Goal: Information Seeking & Learning: Check status

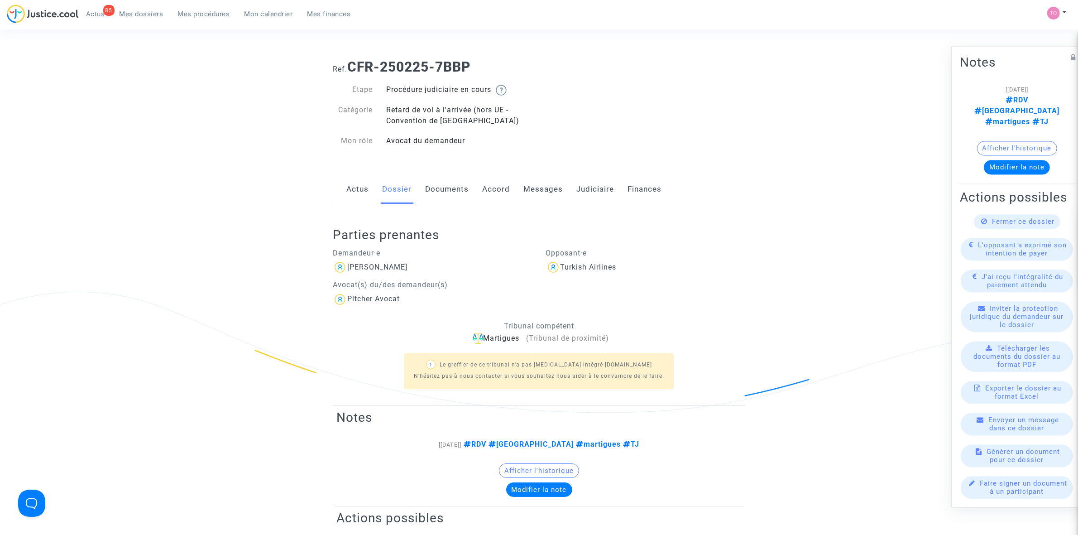
click at [112, 10] on link "Mes dossiers" at bounding box center [141, 14] width 58 height 14
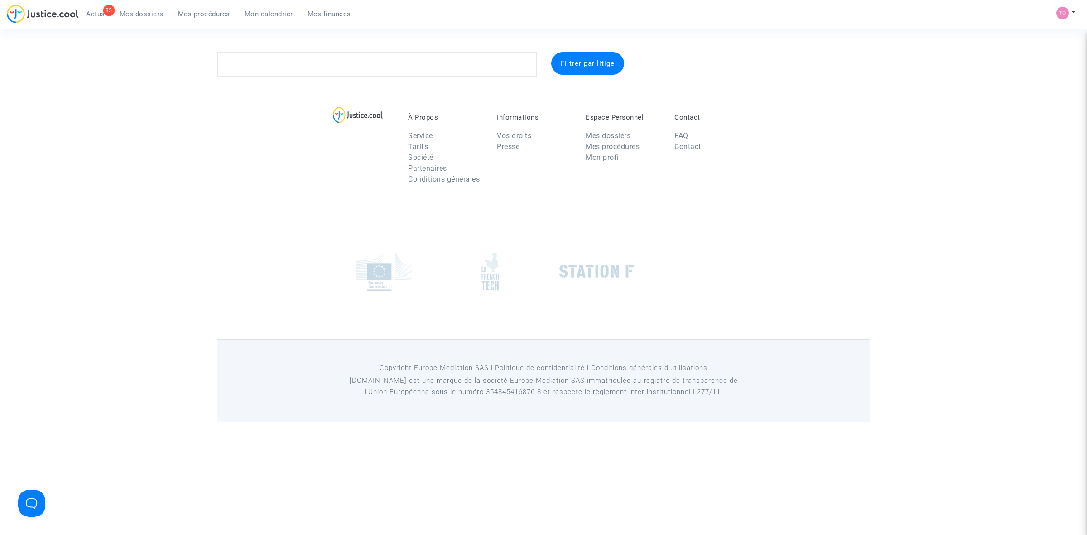
click at [128, 10] on span "Mes dossiers" at bounding box center [142, 14] width 44 height 8
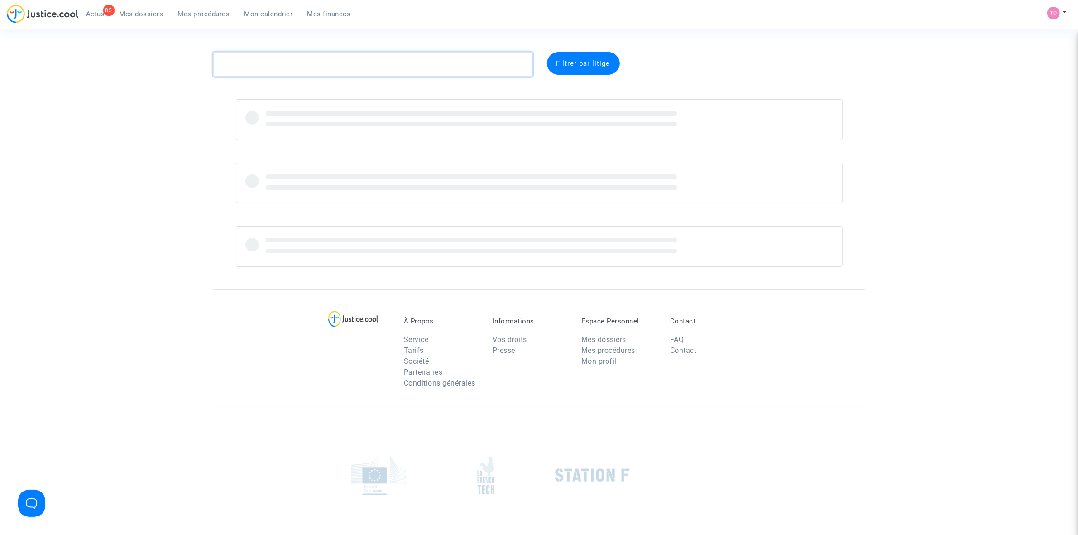
click at [261, 53] on textarea at bounding box center [372, 64] width 319 height 24
paste textarea "Nurcan"
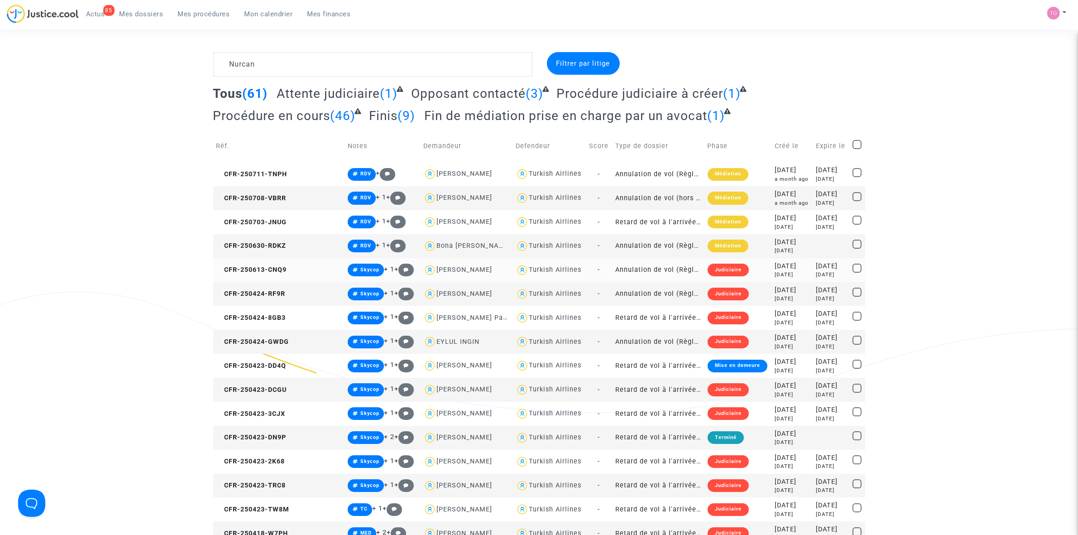
click at [775, 268] on div "2025-06-13" at bounding box center [792, 266] width 35 height 10
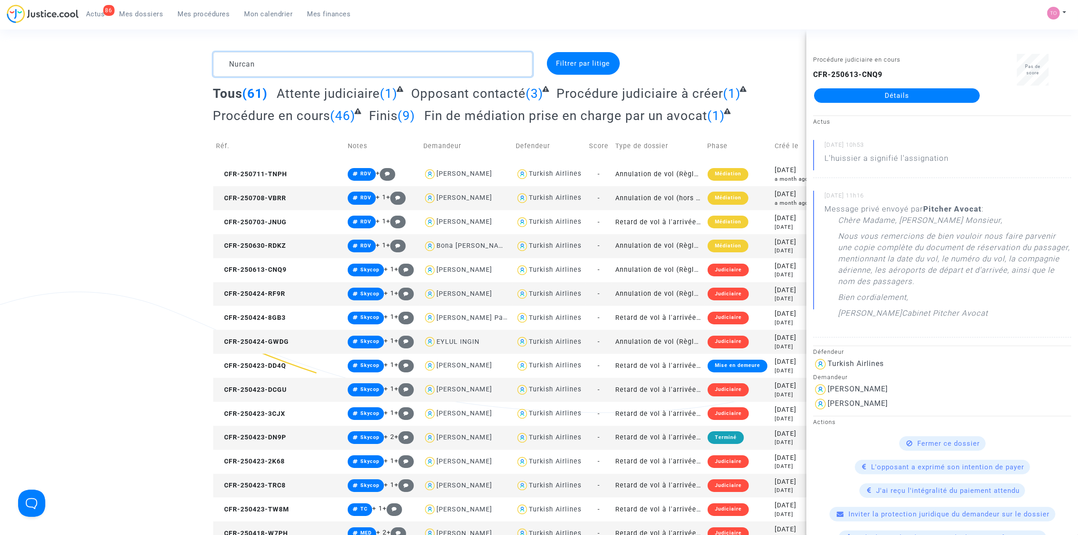
drag, startPoint x: 276, startPoint y: 67, endPoint x: 92, endPoint y: 60, distance: 184.4
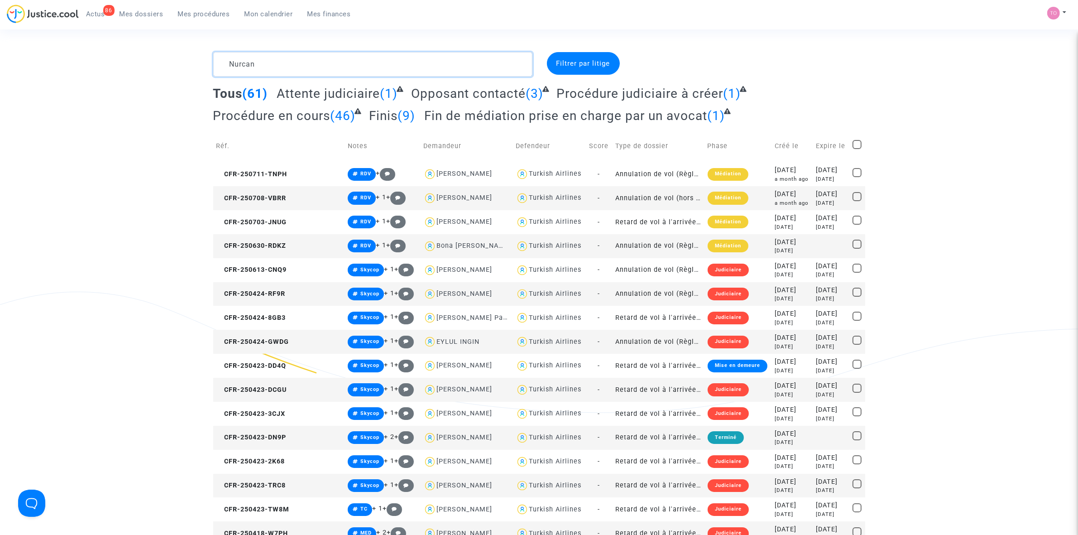
paste textarea "AMADEI"
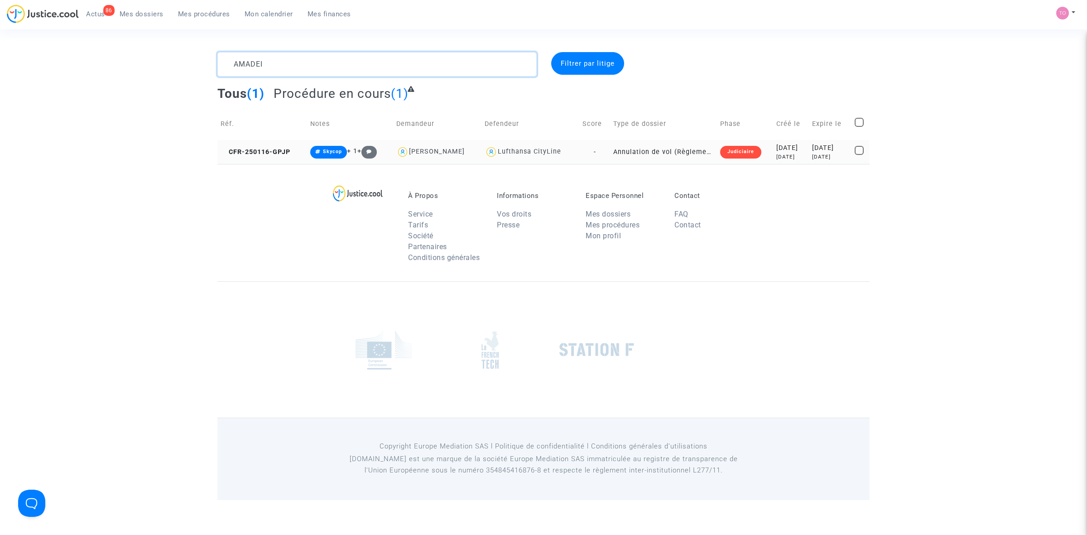
type textarea "AMADEI"
click at [809, 162] on td "2025-02-04 7 months ago" at bounding box center [830, 152] width 42 height 24
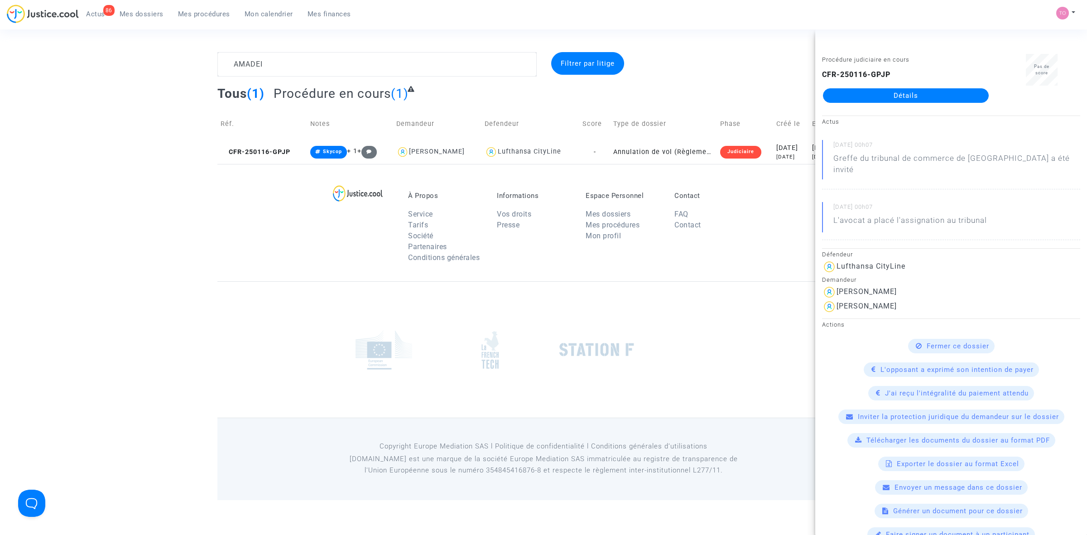
click at [877, 101] on link "Détails" at bounding box center [906, 95] width 166 height 14
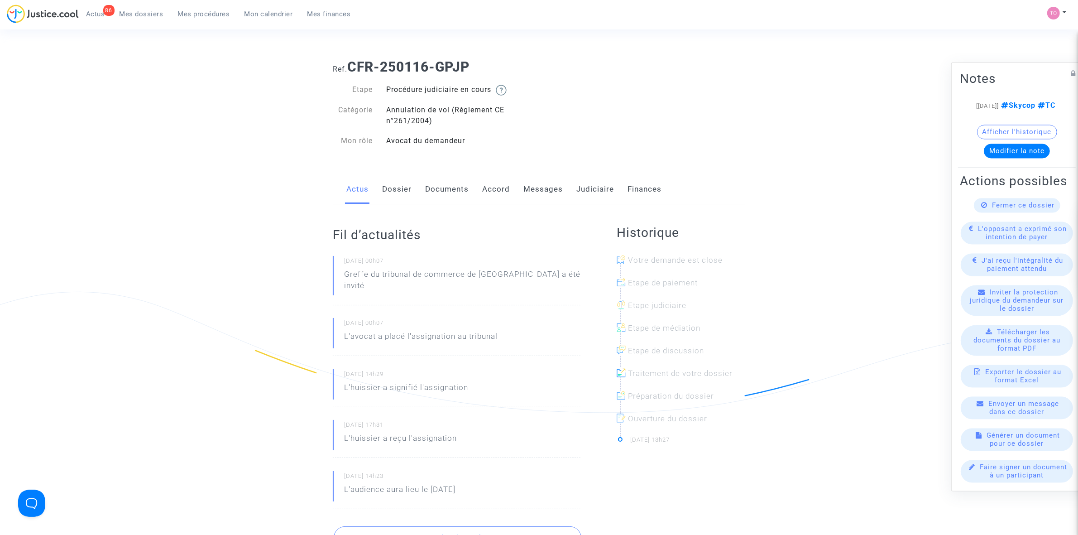
click at [586, 186] on link "Judiciaire" at bounding box center [595, 189] width 38 height 30
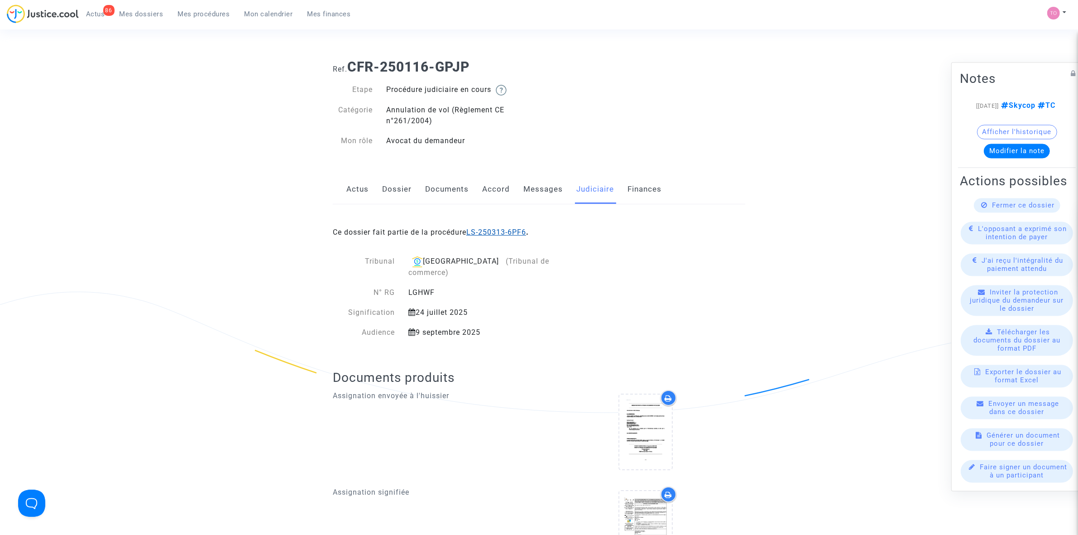
click at [494, 234] on link "LS-250313-6PF6" at bounding box center [496, 232] width 60 height 9
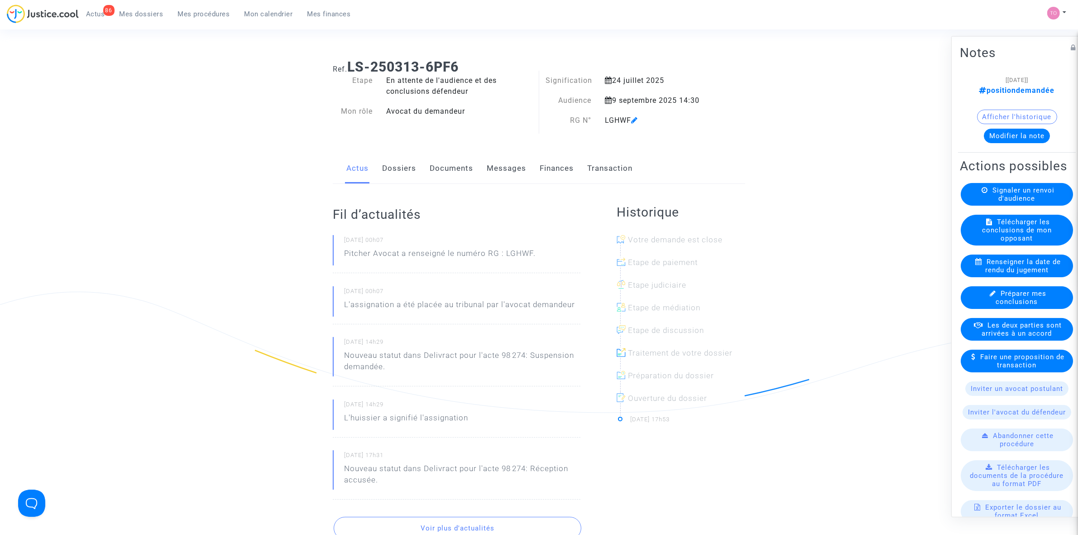
click at [553, 165] on link "Finances" at bounding box center [557, 168] width 34 height 30
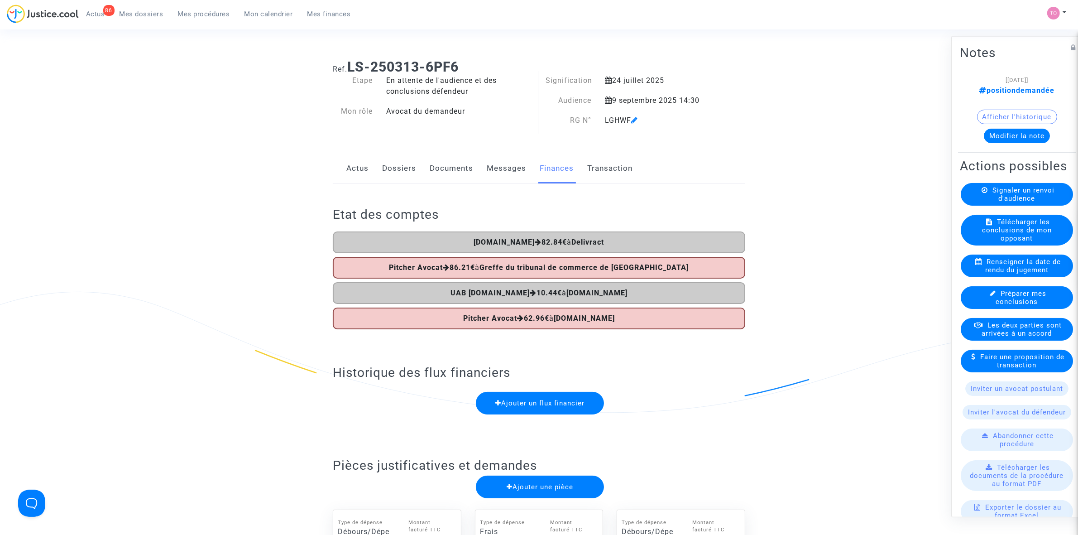
drag, startPoint x: 472, startPoint y: 264, endPoint x: 496, endPoint y: 264, distance: 24.4
click at [475, 264] on b "86.21€" at bounding box center [462, 267] width 25 height 9
click at [148, 13] on span "Mes dossiers" at bounding box center [142, 14] width 44 height 8
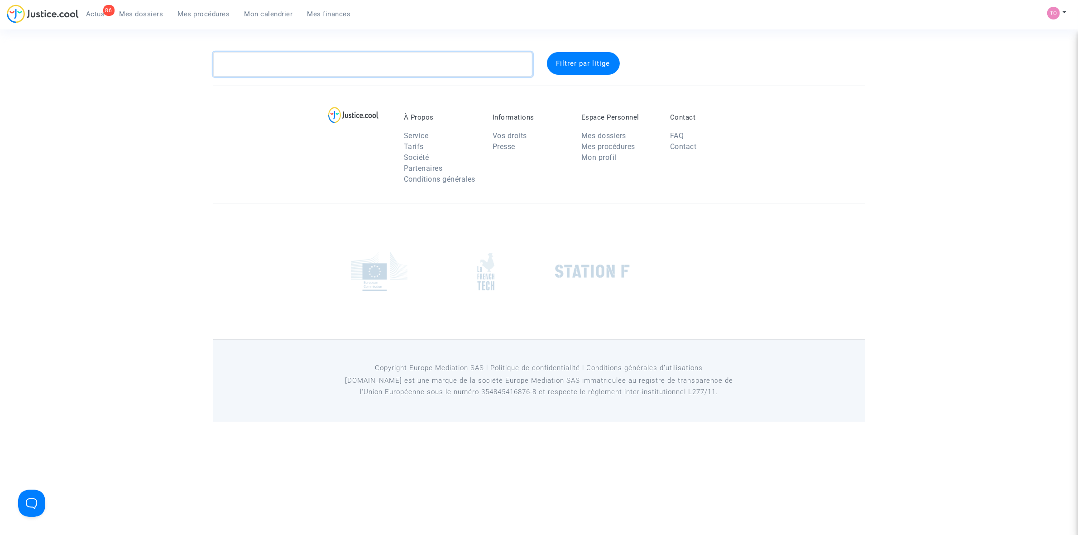
click at [257, 67] on textarea at bounding box center [372, 64] width 319 height 24
paste textarea "TRAPP"
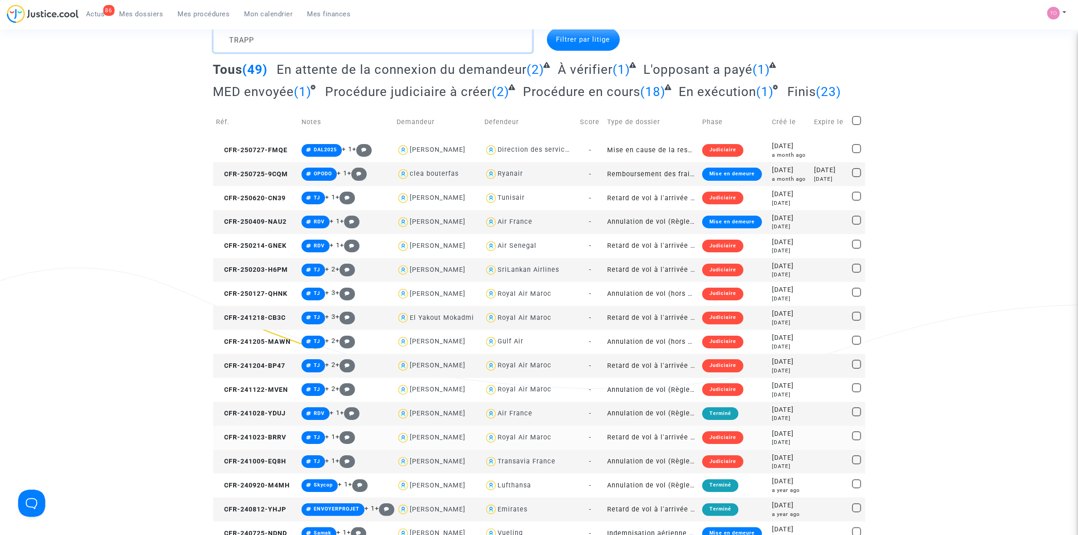
scroll to position [57, 0]
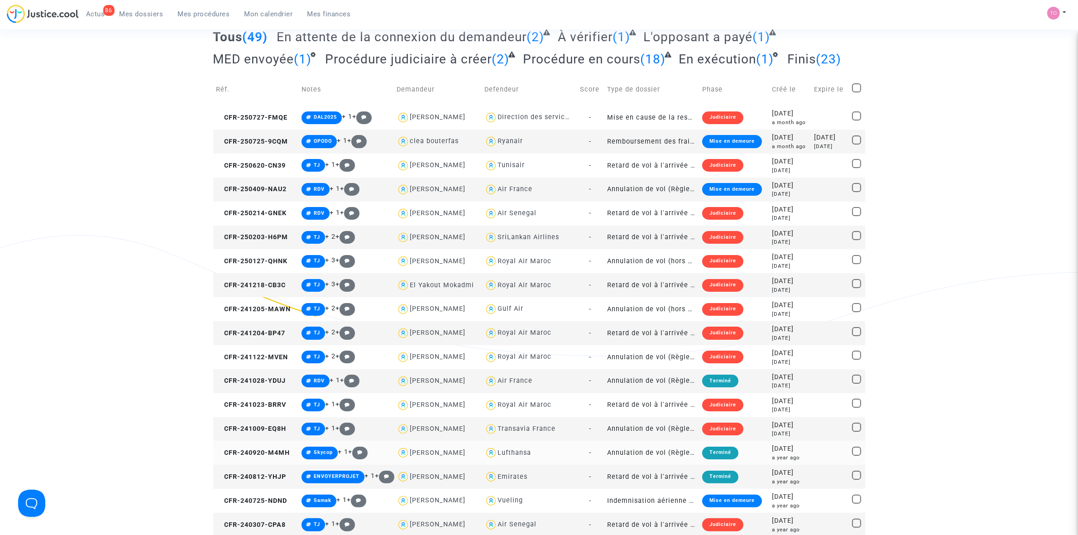
click at [515, 449] on div "Lufthansa" at bounding box center [515, 453] width 34 height 8
type textarea "TRAPP @Lufthansa"
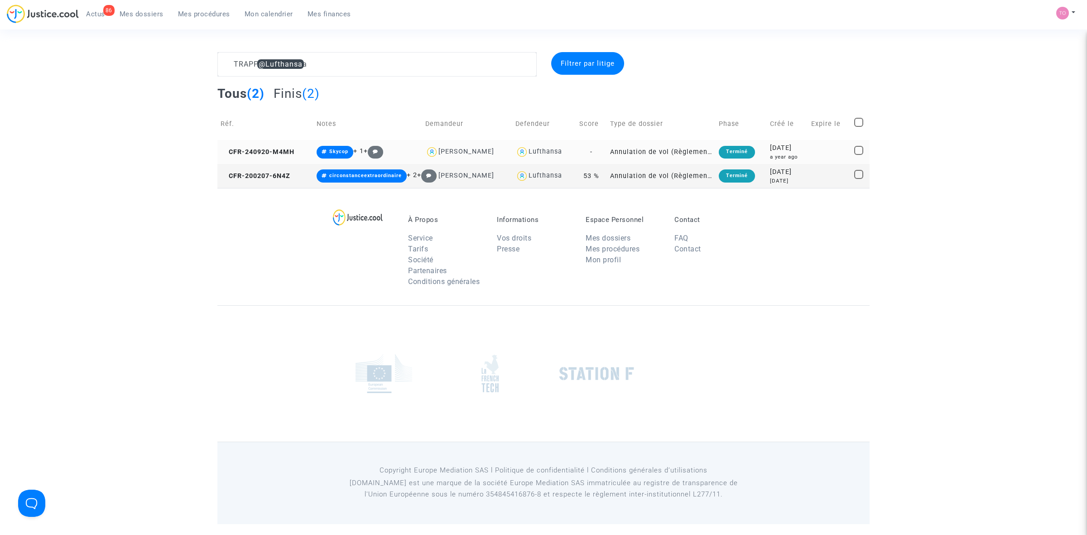
click at [770, 151] on div "2024-09-20" at bounding box center [787, 148] width 35 height 10
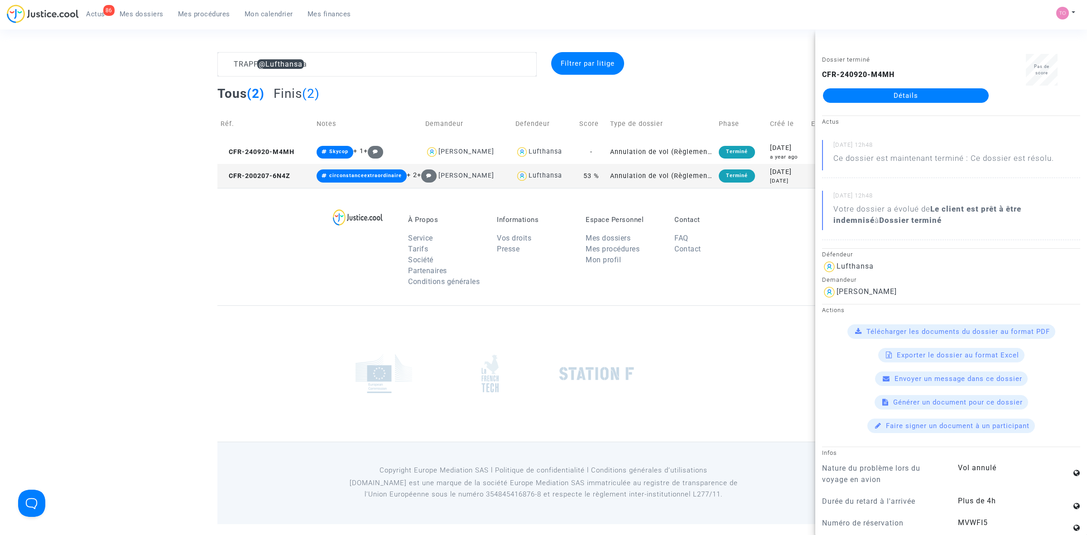
click at [918, 94] on link "Détails" at bounding box center [906, 95] width 166 height 14
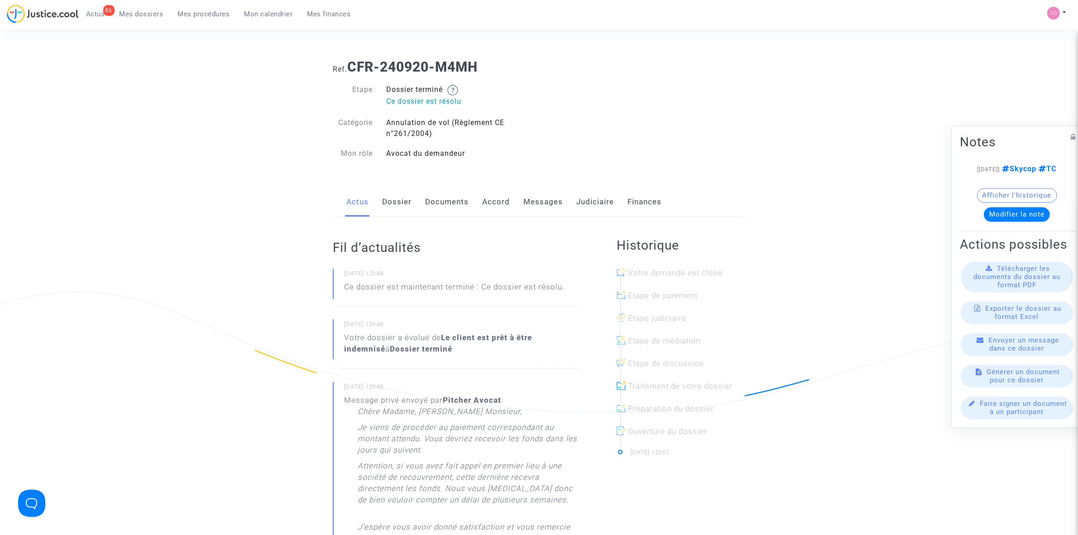
click at [609, 202] on link "Judiciaire" at bounding box center [595, 202] width 38 height 30
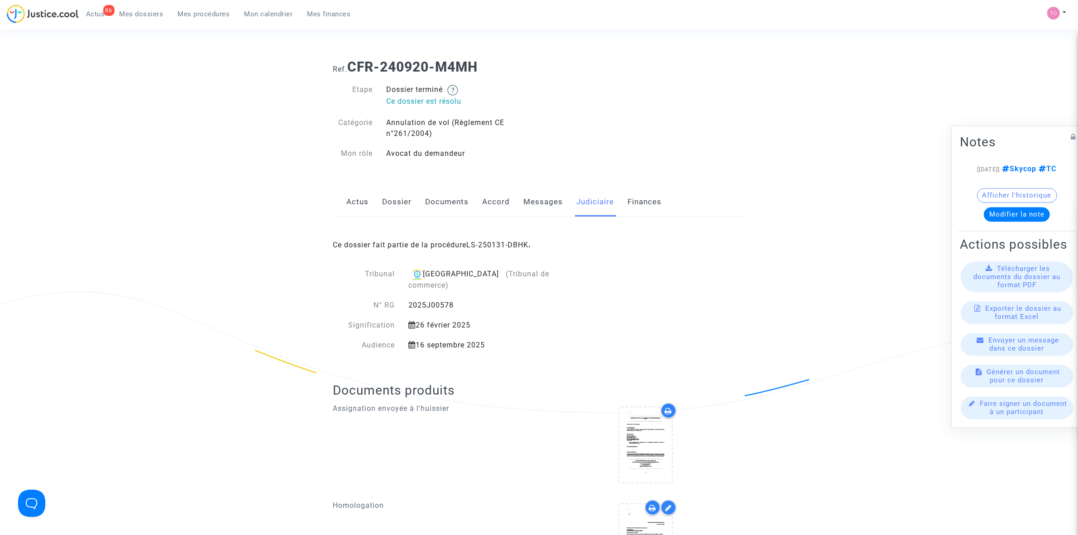
click at [479, 244] on link "LS-250131-DBHK" at bounding box center [497, 244] width 62 height 9
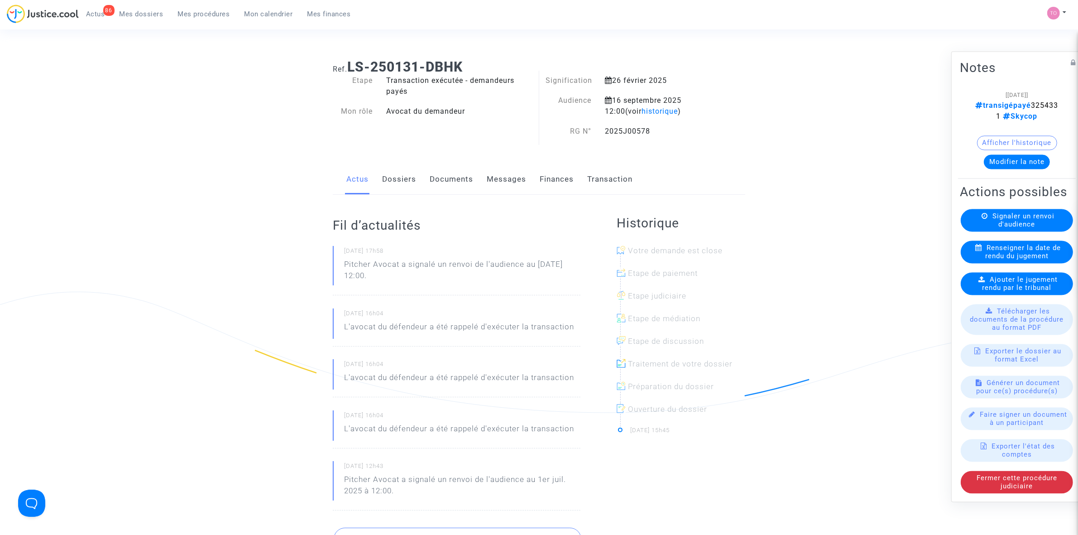
click at [144, 12] on span "Mes dossiers" at bounding box center [142, 14] width 44 height 8
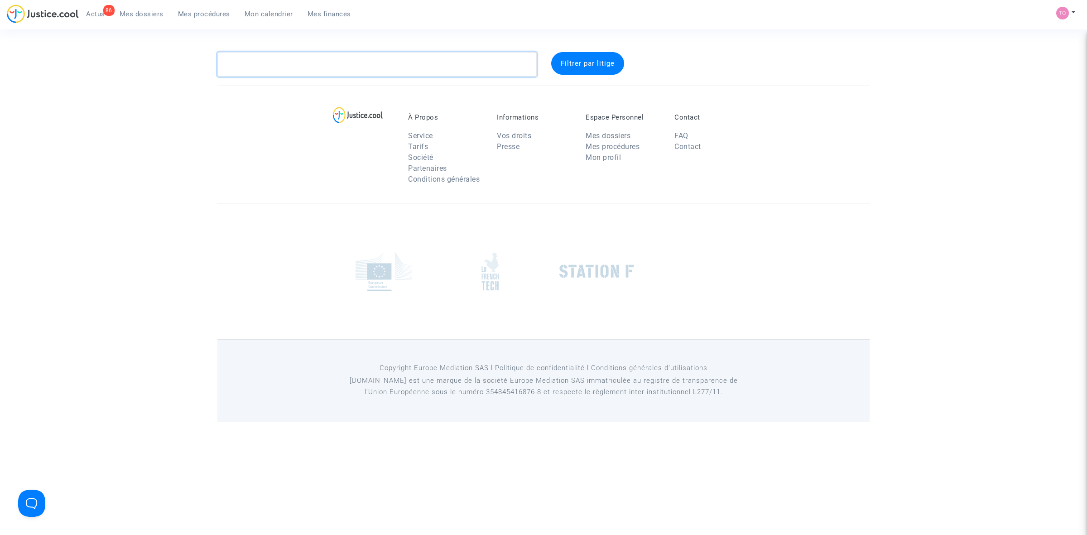
click at [266, 61] on textarea at bounding box center [376, 64] width 319 height 24
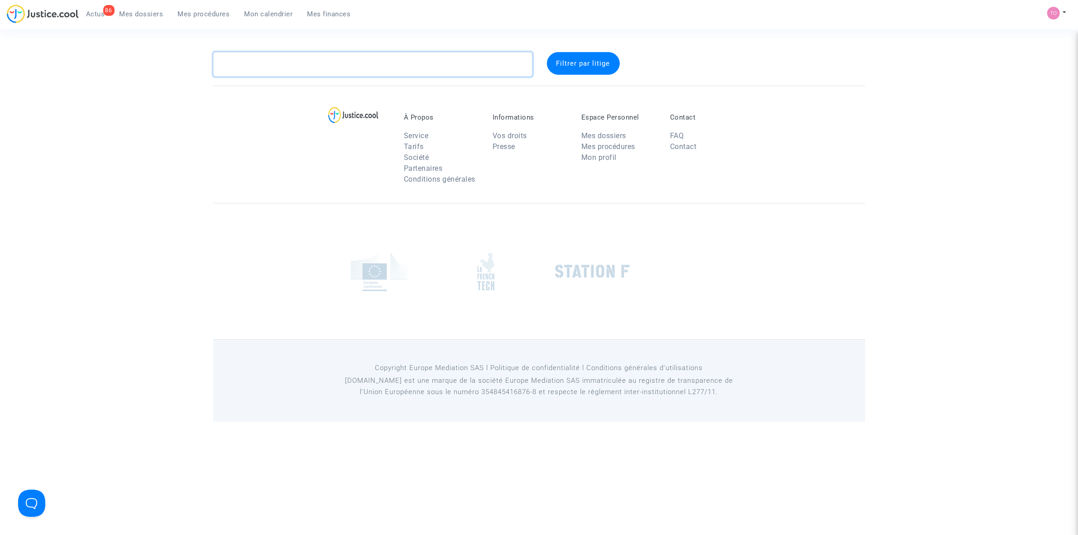
paste textarea "GENTRIC"
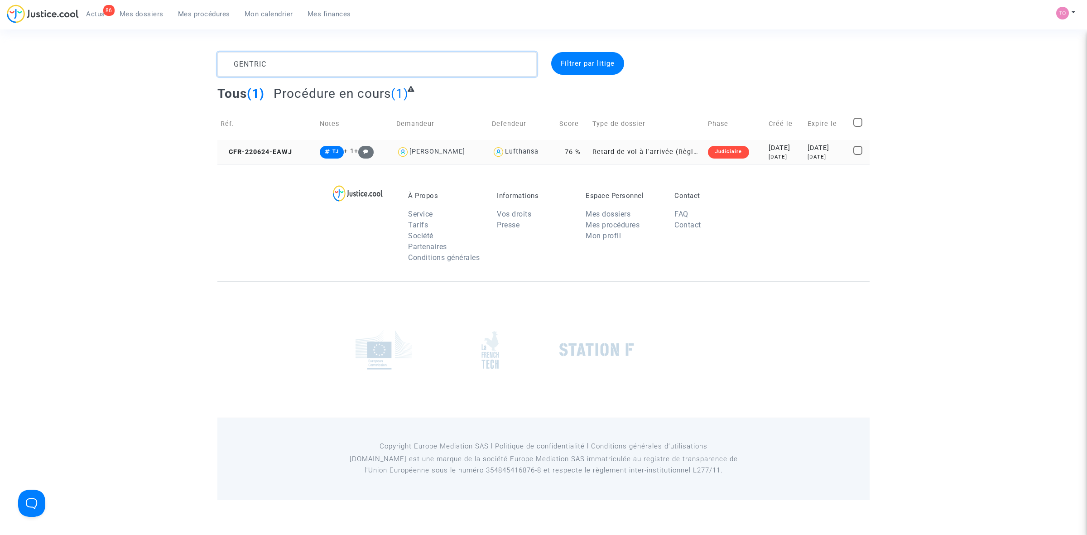
type textarea "GENTRIC"
click at [780, 152] on div "2022-06-24" at bounding box center [784, 148] width 32 height 10
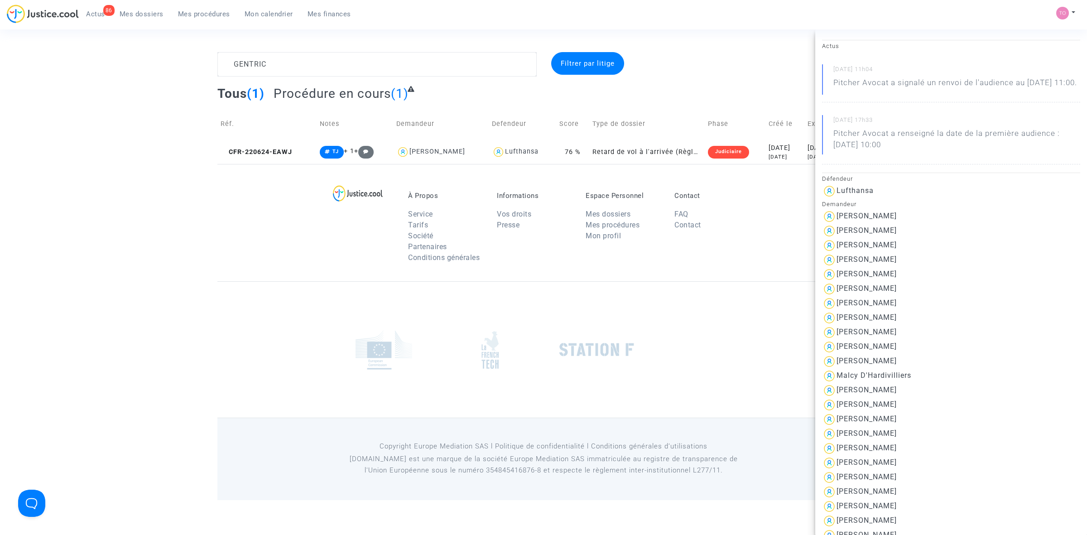
scroll to position [57, 0]
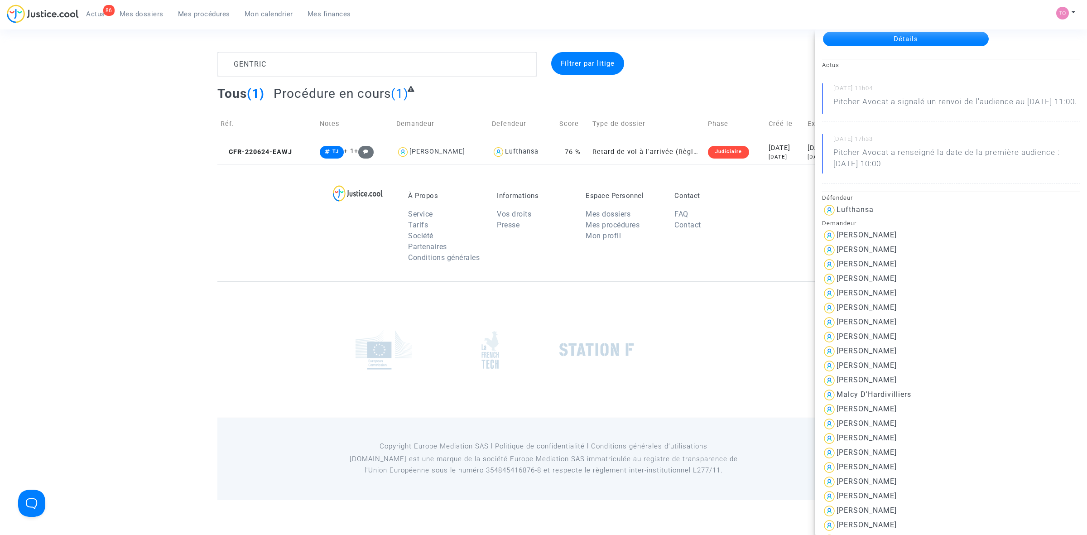
click at [863, 44] on link "Détails" at bounding box center [906, 39] width 166 height 14
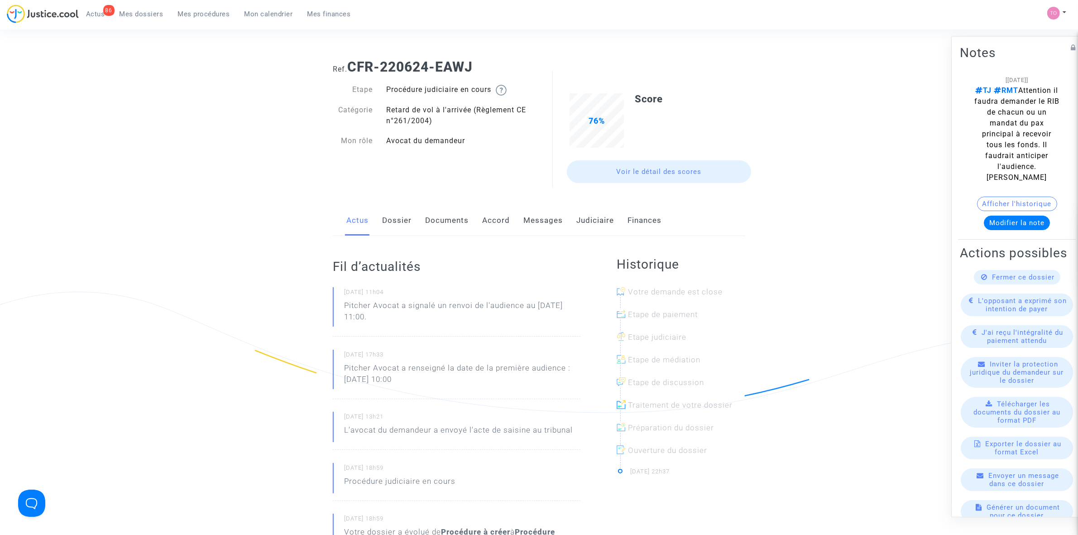
click at [388, 220] on link "Dossier" at bounding box center [396, 221] width 29 height 30
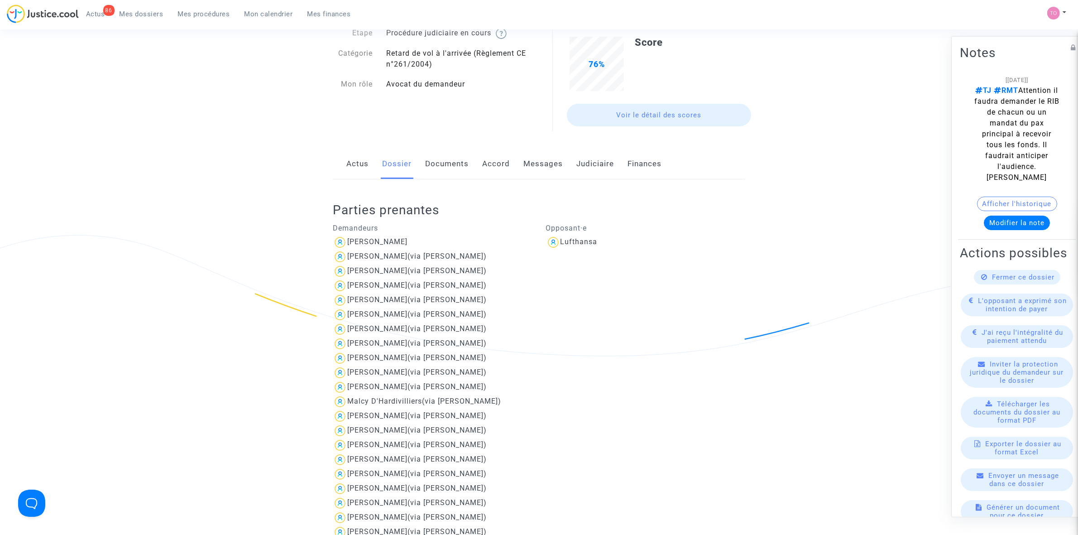
click at [485, 161] on link "Accord" at bounding box center [496, 164] width 28 height 30
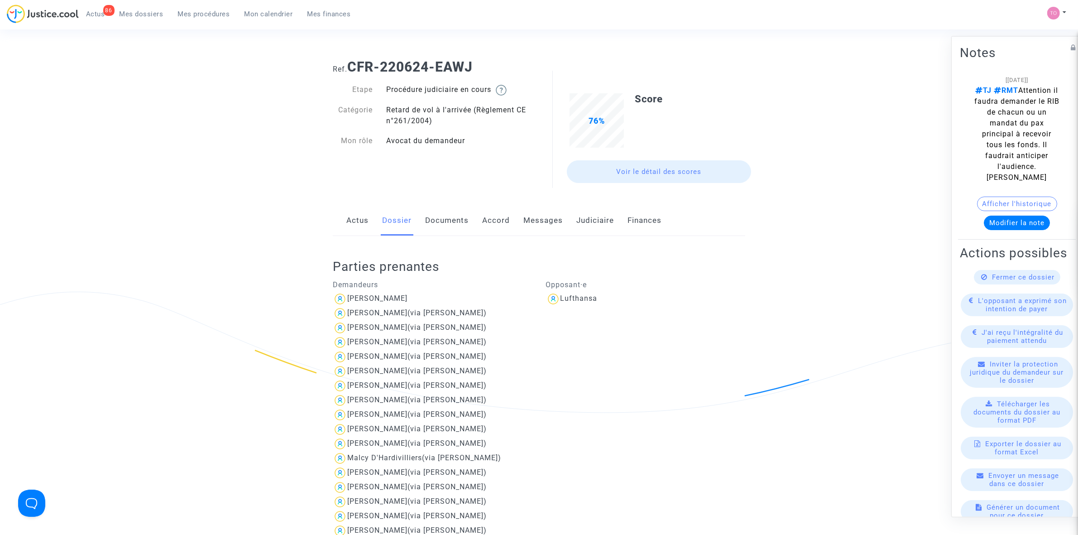
click at [586, 218] on link "Judiciaire" at bounding box center [595, 221] width 38 height 30
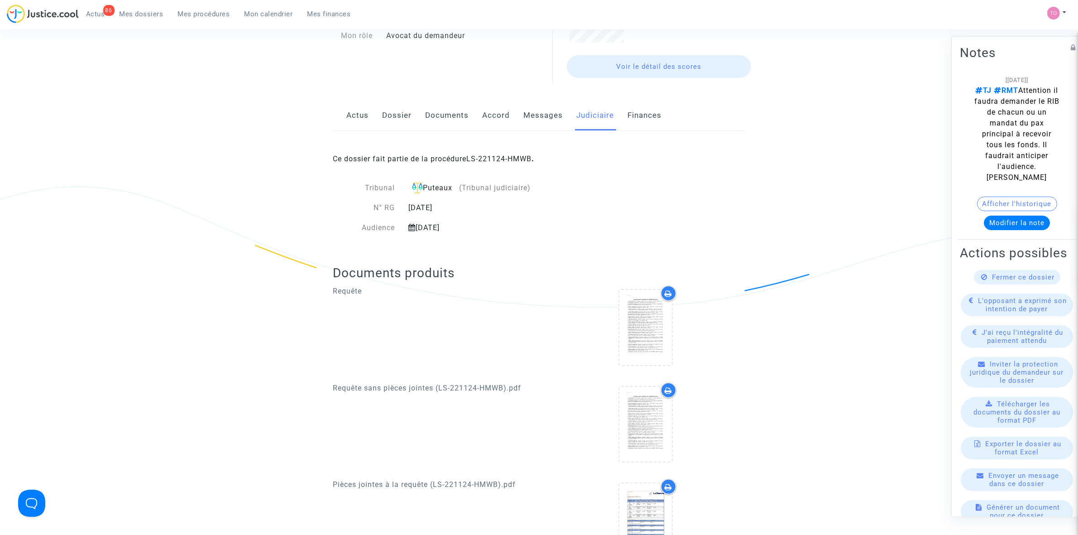
scroll to position [113, 0]
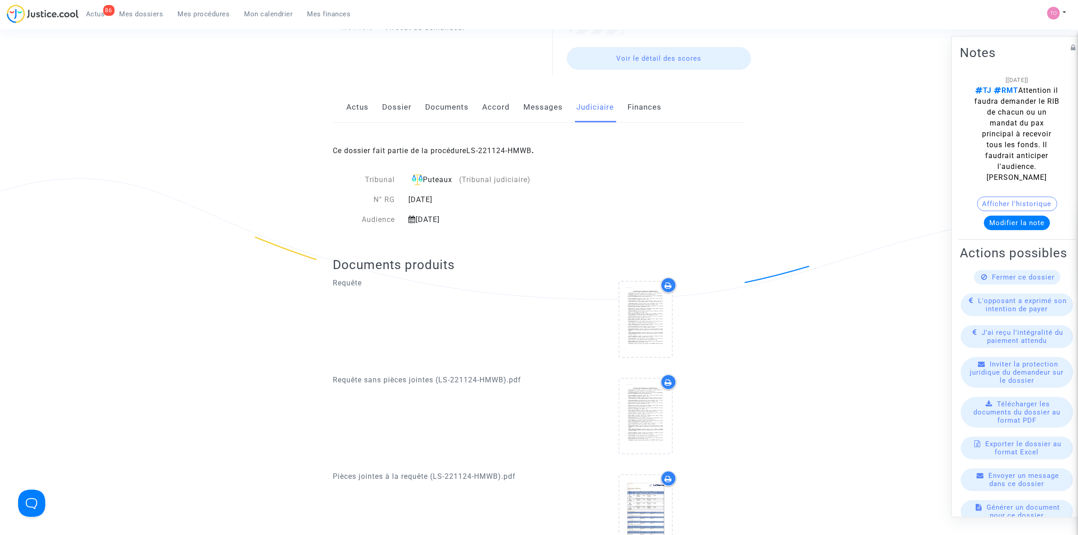
click at [635, 104] on link "Finances" at bounding box center [644, 107] width 34 height 30
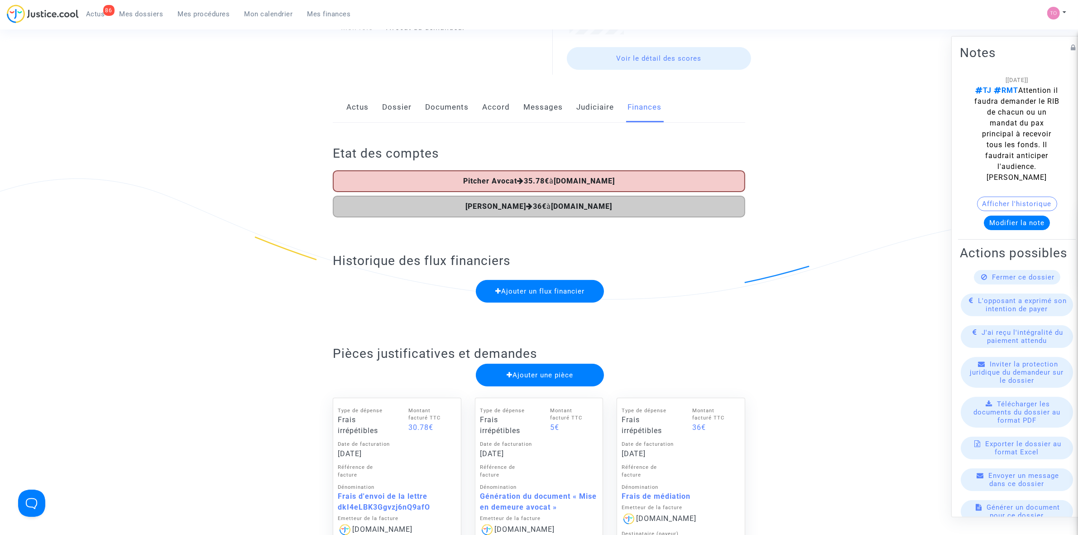
click at [587, 104] on link "Judiciaire" at bounding box center [595, 107] width 38 height 30
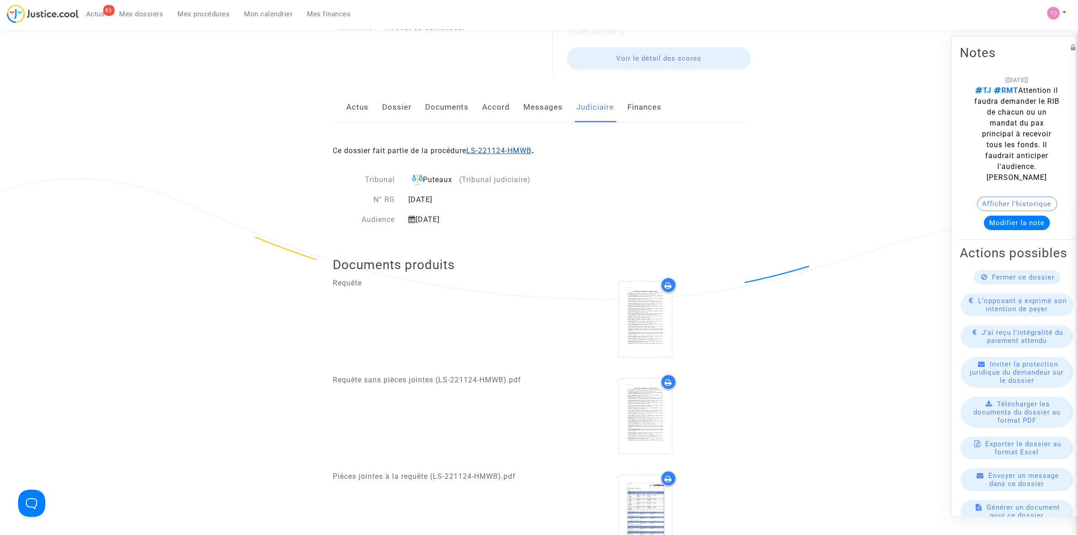
click at [518, 149] on link "LS-221124-HMWB" at bounding box center [498, 150] width 65 height 9
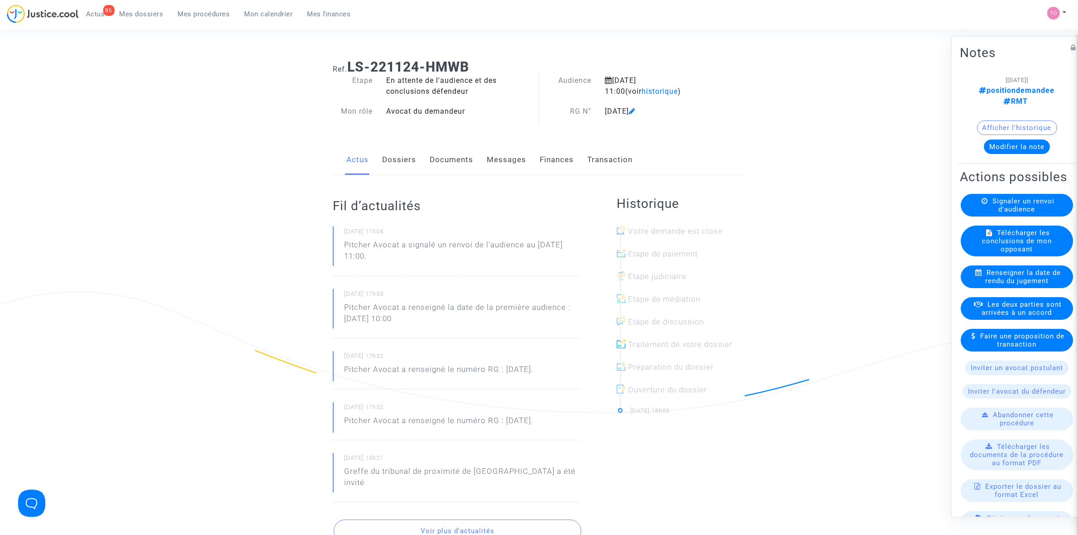
click at [440, 161] on link "Documents" at bounding box center [451, 160] width 43 height 30
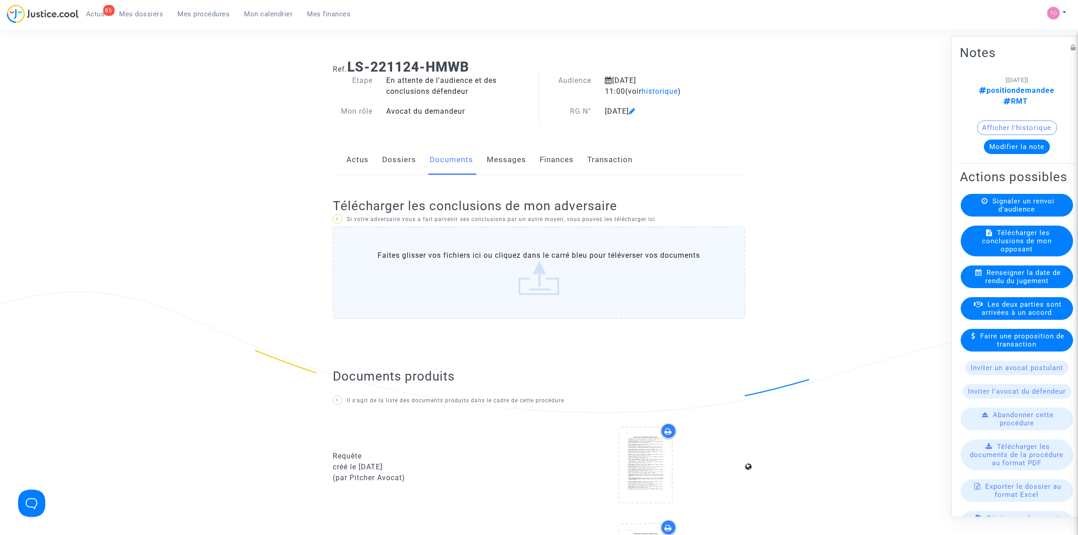
click at [602, 159] on link "Transaction" at bounding box center [609, 160] width 45 height 30
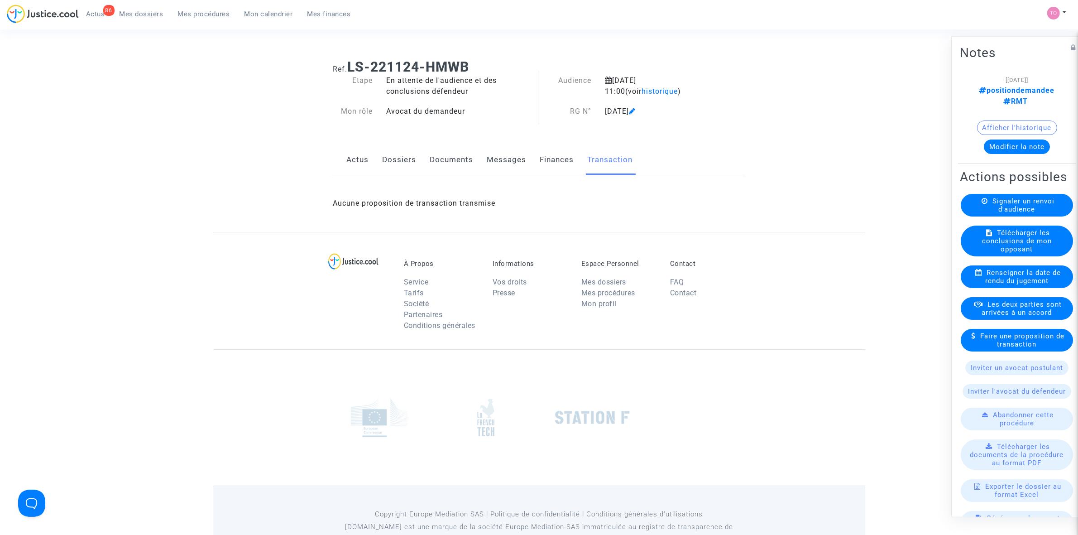
click at [551, 163] on link "Finances" at bounding box center [557, 160] width 34 height 30
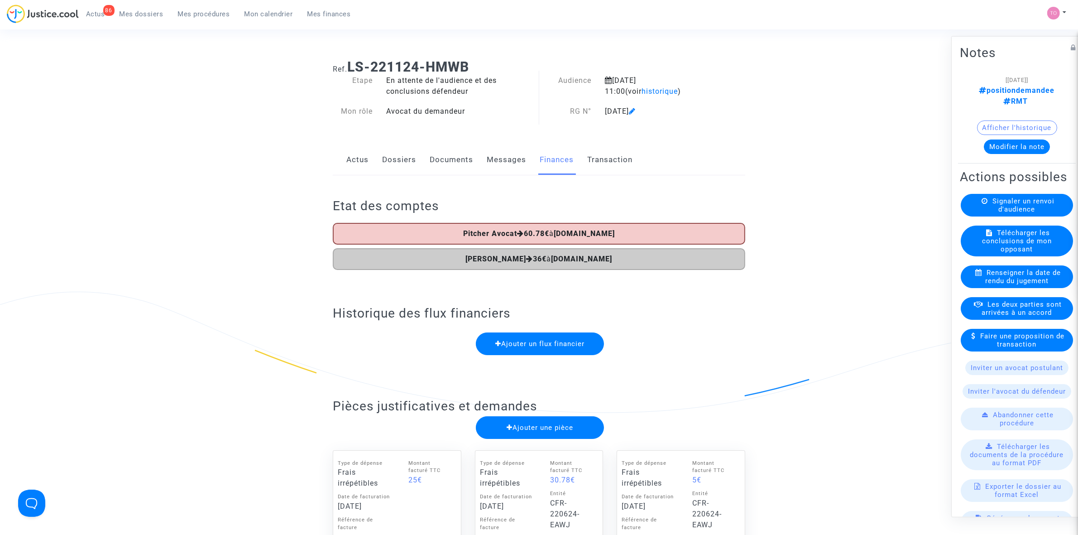
click at [1007, 139] on button "Modifier la note" at bounding box center [1017, 146] width 66 height 14
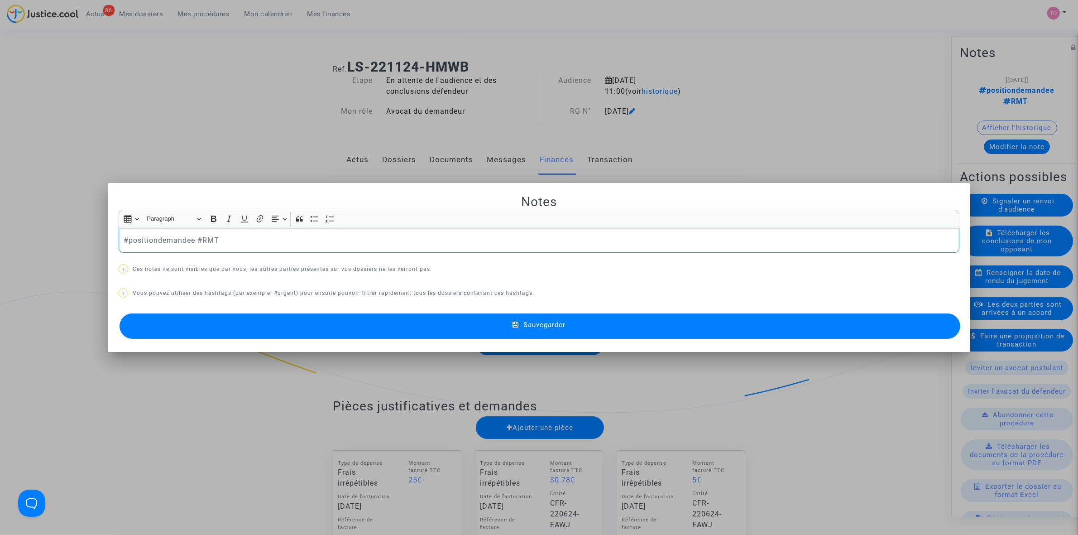
drag, startPoint x: 234, startPoint y: 239, endPoint x: 14, endPoint y: 234, distance: 219.6
click at [14, 234] on div "Notes Rich Text Editor Insert table Insert table Heading Paragraph Paragraph He…" at bounding box center [539, 267] width 1078 height 535
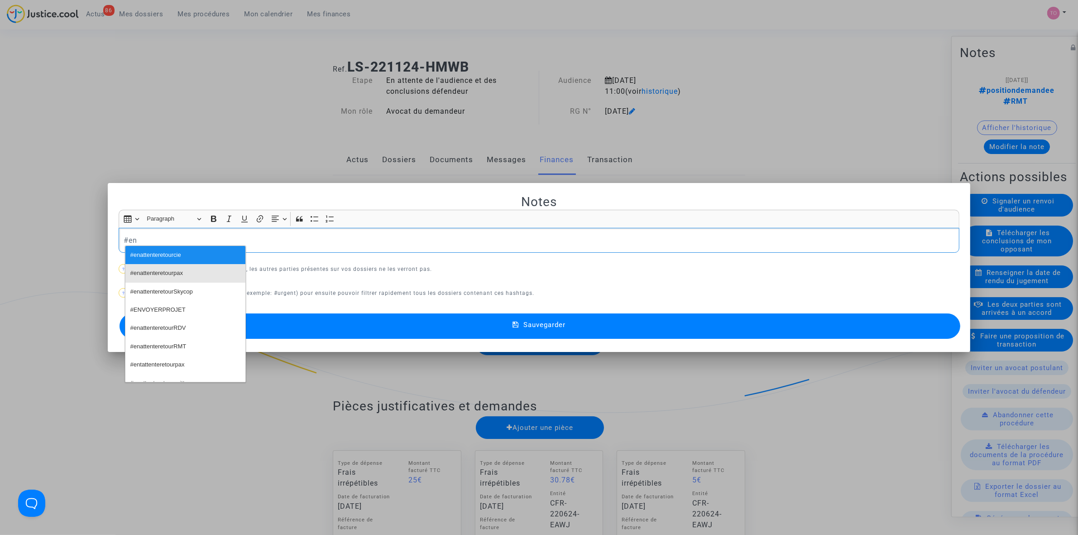
click at [166, 265] on button "#enattenteretourpax" at bounding box center [185, 273] width 120 height 18
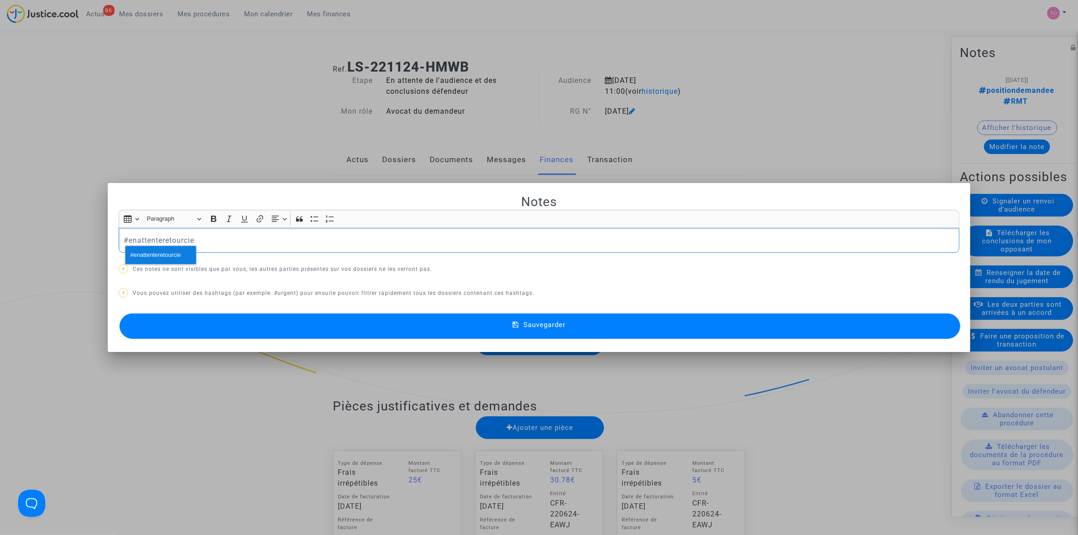
click at [167, 259] on span "#enattenteretourcie" at bounding box center [155, 255] width 51 height 13
click at [472, 331] on button "Sauvegarder" at bounding box center [540, 325] width 841 height 25
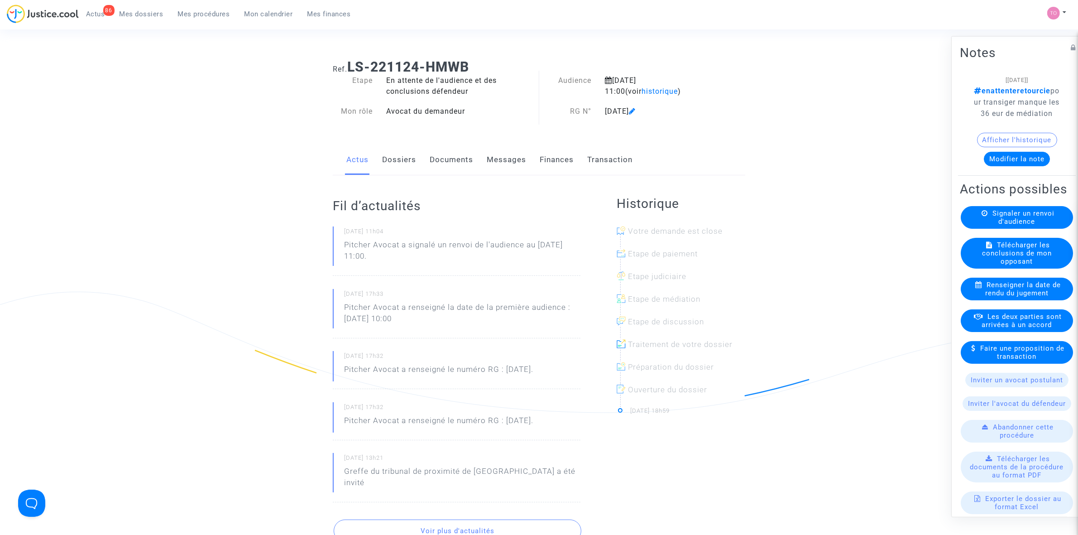
click at [154, 10] on span "Mes dossiers" at bounding box center [142, 14] width 44 height 8
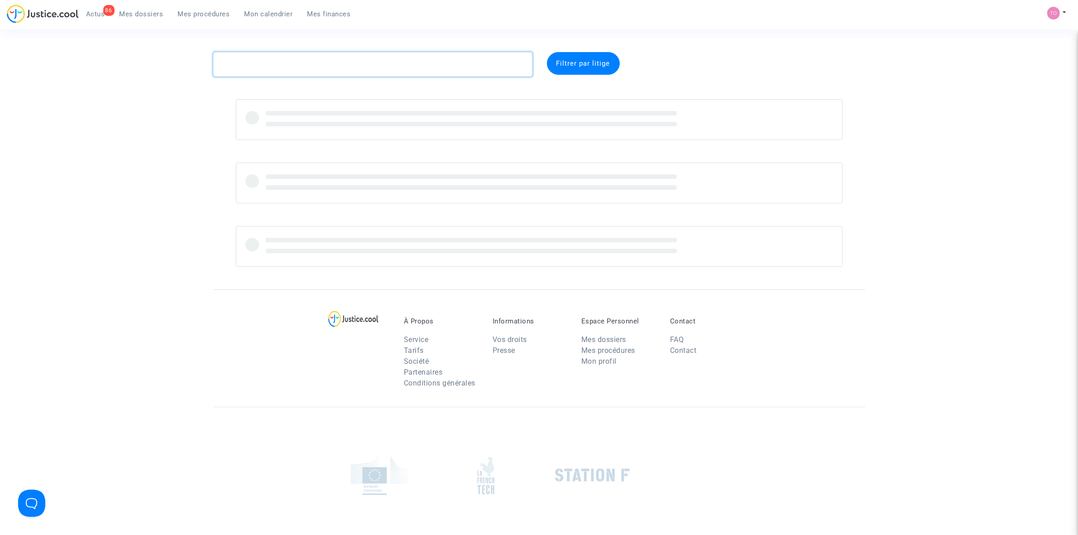
drag, startPoint x: 268, startPoint y: 69, endPoint x: 197, endPoint y: 62, distance: 71.9
click at [197, 62] on div "Filtrer par litige" at bounding box center [539, 159] width 1078 height 215
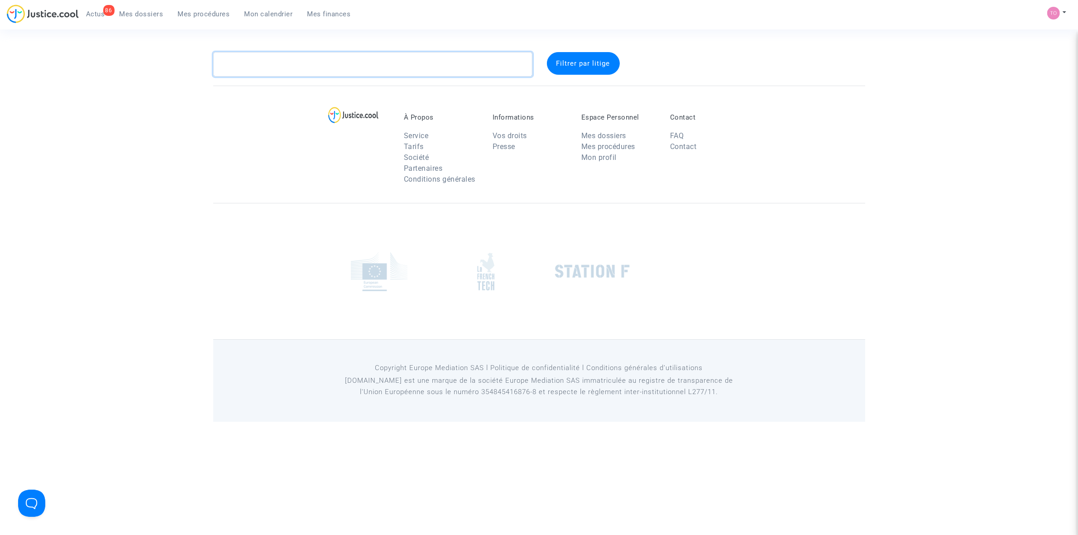
paste textarea "BONIS"
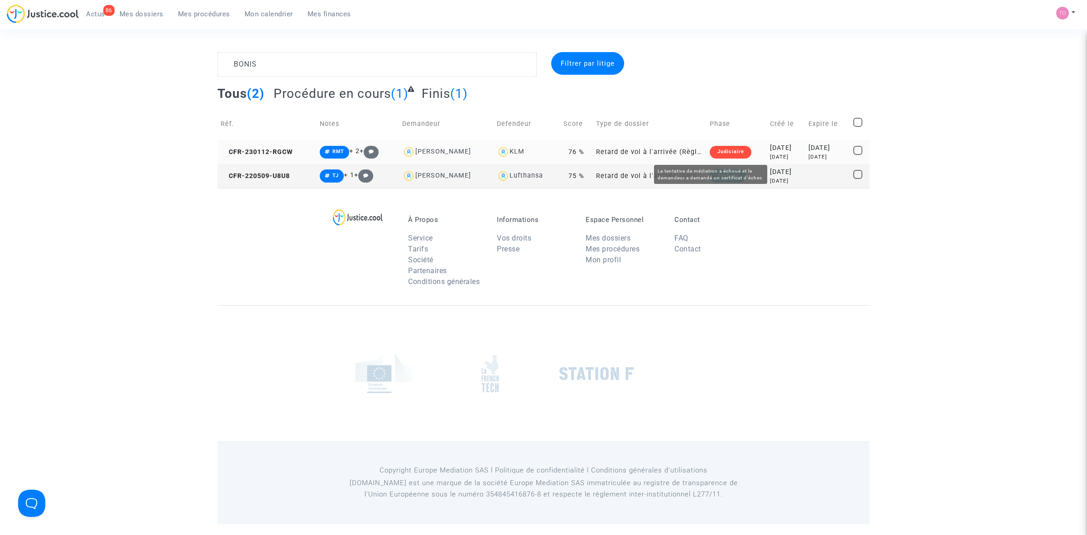
click at [770, 153] on div "3 years ago" at bounding box center [786, 157] width 32 height 8
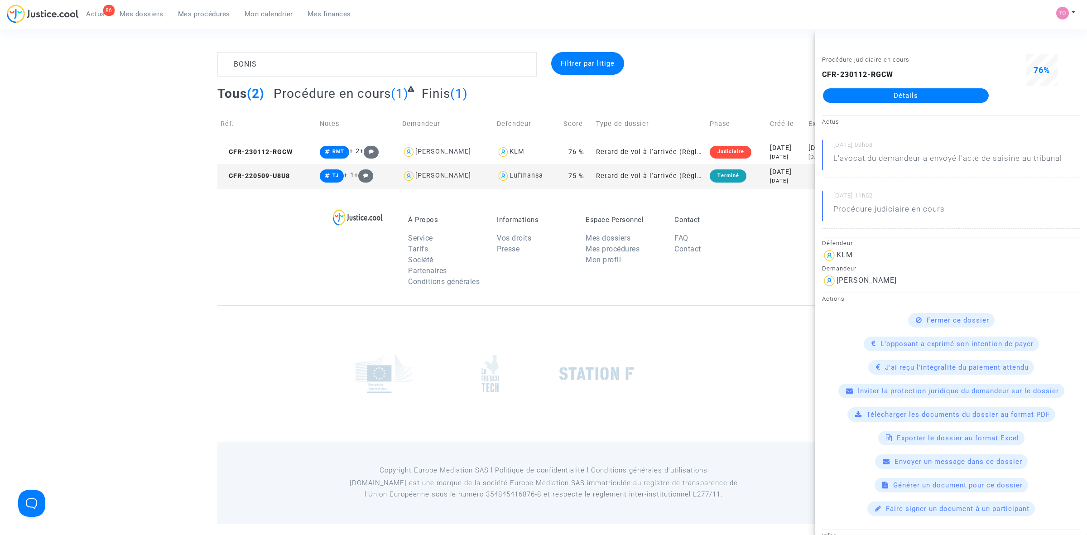
drag, startPoint x: 881, startPoint y: 86, endPoint x: 864, endPoint y: 93, distance: 18.1
drag, startPoint x: 864, startPoint y: 93, endPoint x: 767, endPoint y: 175, distance: 126.5
click at [770, 175] on div "2022-05-09" at bounding box center [786, 172] width 32 height 10
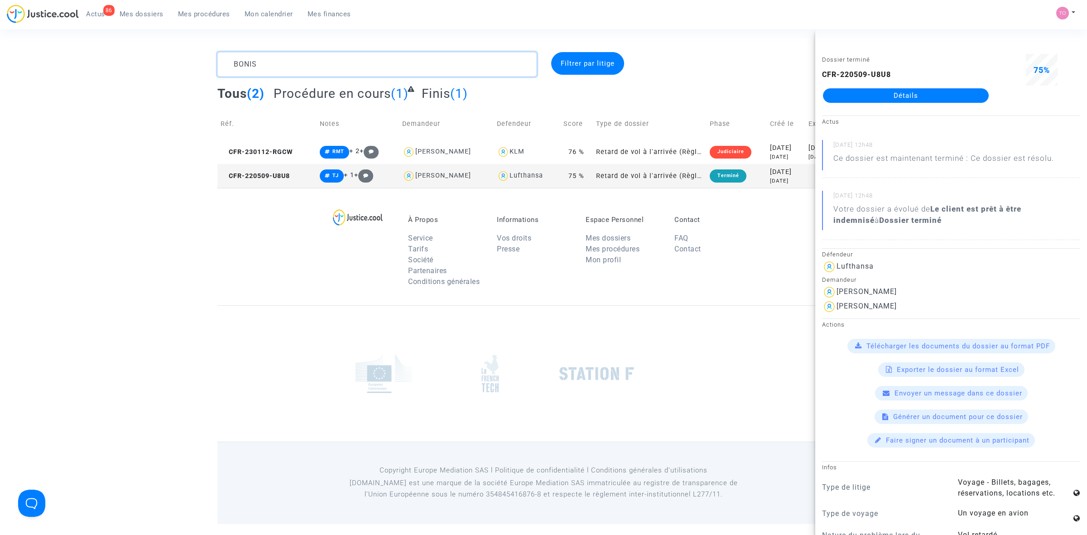
drag, startPoint x: 287, startPoint y: 68, endPoint x: 173, endPoint y: 57, distance: 114.7
click at [173, 57] on div "BONIS Filtrer par litige Tous (2) Procédure en cours (1) Finis (1) Réf. Notes D…" at bounding box center [543, 120] width 1087 height 136
paste textarea "GUERRY"
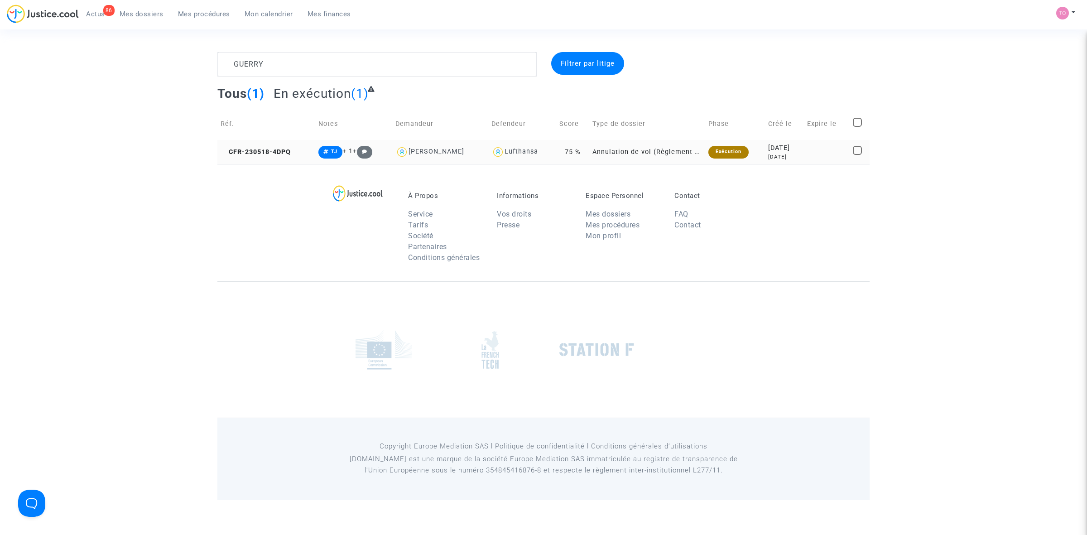
click at [788, 151] on div "2023-05-18" at bounding box center [784, 148] width 33 height 10
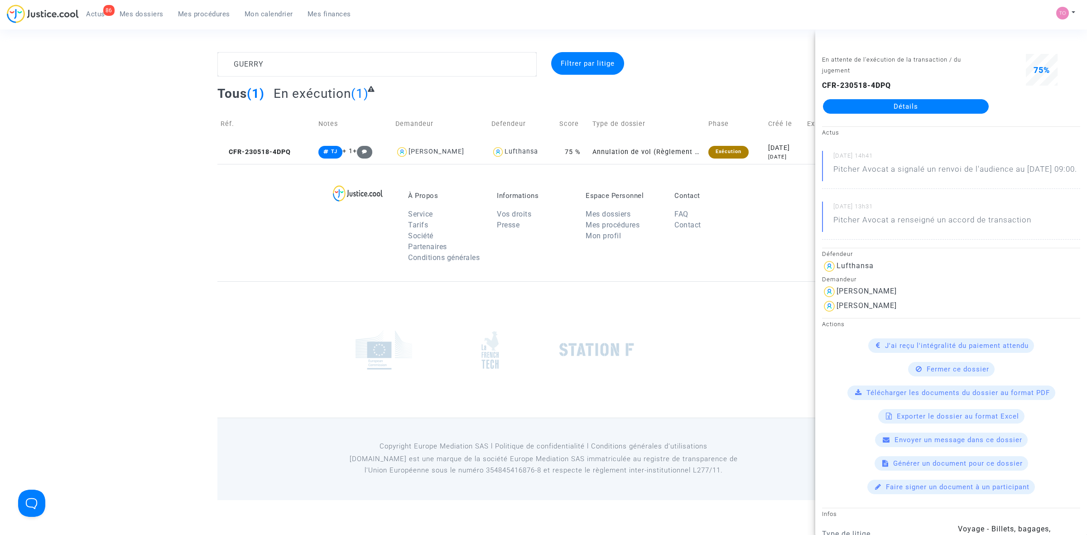
drag, startPoint x: 896, startPoint y: 85, endPoint x: 823, endPoint y: 87, distance: 72.5
click at [823, 87] on div "CFR-230518-4DPQ Détails" at bounding box center [906, 97] width 168 height 34
copy b "CFR-230518-4DPQ"
drag, startPoint x: 263, startPoint y: 67, endPoint x: 185, endPoint y: 57, distance: 78.6
click at [185, 57] on div "GUERRY Filtrer par litige Tous (1) En exécution (1) Réf. Notes Demandeur Defend…" at bounding box center [543, 108] width 1087 height 112
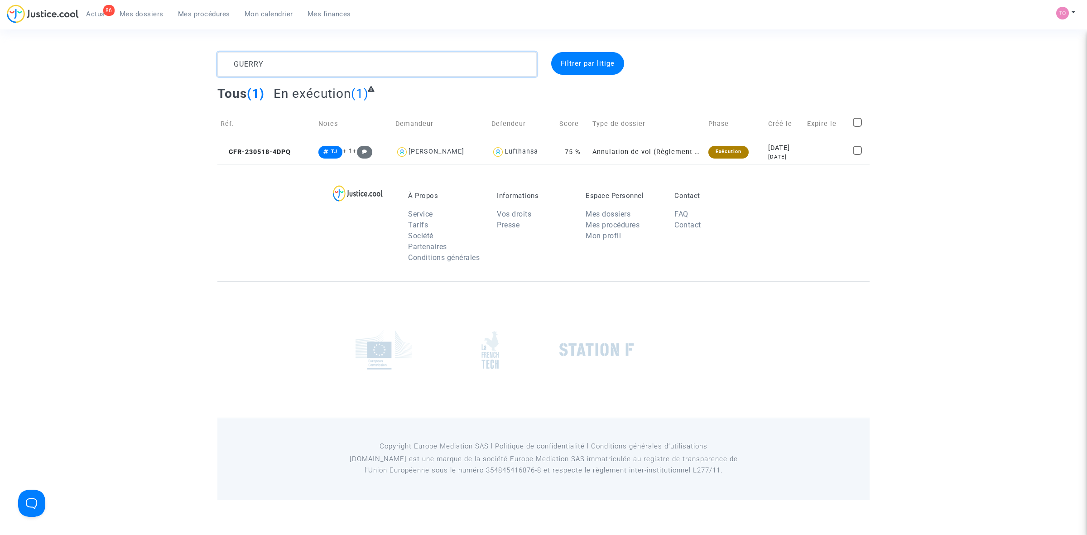
paste textarea "LEVCHENKO"
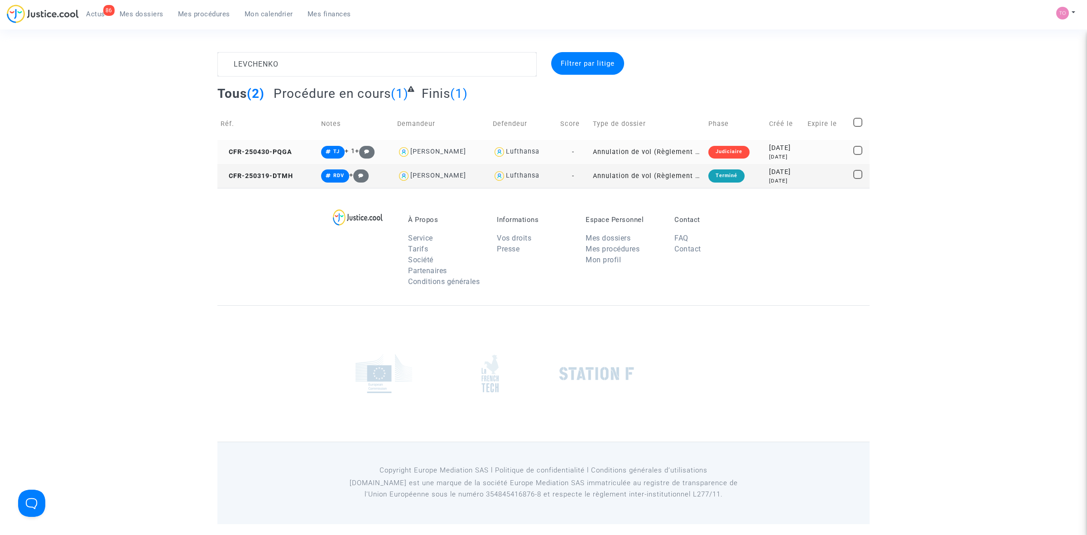
click at [766, 148] on td "2025-04-30 4 months ago" at bounding box center [785, 152] width 38 height 24
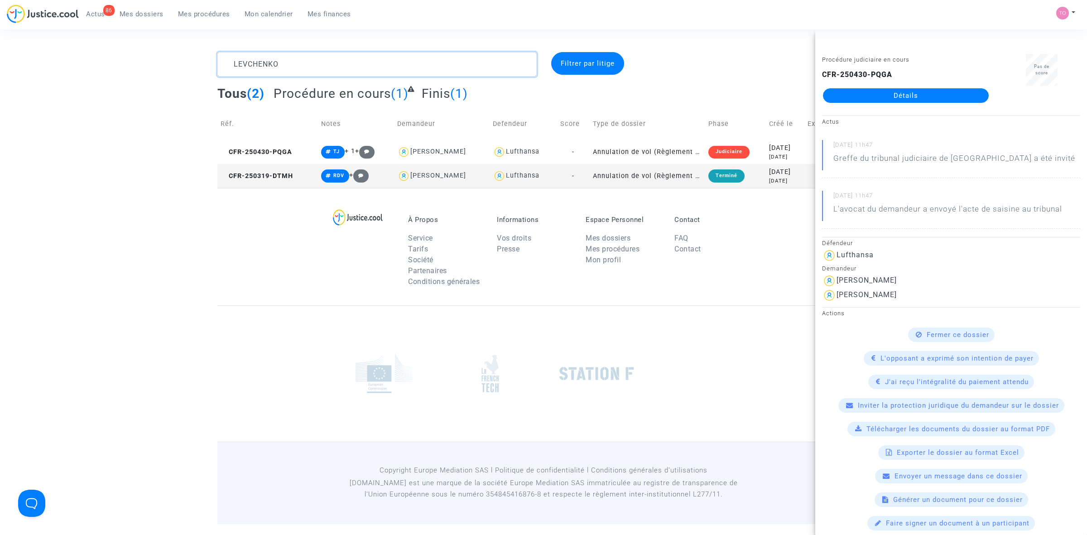
drag, startPoint x: 287, startPoint y: 67, endPoint x: 149, endPoint y: 67, distance: 138.1
click at [151, 67] on div "LEVCHENKO Filtrer par litige Tous (2) Procédure en cours (1) Finis (1) Réf. Not…" at bounding box center [543, 120] width 1087 height 136
paste textarea "NICOLA"
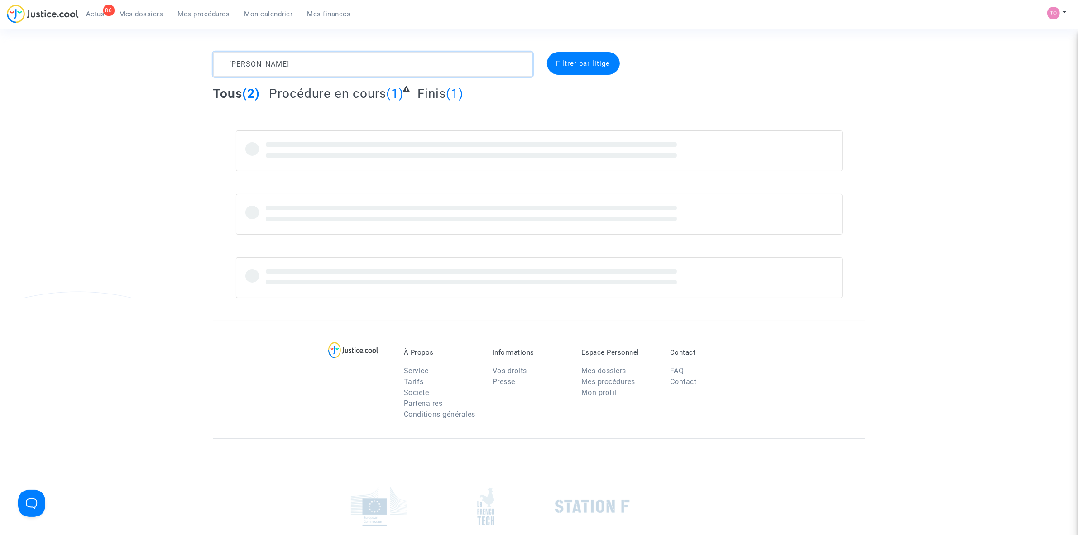
click at [232, 60] on textarea at bounding box center [372, 64] width 319 height 24
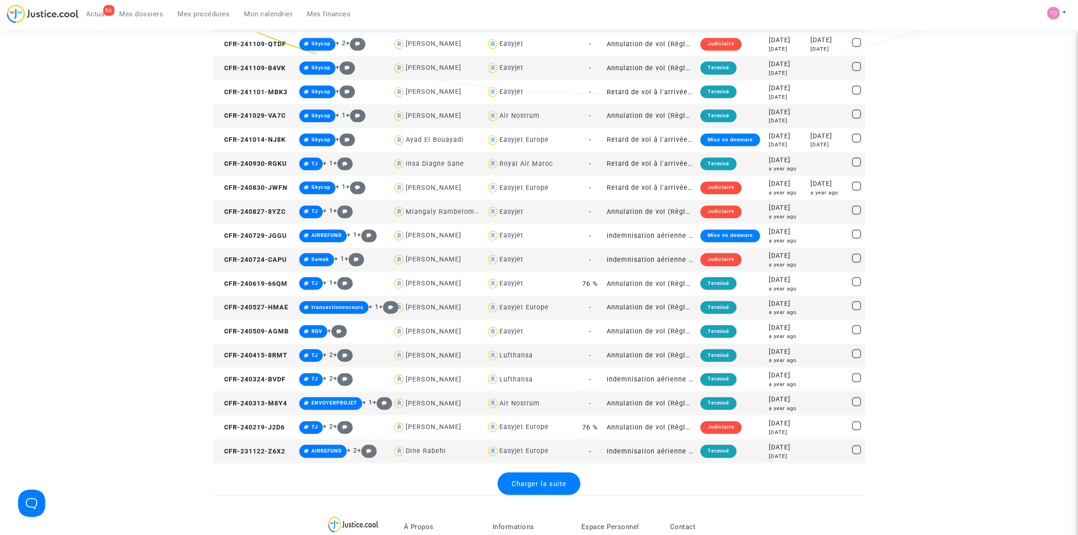
scroll to position [962, 0]
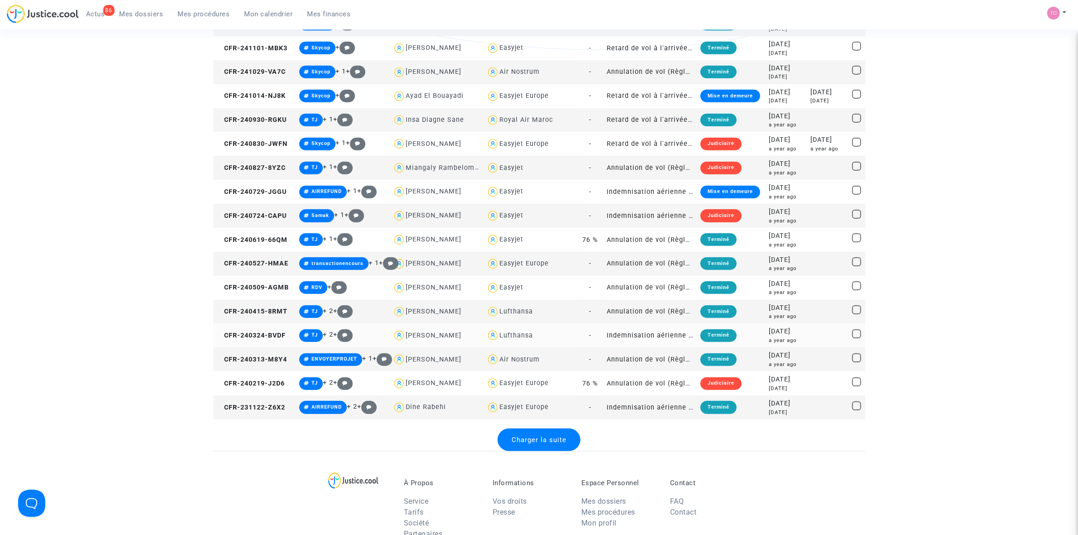
click at [507, 334] on div "Lufthansa" at bounding box center [516, 335] width 34 height 8
type textarea "DI NICOLA @Lufthansa"
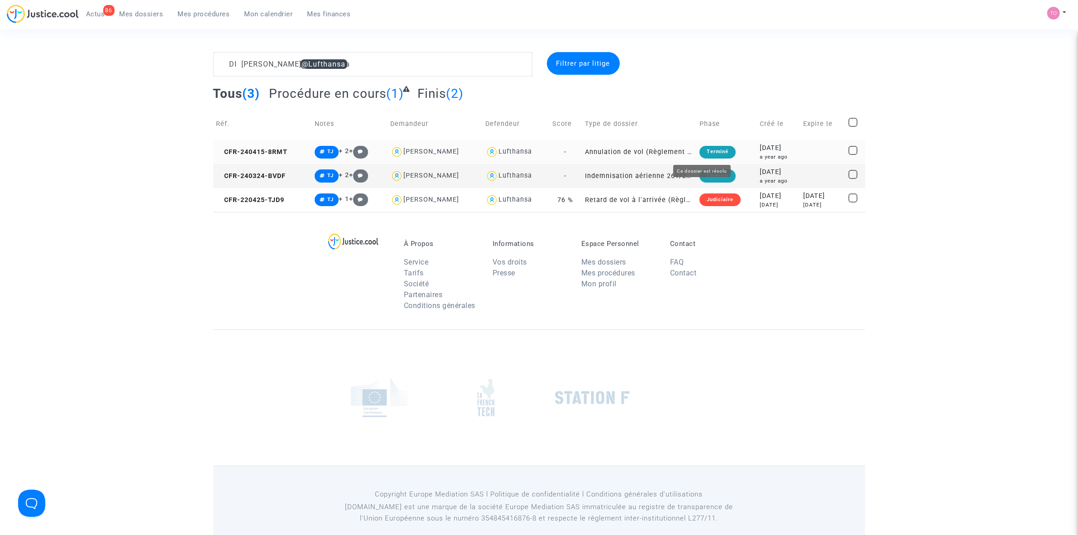
click at [782, 156] on div "a year ago" at bounding box center [778, 157] width 37 height 8
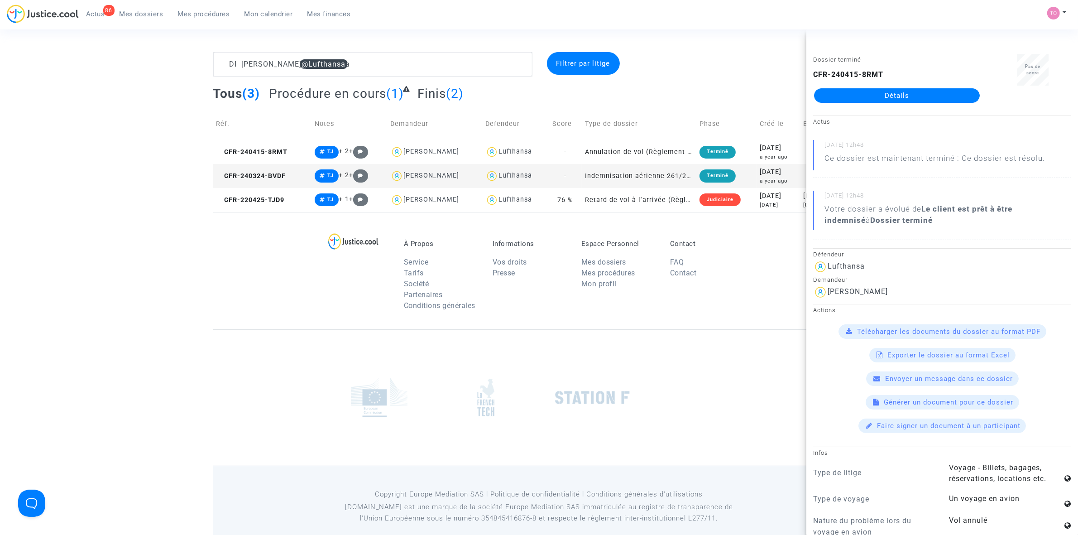
click at [192, 17] on span "Mes procédures" at bounding box center [204, 14] width 52 height 8
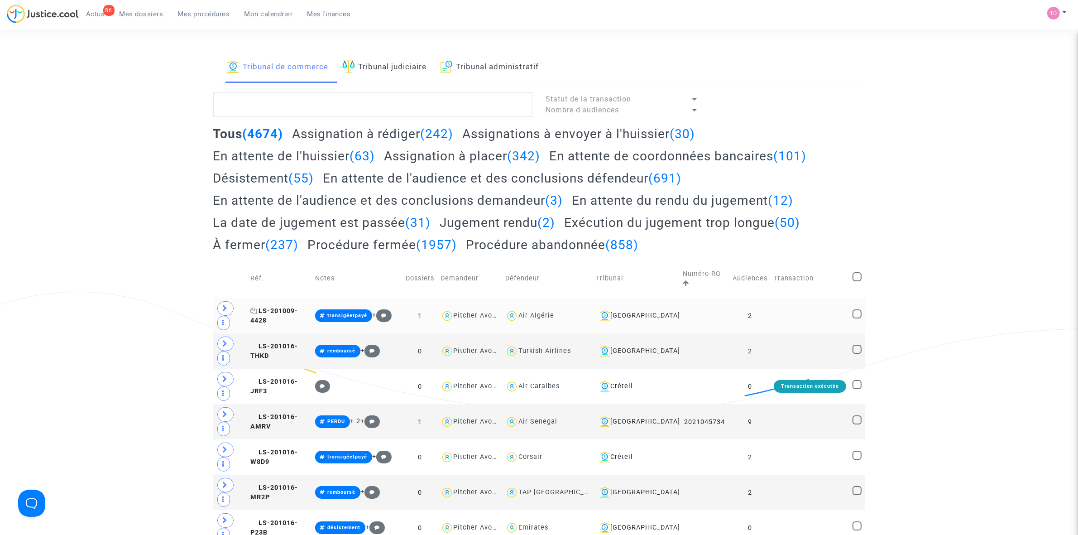
click at [263, 313] on span "LS-201009-4428" at bounding box center [274, 316] width 48 height 18
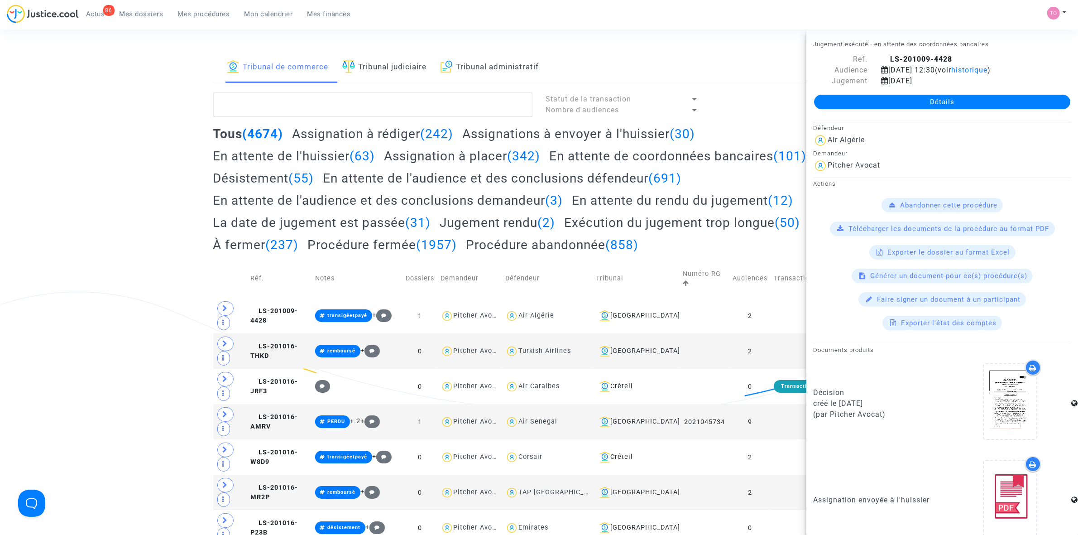
click at [890, 98] on link "Détails" at bounding box center [942, 102] width 256 height 14
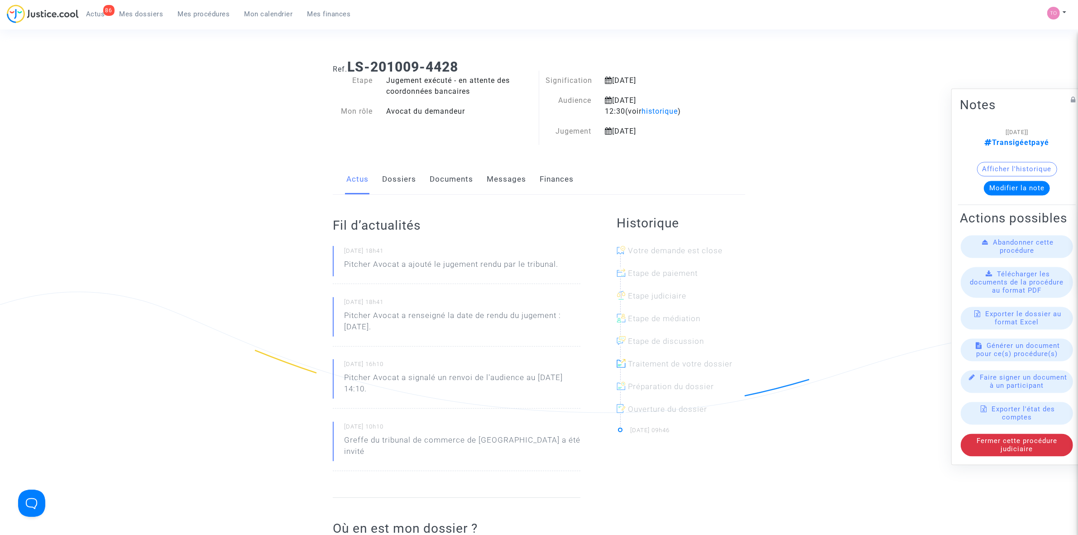
click at [499, 178] on link "Messages" at bounding box center [506, 179] width 39 height 30
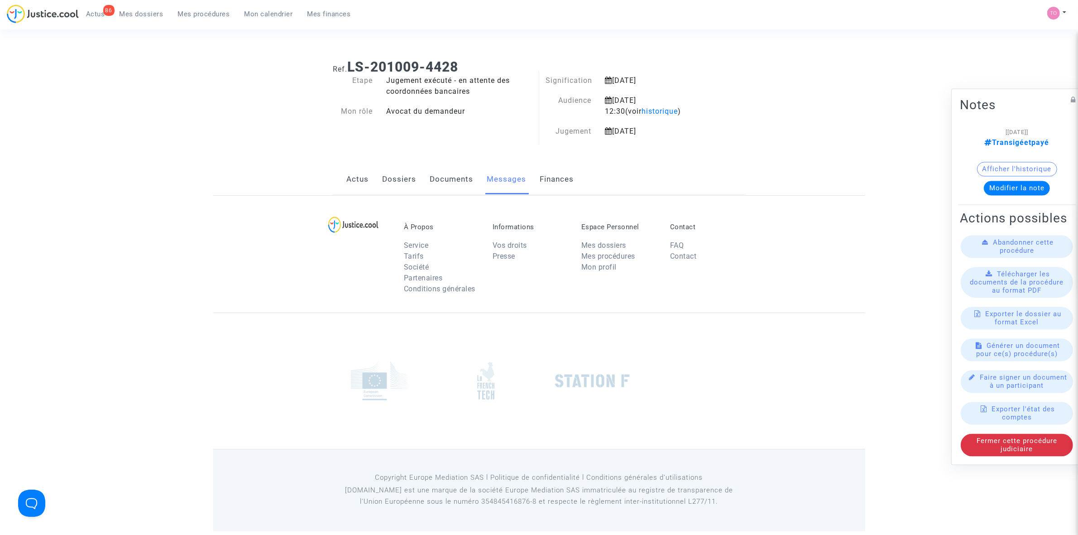
click at [555, 177] on link "Finances" at bounding box center [557, 179] width 34 height 30
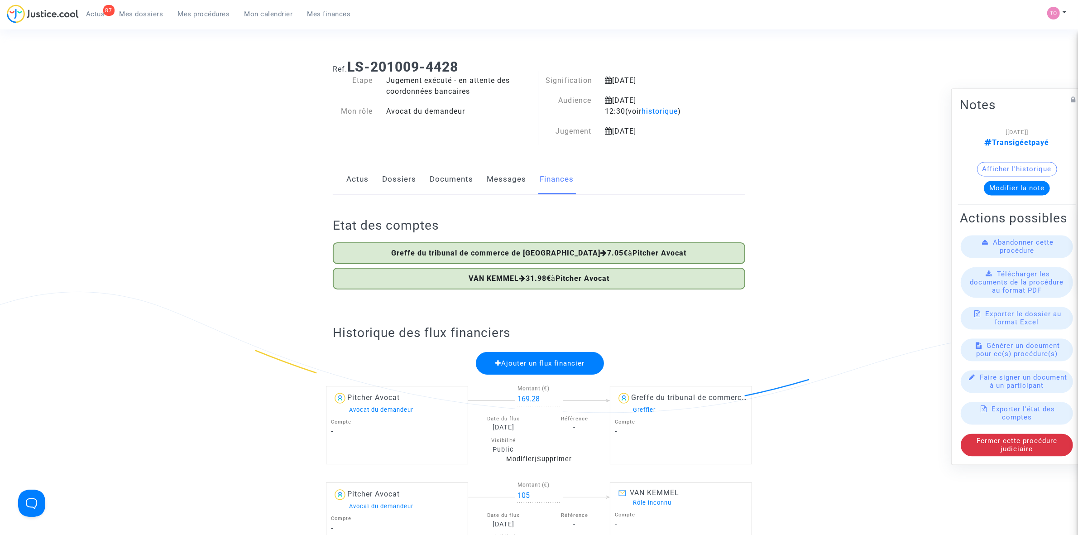
click at [148, 11] on span "Mes dossiers" at bounding box center [142, 14] width 44 height 8
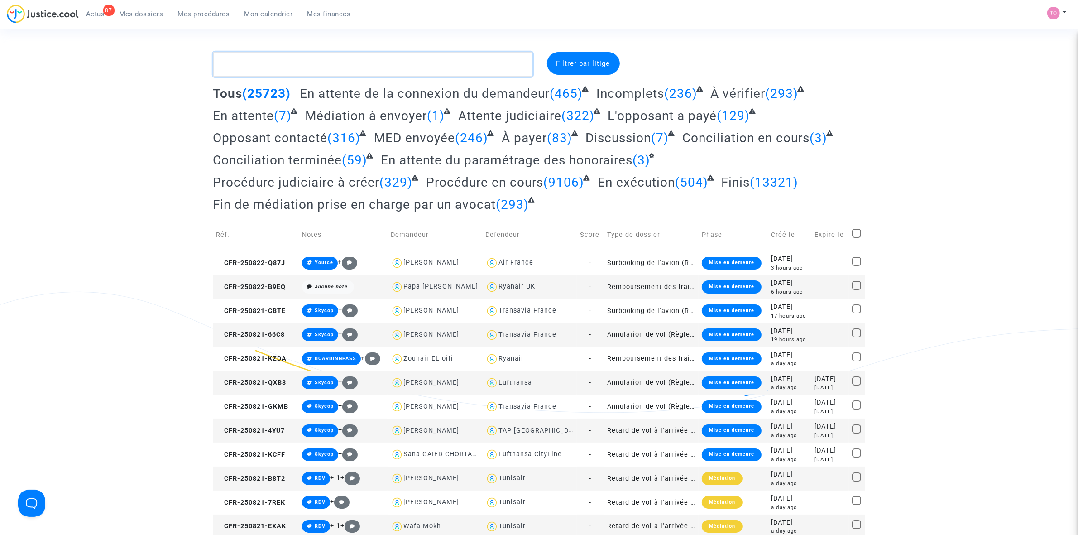
click at [238, 69] on textarea at bounding box center [372, 64] width 319 height 24
paste textarea "Morere"
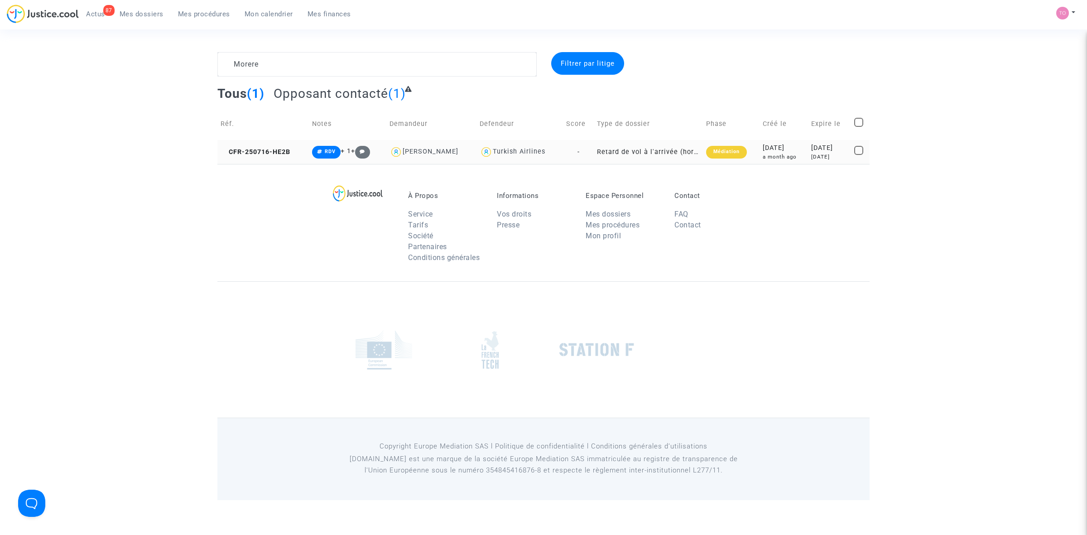
click at [762, 149] on div "2025-07-16" at bounding box center [783, 148] width 42 height 10
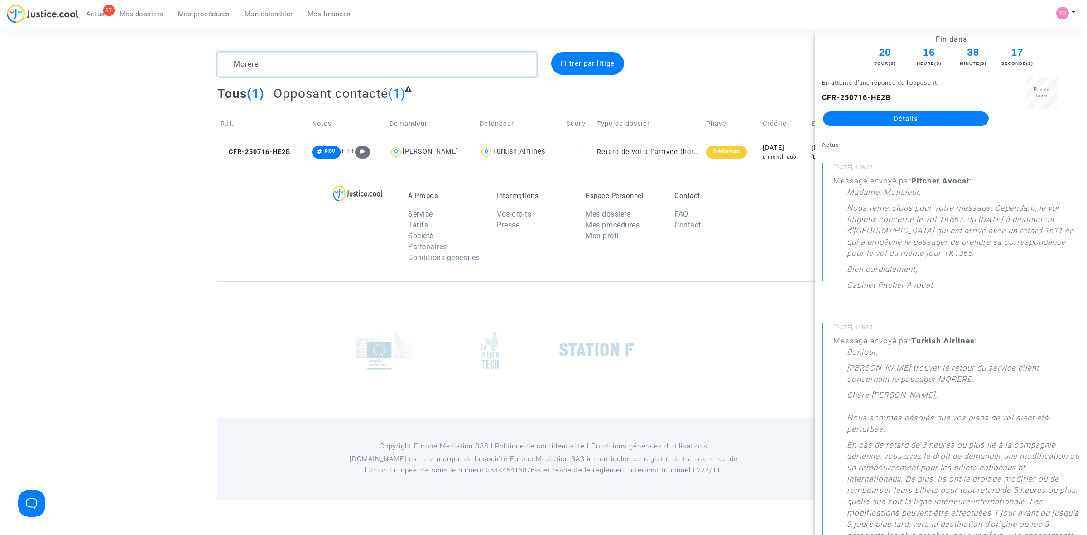
drag, startPoint x: 212, startPoint y: 60, endPoint x: 154, endPoint y: 55, distance: 57.7
click at [162, 56] on div "Morere Filtrer par litige Tous (1) Opposant contacté (1) Réf. Notes Demandeur D…" at bounding box center [543, 108] width 1087 height 112
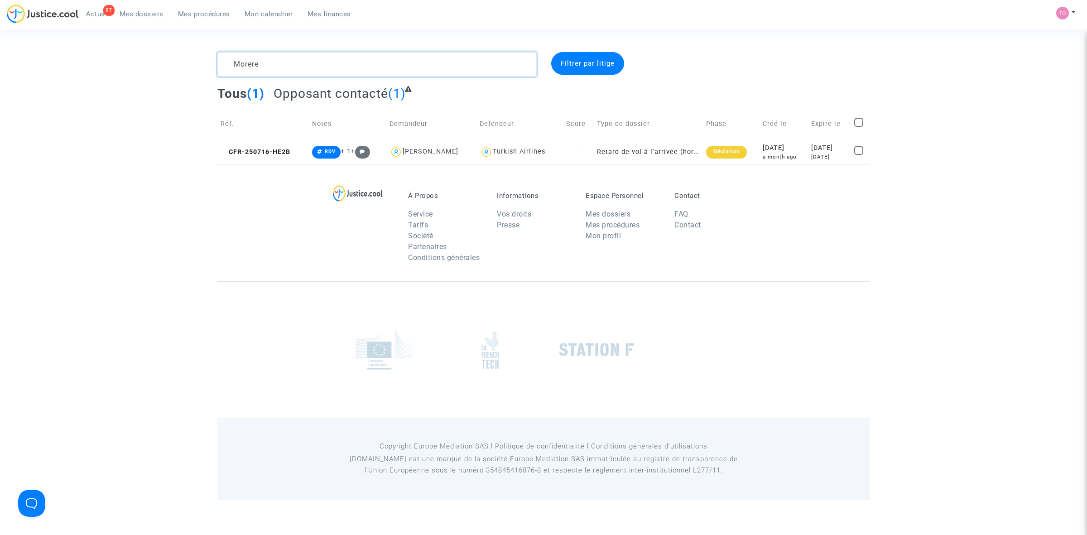
paste textarea "CALUSER"
click at [774, 148] on div "2024-09-20" at bounding box center [787, 148] width 35 height 10
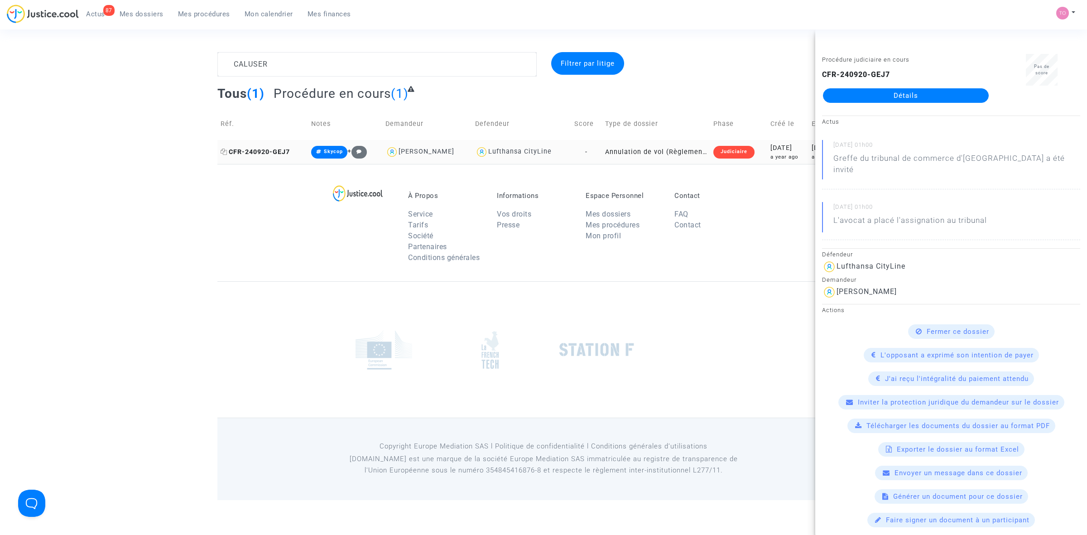
click at [220, 149] on icon at bounding box center [223, 151] width 7 height 6
drag, startPoint x: 293, startPoint y: 51, endPoint x: 257, endPoint y: 55, distance: 35.9
click at [257, 55] on section "CALUSER Filtrer par litige Tous (1) Procédure en cours (1) Réf. Notes Demandeur…" at bounding box center [543, 250] width 1087 height 500
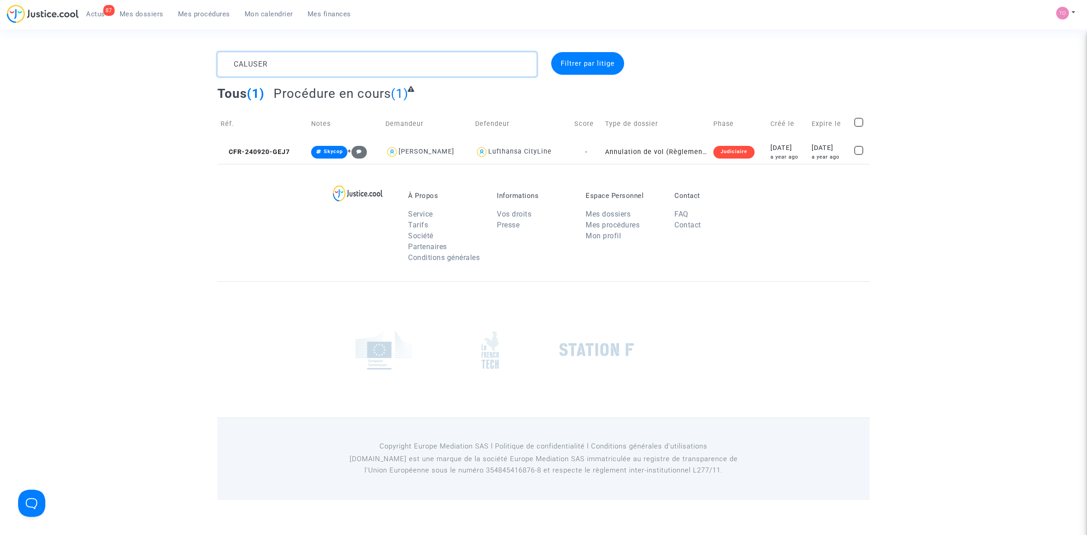
drag, startPoint x: 209, startPoint y: 62, endPoint x: 117, endPoint y: 58, distance: 92.4
click at [119, 58] on div "CALUSER Filtrer par litige Tous (1) Procédure en cours (1) Réf. Notes Demandeur…" at bounding box center [543, 108] width 1087 height 112
paste textarea "HOLL"
type textarea "HOLLER"
click at [775, 156] on div "7 months ago" at bounding box center [789, 157] width 30 height 8
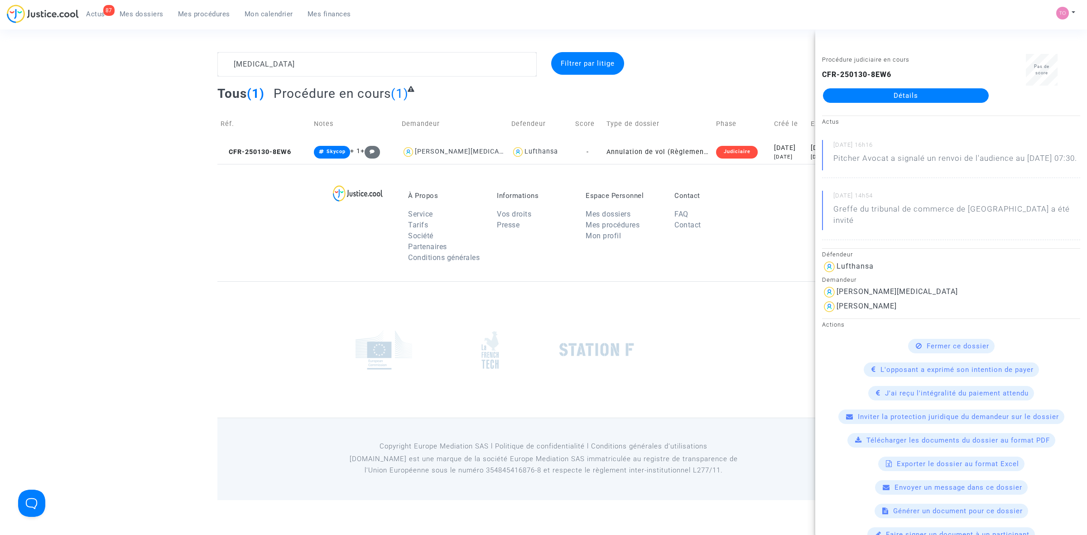
drag, startPoint x: 915, startPoint y: 105, endPoint x: 915, endPoint y: 97, distance: 8.2
drag, startPoint x: 293, startPoint y: 60, endPoint x: 177, endPoint y: 59, distance: 115.9
click at [180, 59] on div "HOLLER Filtrer par litige Tous (1) Procédure en cours (1) Réf. Notes Demandeur …" at bounding box center [543, 108] width 1087 height 112
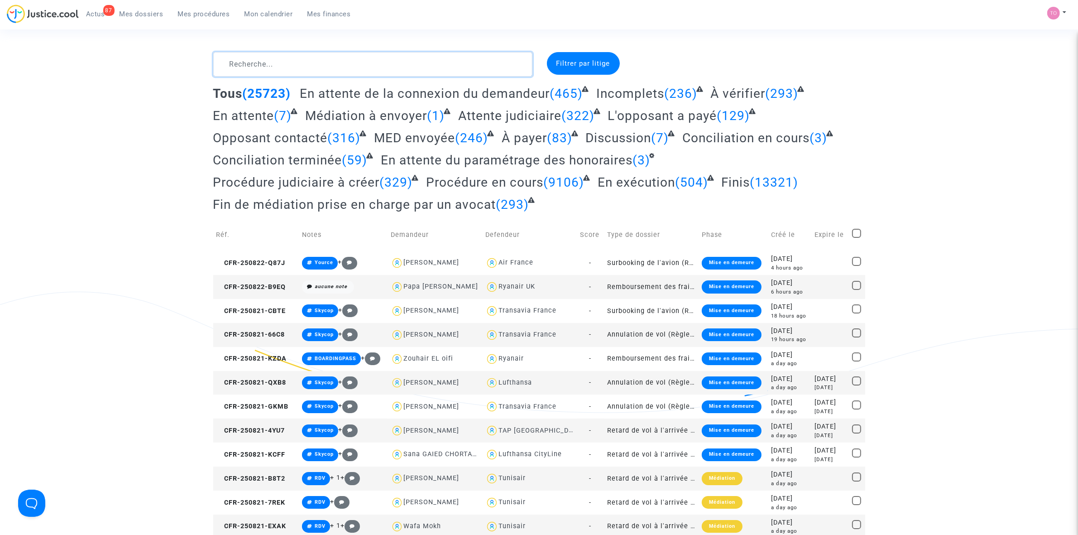
drag, startPoint x: 270, startPoint y: 66, endPoint x: 127, endPoint y: 50, distance: 143.5
paste textarea "PROUST"
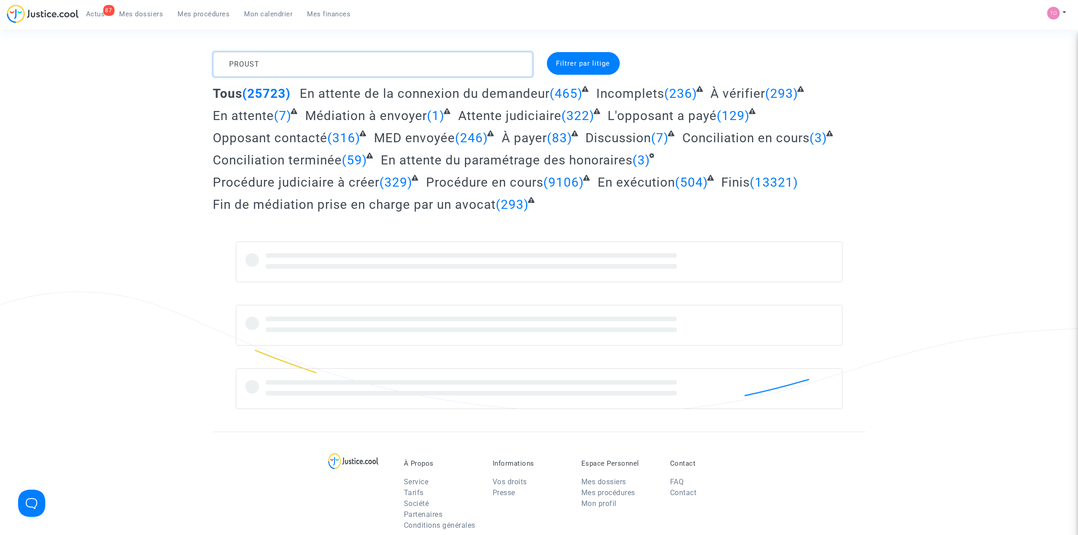
type textarea "PROUST"
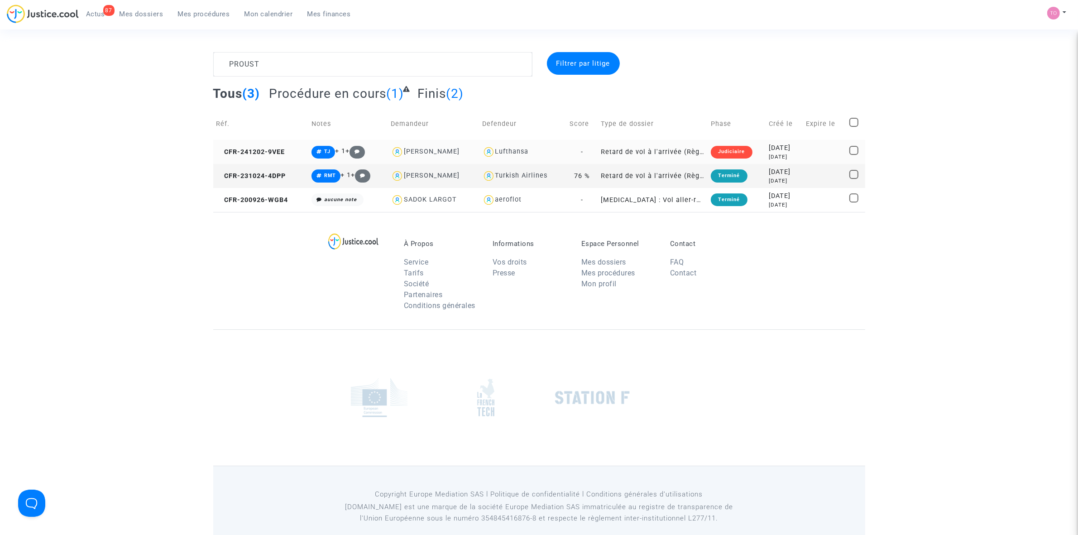
click at [773, 155] on div "9 months ago" at bounding box center [784, 157] width 30 height 8
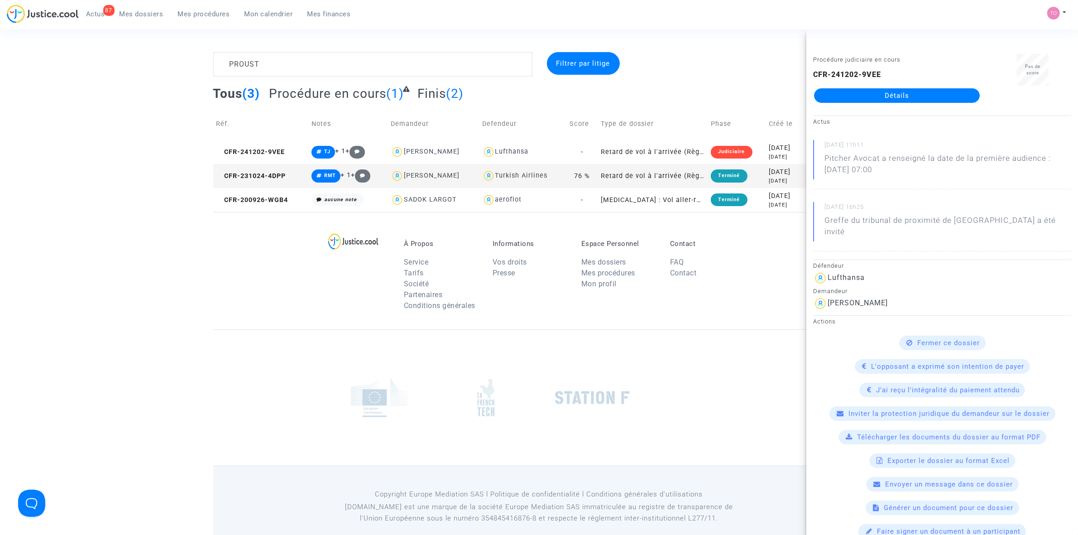
click at [884, 96] on link "Détails" at bounding box center [897, 95] width 166 height 14
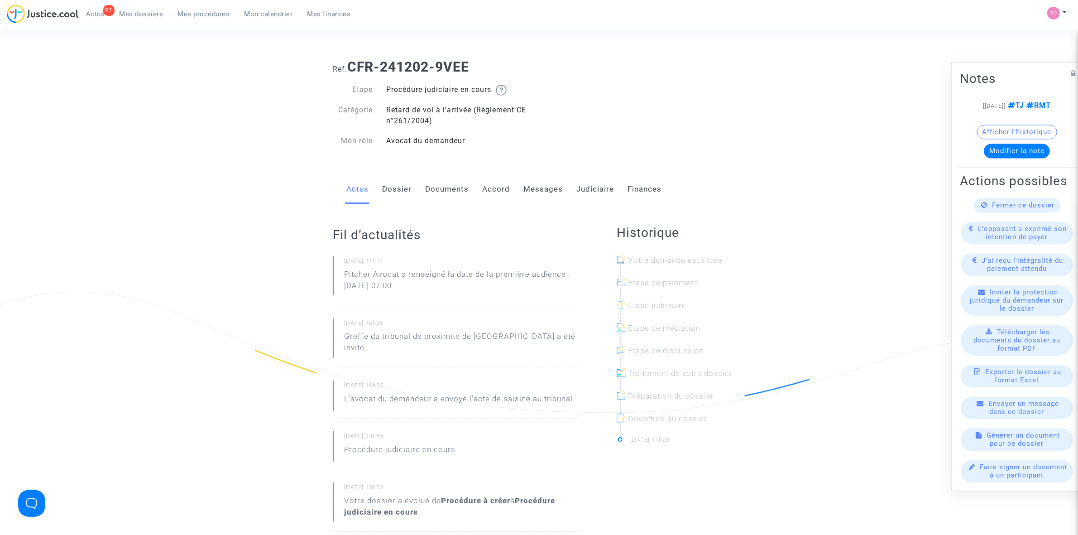
drag, startPoint x: 476, startPoint y: 65, endPoint x: 349, endPoint y: 68, distance: 127.3
click at [349, 68] on h1 "Ref. CFR-241202-9VEE" at bounding box center [539, 67] width 412 height 16
copy b "CFR-241202-9VEE"
click at [395, 205] on div "Fil d’actualités 07/03/2025 - 11h11 Pitcher Avocat a renseigné la date de la pr…" at bounding box center [457, 399] width 248 height 390
click at [395, 198] on link "Dossier" at bounding box center [396, 189] width 29 height 30
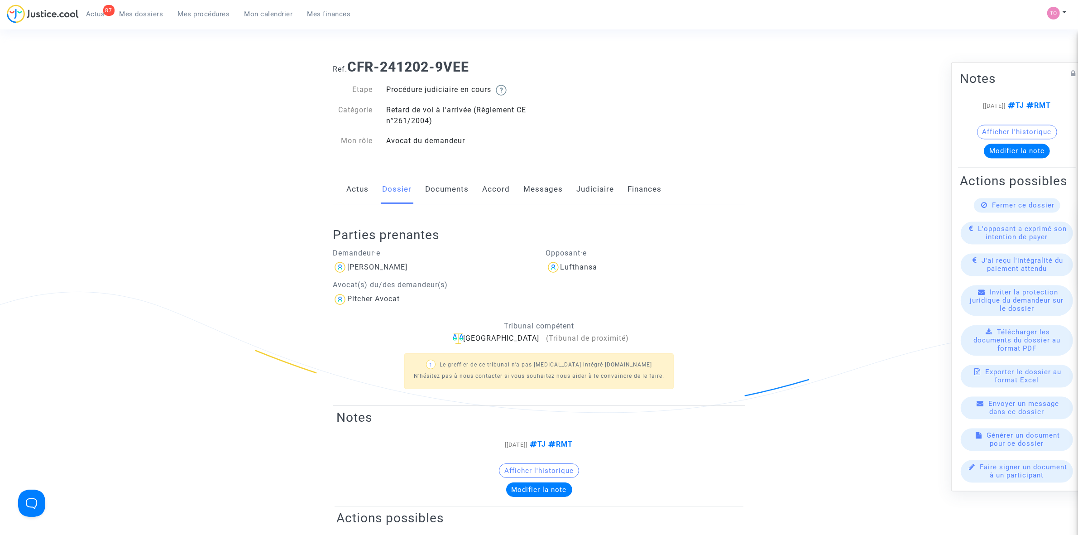
click at [482, 187] on link "Accord" at bounding box center [496, 189] width 28 height 30
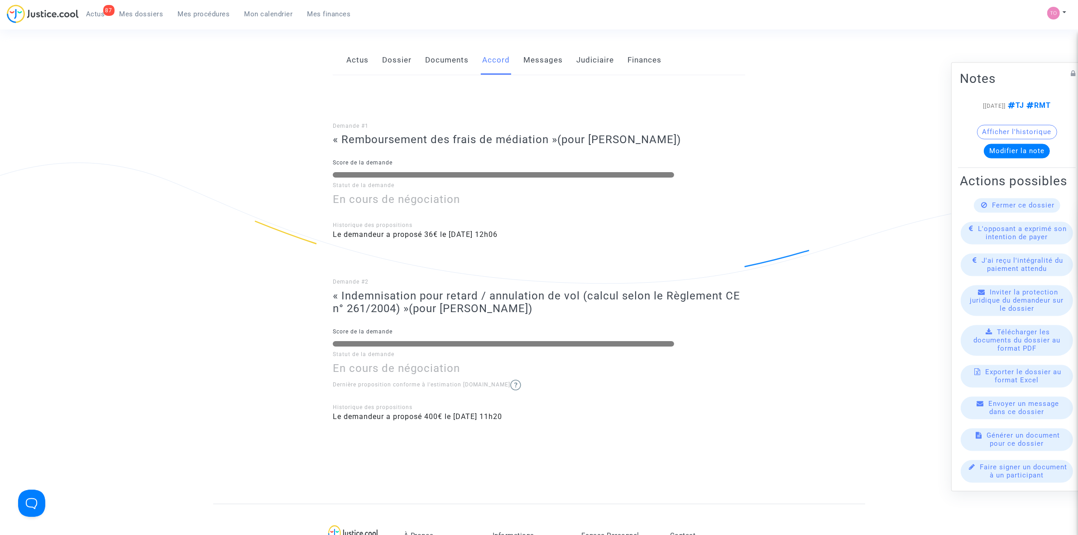
scroll to position [113, 0]
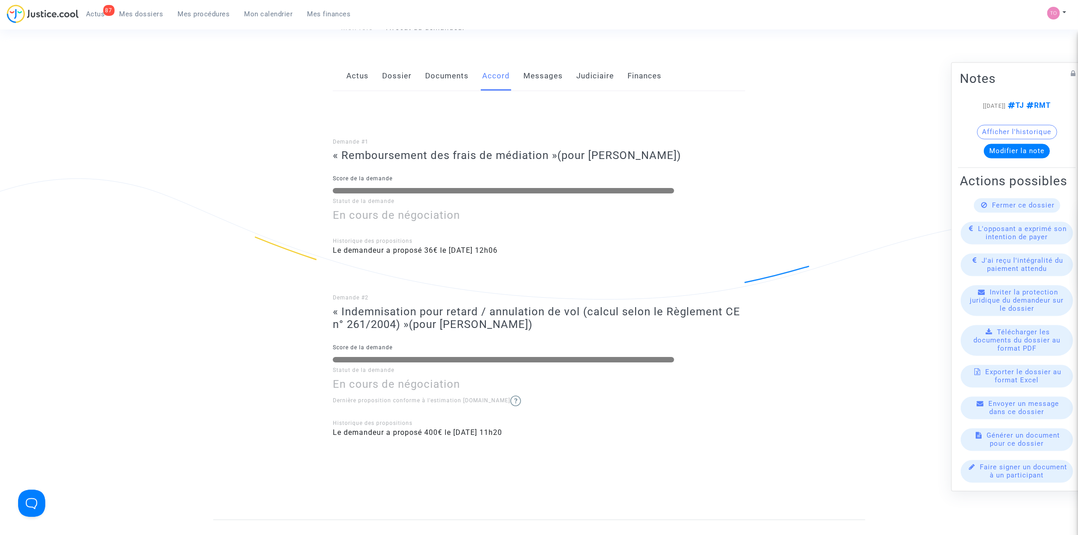
click at [577, 80] on link "Judiciaire" at bounding box center [595, 76] width 38 height 30
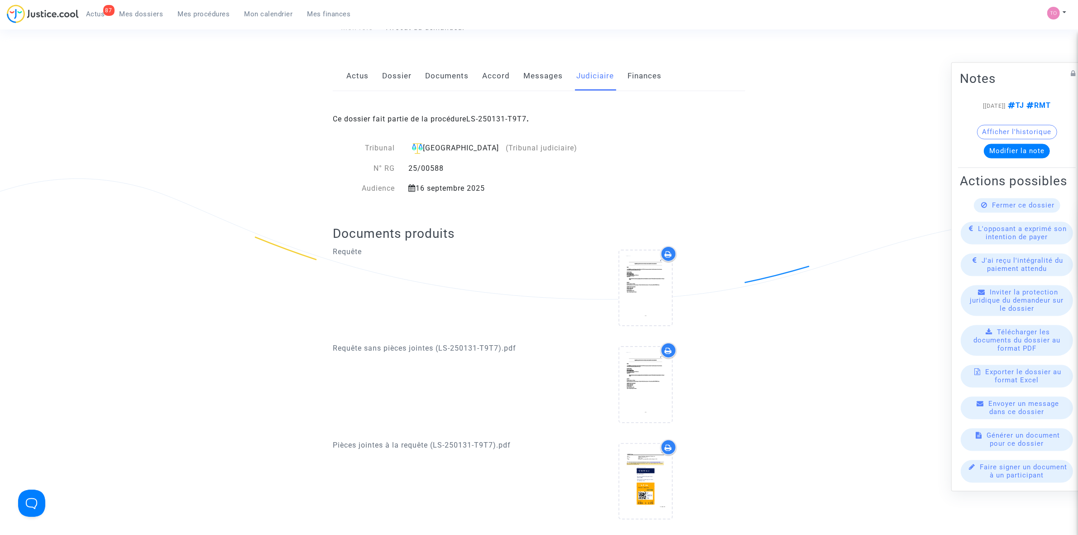
click at [495, 112] on div "Ce dossier fait partie de la procédure LS-250131-T9T7 ." at bounding box center [539, 112] width 412 height 43
click at [488, 116] on link "LS-250131-T9T7" at bounding box center [496, 119] width 60 height 9
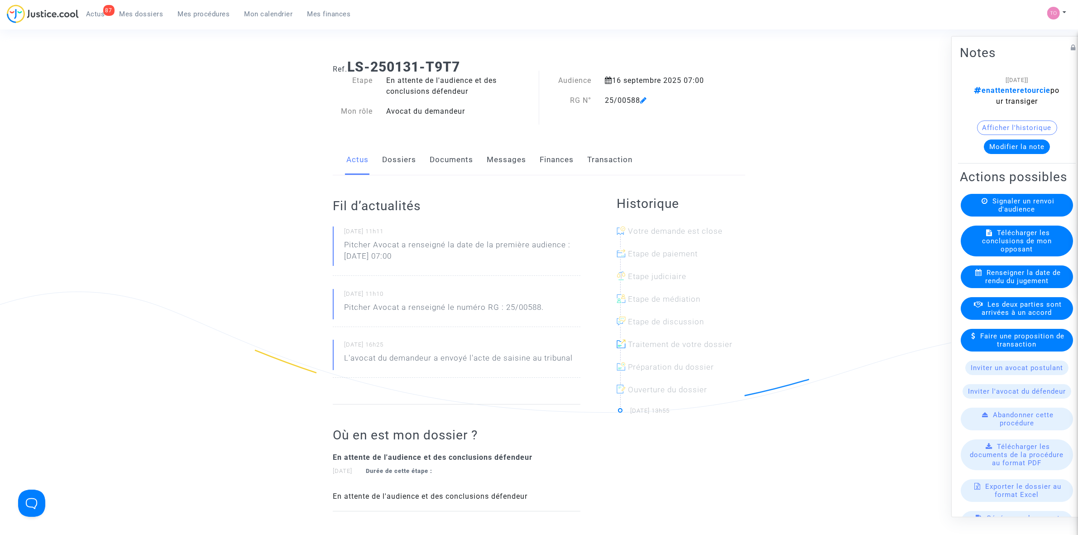
click at [138, 14] on span "Mes dossiers" at bounding box center [142, 14] width 44 height 8
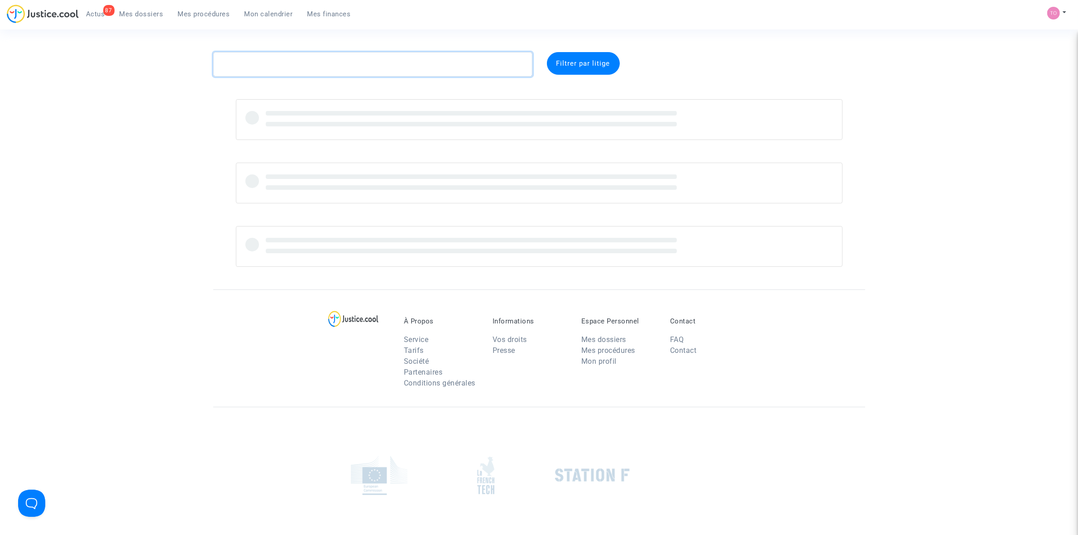
click at [260, 60] on textarea at bounding box center [372, 64] width 319 height 24
paste textarea "WOLFF"
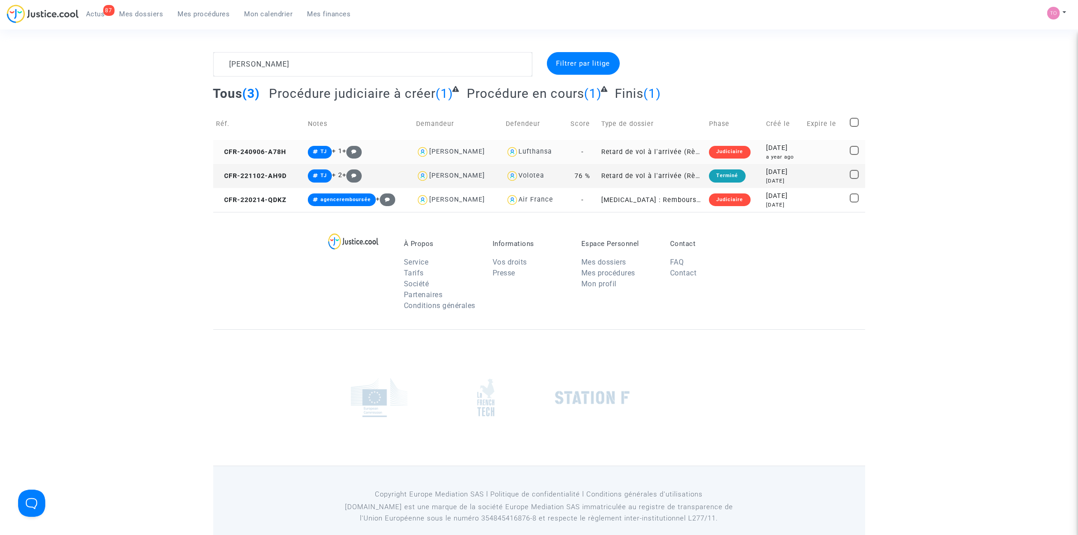
click at [763, 148] on td "2024-09-06 a year ago" at bounding box center [783, 152] width 41 height 24
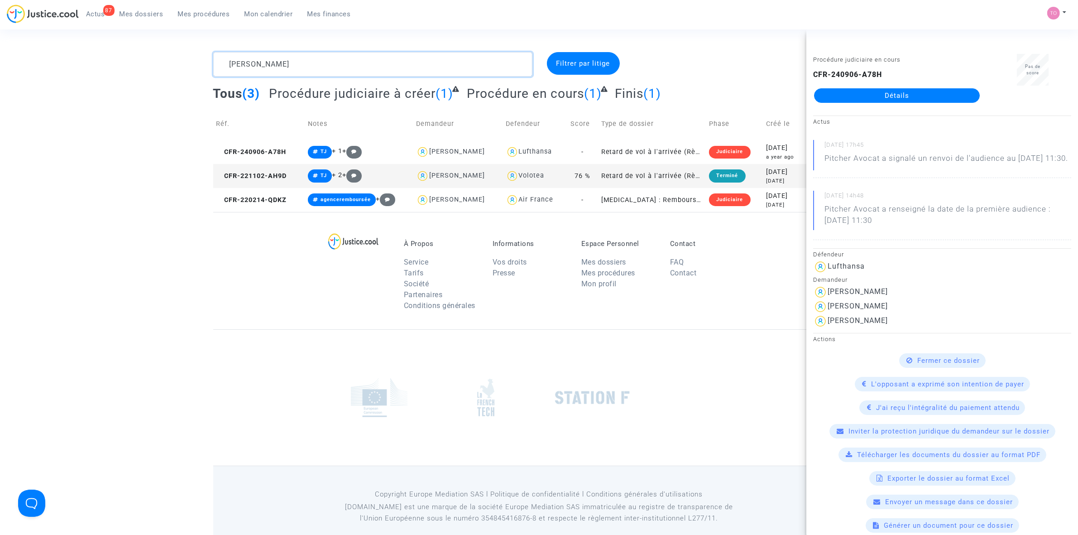
drag, startPoint x: 258, startPoint y: 62, endPoint x: 123, endPoint y: 62, distance: 135.4
click at [125, 62] on div "WOLFF Filtrer par litige Tous (3) Procédure judiciaire à créer (1) Procédure en…" at bounding box center [539, 132] width 1078 height 160
paste textarea "Nedelec"
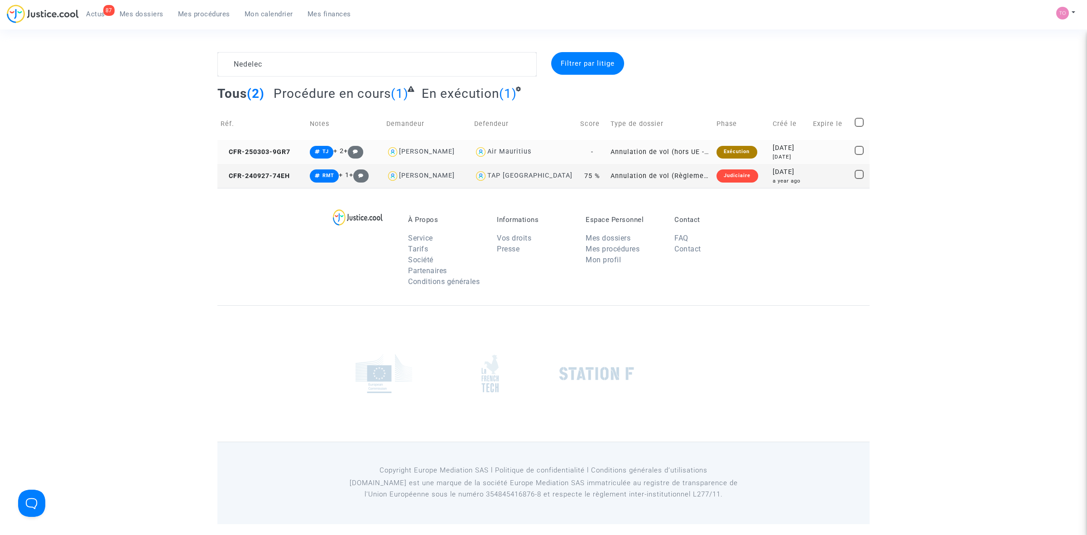
click at [487, 153] on img at bounding box center [480, 151] width 13 height 13
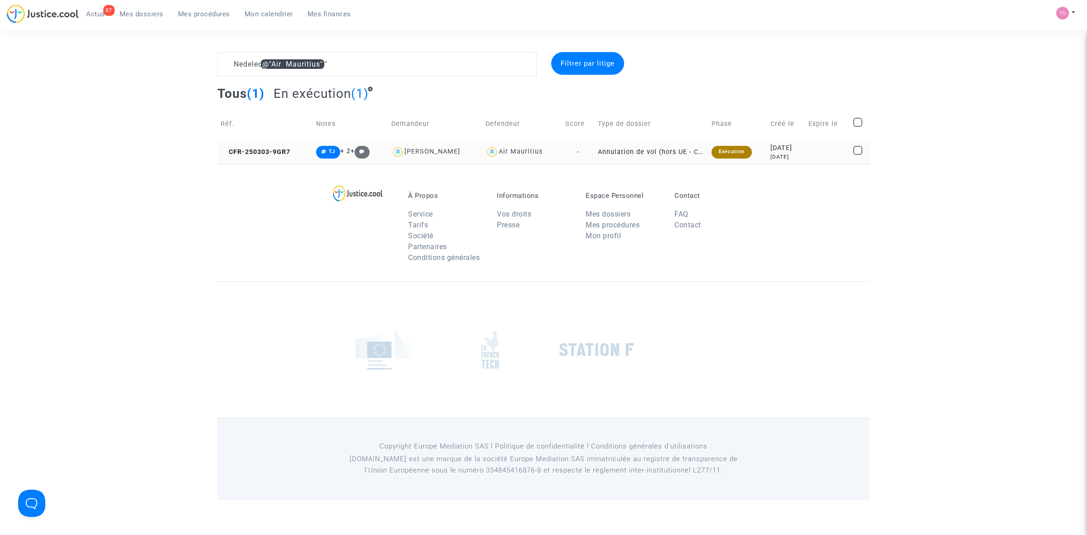
click at [441, 148] on div "Carine Nedelec" at bounding box center [432, 152] width 56 height 8
click at [656, 152] on td "Annulation de vol (hors UE - Convention de Montréal)" at bounding box center [651, 152] width 114 height 24
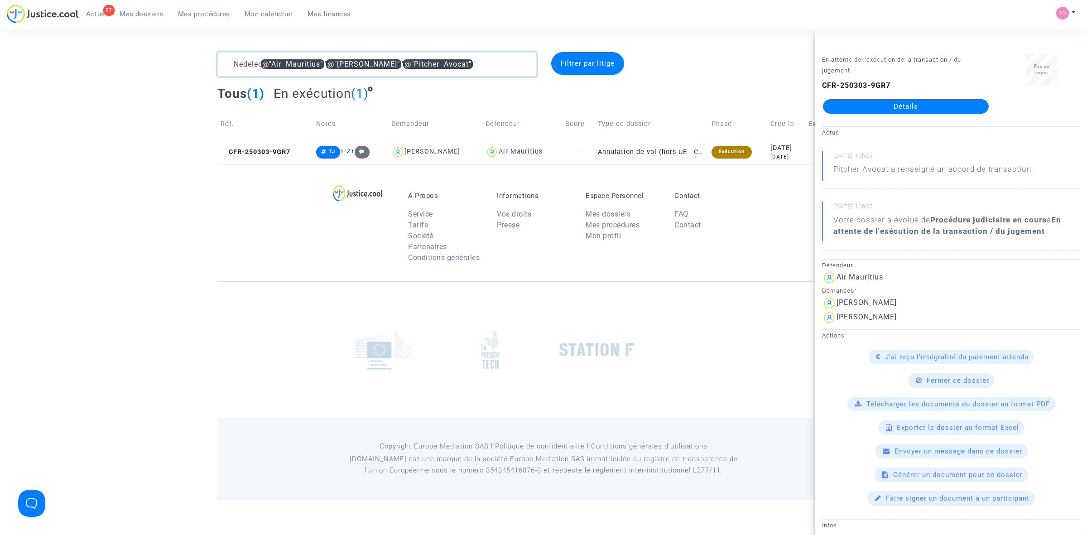
click at [484, 62] on textarea at bounding box center [376, 64] width 319 height 24
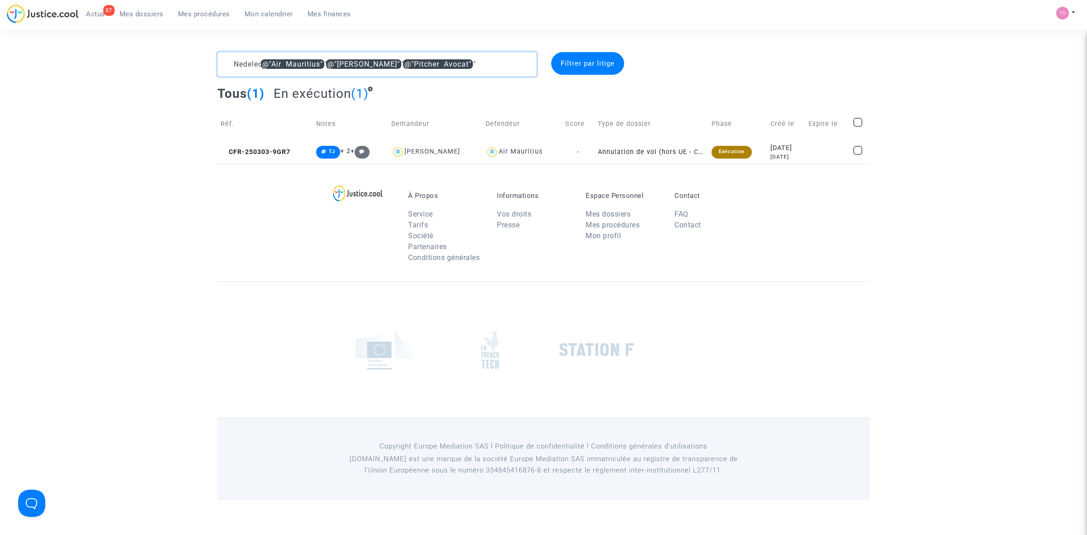
drag, startPoint x: 515, startPoint y: 62, endPoint x: 153, endPoint y: 61, distance: 362.6
click at [153, 61] on div "Nedelec @"Air Mauritius" @"Carine Nedelec" @"Pitcher Avocat" Filtrer par litige…" at bounding box center [543, 108] width 1087 height 112
paste textarea "EDELEC"
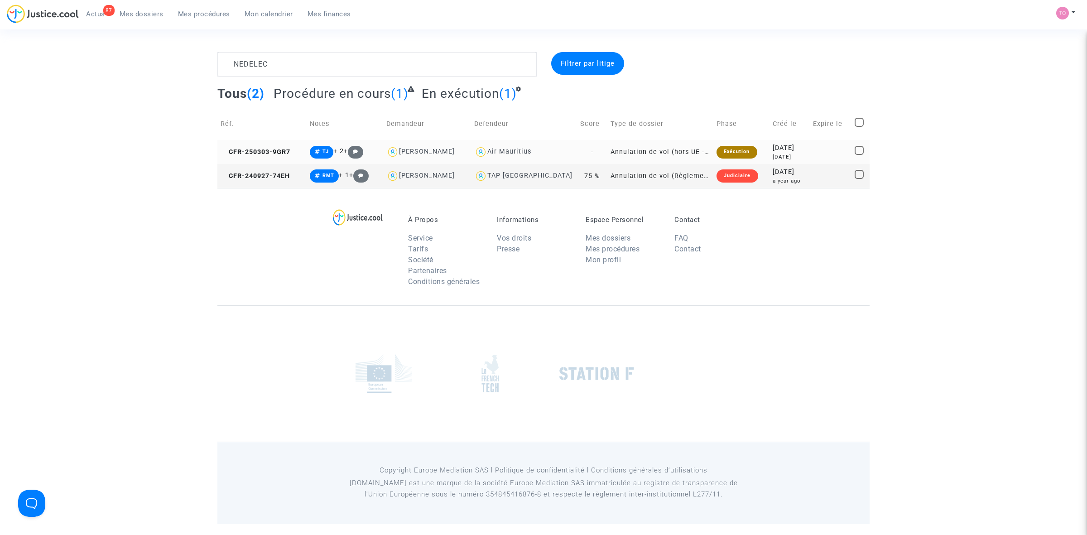
click at [776, 149] on div "2025-03-03" at bounding box center [789, 148] width 34 height 10
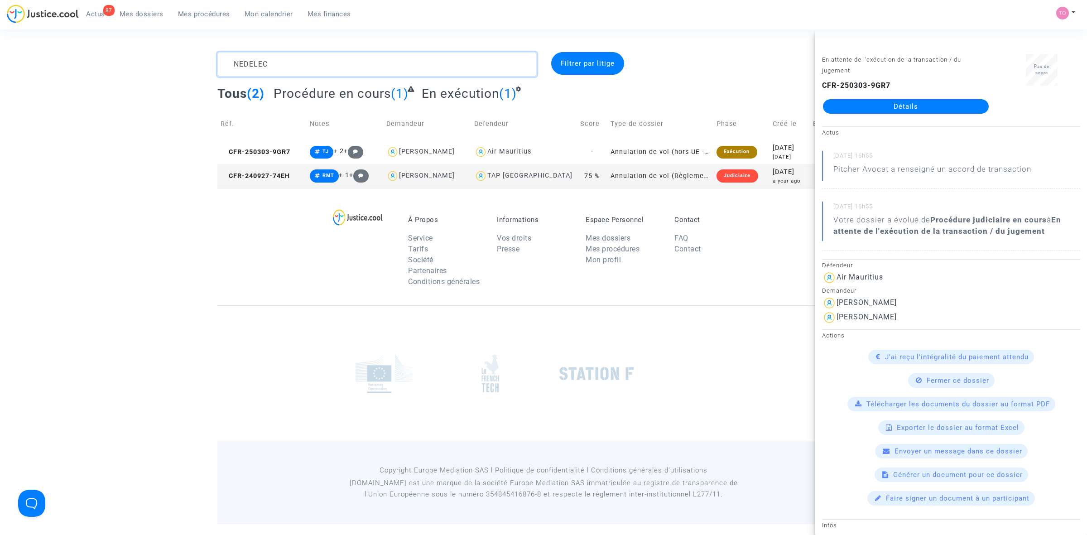
drag, startPoint x: 277, startPoint y: 62, endPoint x: 156, endPoint y: 65, distance: 120.4
click at [170, 65] on div "NEDELEC Filtrer par litige Tous (2) Procédure en cours (1) En exécution (1) Réf…" at bounding box center [543, 120] width 1087 height 136
paste textarea "MICKOLO"
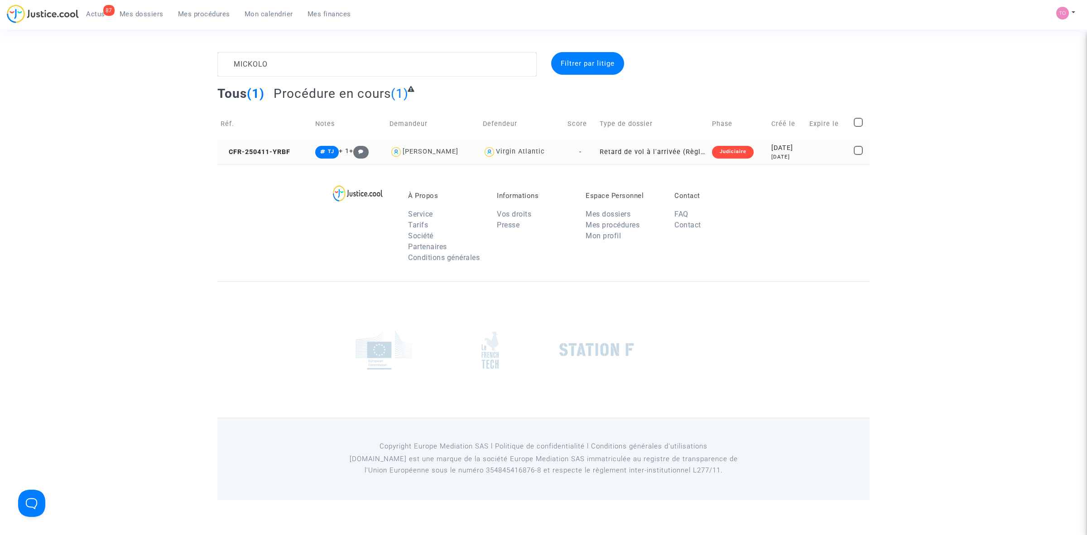
click at [752, 161] on td "Judiciaire" at bounding box center [738, 152] width 59 height 24
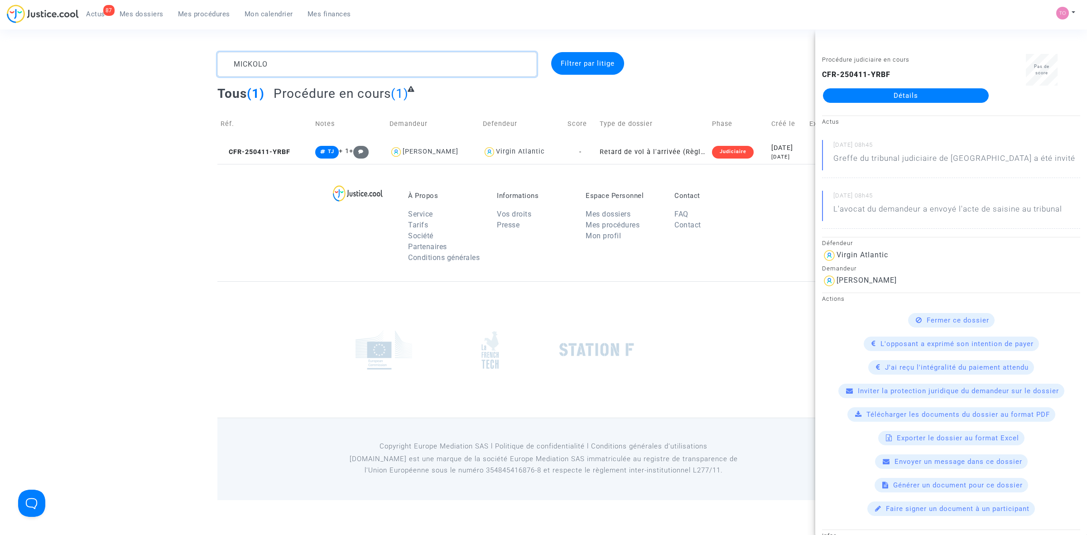
click at [192, 57] on div "MICKOLO Filtrer par litige Tous (1) Procédure en cours (1) Réf. Notes Demandeur…" at bounding box center [543, 108] width 1087 height 112
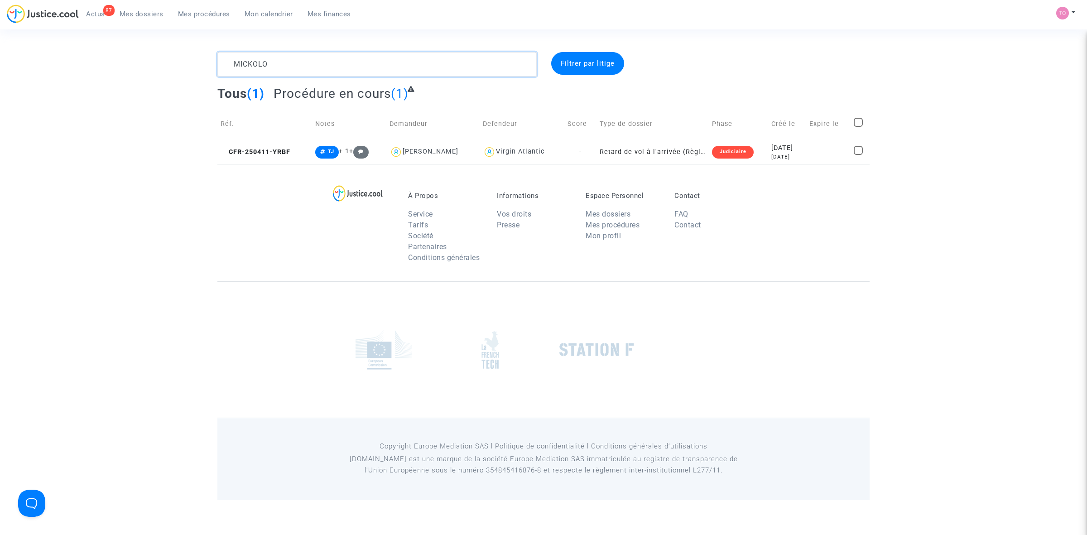
paste textarea "POTOCNIK"
type textarea "POTOCNIK"
click at [769, 146] on div "2025-01-30" at bounding box center [785, 148] width 32 height 10
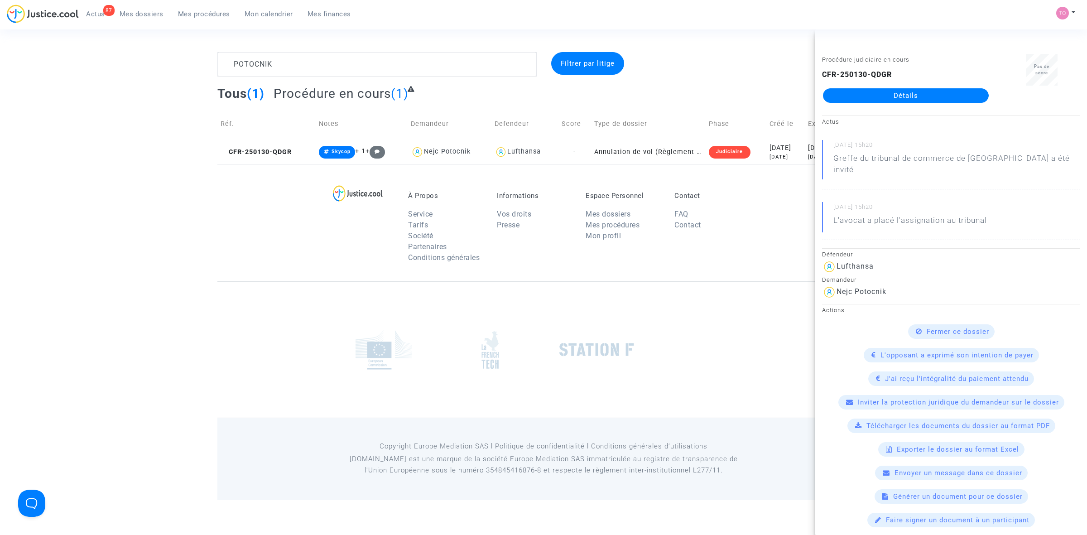
click at [880, 93] on link "Détails" at bounding box center [906, 95] width 166 height 14
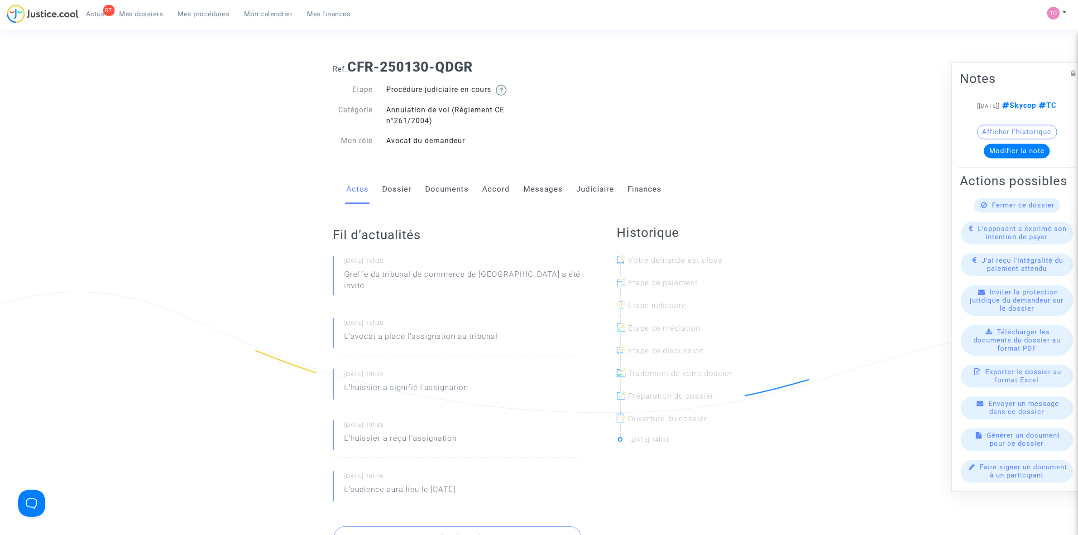
click at [594, 188] on link "Judiciaire" at bounding box center [595, 189] width 38 height 30
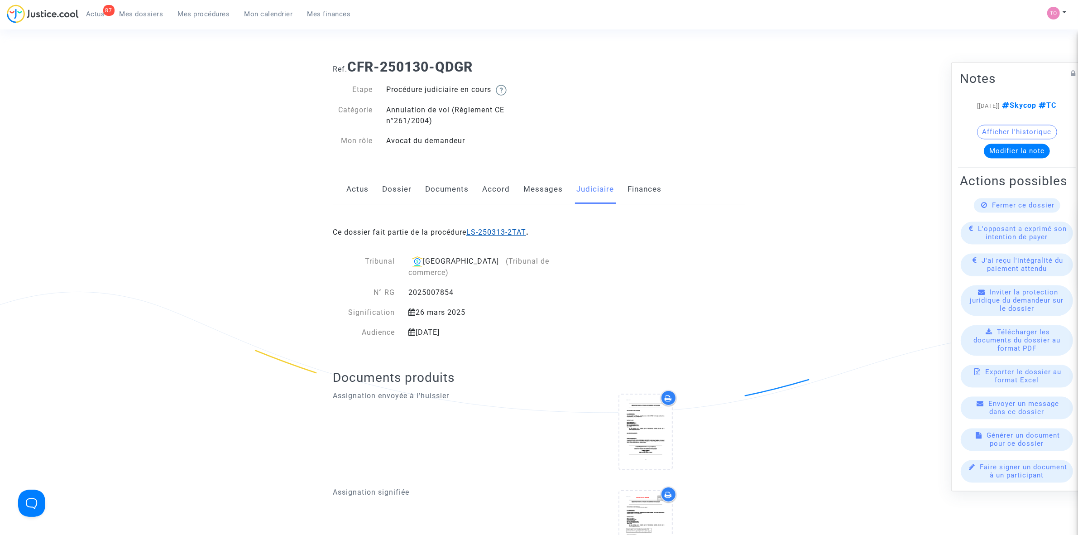
click at [501, 231] on link "LS-250313-2TAT" at bounding box center [496, 232] width 60 height 9
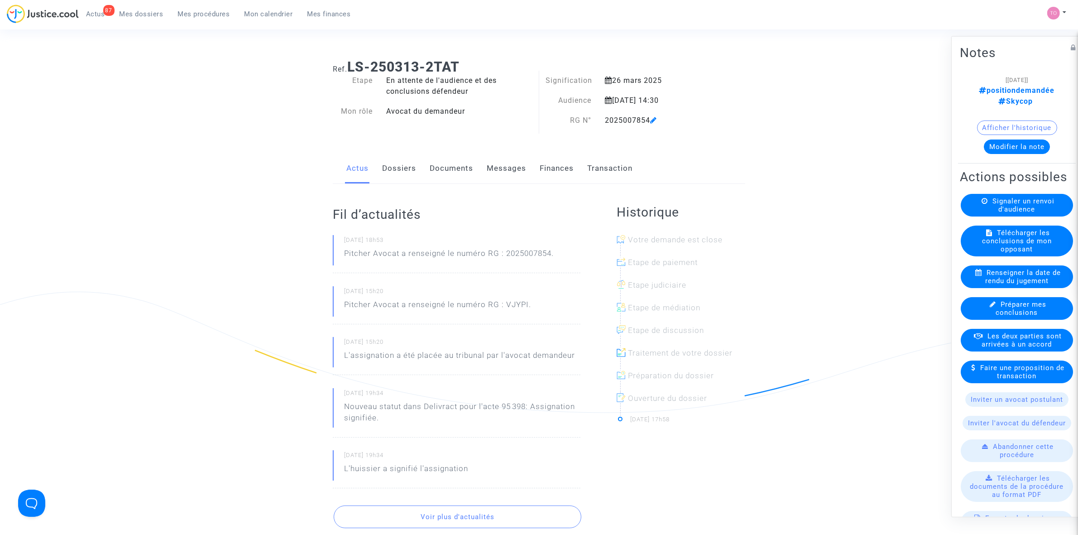
drag, startPoint x: 133, startPoint y: 12, endPoint x: 136, endPoint y: 21, distance: 9.3
click at [133, 12] on span "Mes dossiers" at bounding box center [142, 14] width 44 height 8
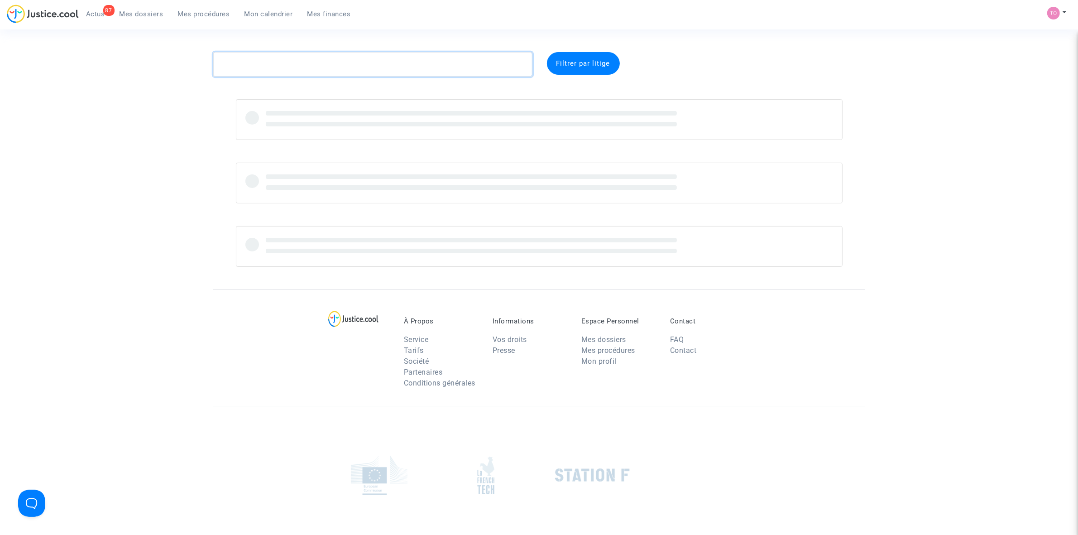
drag, startPoint x: 275, startPoint y: 64, endPoint x: 248, endPoint y: 63, distance: 27.2
click at [254, 62] on textarea at bounding box center [372, 64] width 319 height 24
paste textarea "PALESTOR"
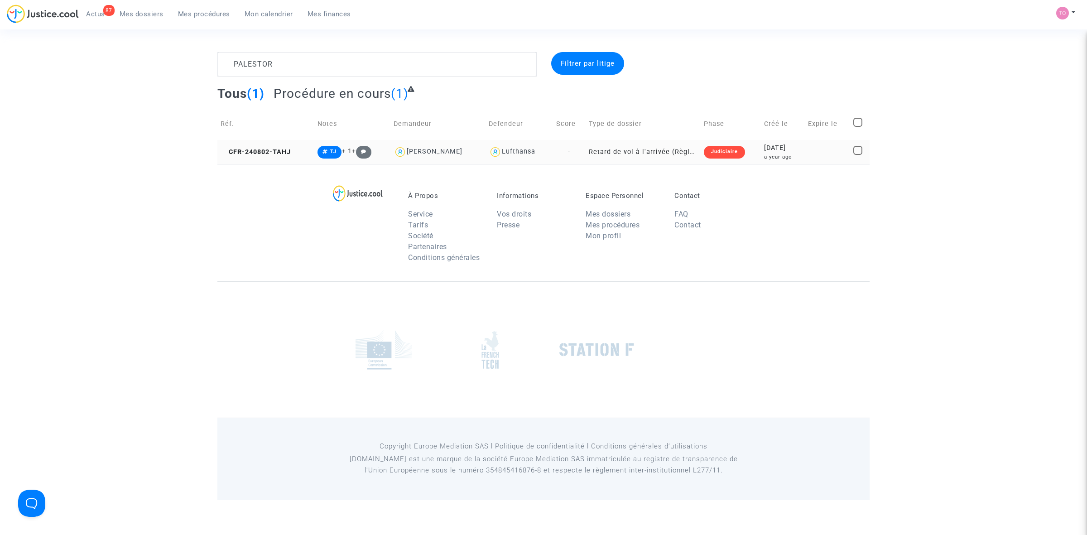
click at [776, 143] on div "2024-08-02" at bounding box center [782, 148] width 37 height 10
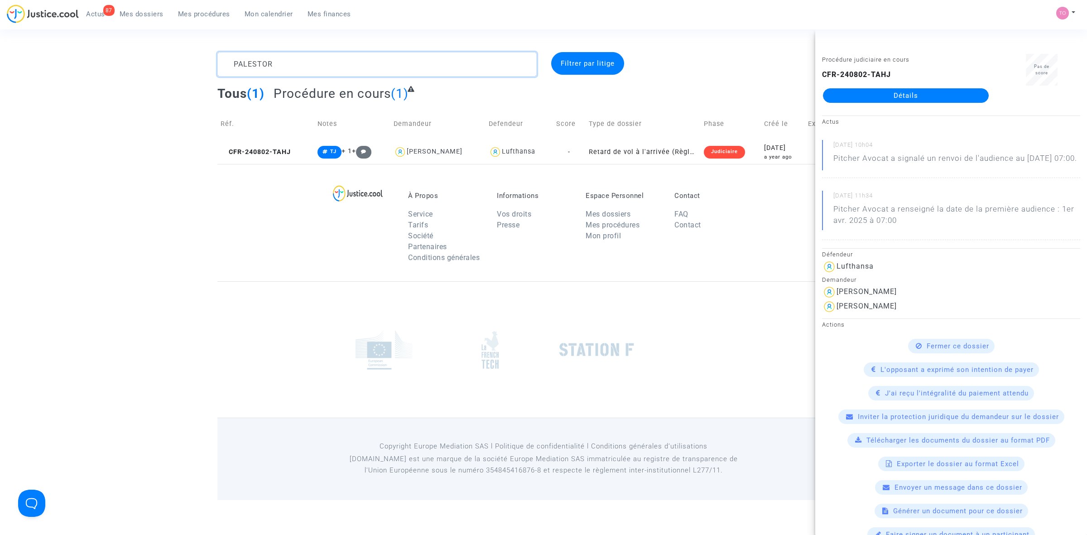
drag, startPoint x: 282, startPoint y: 61, endPoint x: 162, endPoint y: 55, distance: 120.6
click at [162, 55] on div "PALESTOR Filtrer par litige Tous (1) Procédure en cours (1) Réf. Notes Demandeu…" at bounding box center [543, 108] width 1087 height 112
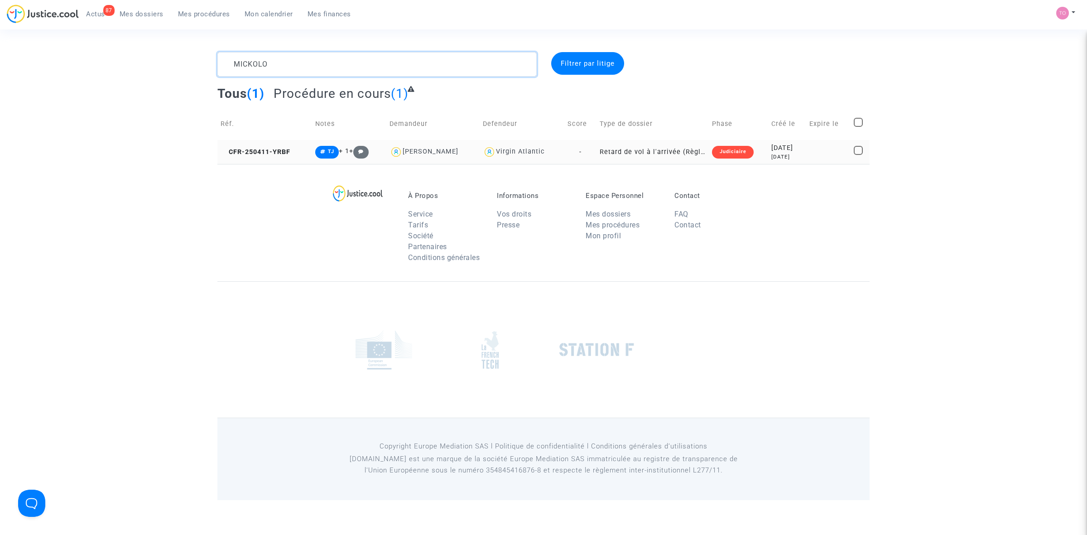
type textarea "MICKOLO"
click at [741, 149] on div "Judiciaire" at bounding box center [732, 152] width 41 height 13
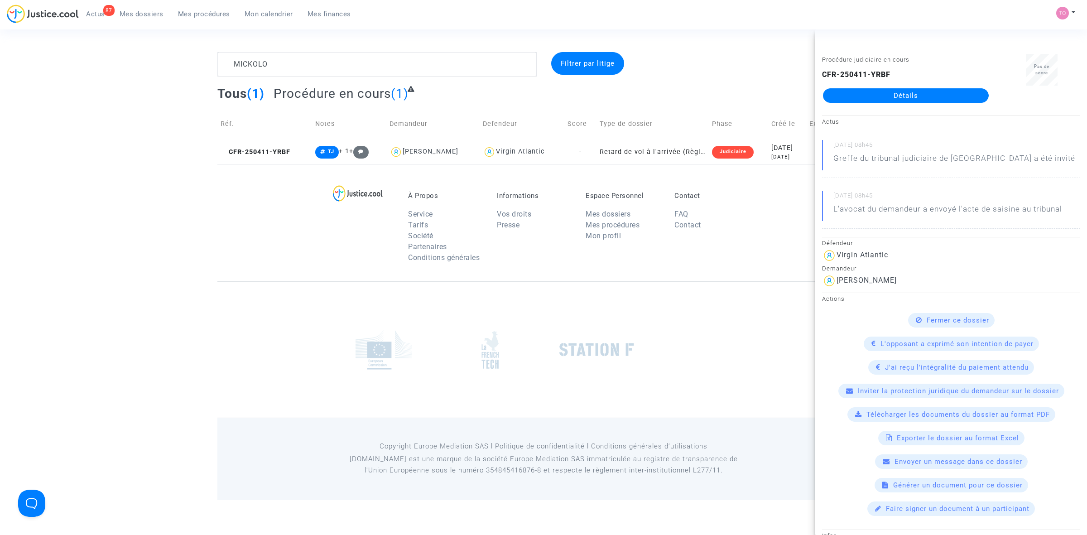
click at [870, 92] on link "Détails" at bounding box center [906, 95] width 166 height 14
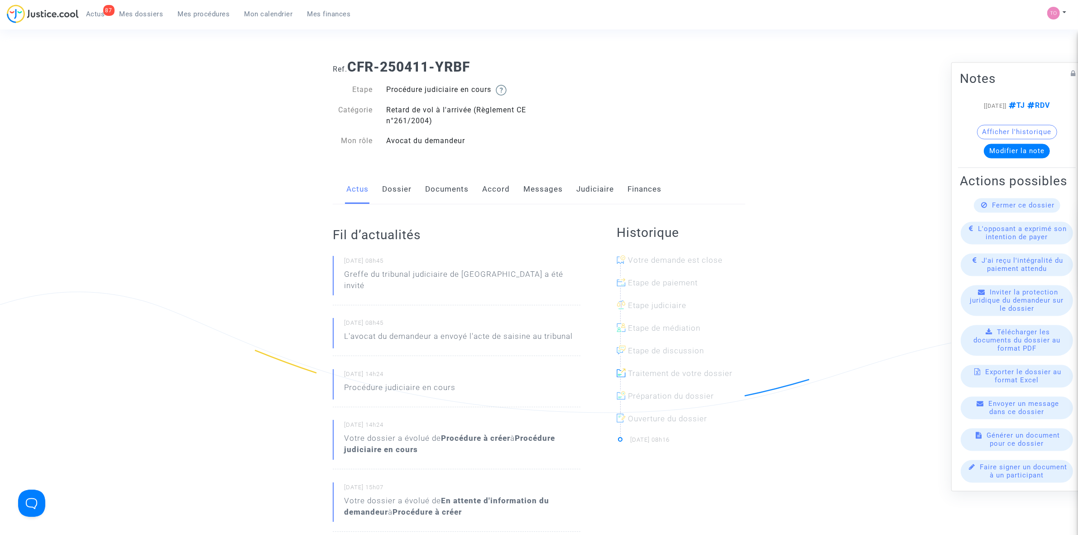
click at [403, 192] on link "Dossier" at bounding box center [396, 189] width 29 height 30
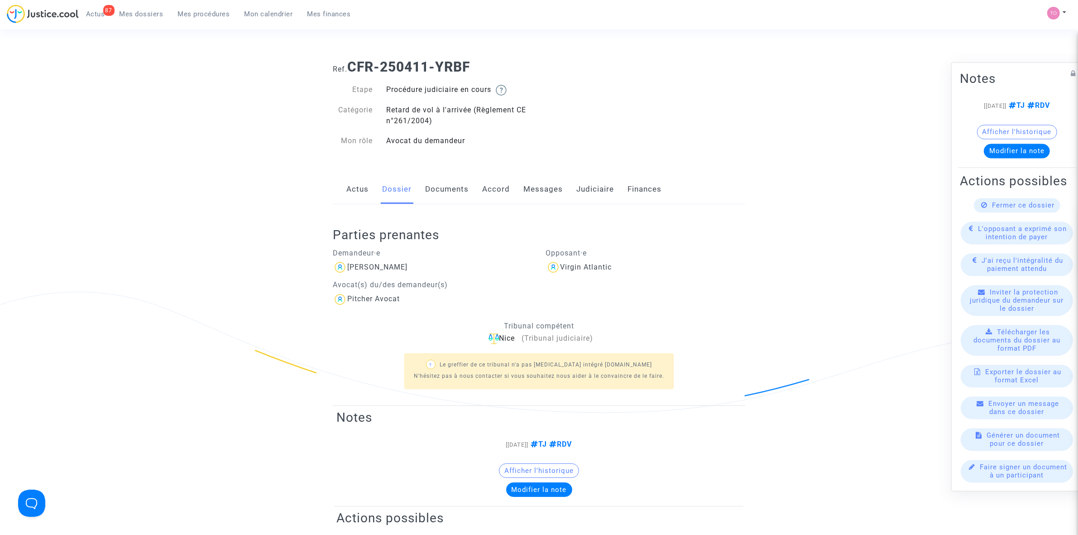
click at [588, 188] on link "Judiciaire" at bounding box center [595, 189] width 38 height 30
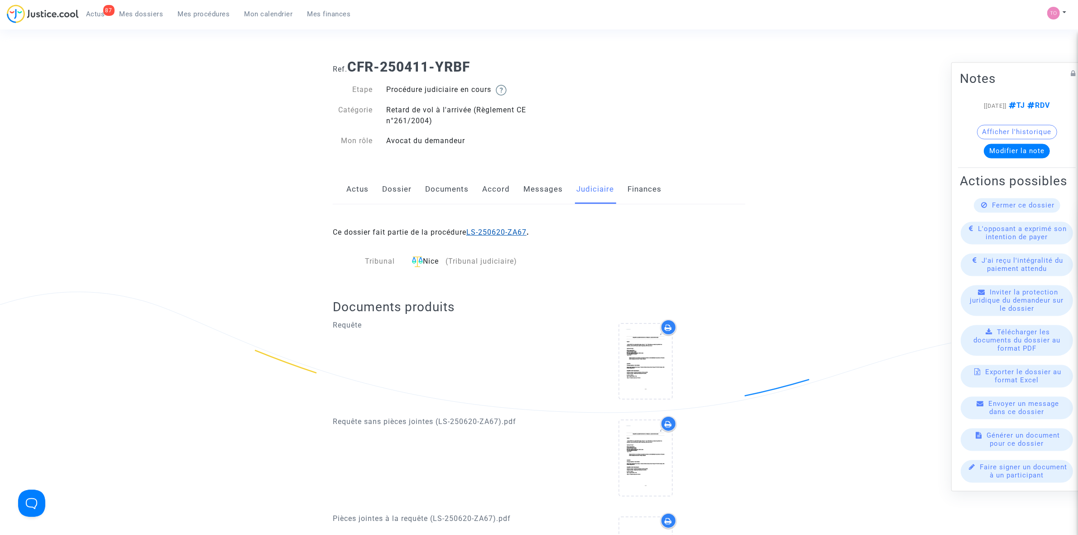
click at [487, 231] on link "LS-250620-ZA67" at bounding box center [496, 232] width 60 height 9
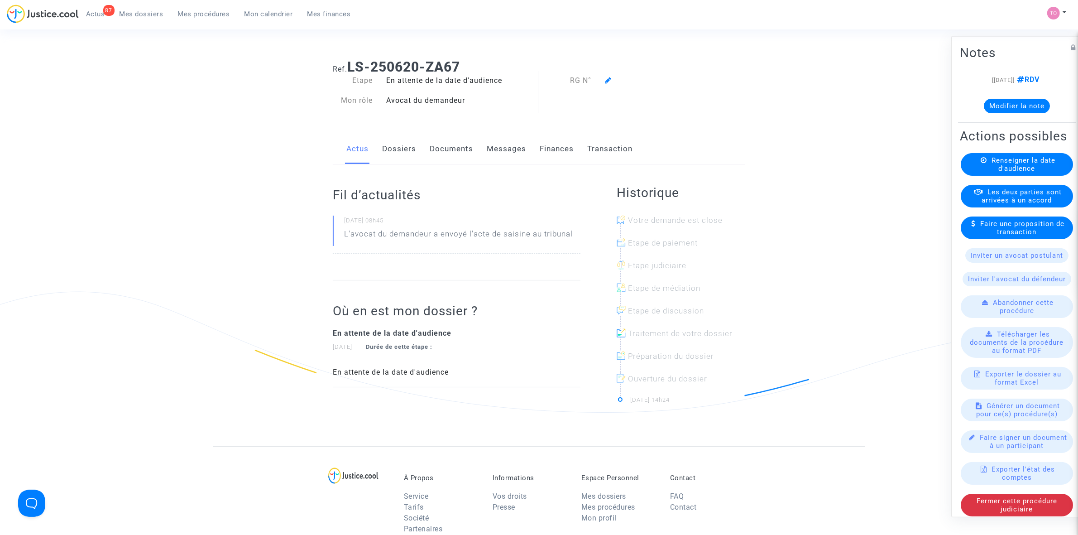
click at [544, 146] on link "Finances" at bounding box center [557, 149] width 34 height 30
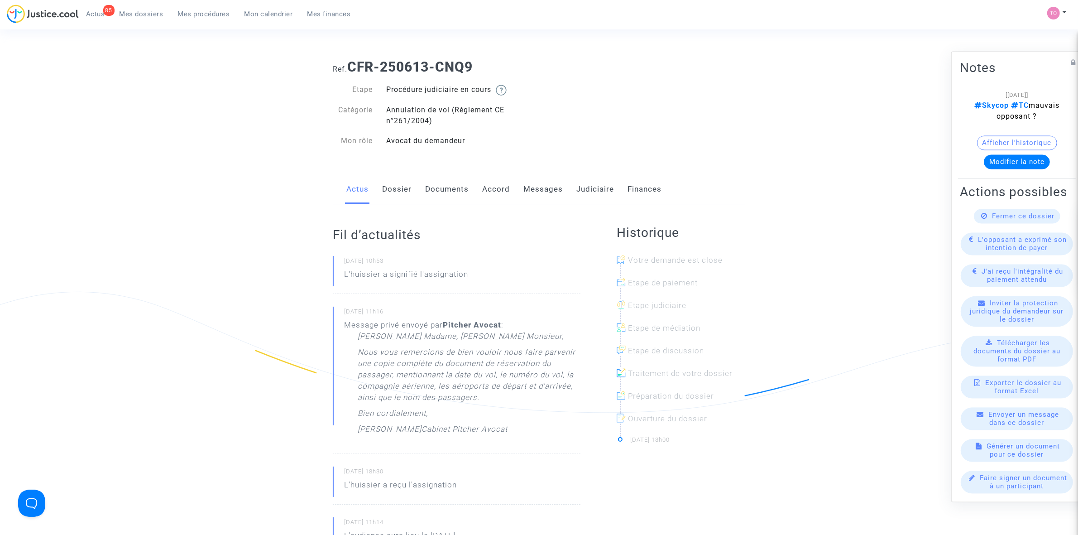
click at [416, 197] on div "Actus Dossier Documents Accord Messages Judiciaire Finances" at bounding box center [539, 189] width 412 height 30
click at [398, 188] on link "Dossier" at bounding box center [396, 189] width 29 height 30
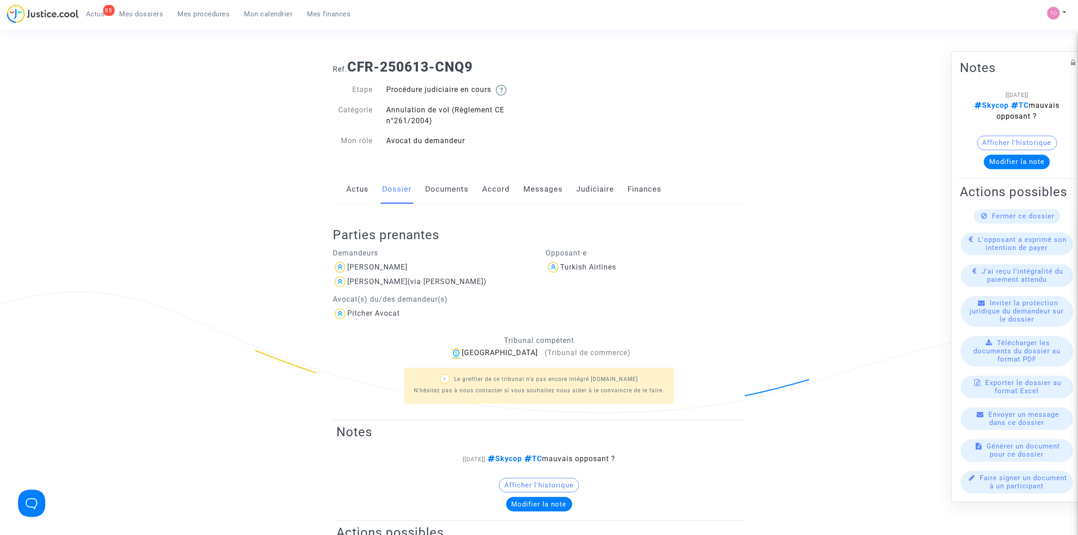
click at [433, 187] on link "Documents" at bounding box center [446, 189] width 43 height 30
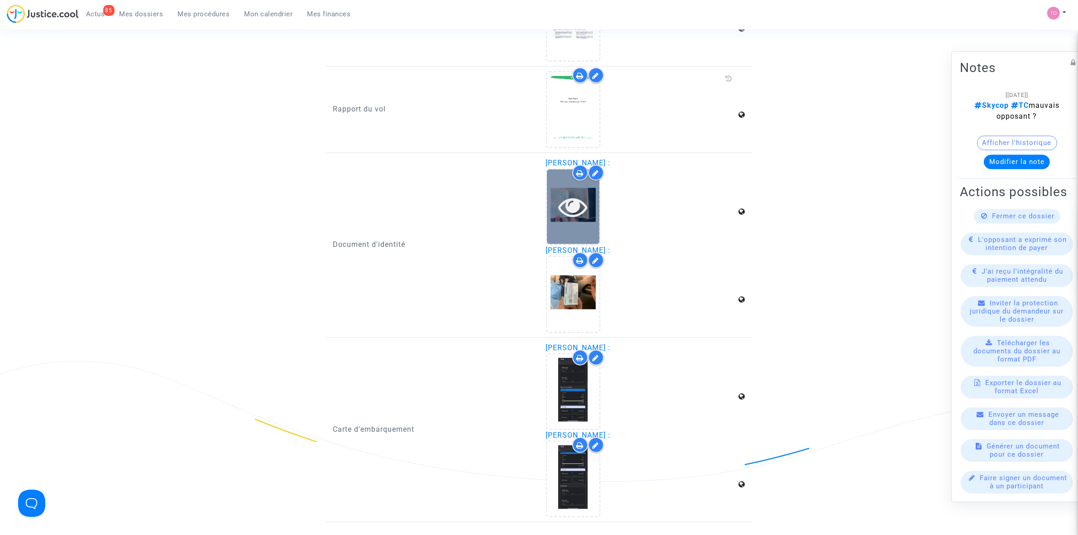
scroll to position [1132, 0]
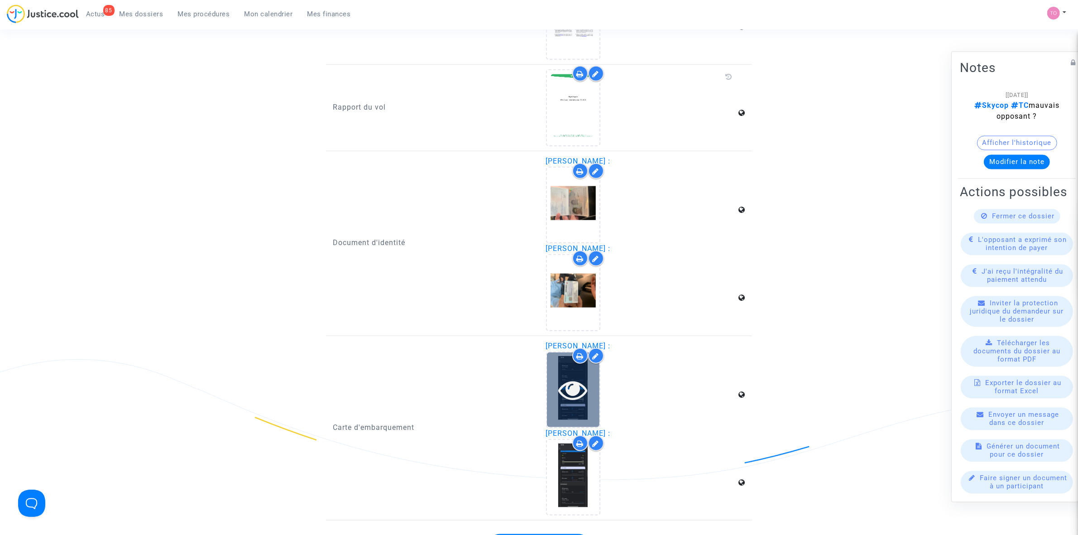
click at [560, 375] on icon at bounding box center [572, 389] width 29 height 29
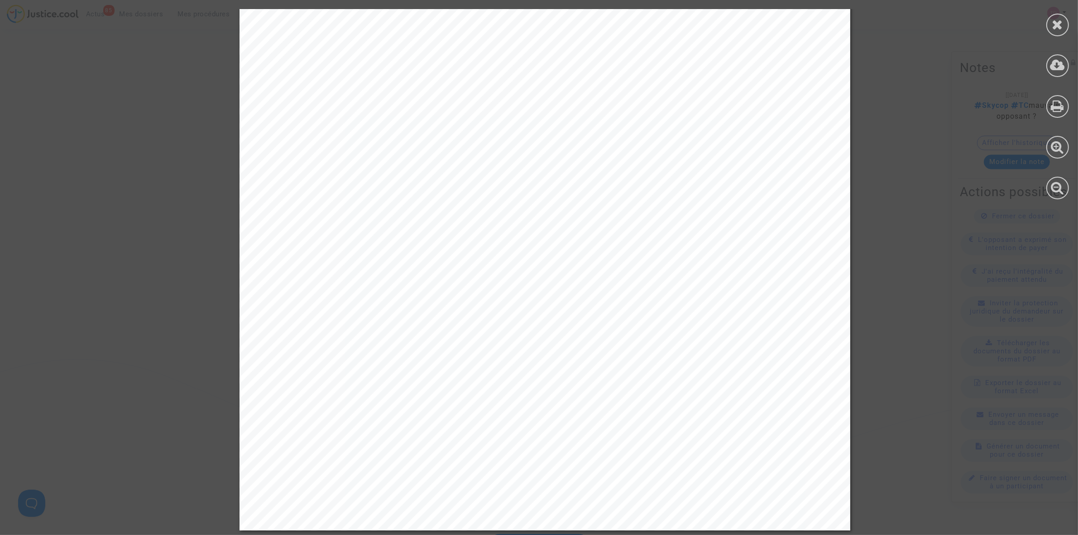
scroll to position [351, 0]
click at [906, 282] on div at bounding box center [544, 98] width 1089 height 864
click at [1065, 29] on div at bounding box center [1057, 25] width 23 height 23
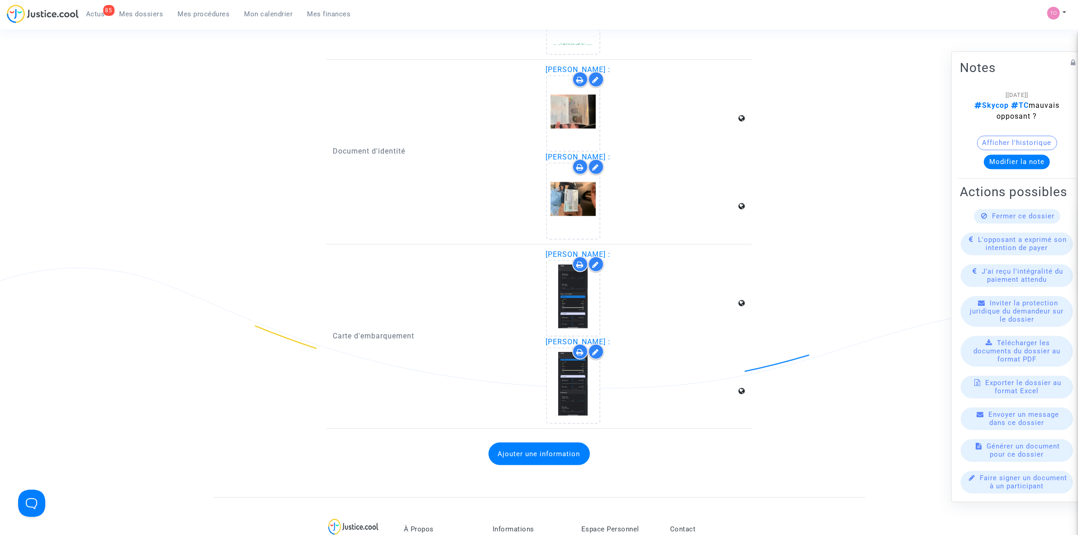
scroll to position [1245, 0]
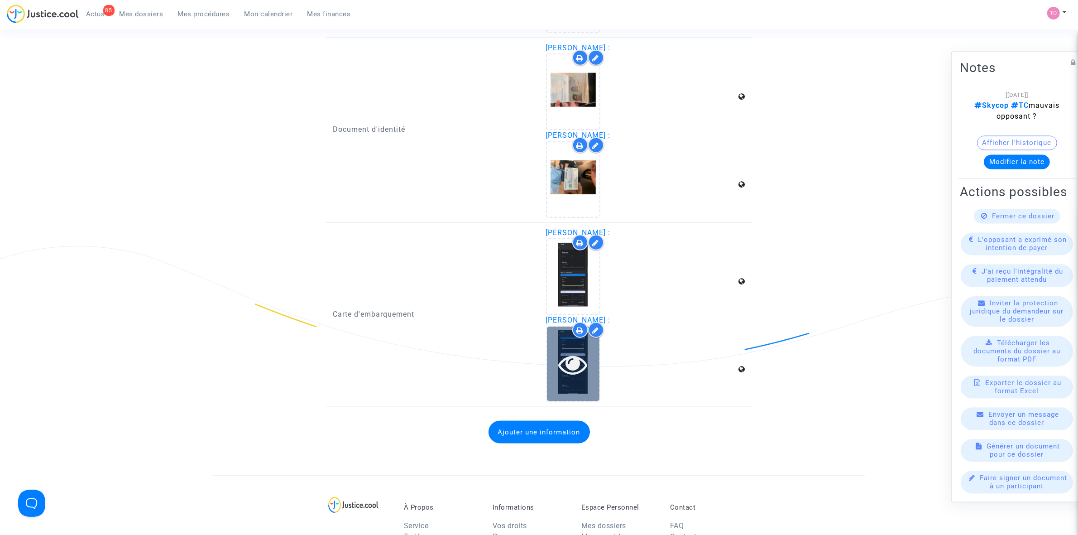
click at [574, 350] on icon at bounding box center [572, 364] width 29 height 29
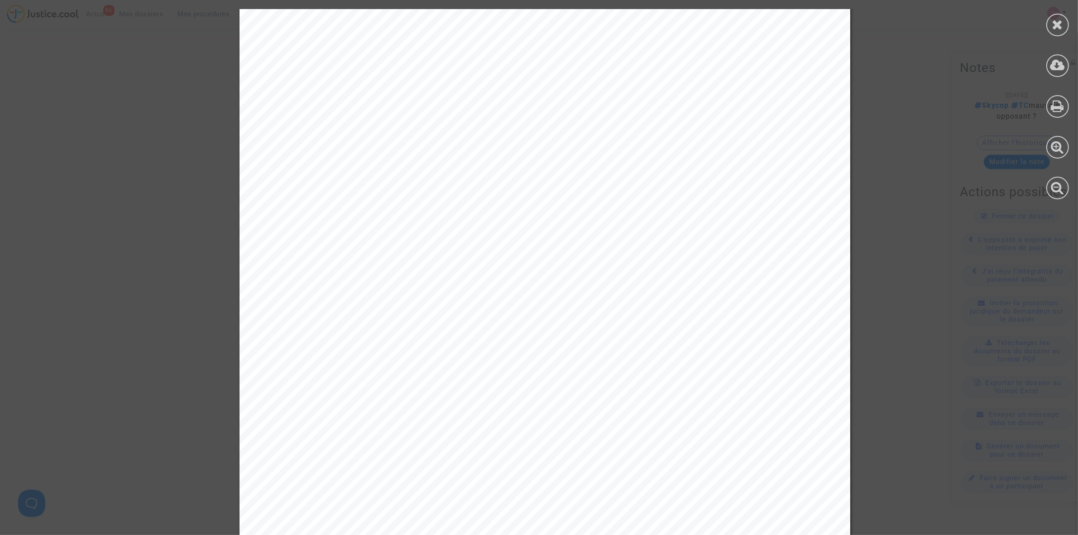
scroll to position [0, 0]
click at [1069, 17] on div at bounding box center [1057, 104] width 41 height 208
click at [1058, 25] on icon at bounding box center [1057, 25] width 11 height 14
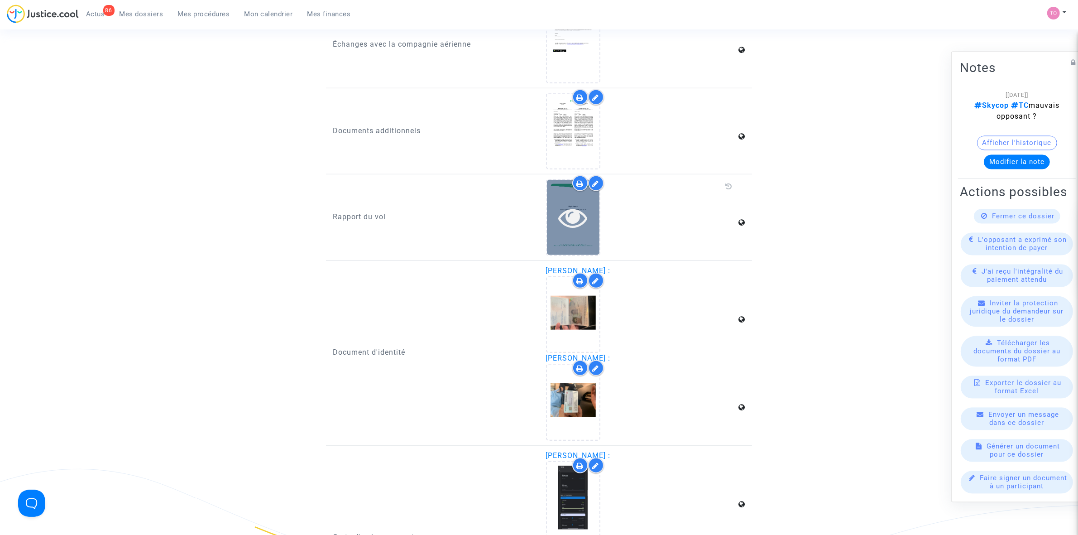
scroll to position [1019, 0]
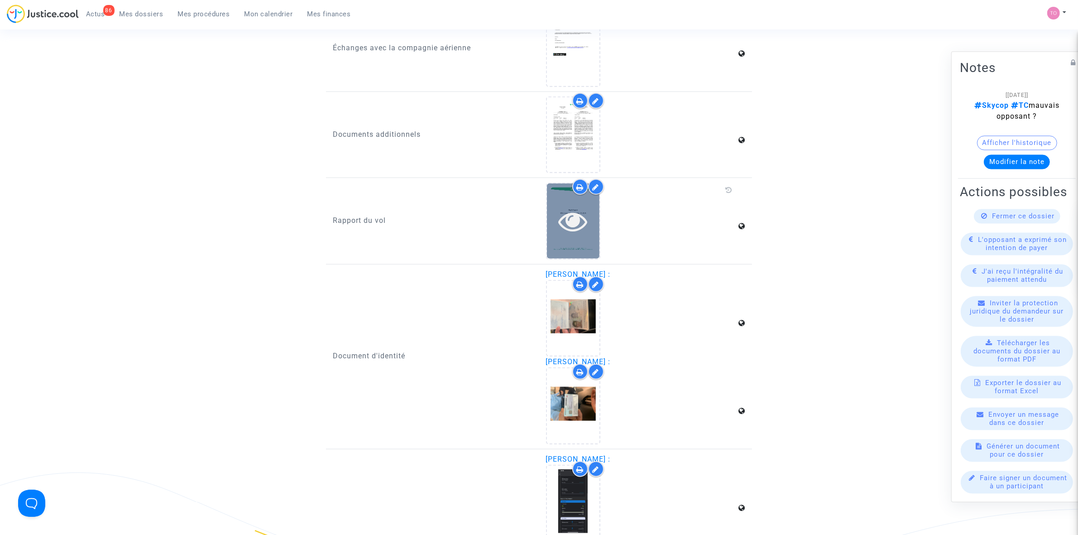
click at [570, 220] on icon at bounding box center [572, 220] width 29 height 29
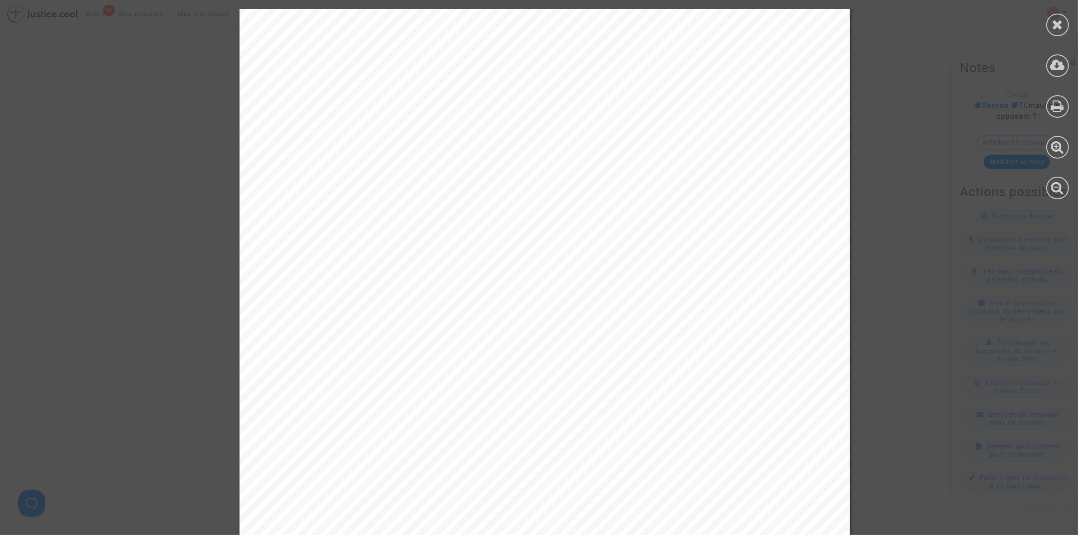
scroll to position [7187, 0]
click at [1044, 26] on div at bounding box center [1057, 104] width 41 height 208
click at [1063, 26] on icon at bounding box center [1057, 25] width 11 height 14
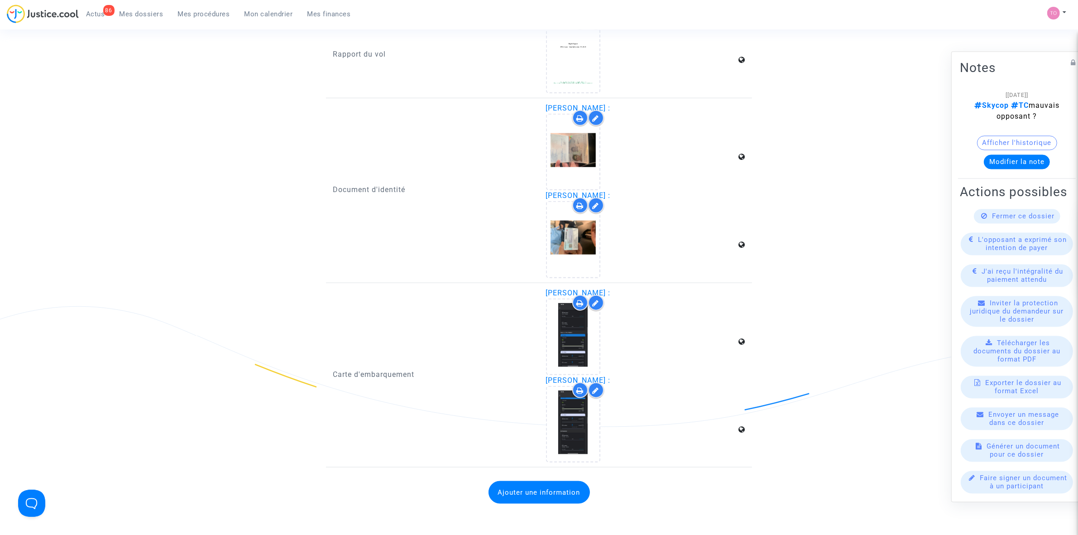
scroll to position [1188, 0]
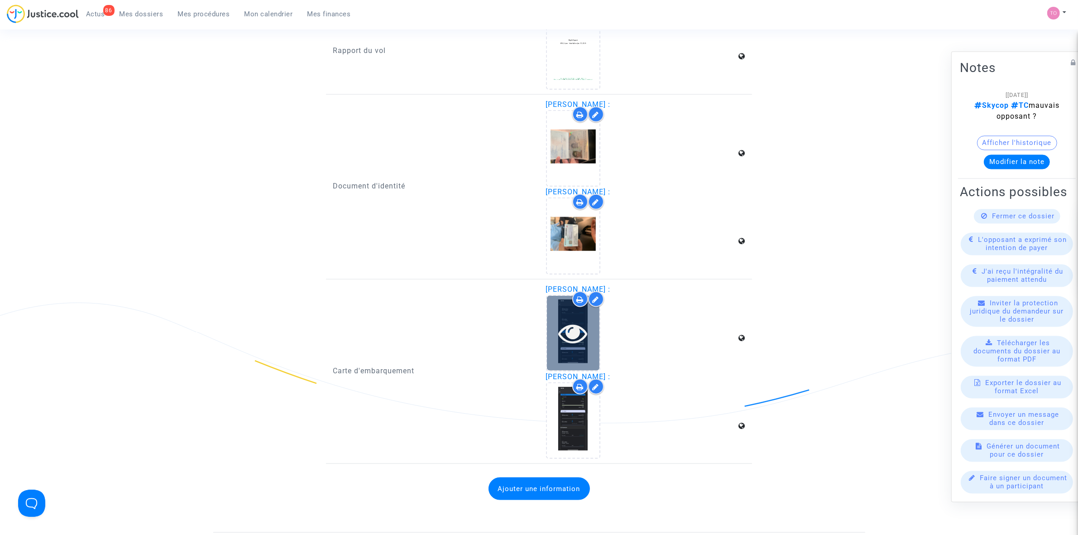
click at [576, 300] on div at bounding box center [573, 333] width 53 height 75
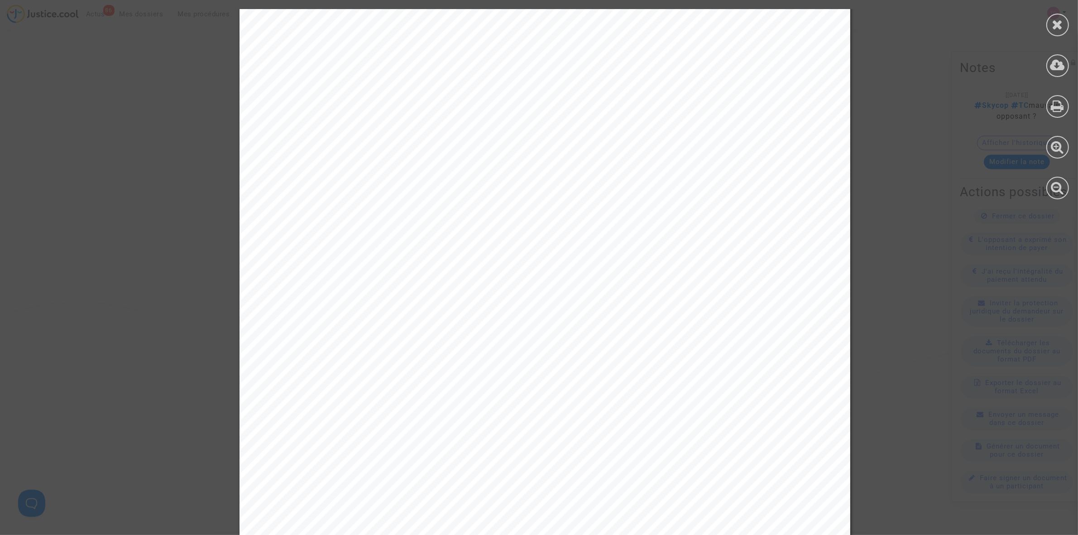
scroll to position [340, 0]
click at [1054, 32] on div at bounding box center [1057, 25] width 23 height 23
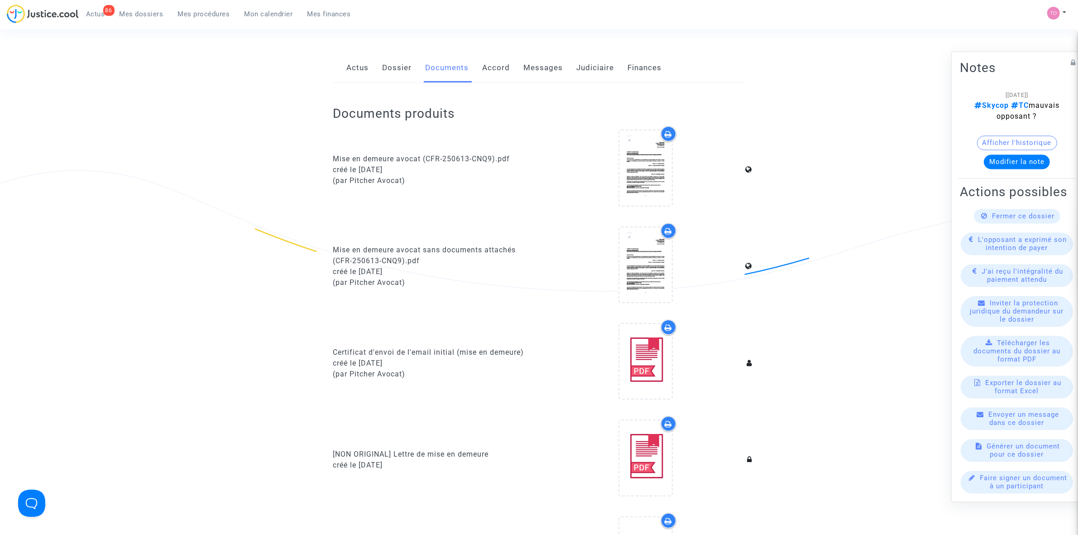
scroll to position [0, 0]
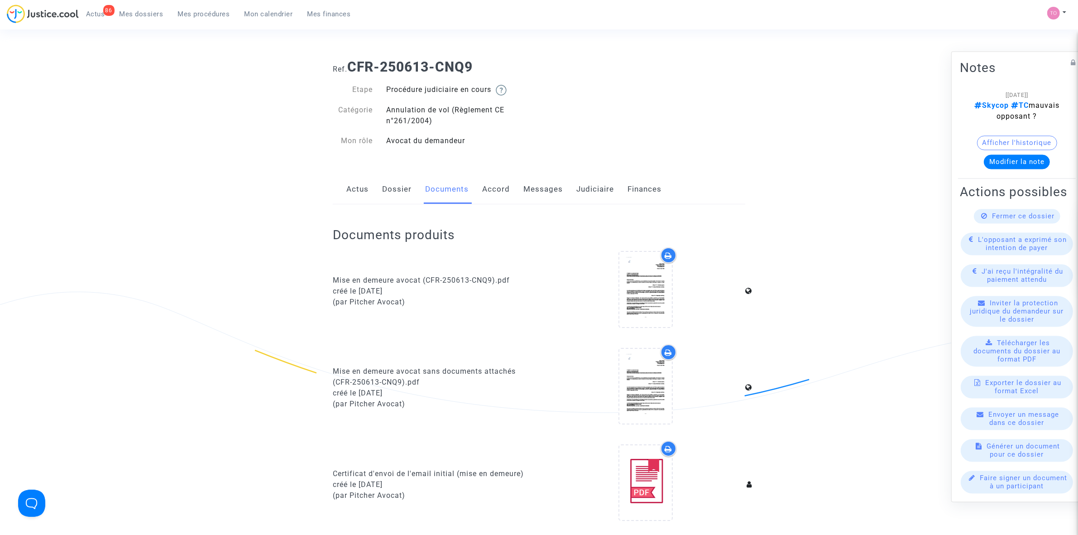
click at [392, 192] on link "Dossier" at bounding box center [396, 189] width 29 height 30
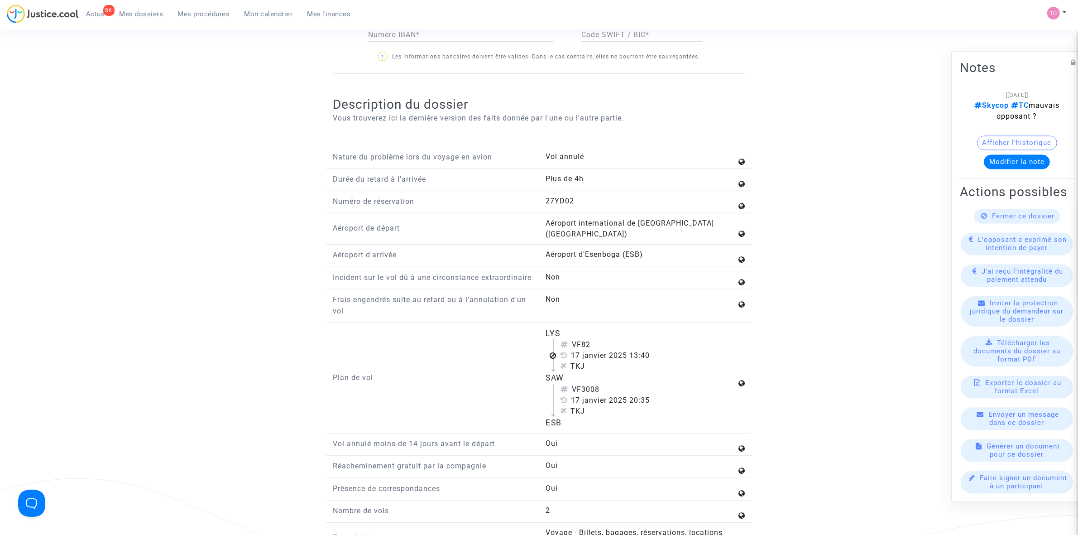
scroll to position [1019, 0]
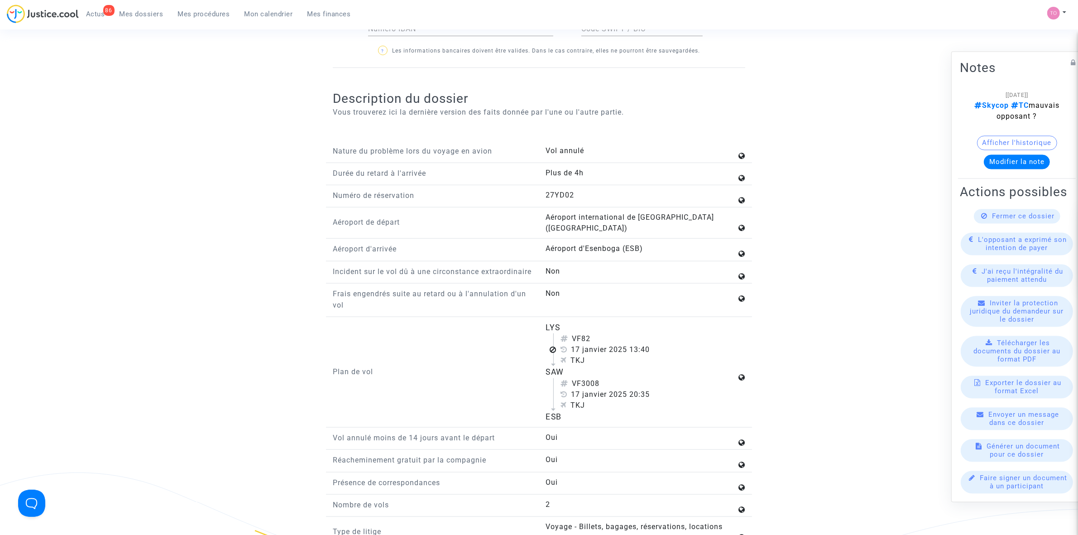
drag, startPoint x: 576, startPoint y: 343, endPoint x: 592, endPoint y: 340, distance: 15.7
click at [592, 340] on div "VF82" at bounding box center [649, 338] width 176 height 11
click at [643, 386] on div "VF3008" at bounding box center [649, 383] width 176 height 11
click at [1013, 154] on button "Modifier la note" at bounding box center [1017, 161] width 66 height 14
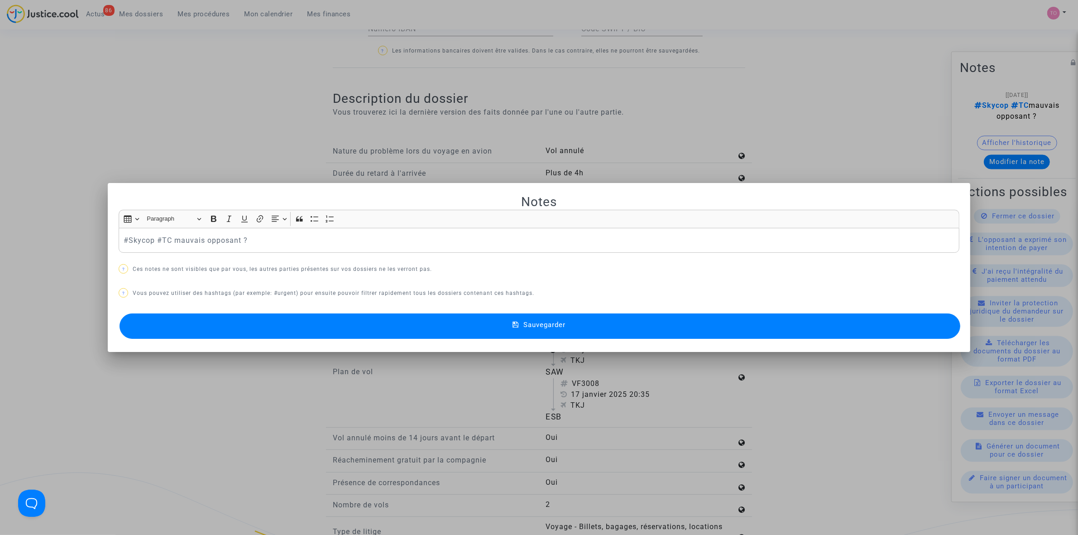
click at [256, 244] on p "#Skycop #TC mauvais opposant ?" at bounding box center [539, 240] width 831 height 11
click at [278, 238] on p "#Skycop #TC mauvais opposant ? apparement c'est Ajet la cie" at bounding box center [539, 240] width 831 height 11
click at [385, 321] on button "Sauvegarder" at bounding box center [540, 325] width 841 height 25
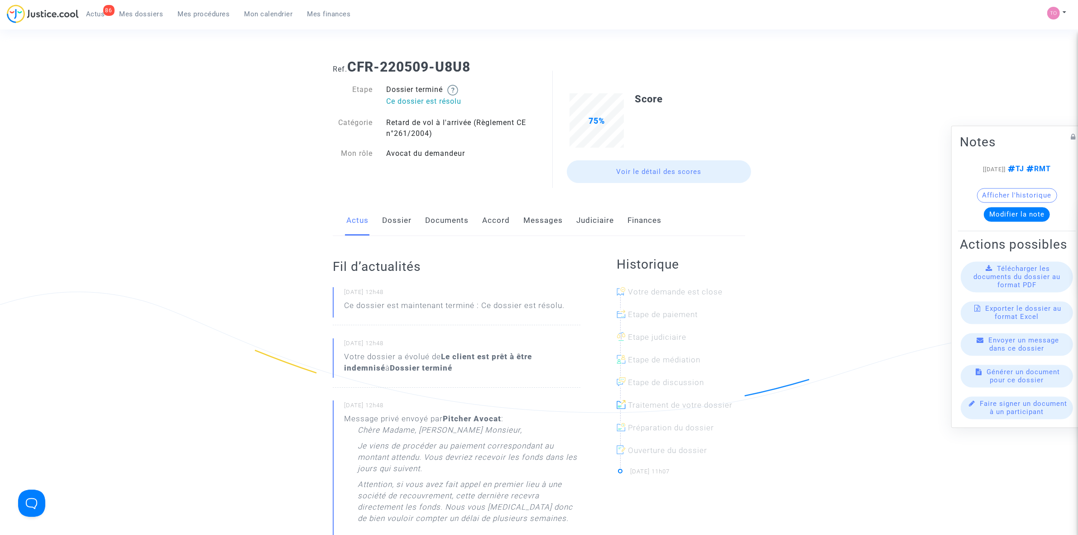
click at [585, 223] on link "Judiciaire" at bounding box center [595, 221] width 38 height 30
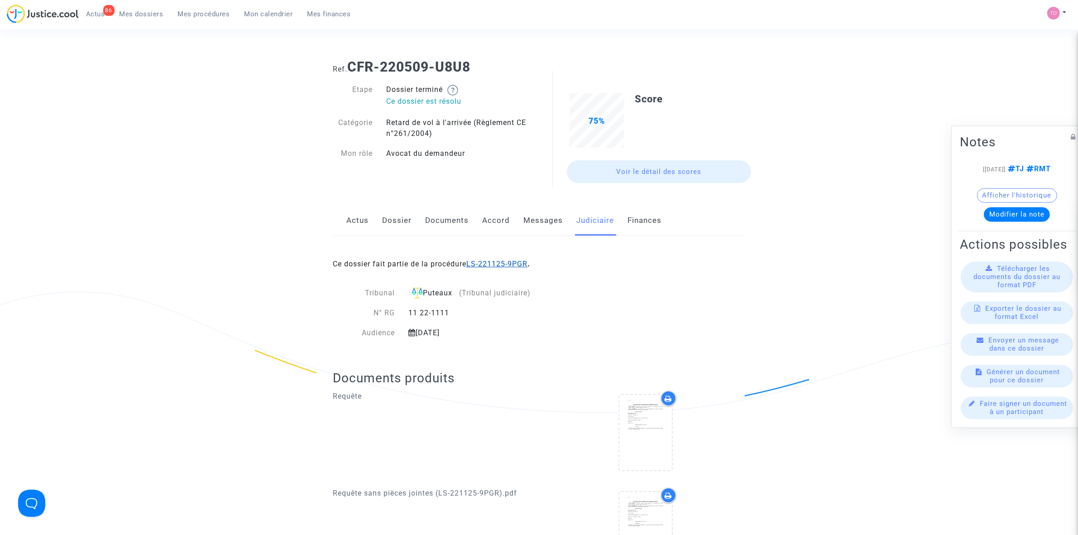
click at [500, 267] on link "LS-221125-9PGR" at bounding box center [496, 263] width 61 height 9
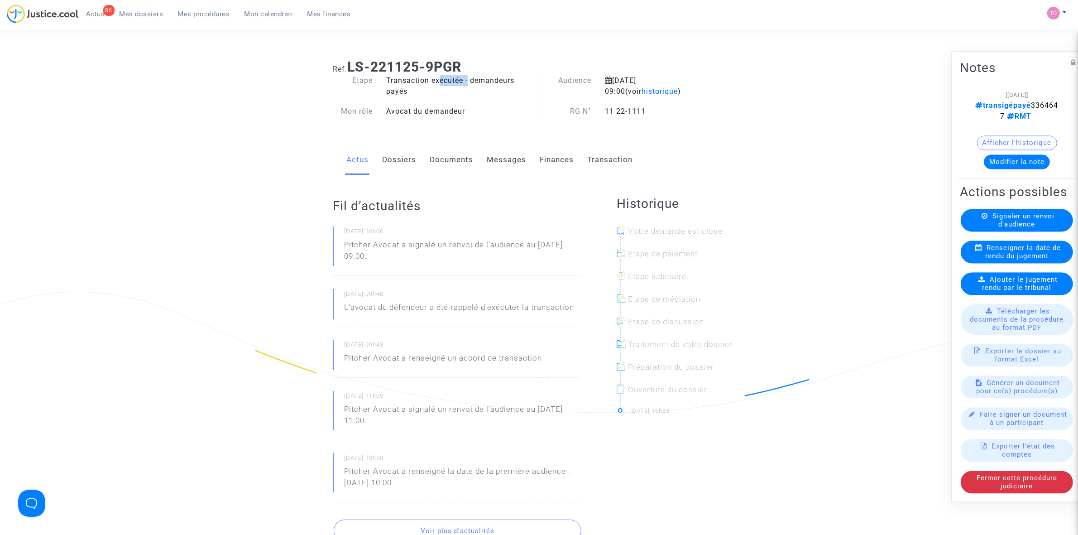
drag, startPoint x: 445, startPoint y: 78, endPoint x: 481, endPoint y: 81, distance: 35.9
click at [480, 81] on div "Transaction exécutée - demandeurs payés" at bounding box center [459, 86] width 160 height 22
drag, startPoint x: 1010, startPoint y: 109, endPoint x: 1027, endPoint y: 109, distance: 17.2
click at [1027, 109] on span "transigépayé 3364647 RMT" at bounding box center [1017, 110] width 83 height 19
click at [150, 13] on span "Mes dossiers" at bounding box center [142, 14] width 44 height 8
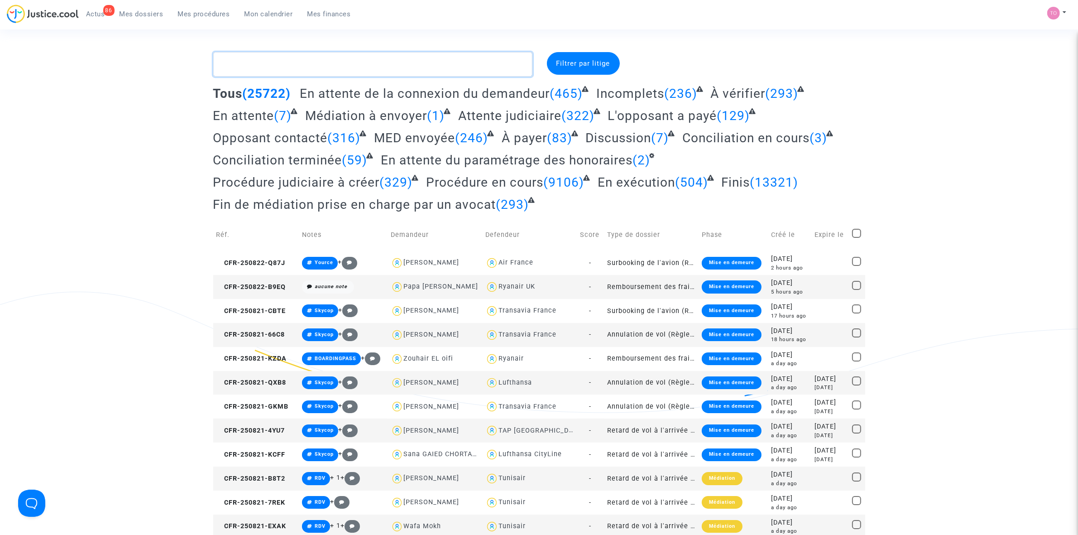
click at [272, 67] on textarea at bounding box center [372, 64] width 319 height 24
paste textarea "KUCHMENKO"
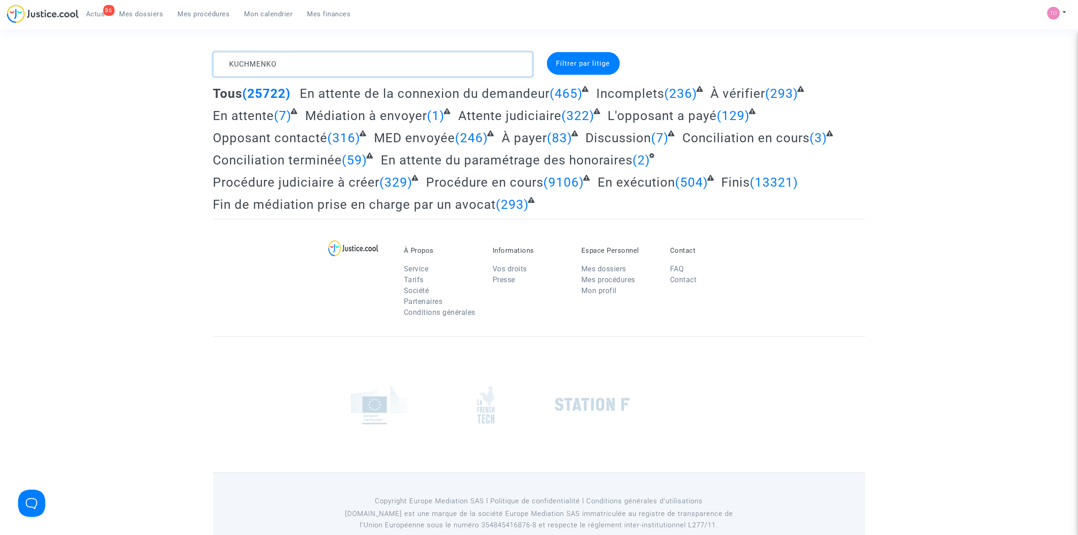
type textarea "KUCHMENKO"
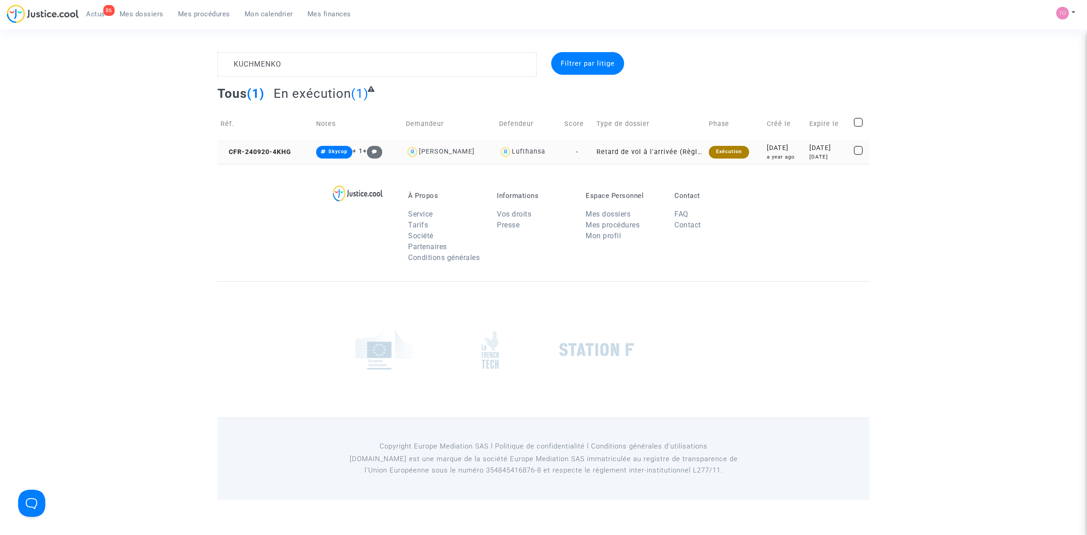
click at [766, 148] on div "[DATE]" at bounding box center [784, 148] width 36 height 10
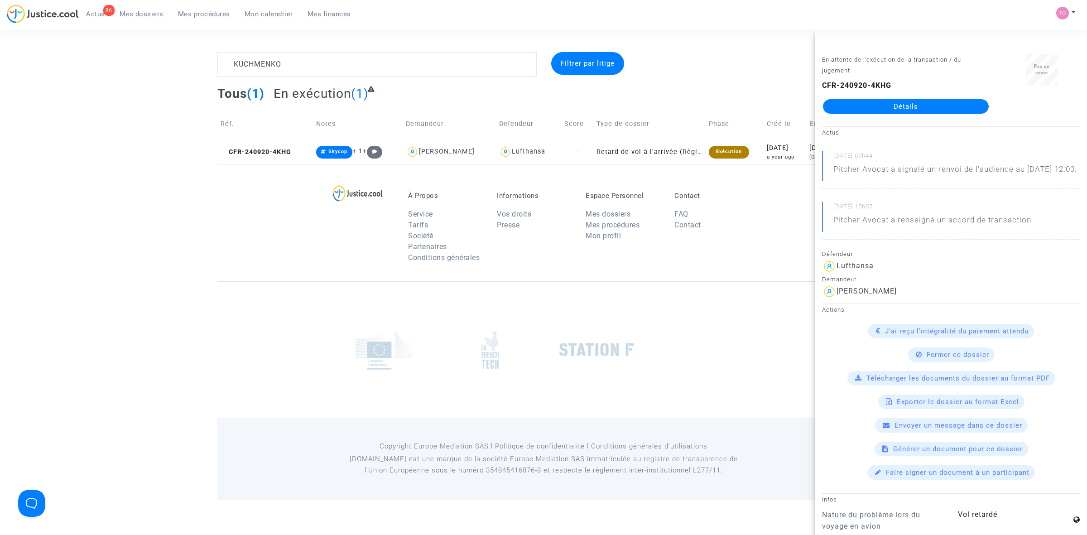
click at [849, 110] on link "Détails" at bounding box center [906, 106] width 166 height 14
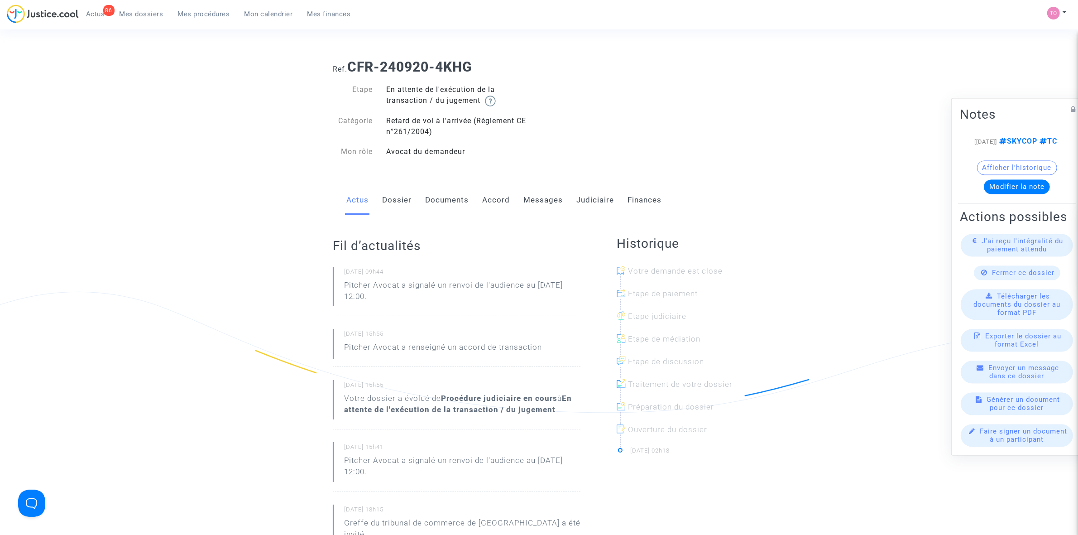
click at [587, 202] on link "Judiciaire" at bounding box center [595, 200] width 38 height 30
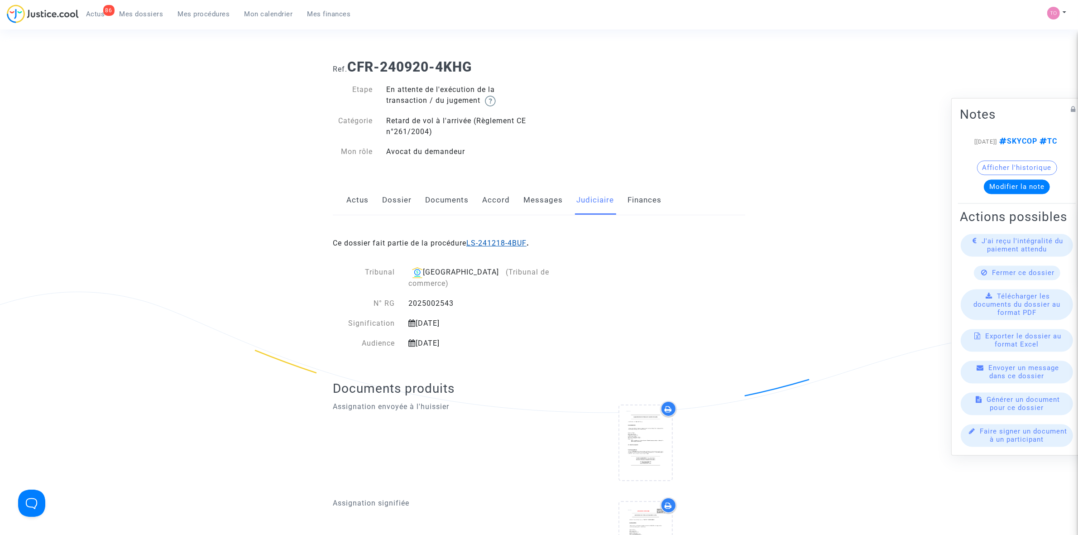
click at [499, 243] on link "LS-241218-4BUF" at bounding box center [496, 243] width 60 height 9
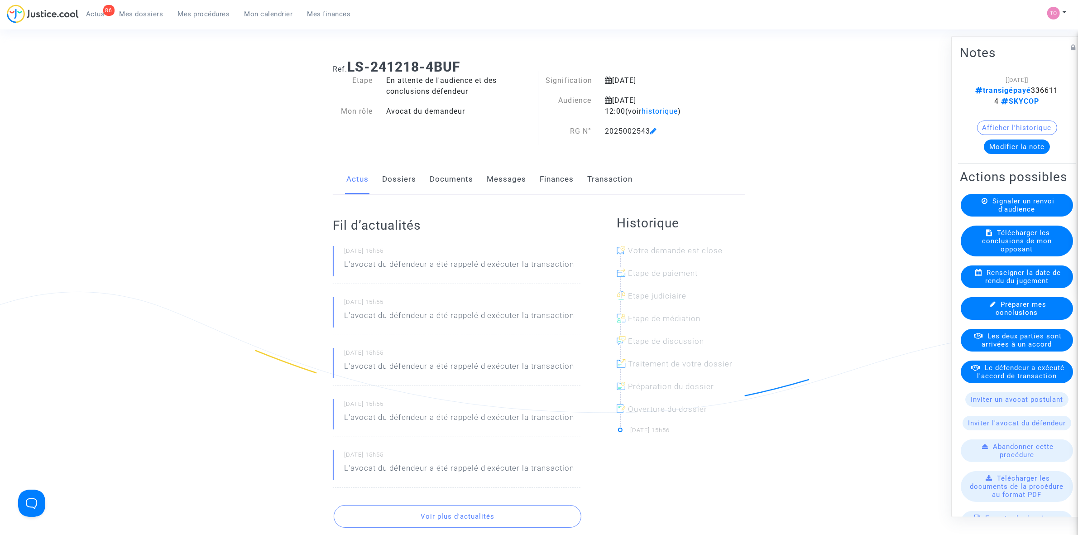
click at [404, 177] on link "Dossiers" at bounding box center [399, 179] width 34 height 30
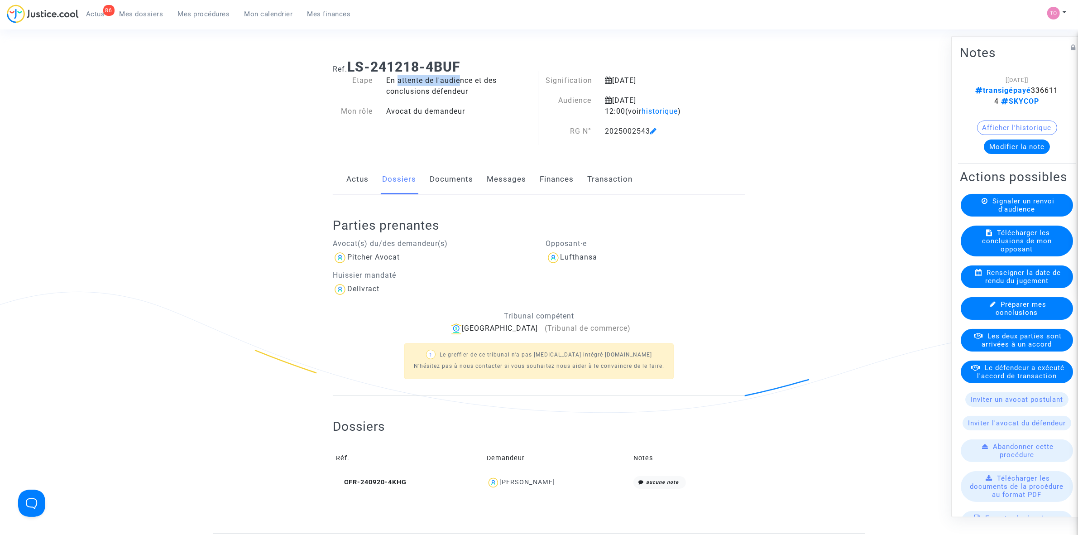
drag, startPoint x: 396, startPoint y: 78, endPoint x: 455, endPoint y: 82, distance: 59.4
click at [455, 82] on div "En attente de l'audience et des conclusions défendeur" at bounding box center [459, 86] width 160 height 22
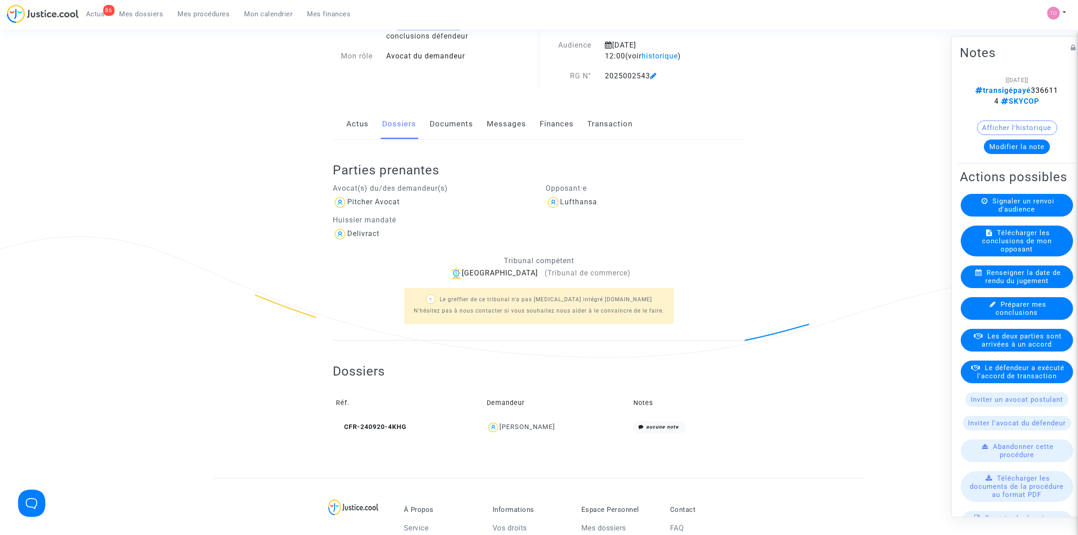
scroll to position [57, 0]
click at [338, 426] on icon at bounding box center [339, 425] width 7 height 6
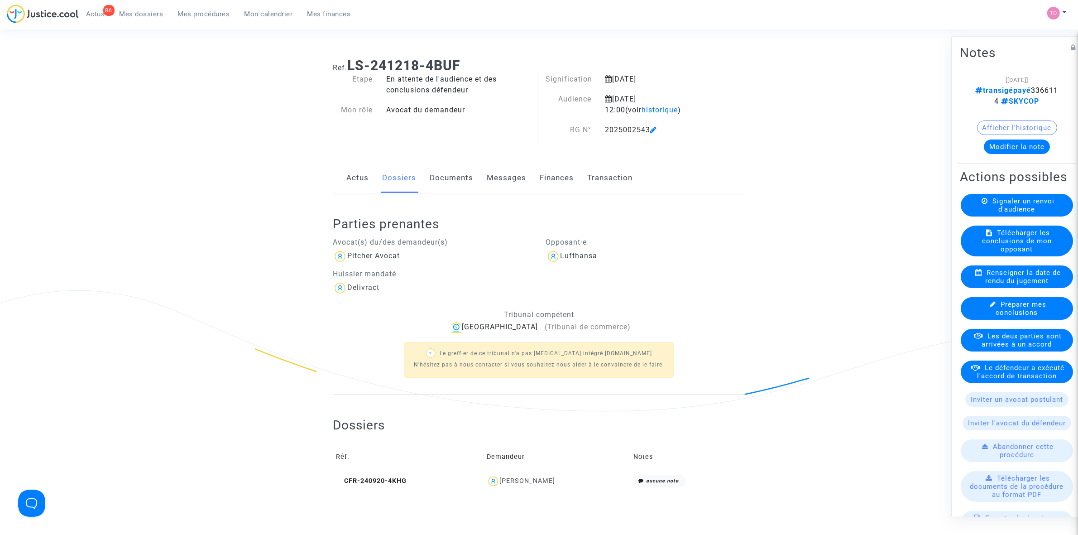
scroll to position [0, 0]
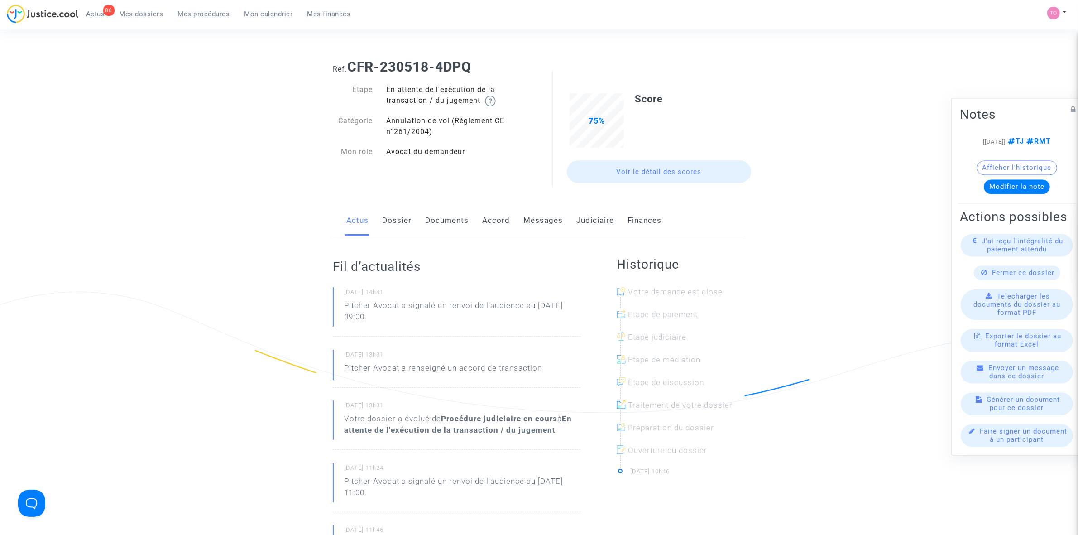
click at [581, 220] on link "Judiciaire" at bounding box center [595, 221] width 38 height 30
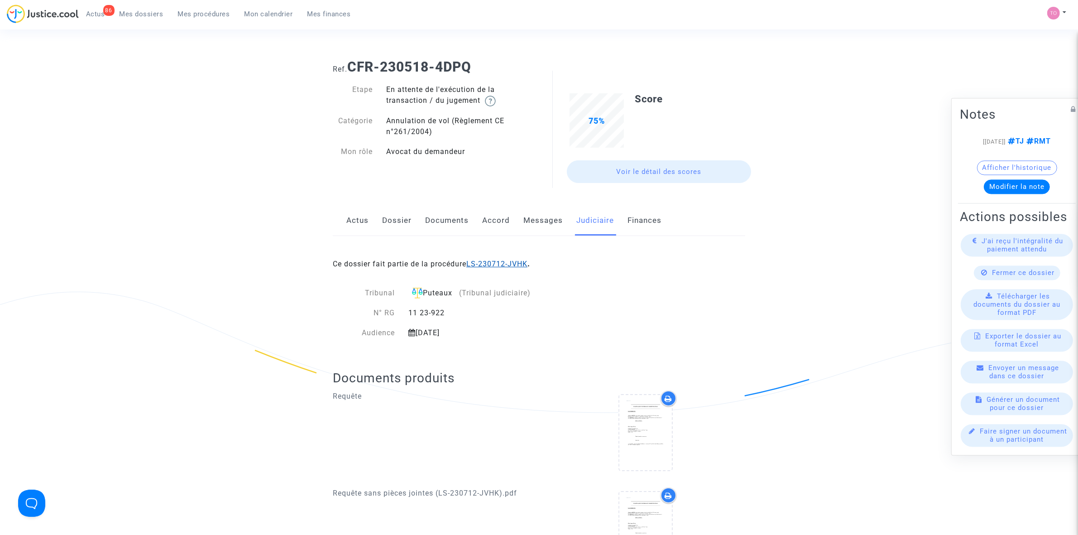
click at [500, 267] on link "LS-230712-JVHK" at bounding box center [496, 263] width 61 height 9
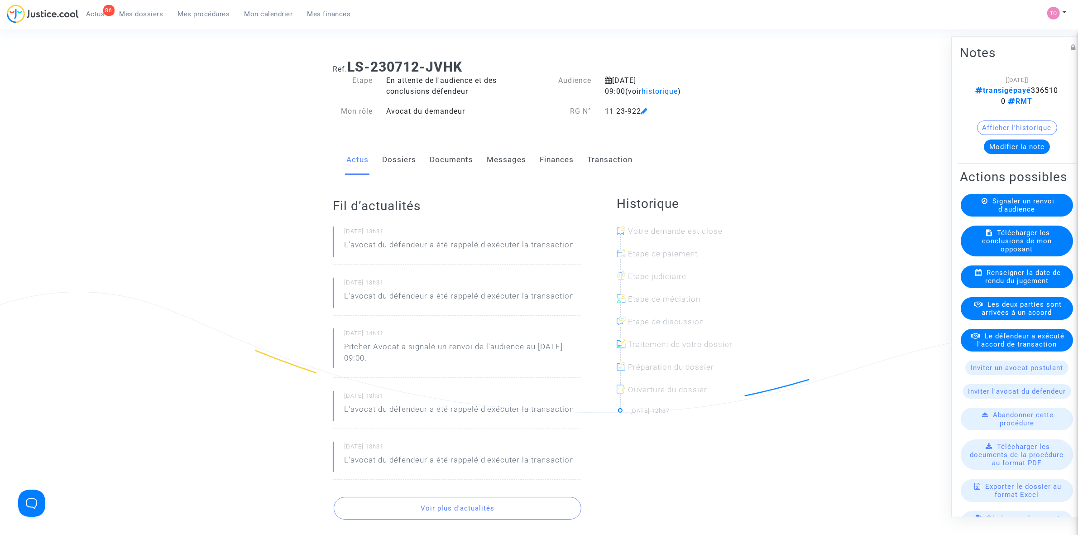
drag, startPoint x: 129, startPoint y: 10, endPoint x: 145, endPoint y: 17, distance: 17.2
click at [129, 10] on span "Mes dossiers" at bounding box center [142, 14] width 44 height 8
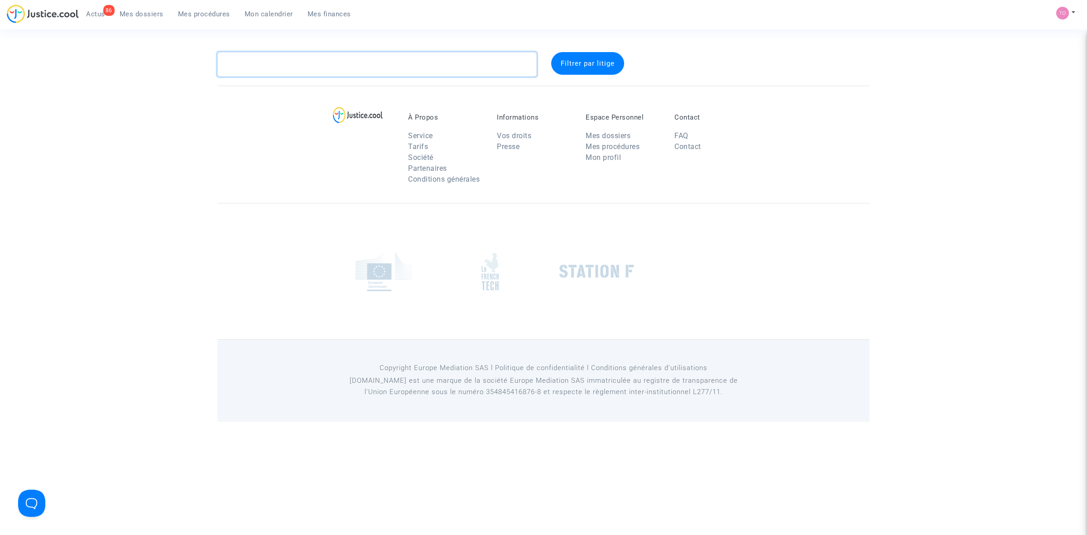
click at [239, 68] on textarea at bounding box center [376, 64] width 319 height 24
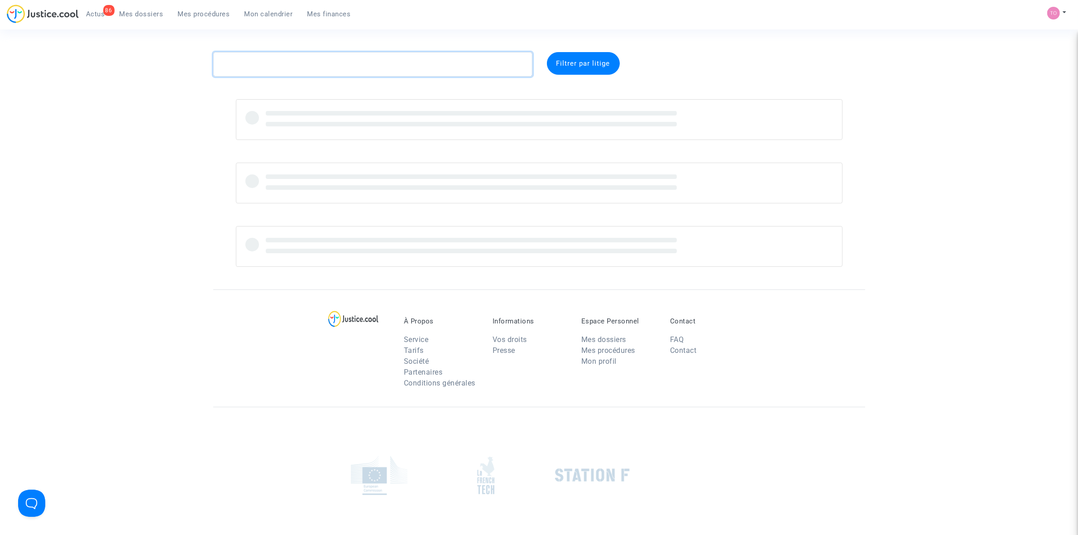
paste textarea "JEAN"
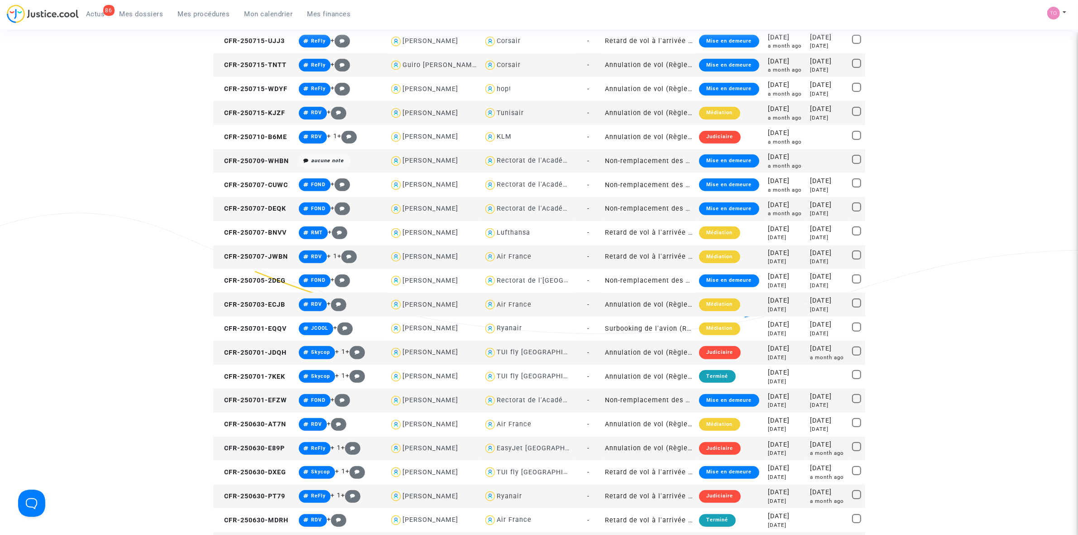
scroll to position [679, 0]
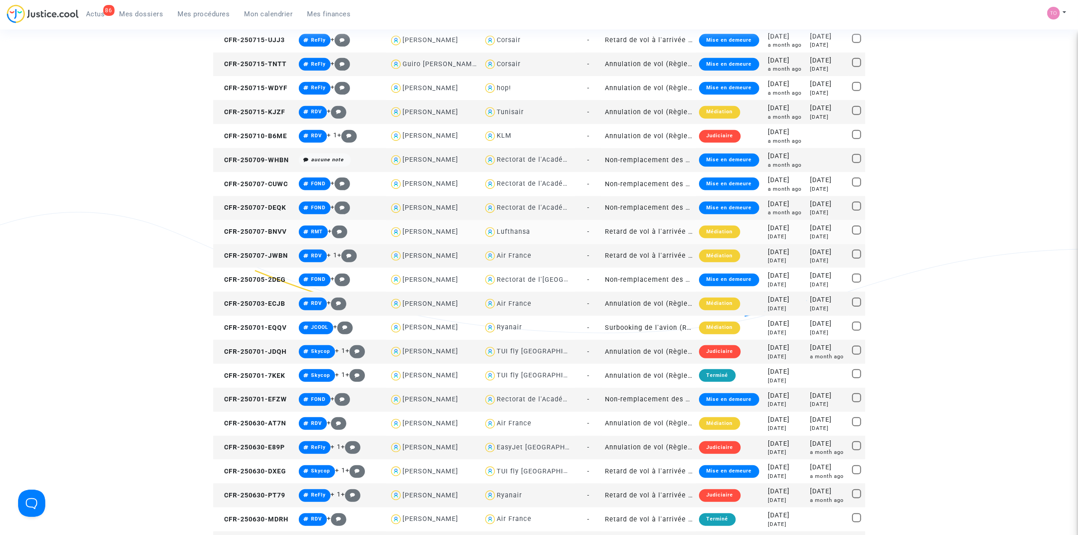
click at [508, 229] on div "Lufthansa" at bounding box center [514, 232] width 34 height 8
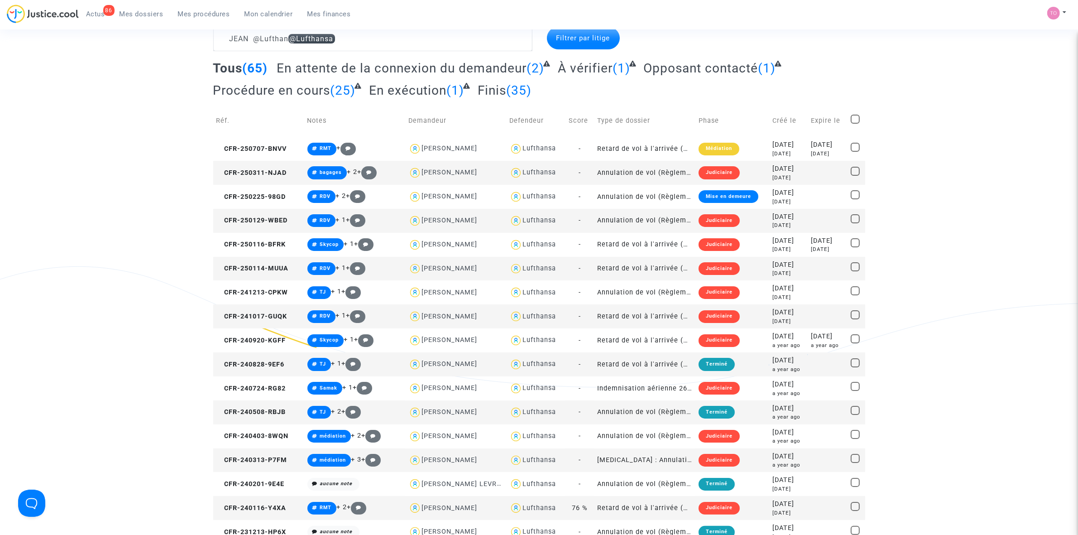
scroll to position [57, 0]
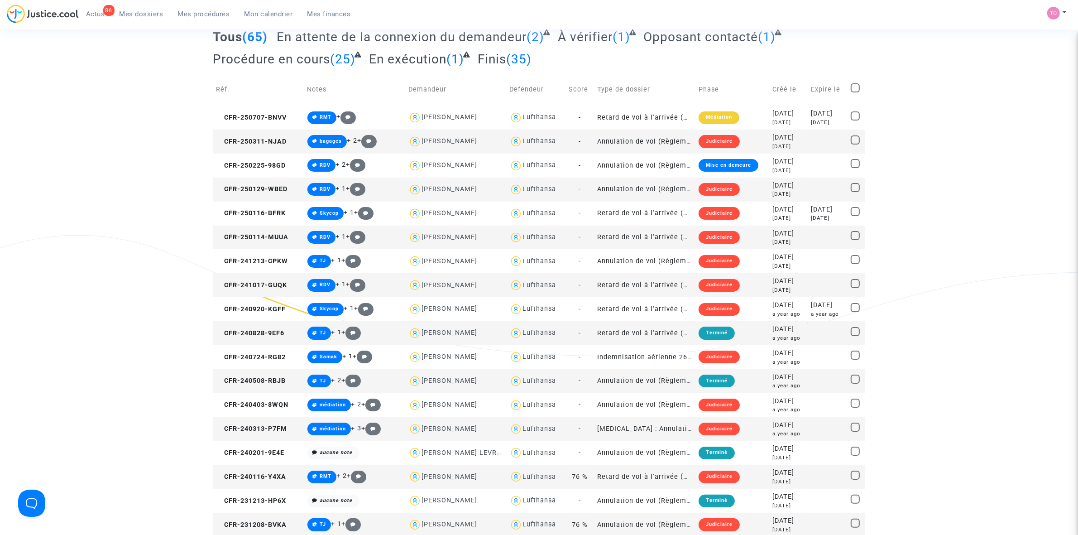
click at [772, 382] on div "a year ago" at bounding box center [788, 386] width 32 height 8
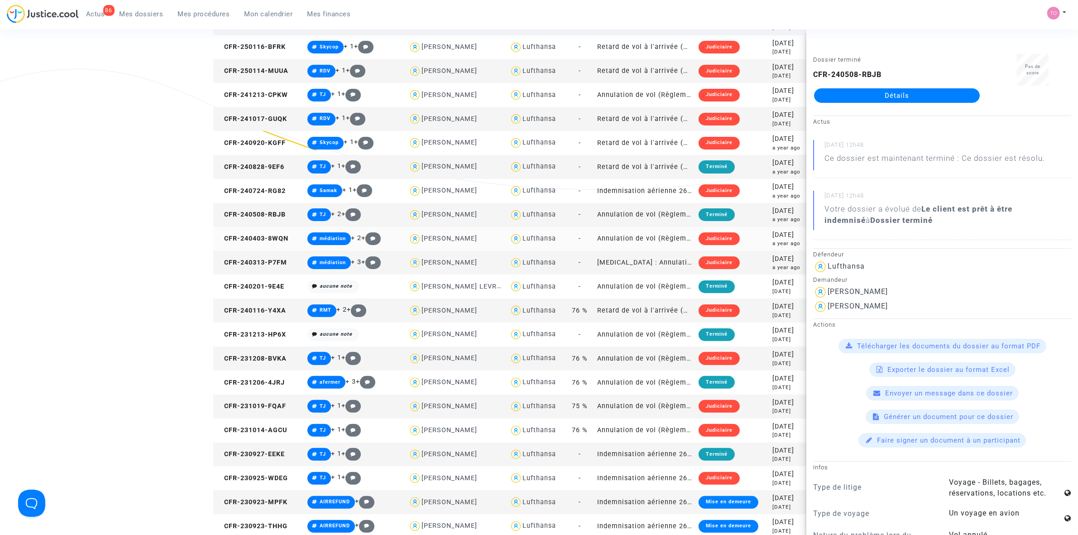
scroll to position [226, 0]
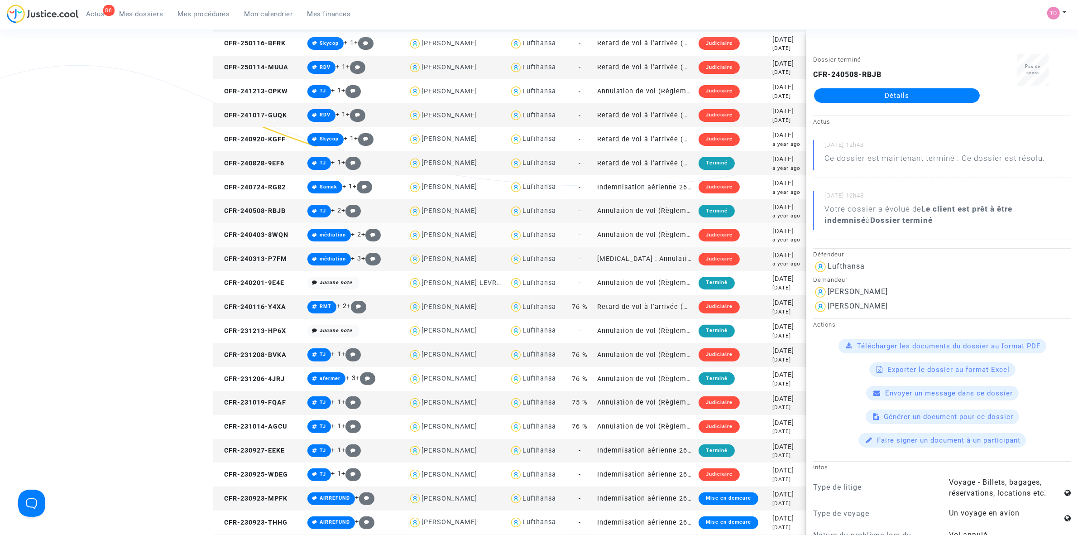
click at [431, 235] on div "jonathan israel" at bounding box center [449, 235] width 56 height 8
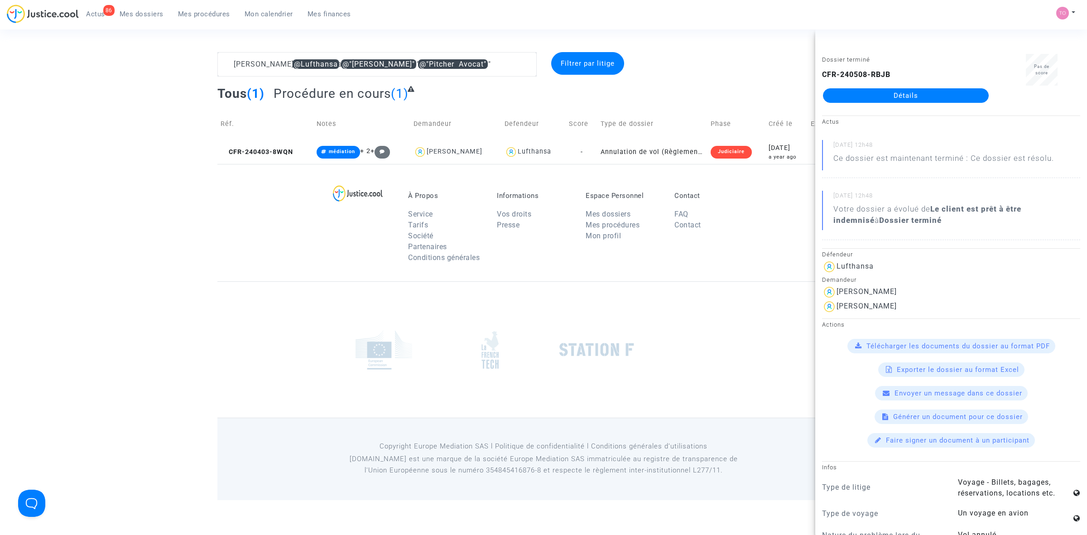
click at [240, 220] on div "À Propos Service Tarifs Société Partenaires Conditions générales Informations V…" at bounding box center [543, 222] width 652 height 117
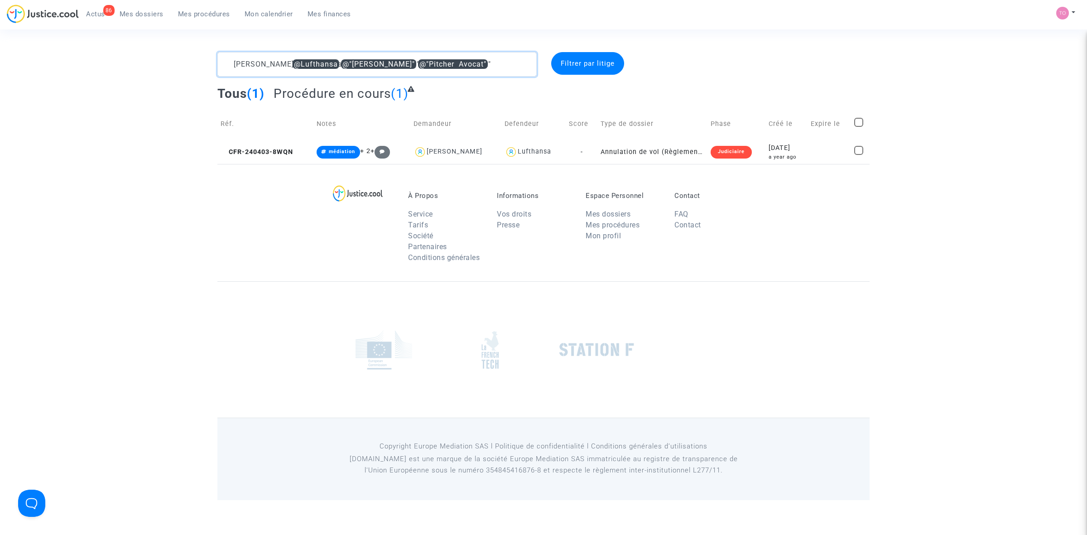
click at [333, 66] on textarea at bounding box center [376, 64] width 319 height 24
drag, startPoint x: 375, startPoint y: 62, endPoint x: 308, endPoint y: 62, distance: 67.0
click at [308, 62] on textarea at bounding box center [376, 64] width 319 height 24
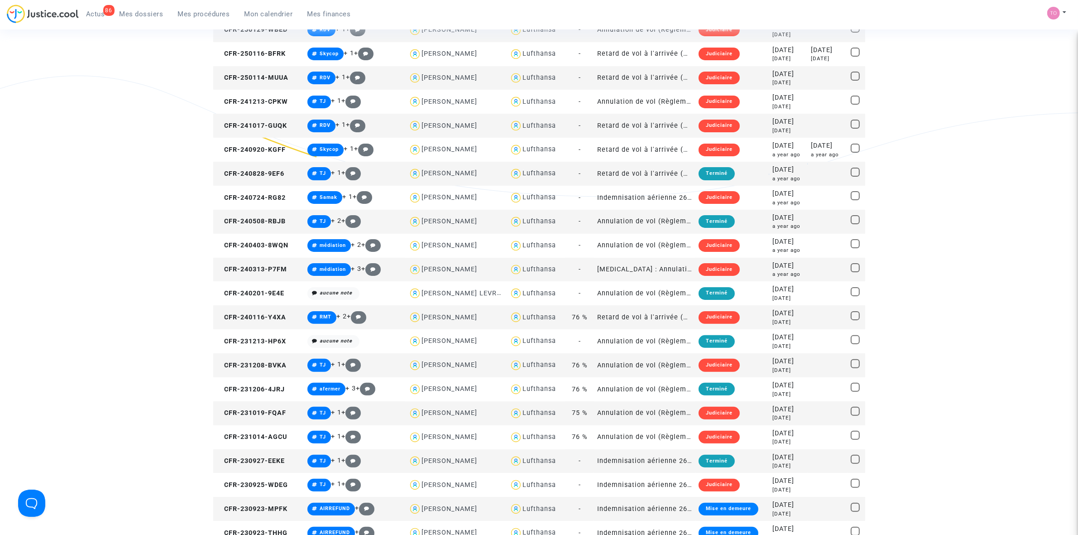
scroll to position [226, 0]
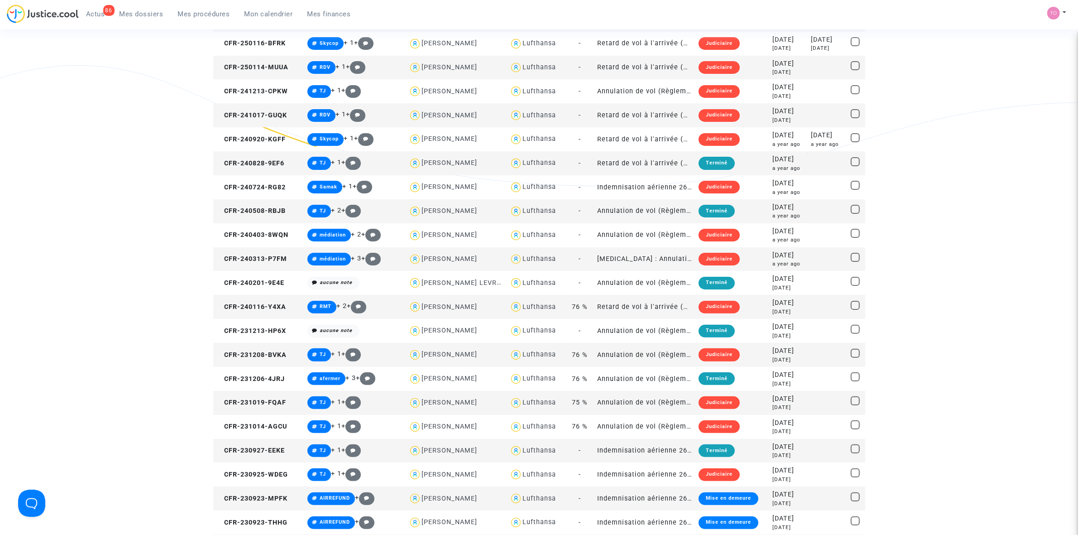
click at [445, 209] on div "jonathan jean" at bounding box center [449, 211] width 56 height 8
type textarea "JEAN @Lufthansa @"jonathan jean""
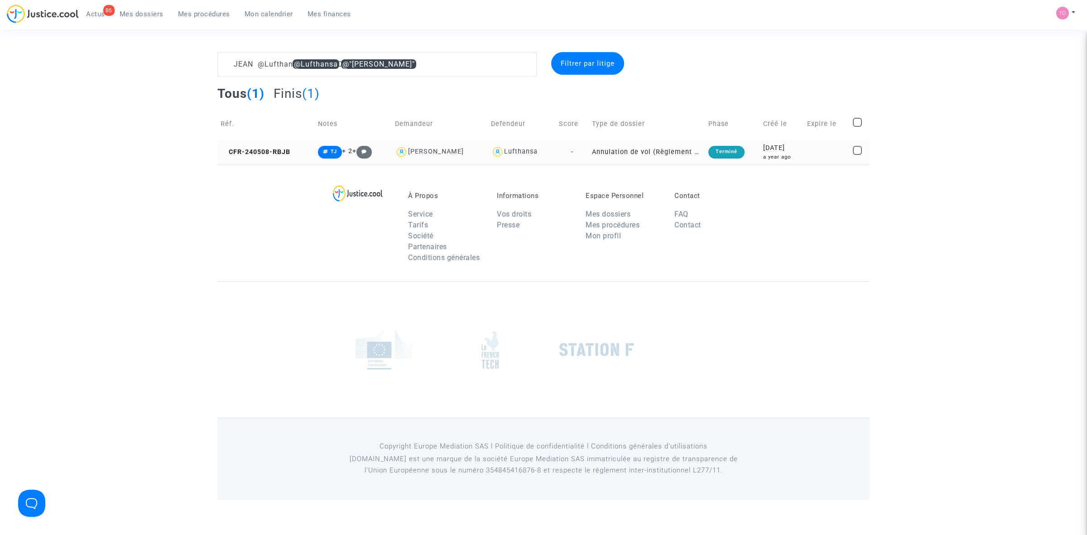
click at [786, 148] on div "2024-05-08" at bounding box center [782, 148] width 38 height 10
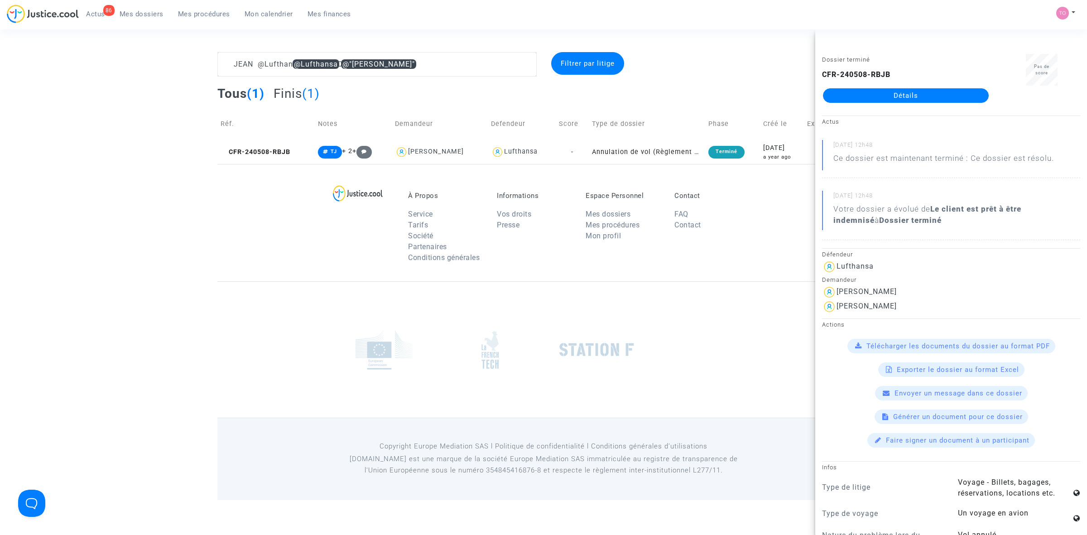
click at [869, 95] on link "Détails" at bounding box center [906, 95] width 166 height 14
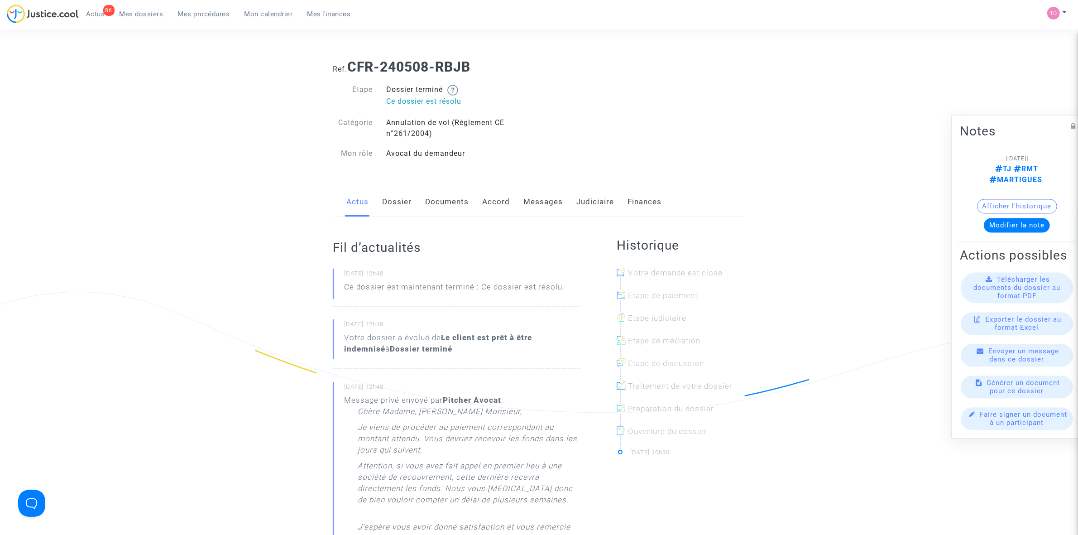
click at [595, 200] on link "Judiciaire" at bounding box center [595, 202] width 38 height 30
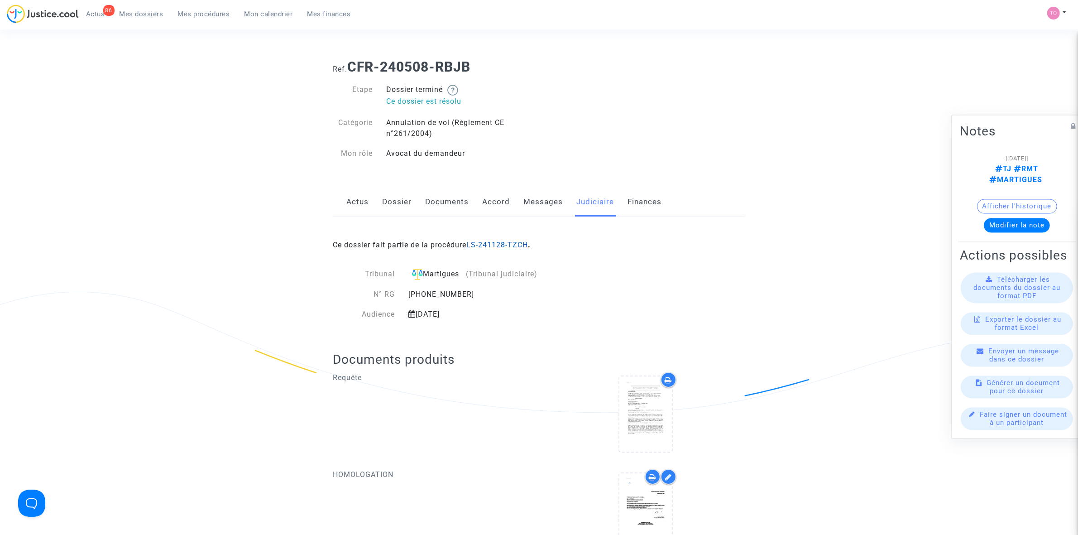
click at [512, 241] on div "Ce dossier fait partie de la procédure LS-241128-TZCH ." at bounding box center [539, 238] width 412 height 43
click at [509, 245] on link "LS-241128-TZCH" at bounding box center [497, 244] width 62 height 9
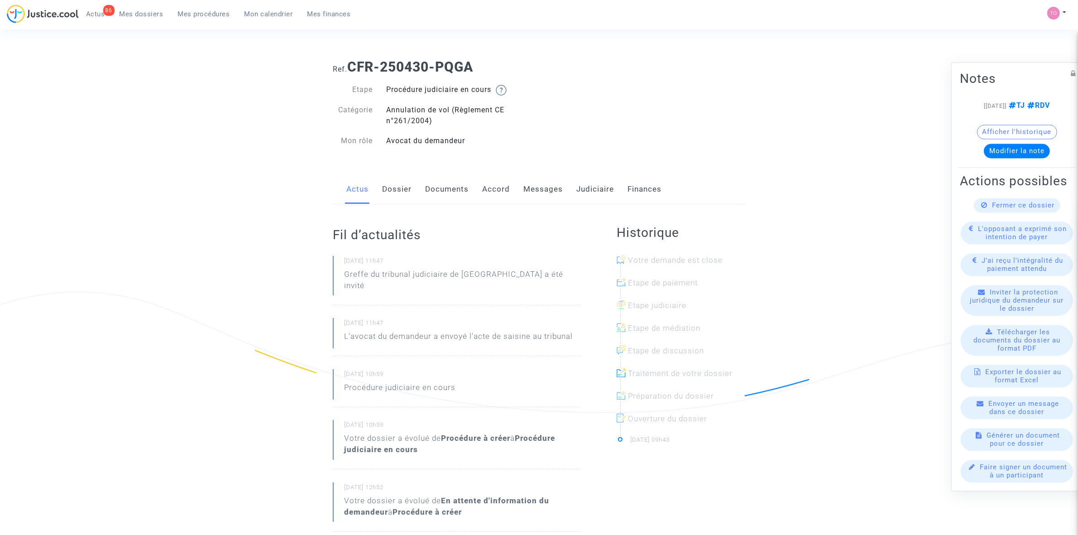
click at [542, 192] on link "Messages" at bounding box center [542, 189] width 39 height 30
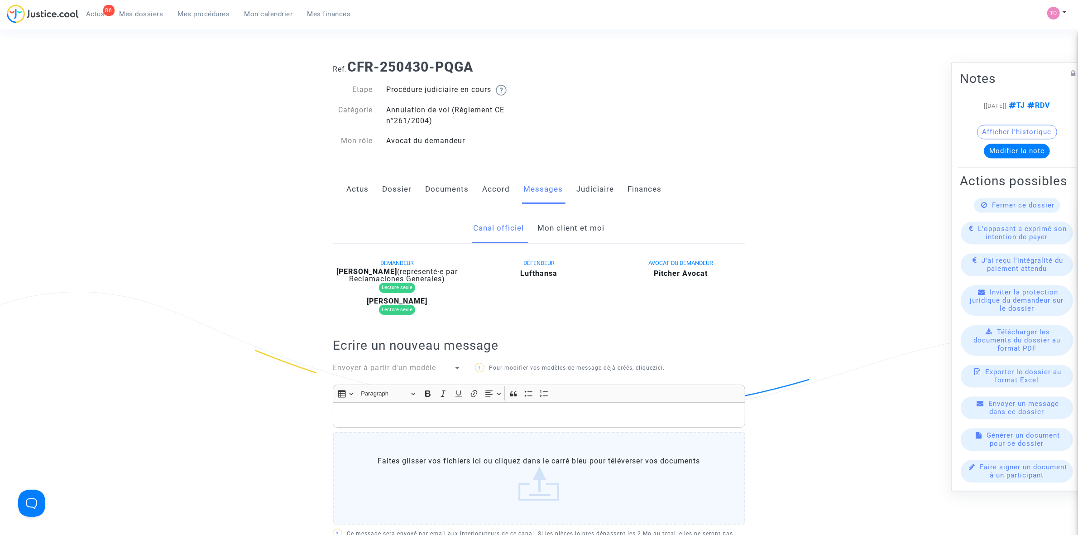
click at [583, 186] on link "Judiciaire" at bounding box center [595, 189] width 38 height 30
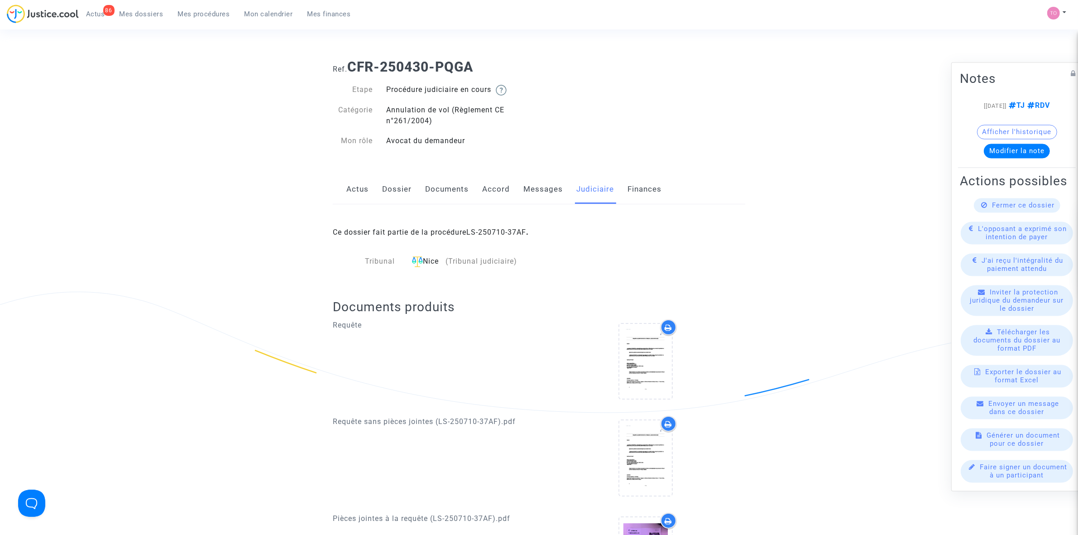
click at [980, 130] on button "Afficher l'historique" at bounding box center [1017, 132] width 80 height 14
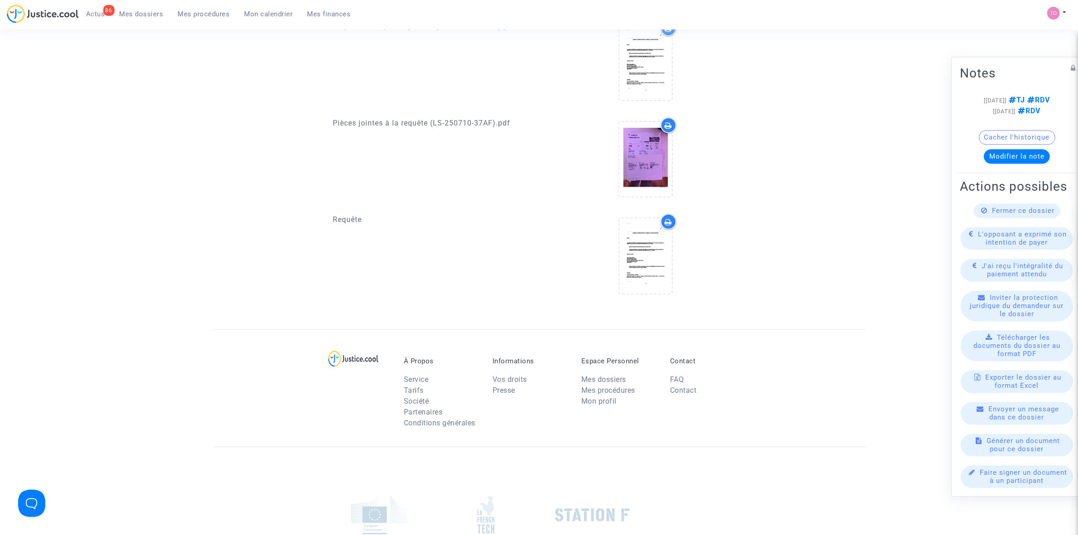
scroll to position [396, 0]
click at [633, 263] on icon at bounding box center [645, 254] width 29 height 29
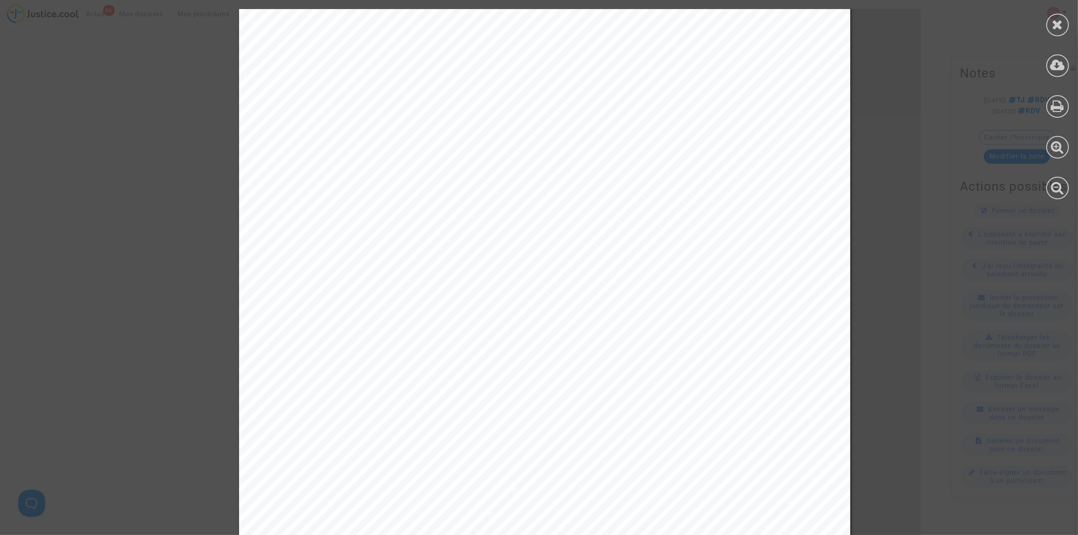
scroll to position [57, 0]
click at [1056, 29] on icon at bounding box center [1057, 25] width 11 height 14
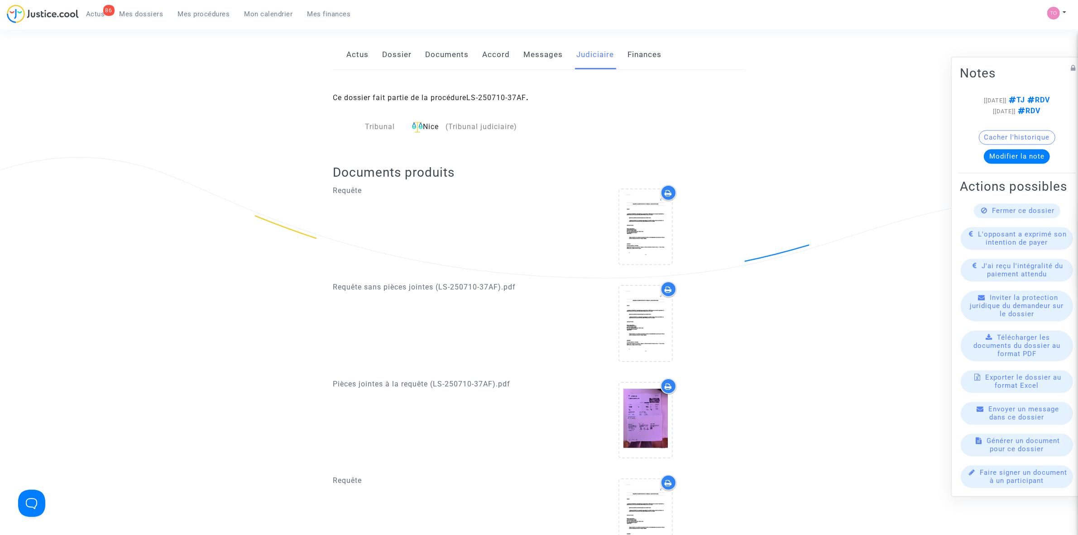
scroll to position [0, 0]
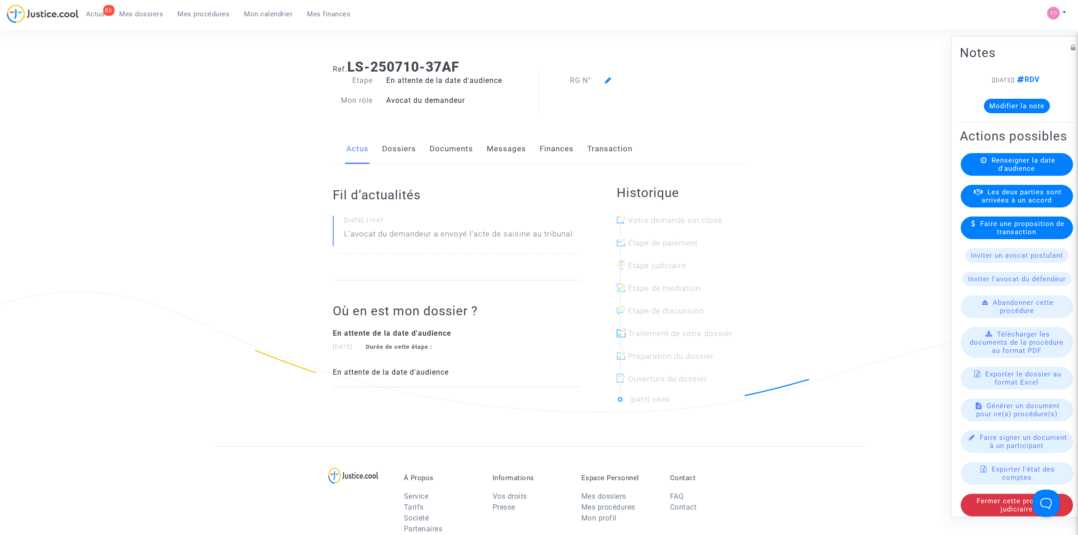
click at [393, 151] on link "Dossiers" at bounding box center [399, 149] width 34 height 30
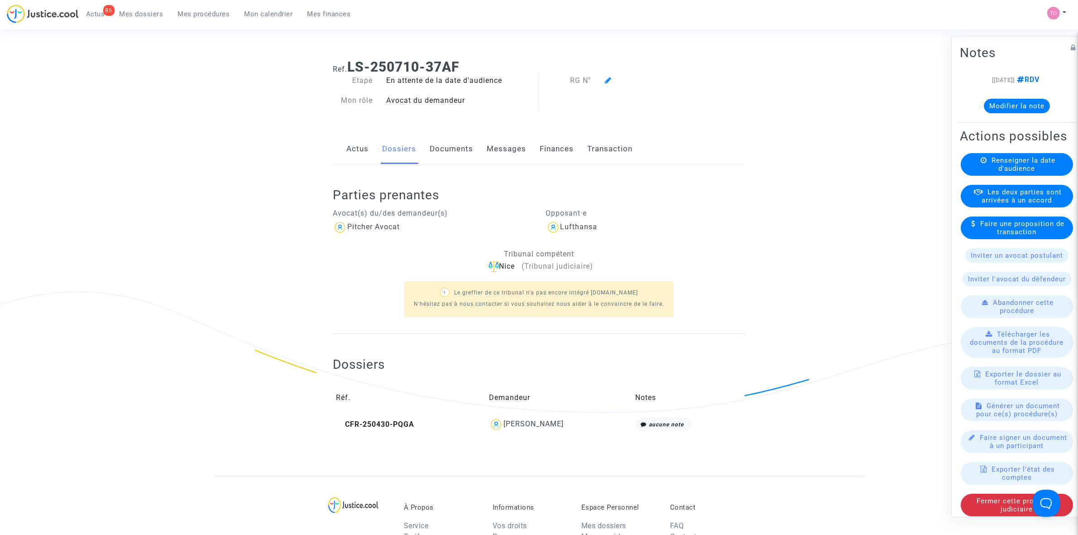
click at [452, 144] on link "Documents" at bounding box center [451, 149] width 43 height 30
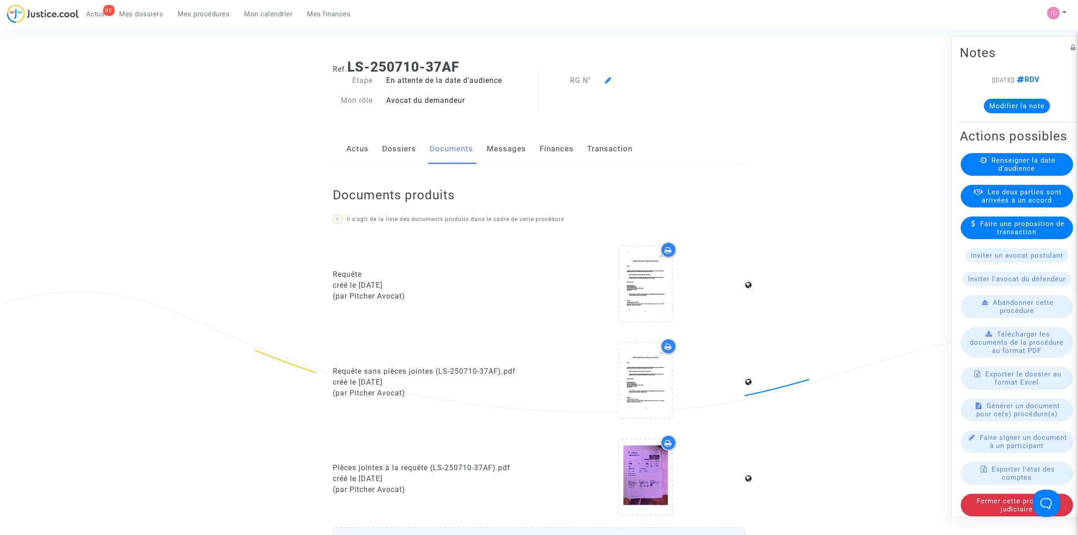
click at [397, 158] on link "Dossiers" at bounding box center [399, 149] width 34 height 30
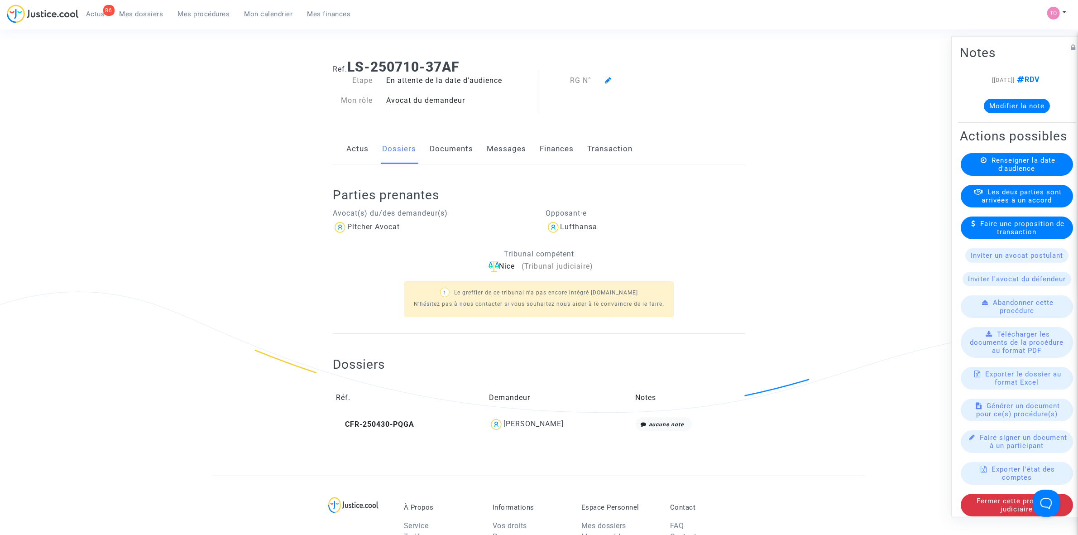
click at [189, 10] on span "Mes procédures" at bounding box center [204, 14] width 52 height 8
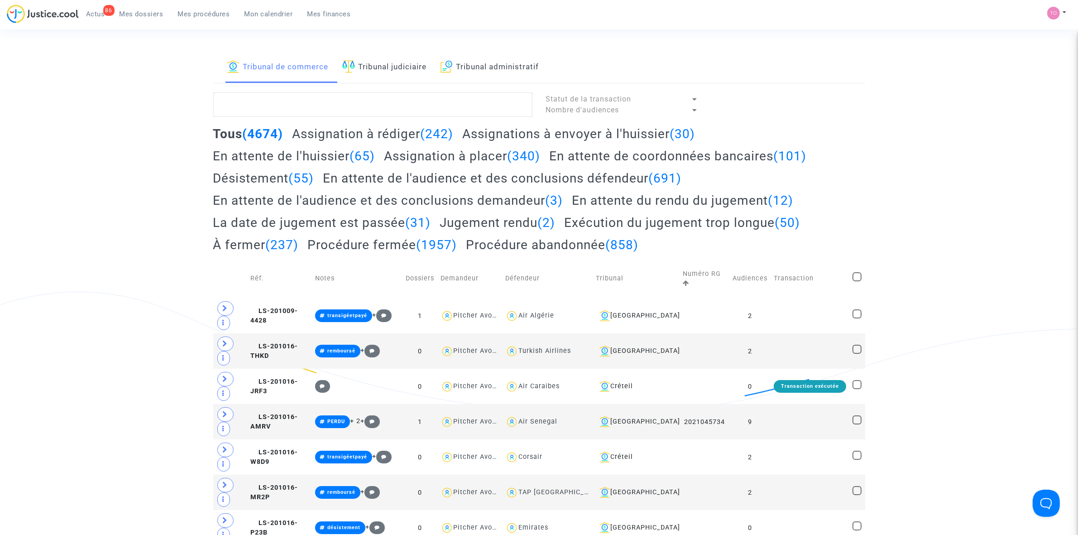
click at [368, 68] on link "Tribunal judiciaire" at bounding box center [384, 67] width 85 height 31
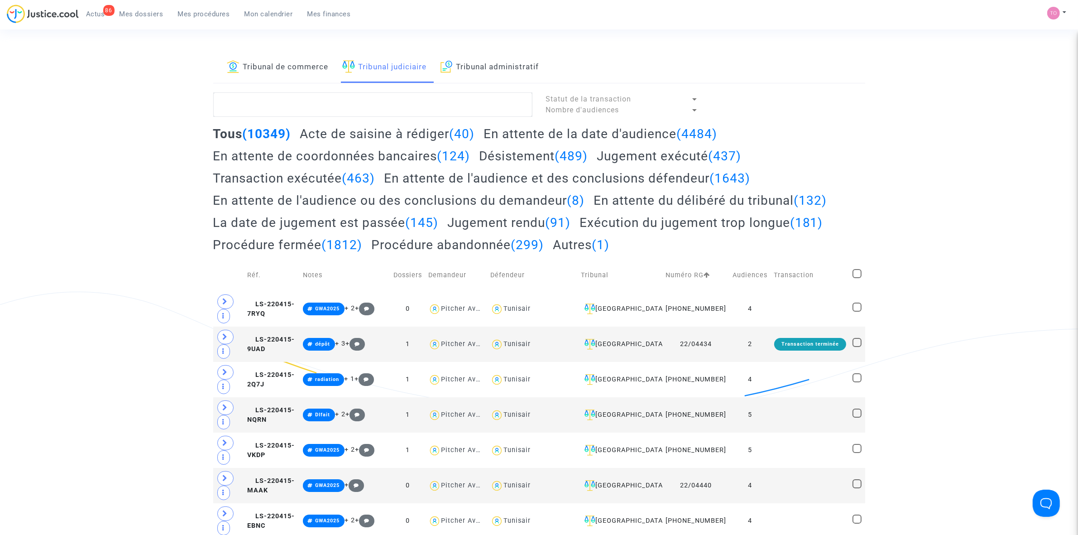
click at [273, 66] on link "Tribunal de commerce" at bounding box center [278, 67] width 102 height 31
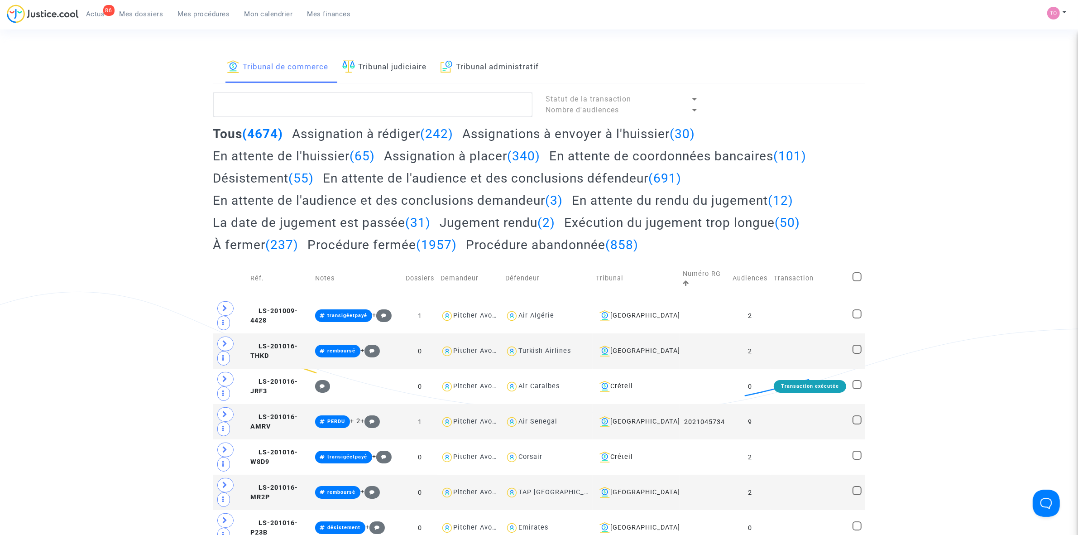
click at [485, 65] on link "Tribunal administratif" at bounding box center [490, 67] width 99 height 31
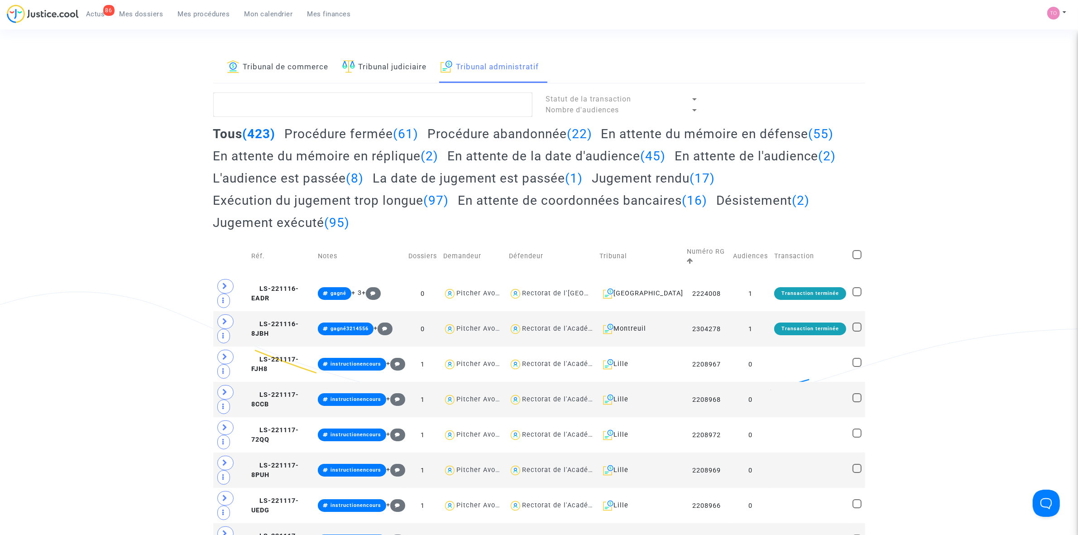
click at [405, 75] on link "Tribunal judiciaire" at bounding box center [384, 67] width 85 height 31
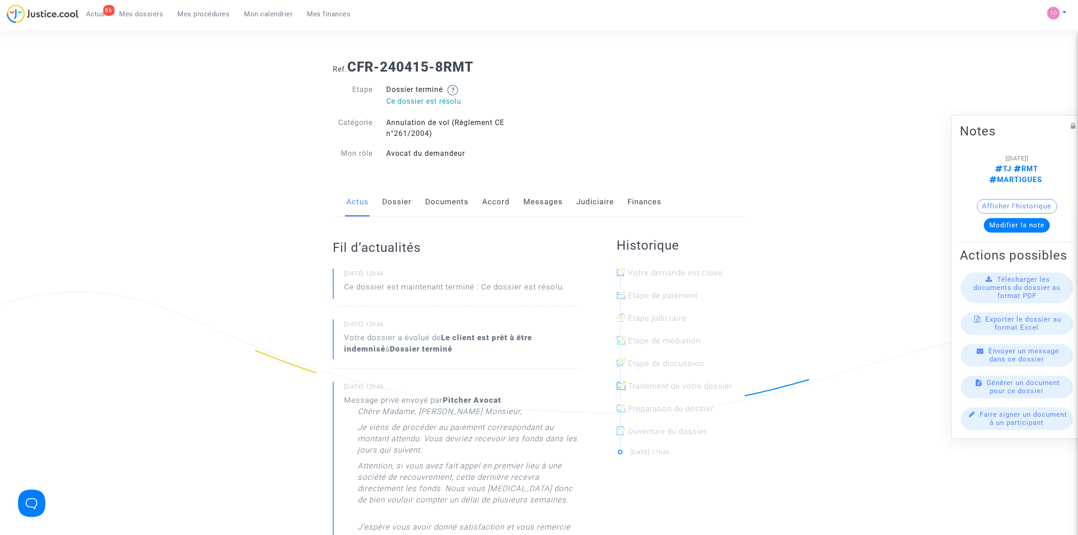
click at [594, 203] on link "Judiciaire" at bounding box center [595, 202] width 38 height 30
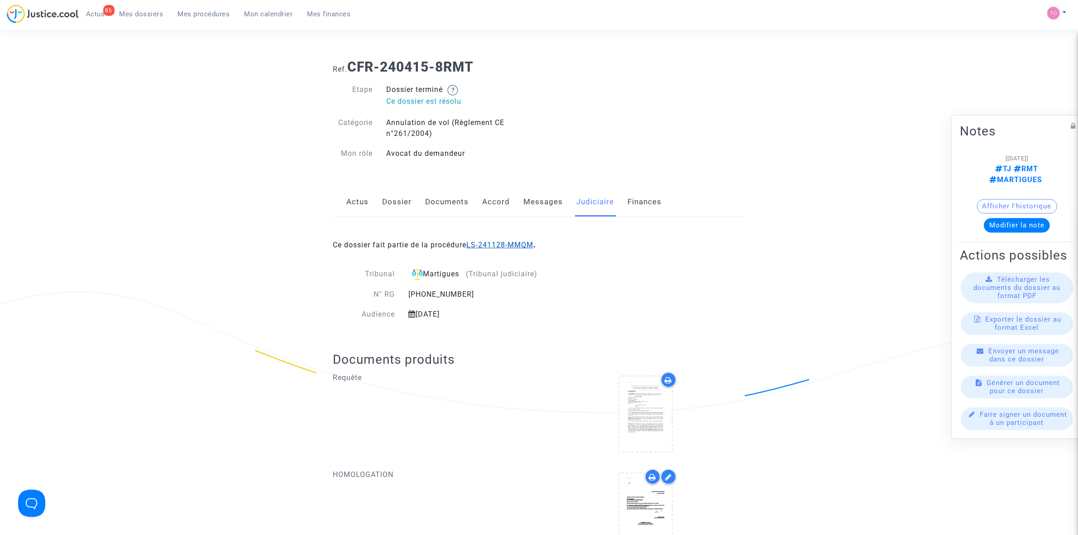
click at [510, 243] on link "LS-241128-MMQM" at bounding box center [499, 244] width 67 height 9
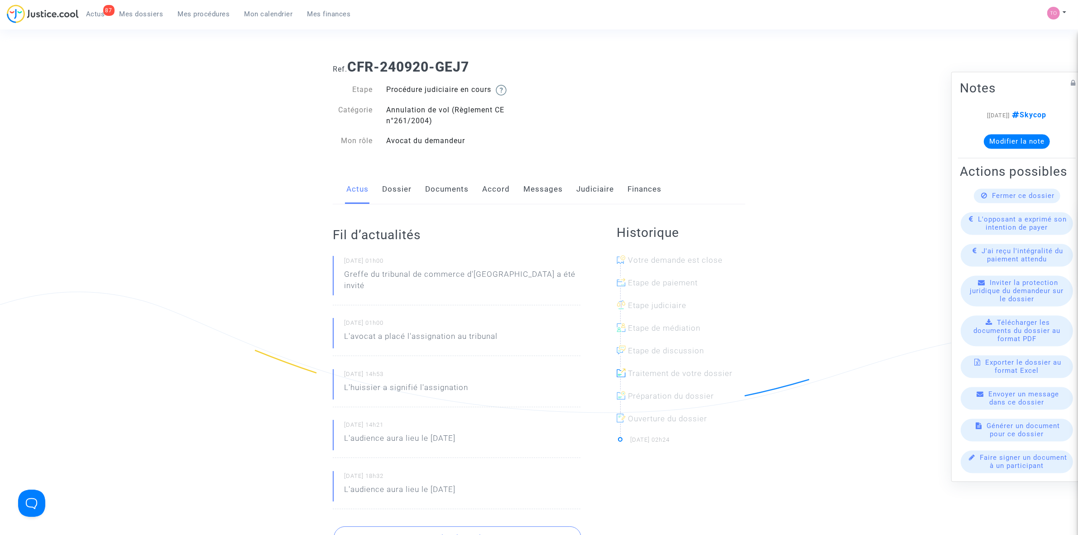
click at [597, 185] on link "Judiciaire" at bounding box center [595, 189] width 38 height 30
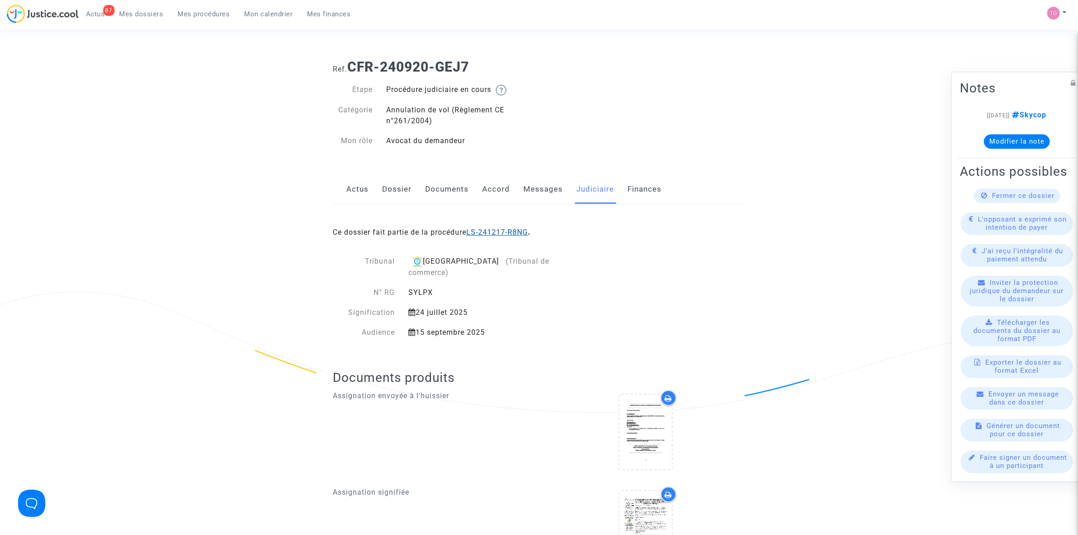
click at [508, 232] on link "LS-241217-R8NG" at bounding box center [497, 232] width 62 height 9
click at [493, 193] on link "Accord" at bounding box center [496, 189] width 28 height 30
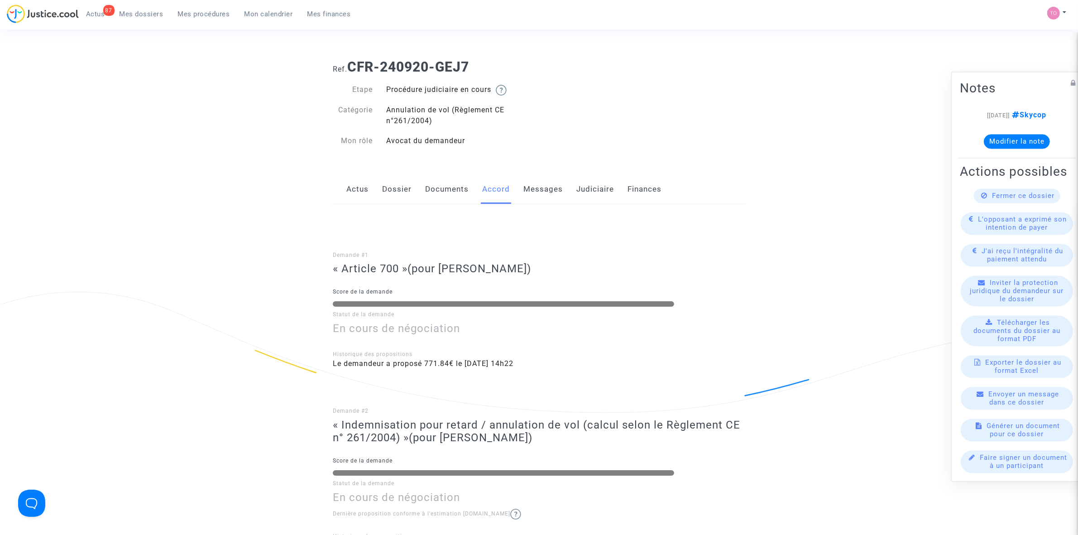
click at [546, 188] on link "Messages" at bounding box center [542, 189] width 39 height 30
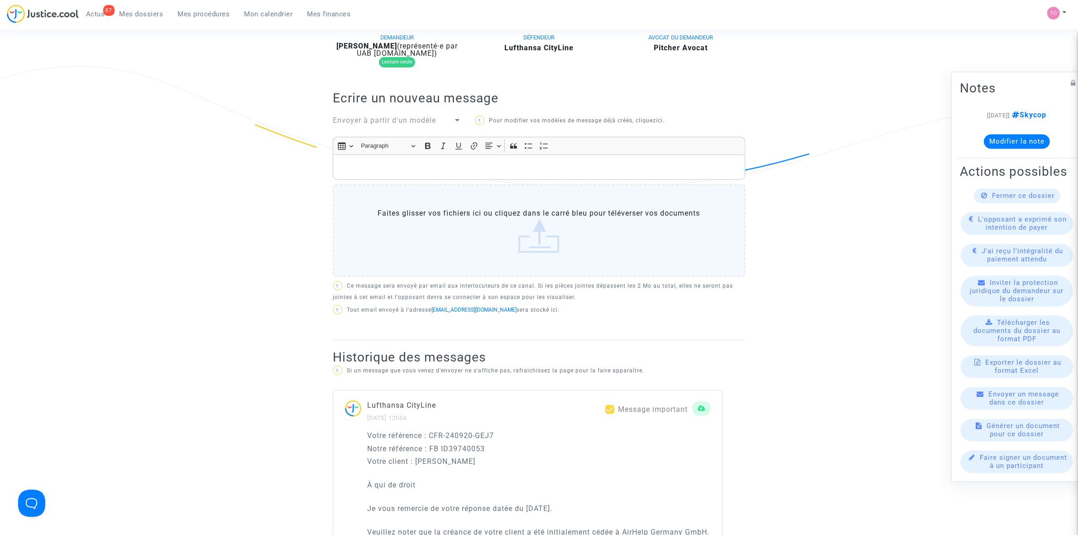
scroll to position [283, 0]
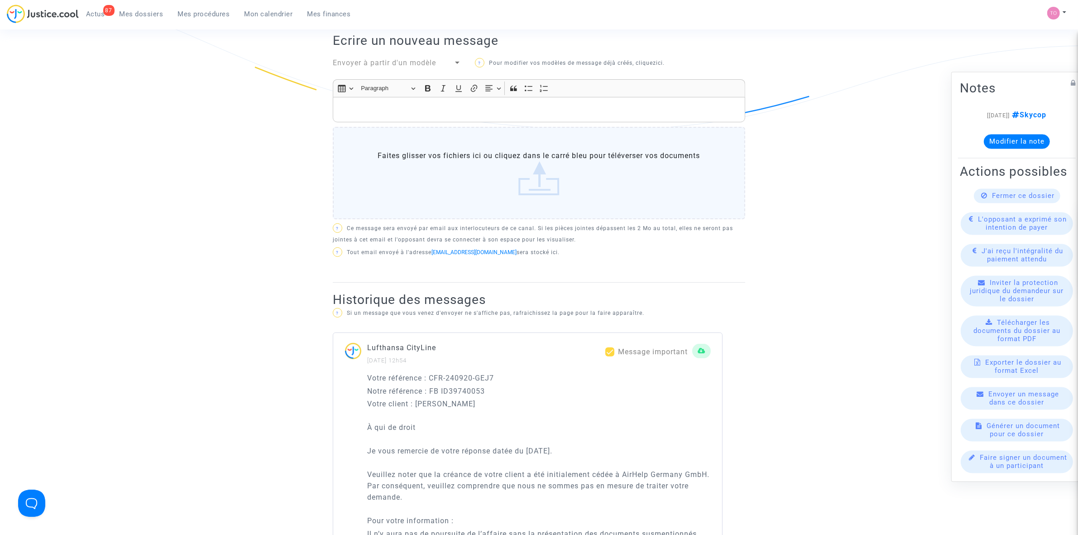
drag, startPoint x: 416, startPoint y: 404, endPoint x: 468, endPoint y: 403, distance: 52.1
click at [468, 403] on p "Votre client : Daniel Caluser" at bounding box center [539, 403] width 344 height 11
copy p "Daniel Caluser"
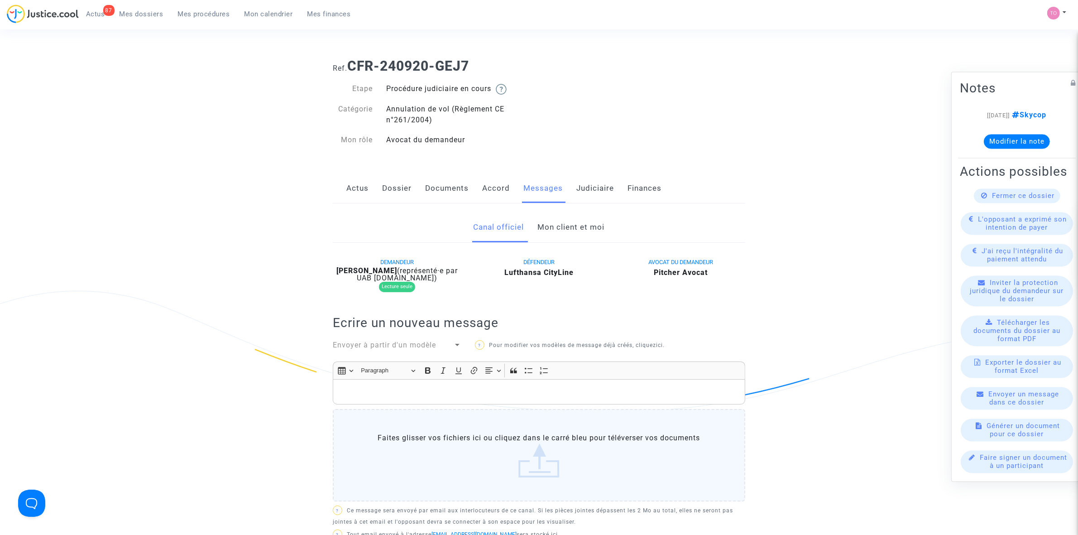
scroll to position [0, 0]
click at [391, 188] on link "Dossier" at bounding box center [396, 189] width 29 height 30
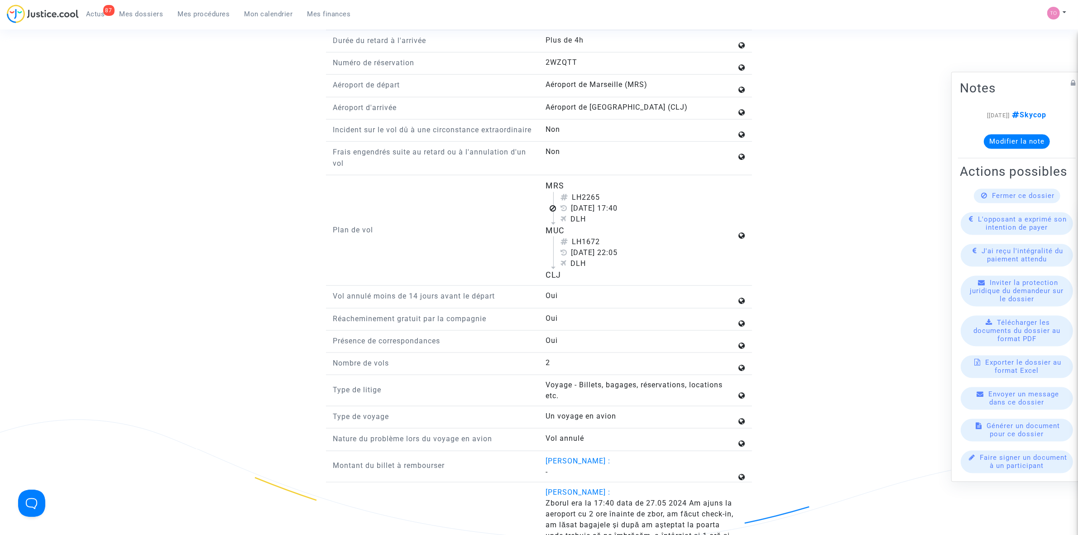
scroll to position [1075, 0]
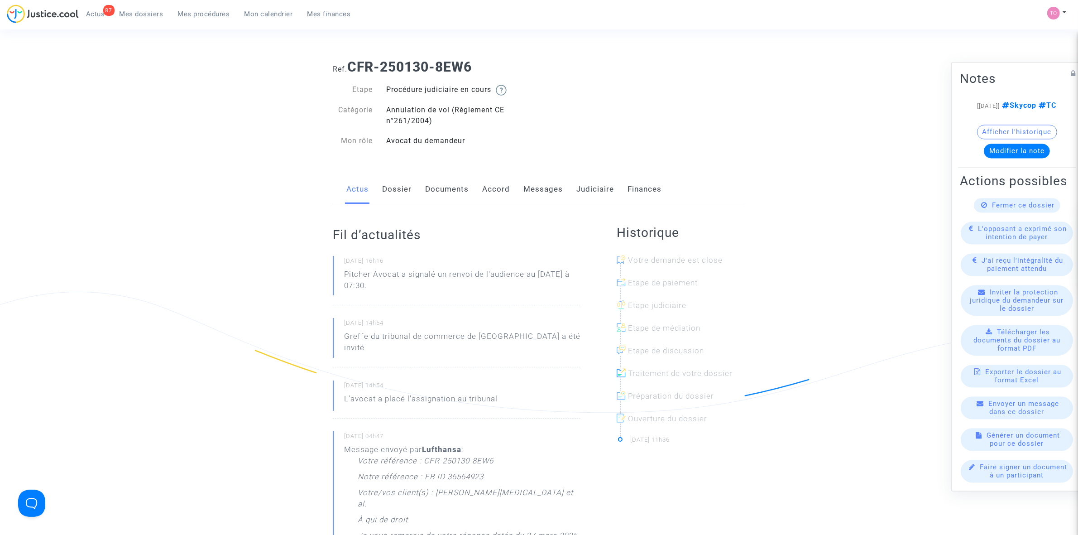
click at [528, 189] on link "Messages" at bounding box center [542, 189] width 39 height 30
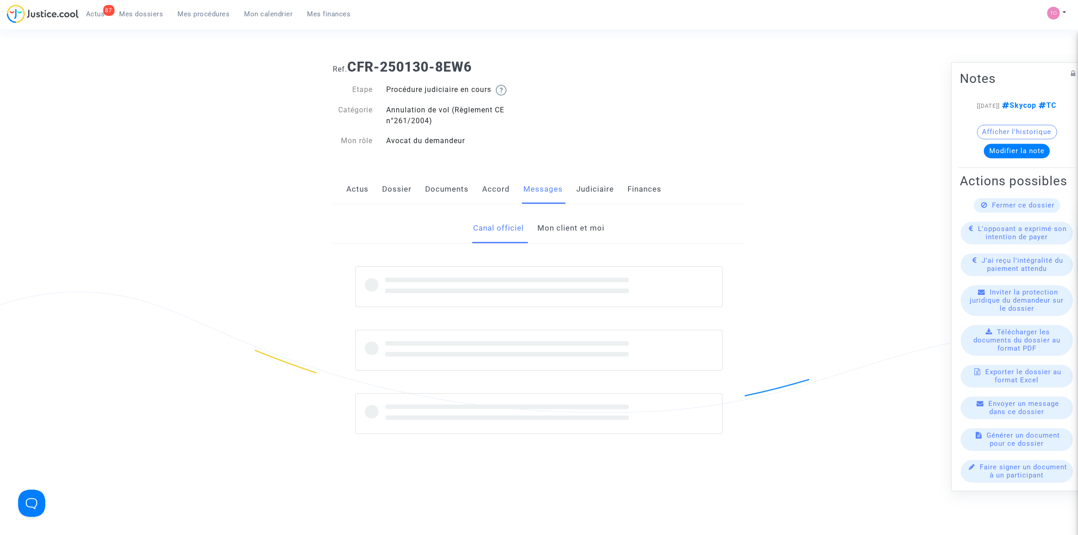
click at [558, 227] on link "Mon client et moi" at bounding box center [571, 228] width 67 height 30
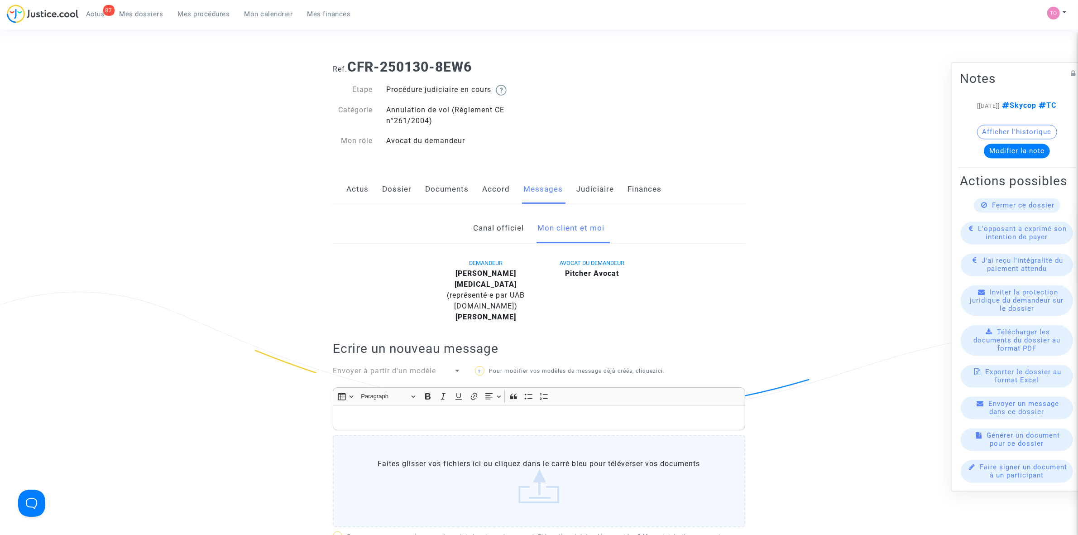
click at [587, 189] on link "Judiciaire" at bounding box center [595, 189] width 38 height 30
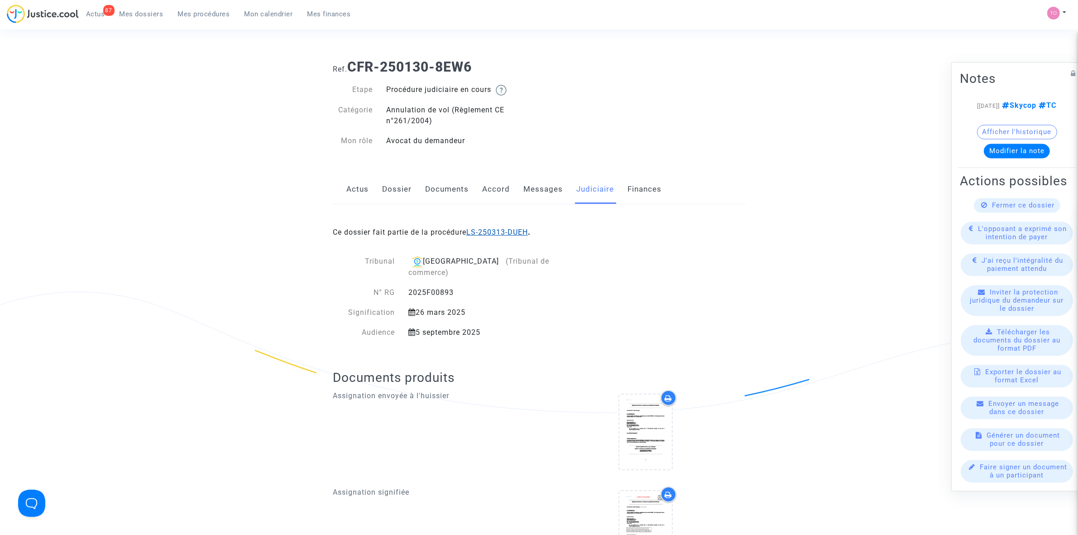
click at [490, 229] on link "LS-250313-DUEH" at bounding box center [497, 232] width 62 height 9
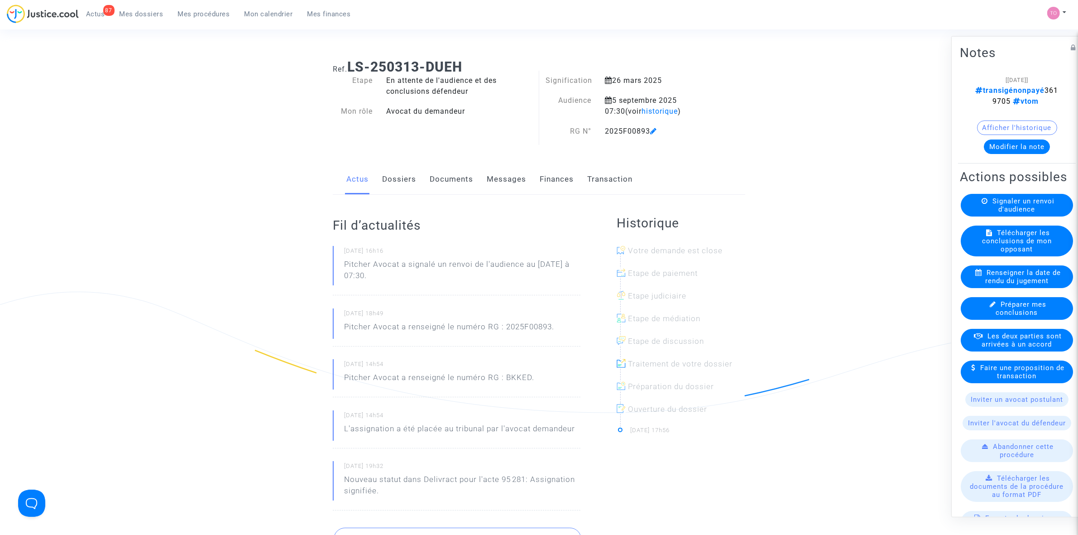
click at [410, 180] on link "Dossiers" at bounding box center [399, 179] width 34 height 30
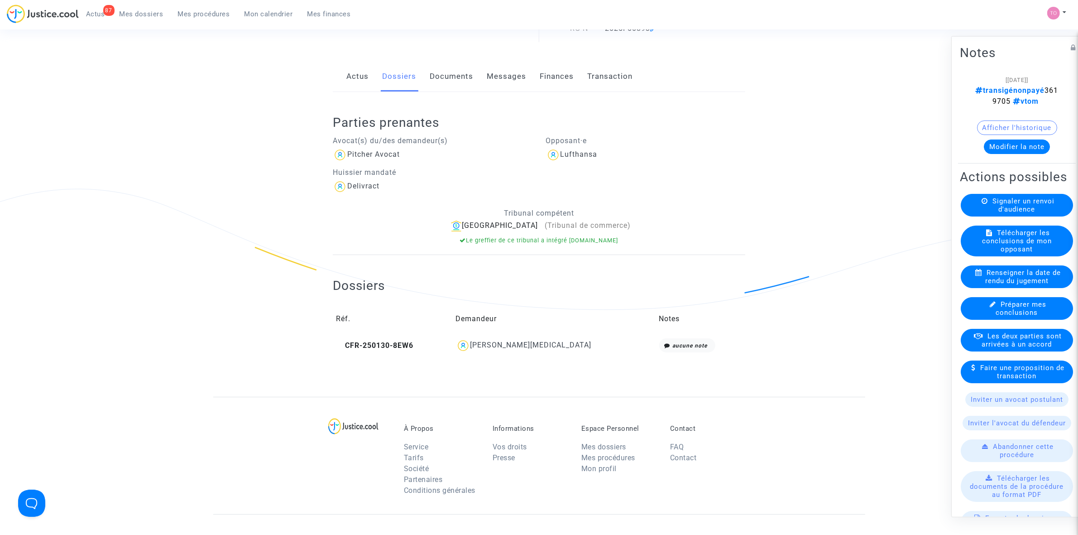
scroll to position [113, 0]
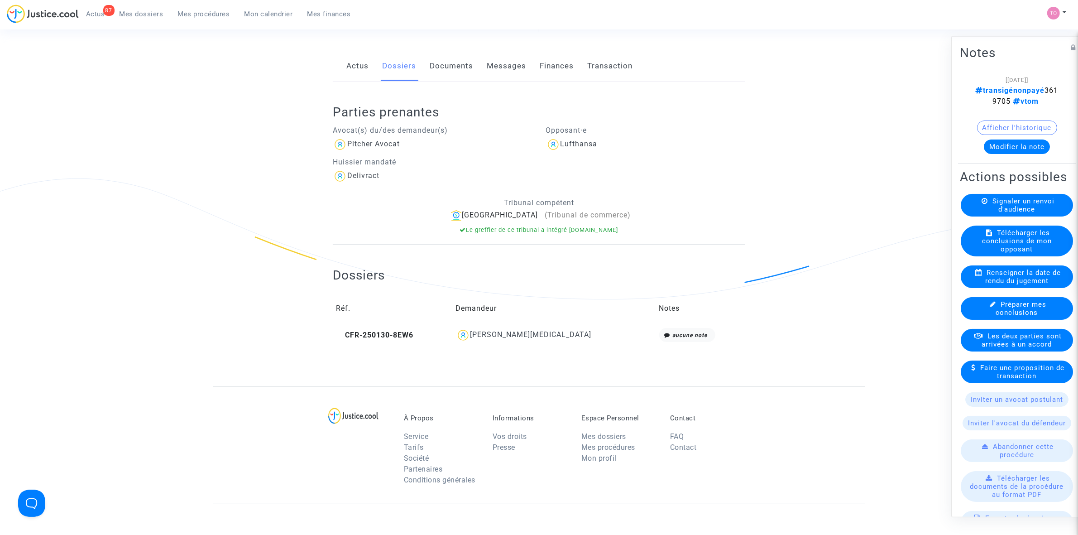
click at [532, 333] on div "[PERSON_NAME][MEDICAL_DATA]" at bounding box center [530, 334] width 121 height 9
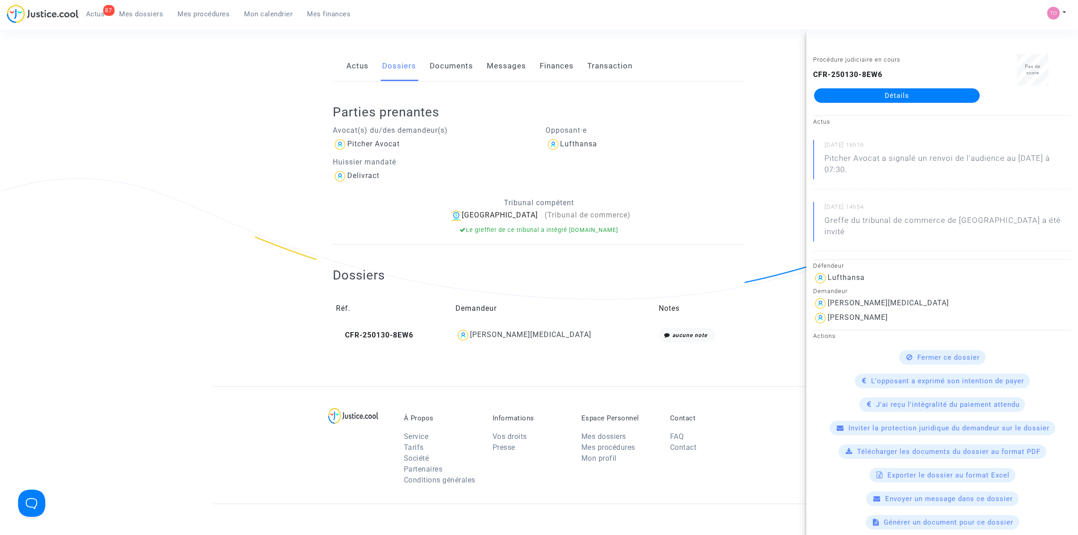
click at [887, 105] on div "Procédure judiciaire en cours CFR-250130-8EW6 Détails" at bounding box center [896, 82] width 181 height 57
click at [886, 98] on link "Détails" at bounding box center [897, 95] width 166 height 14
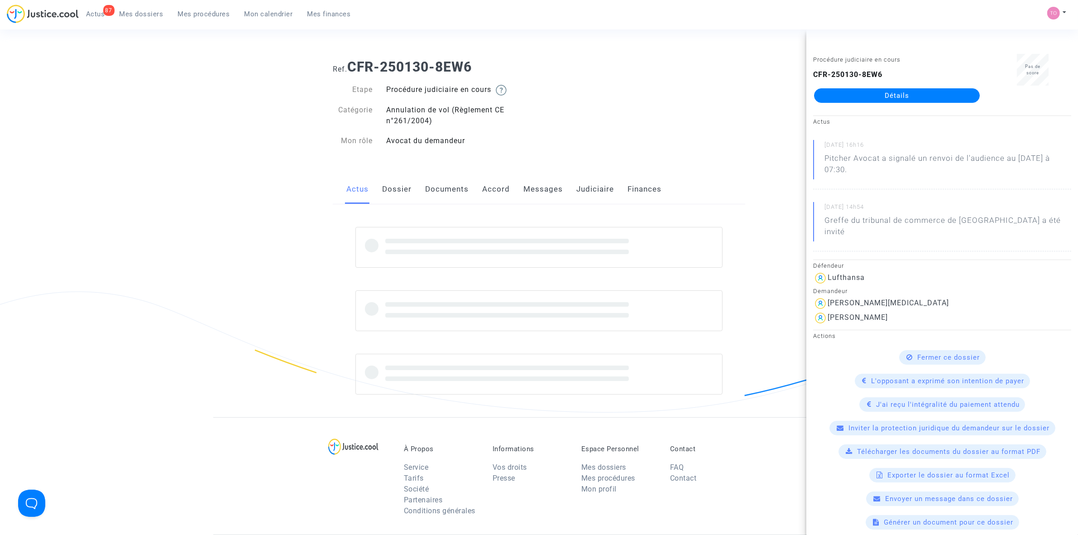
click at [504, 189] on link "Accord" at bounding box center [496, 189] width 28 height 30
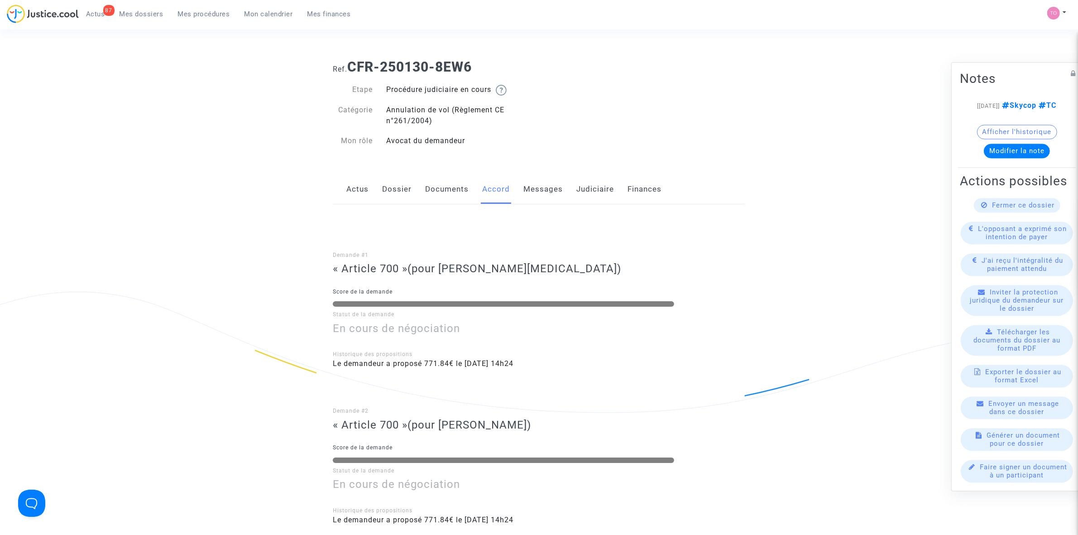
click at [608, 188] on link "Judiciaire" at bounding box center [595, 189] width 38 height 30
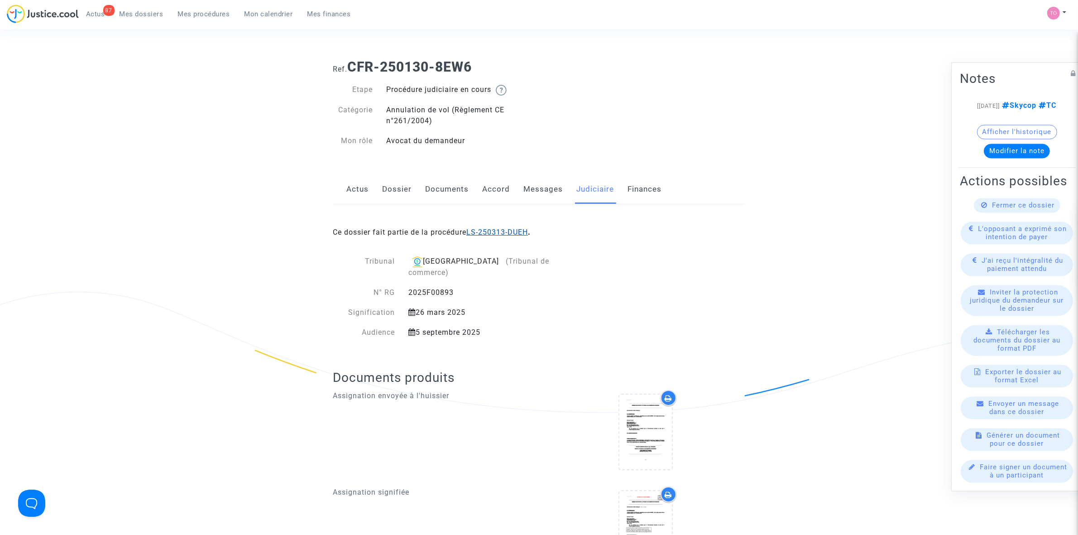
click at [490, 228] on link "LS-250313-DUEH" at bounding box center [497, 232] width 62 height 9
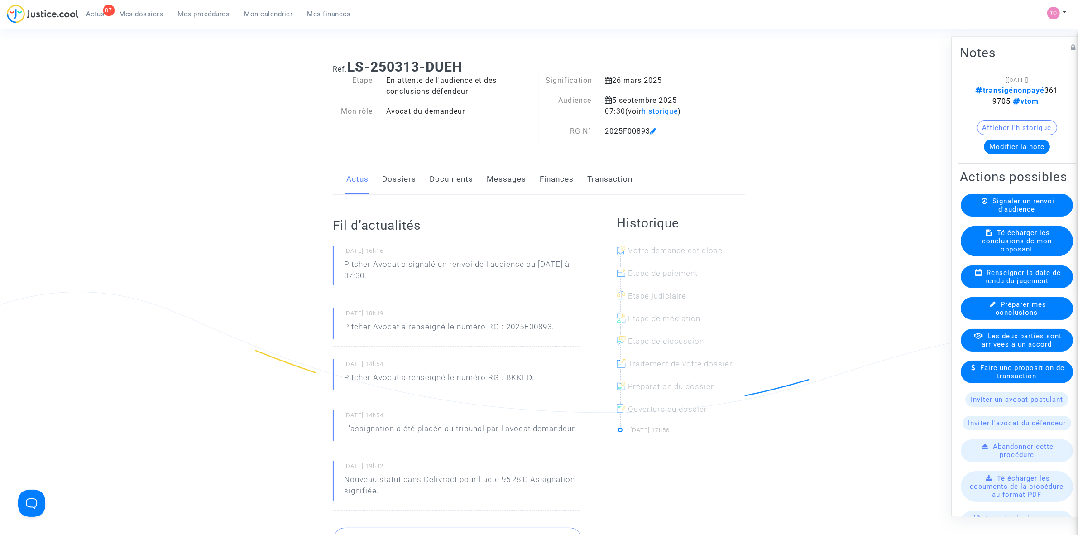
click at [562, 179] on link "Finances" at bounding box center [557, 179] width 34 height 30
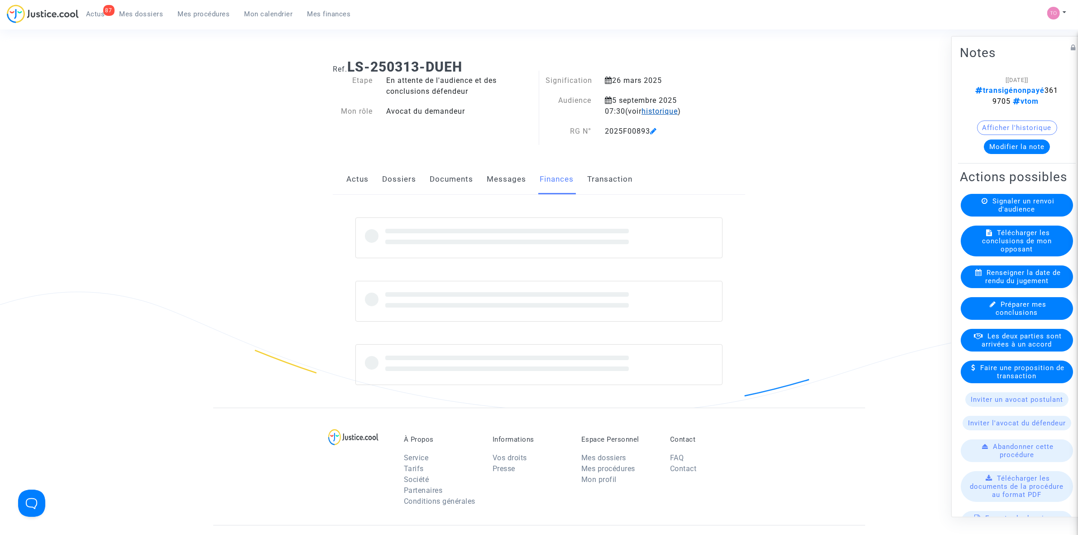
click at [642, 111] on span "historique" at bounding box center [660, 111] width 36 height 9
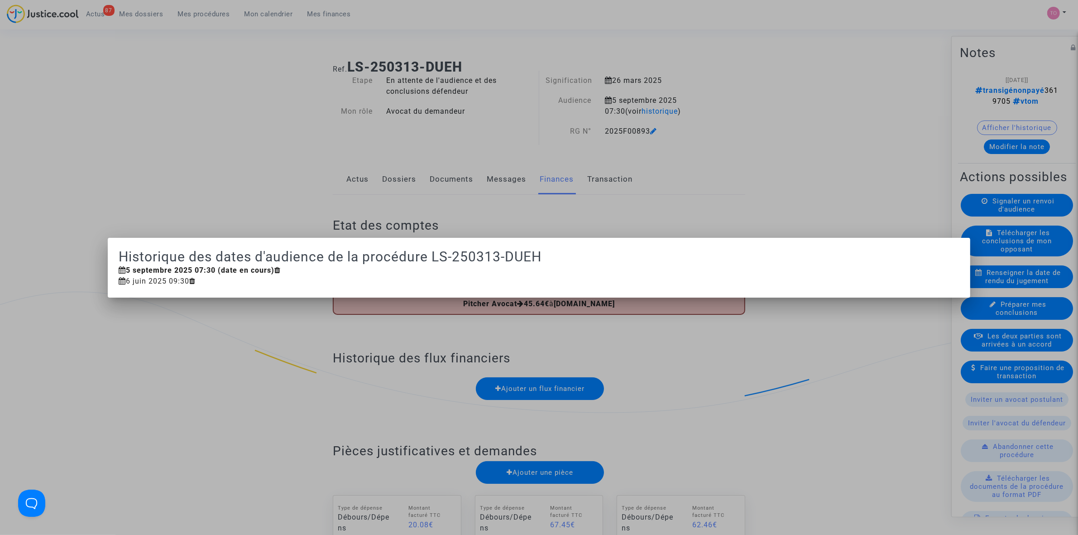
click at [214, 138] on div at bounding box center [539, 267] width 1078 height 535
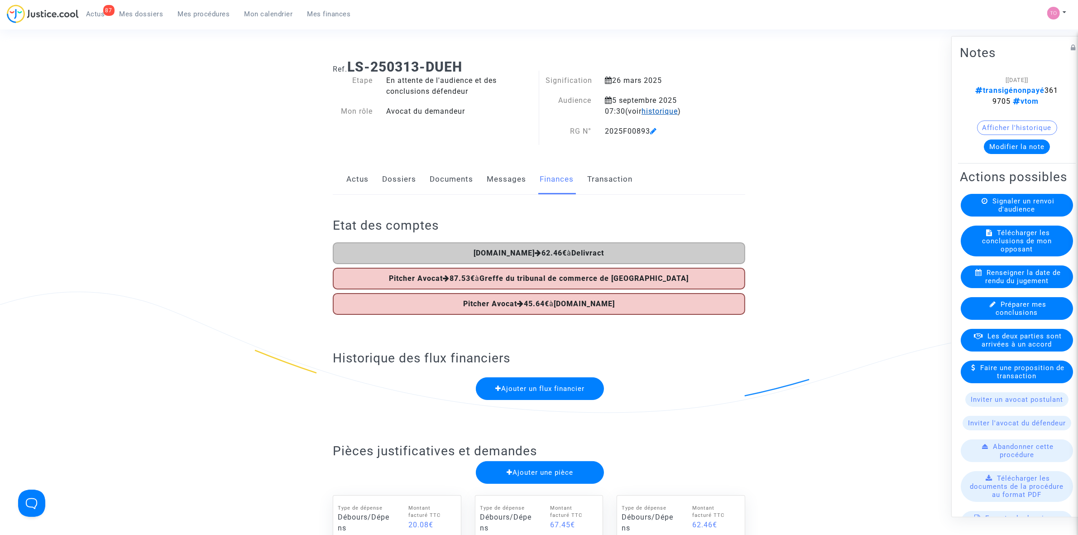
click at [642, 107] on span "historique" at bounding box center [660, 111] width 36 height 9
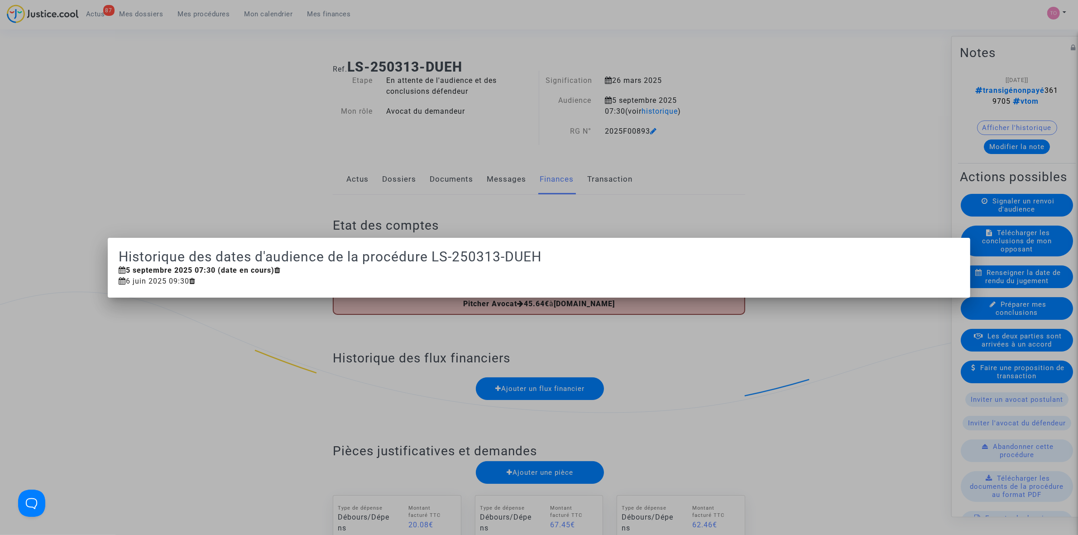
click at [192, 163] on div at bounding box center [539, 267] width 1078 height 535
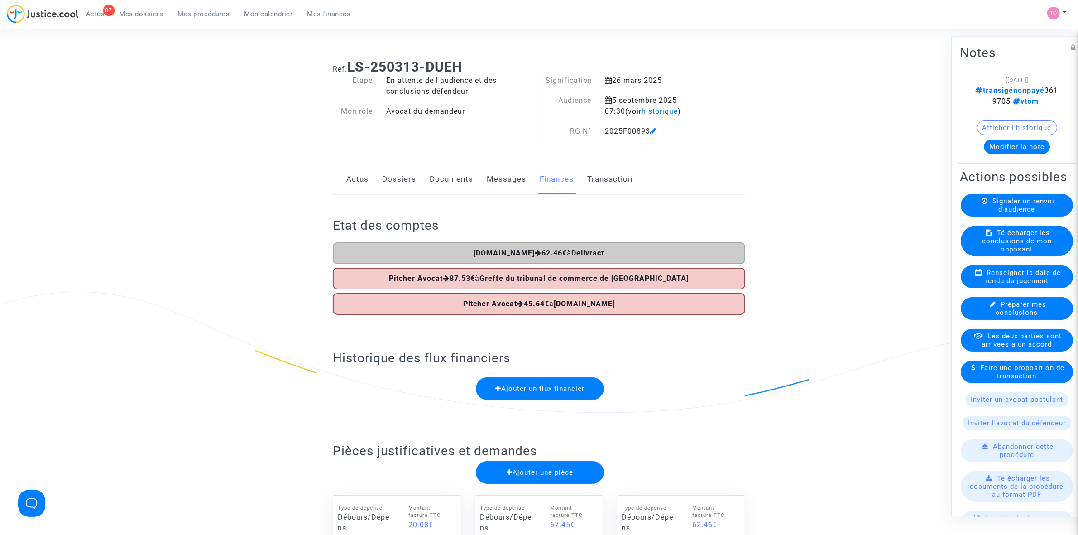
click at [393, 184] on link "Dossiers" at bounding box center [399, 179] width 34 height 30
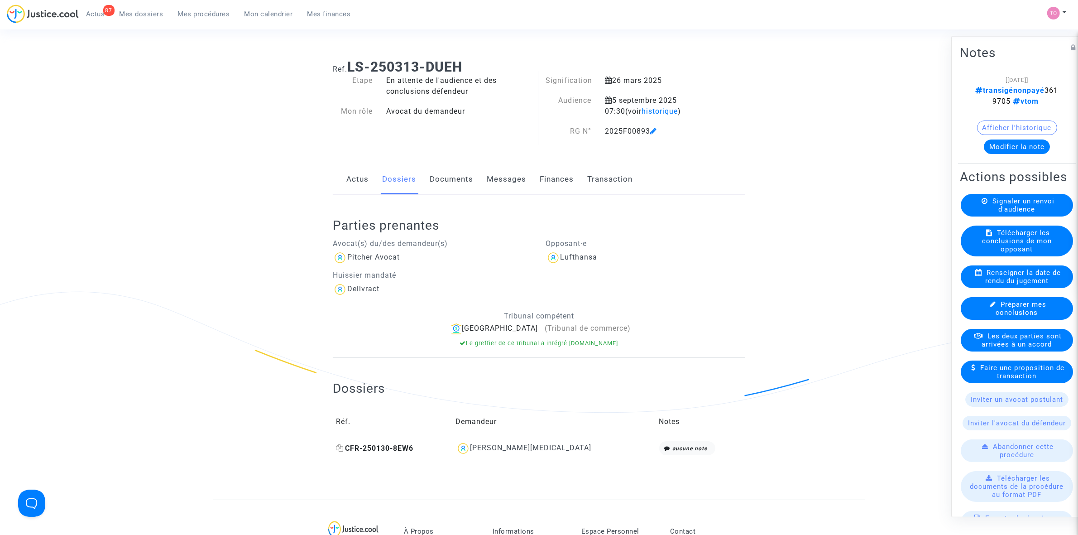
click at [338, 447] on icon at bounding box center [340, 447] width 8 height 7
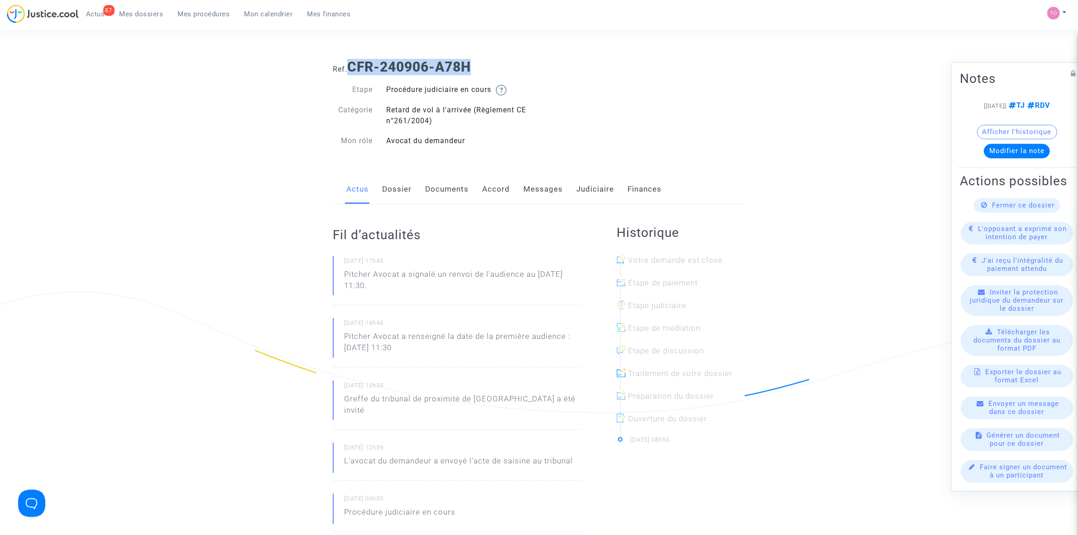
drag, startPoint x: 351, startPoint y: 62, endPoint x: 481, endPoint y: 60, distance: 130.4
click at [481, 60] on h1 "Ref. CFR-240906-A78H" at bounding box center [539, 67] width 412 height 16
copy b "CFR-240906-A78H"
click at [485, 189] on link "Accord" at bounding box center [496, 189] width 28 height 30
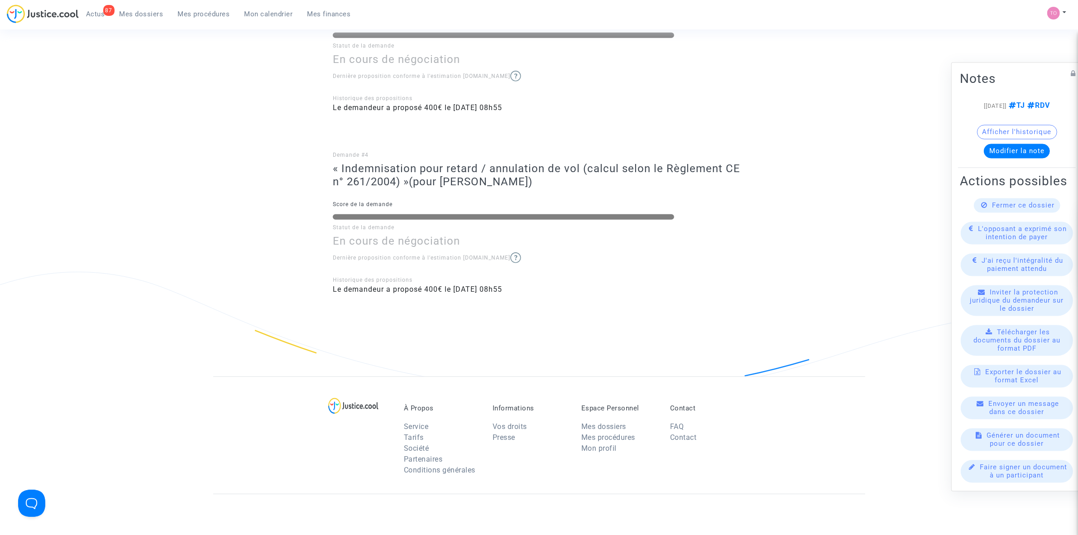
scroll to position [623, 0]
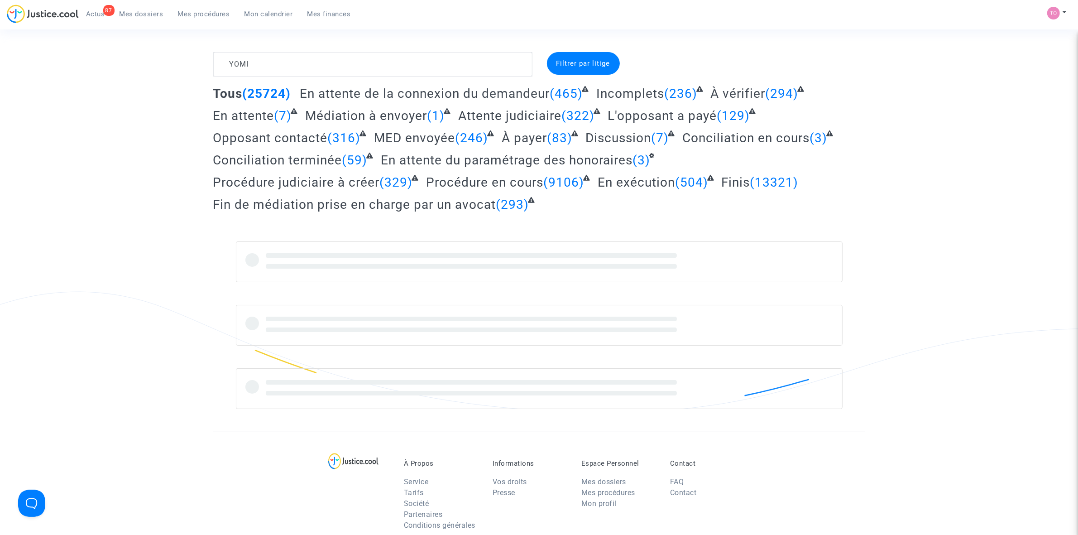
type textarea "YOMI"
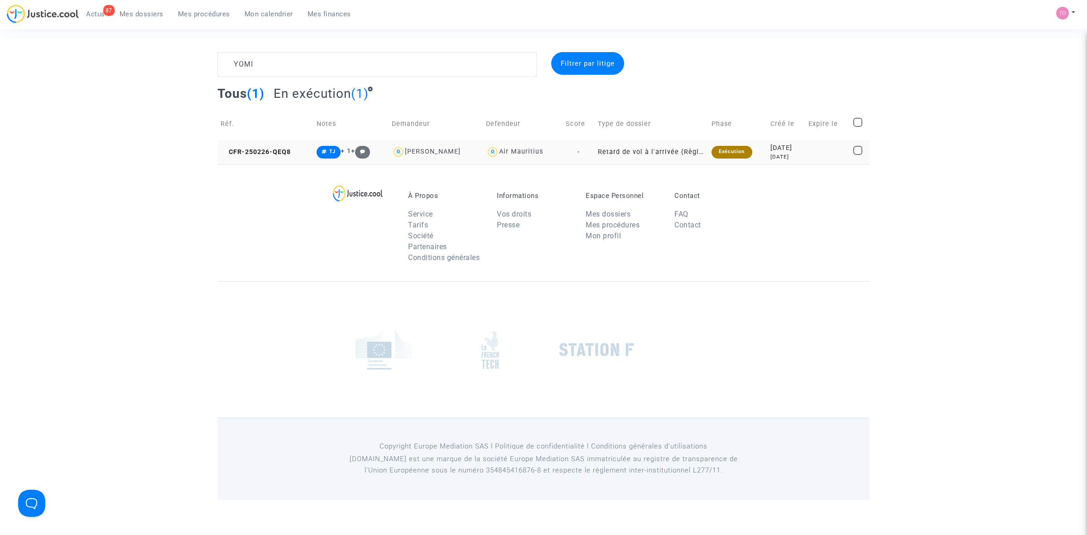
click at [770, 153] on div "[DATE]" at bounding box center [786, 157] width 32 height 8
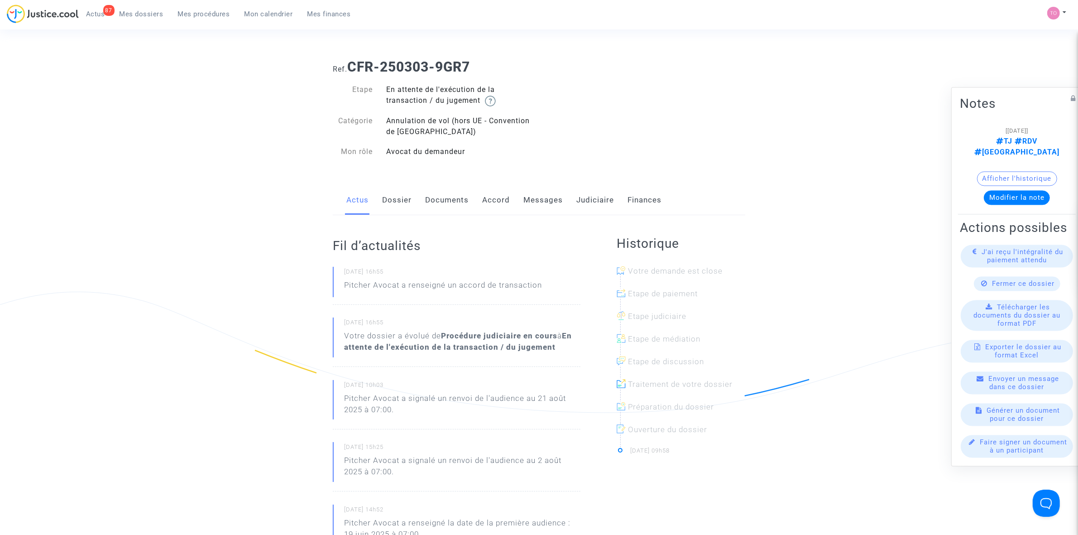
click at [580, 202] on link "Judiciaire" at bounding box center [595, 200] width 38 height 30
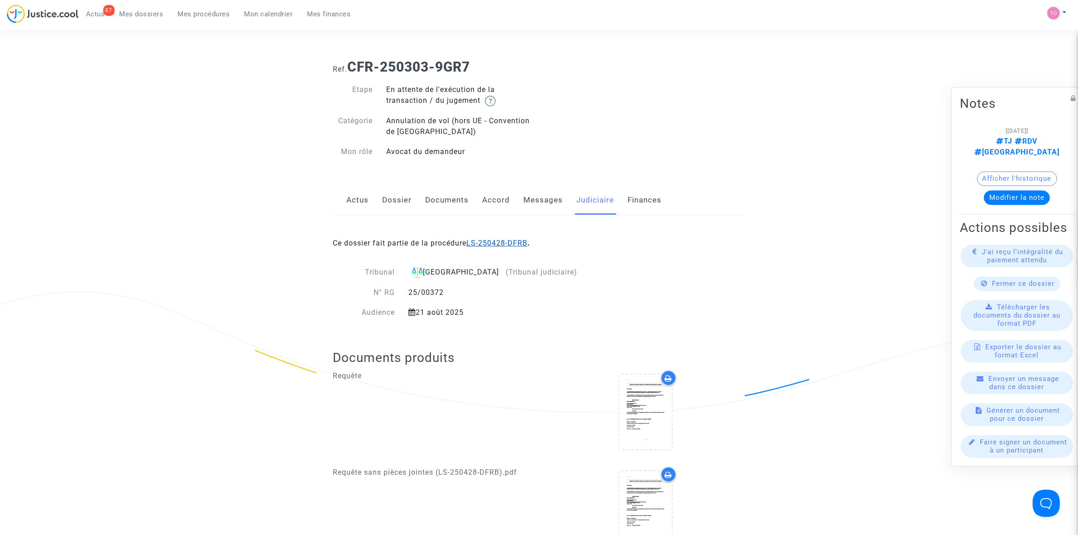
click at [499, 244] on link "LS-250428-DFRB" at bounding box center [496, 243] width 61 height 9
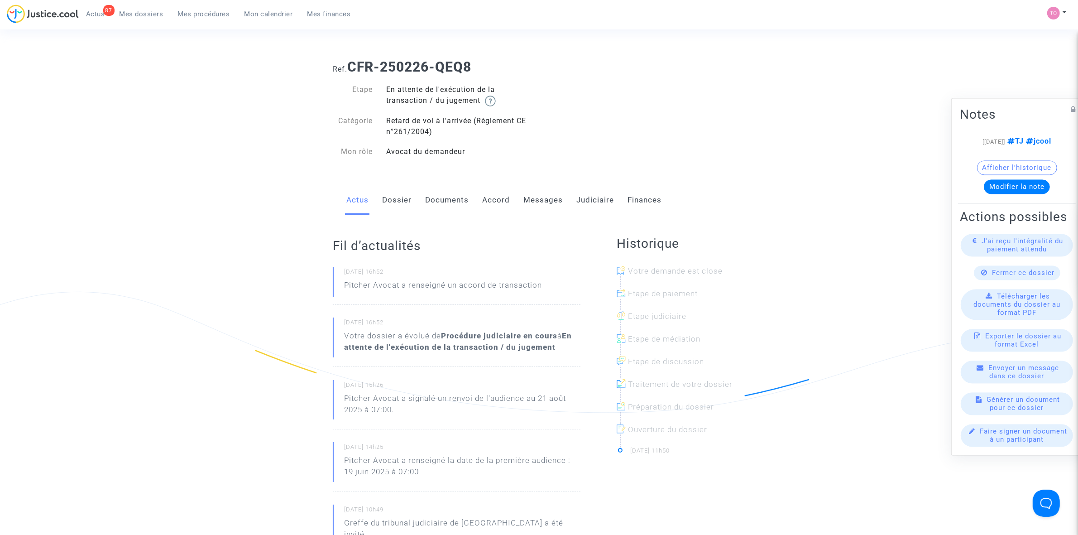
click at [583, 194] on link "Judiciaire" at bounding box center [595, 200] width 38 height 30
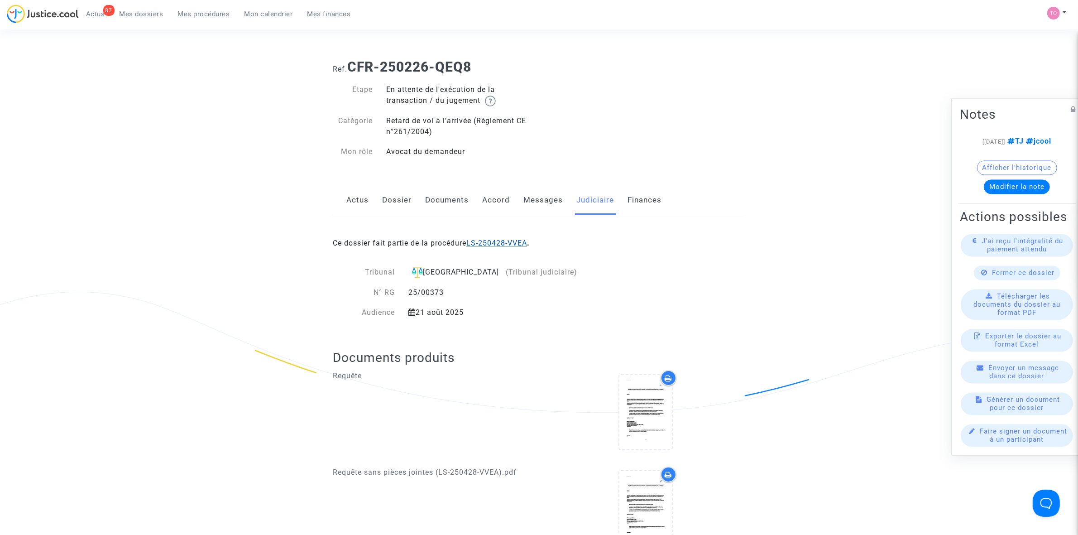
click at [501, 241] on link "LS-250428-VVEA" at bounding box center [496, 243] width 61 height 9
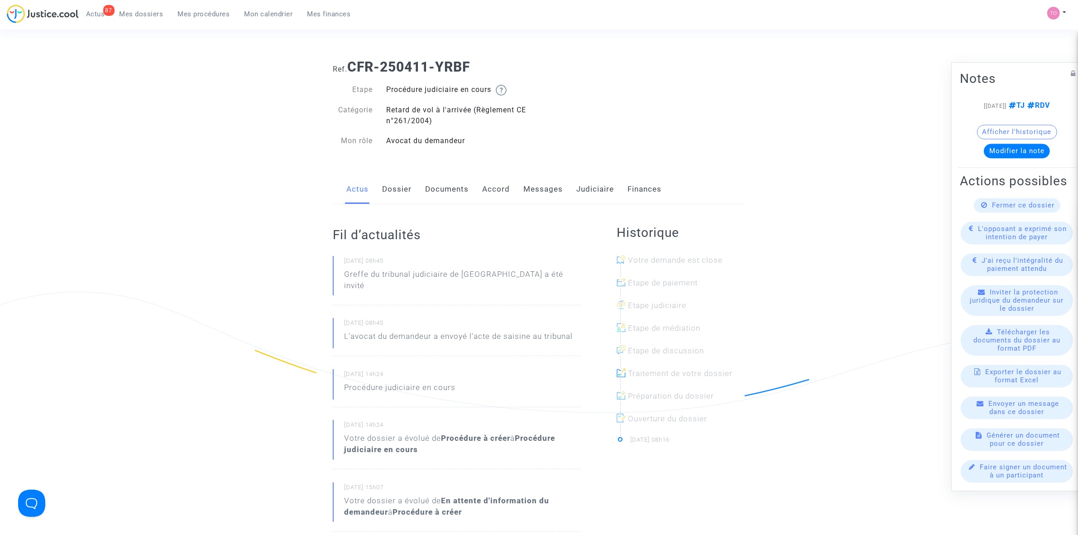
click at [594, 190] on link "Judiciaire" at bounding box center [595, 189] width 38 height 30
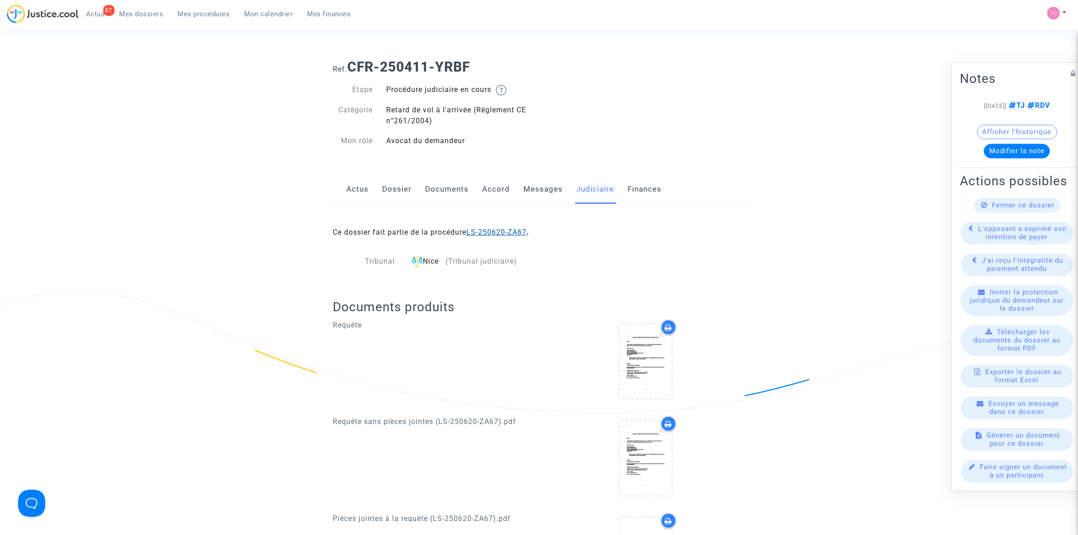
click at [489, 230] on link "LS-250620-ZA67" at bounding box center [496, 232] width 60 height 9
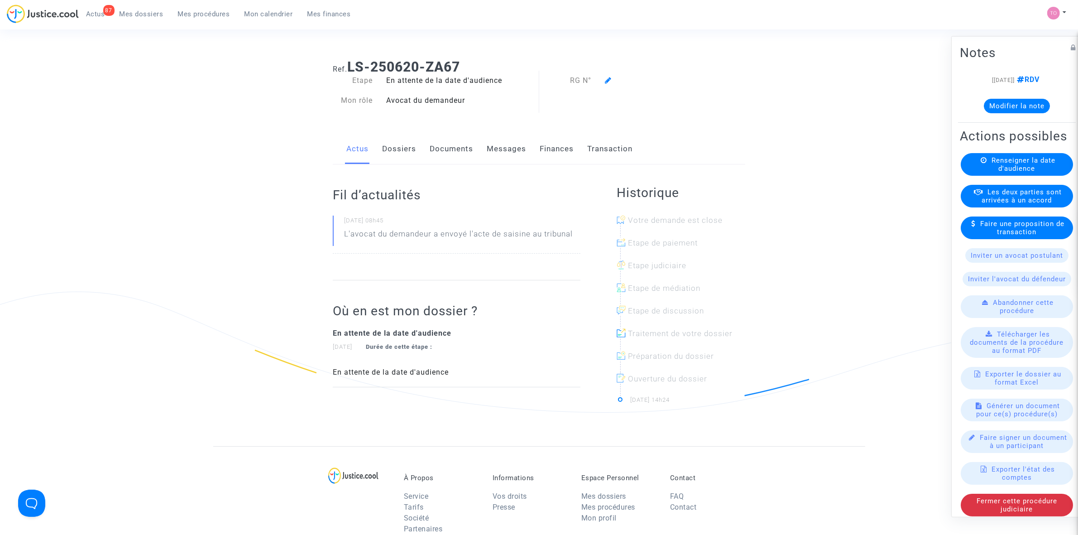
click at [460, 152] on link "Documents" at bounding box center [451, 149] width 43 height 30
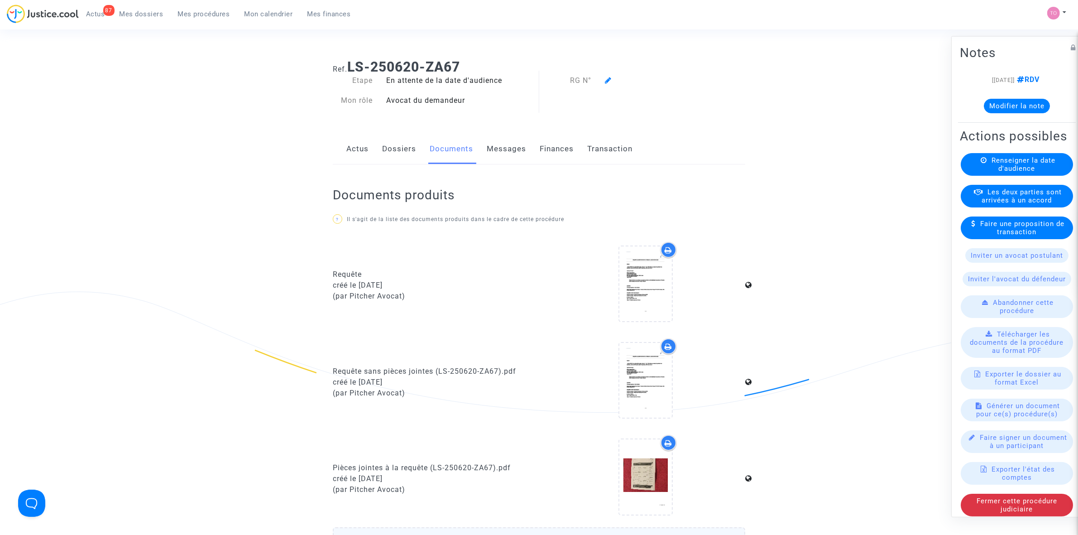
click at [387, 155] on link "Dossiers" at bounding box center [399, 149] width 34 height 30
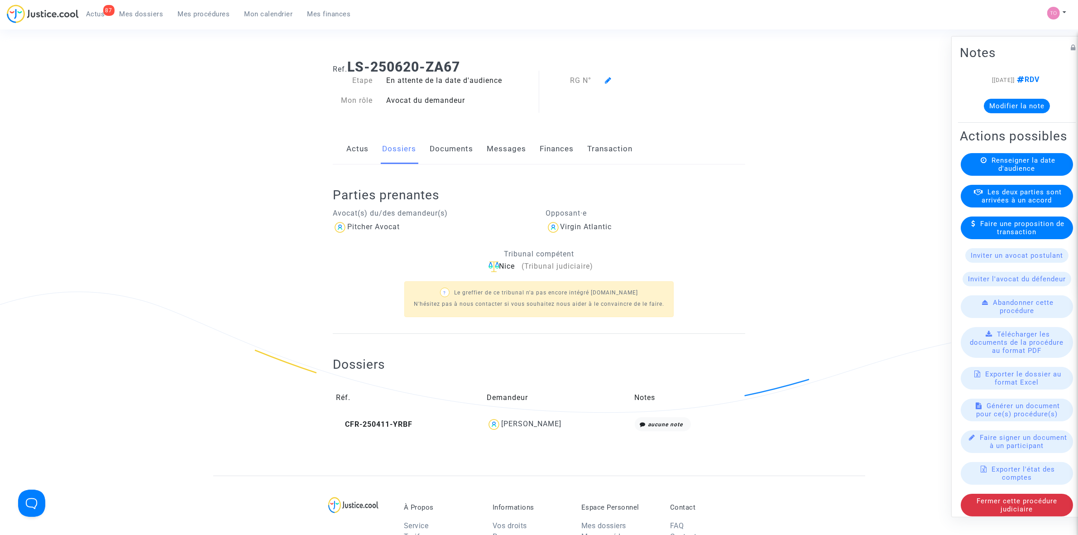
click at [358, 146] on link "Actus" at bounding box center [357, 149] width 22 height 30
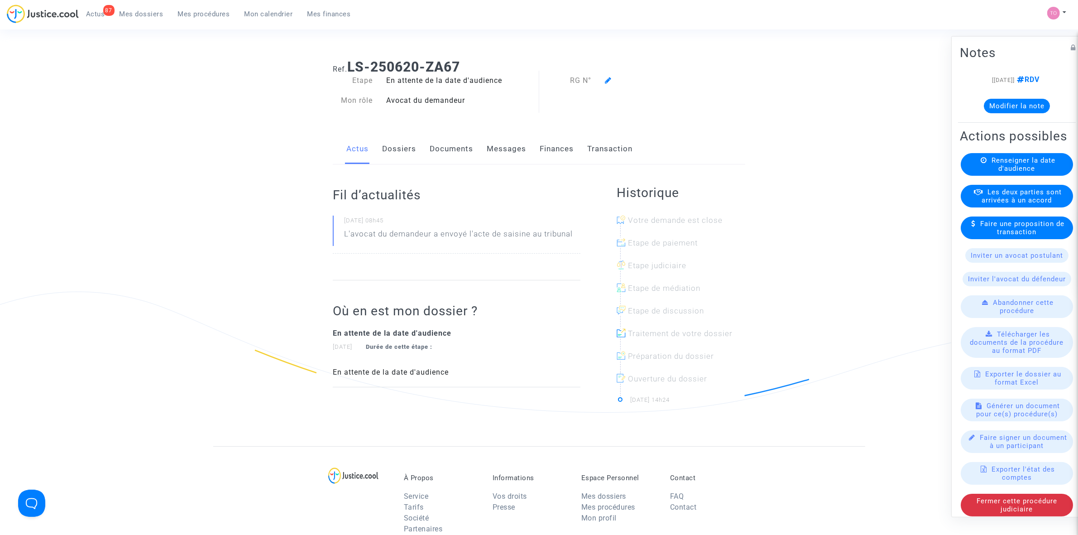
click at [446, 149] on link "Documents" at bounding box center [451, 149] width 43 height 30
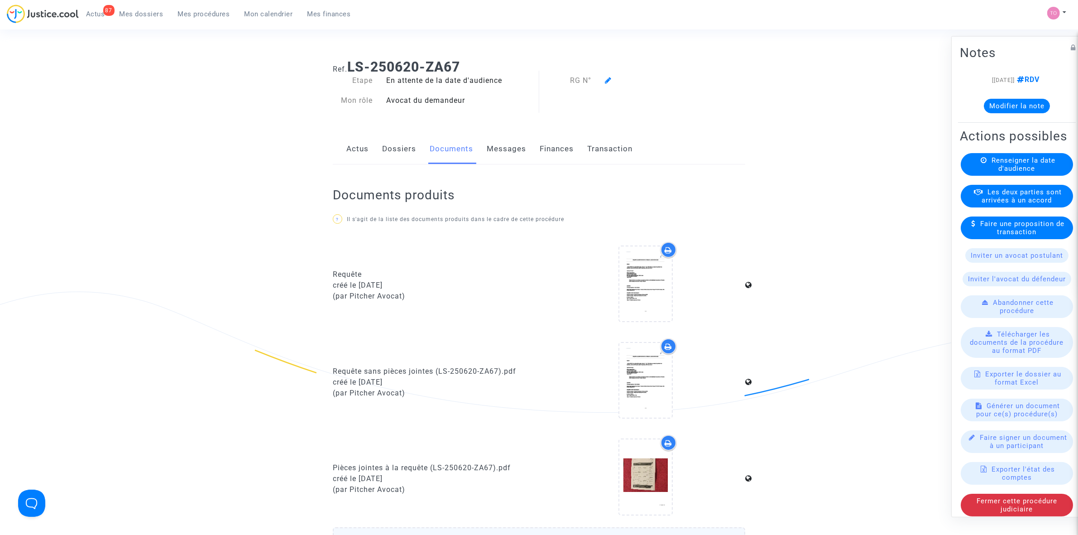
click at [394, 145] on link "Dossiers" at bounding box center [399, 149] width 34 height 30
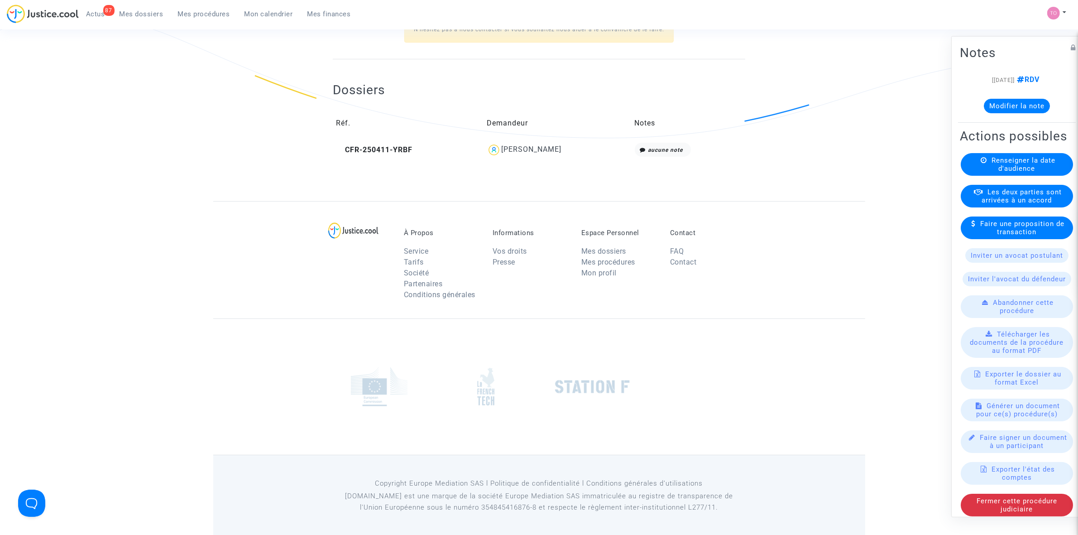
scroll to position [277, 0]
click at [526, 145] on div "[PERSON_NAME]" at bounding box center [531, 147] width 60 height 9
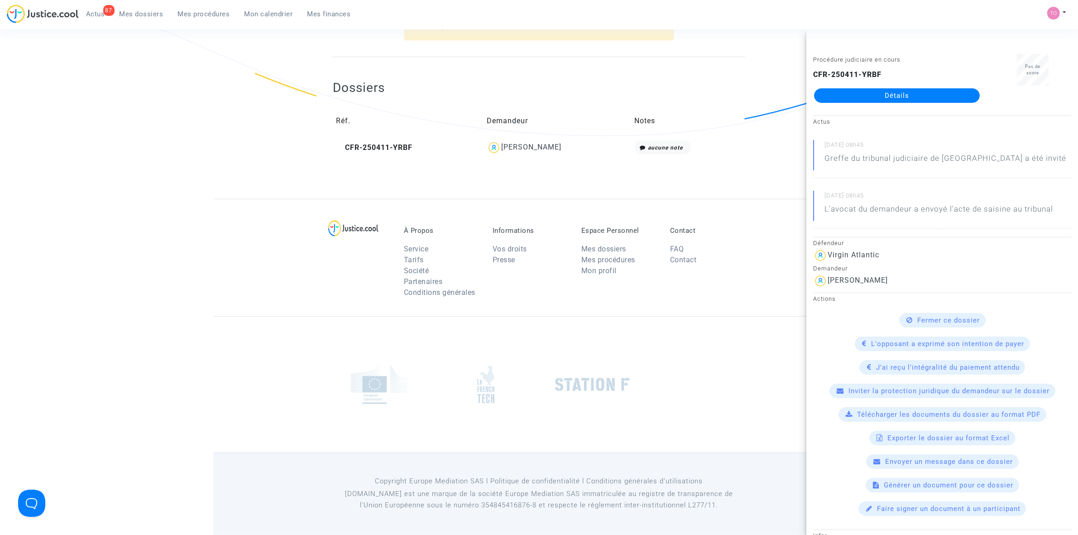
click at [859, 101] on link "Détails" at bounding box center [897, 95] width 166 height 14
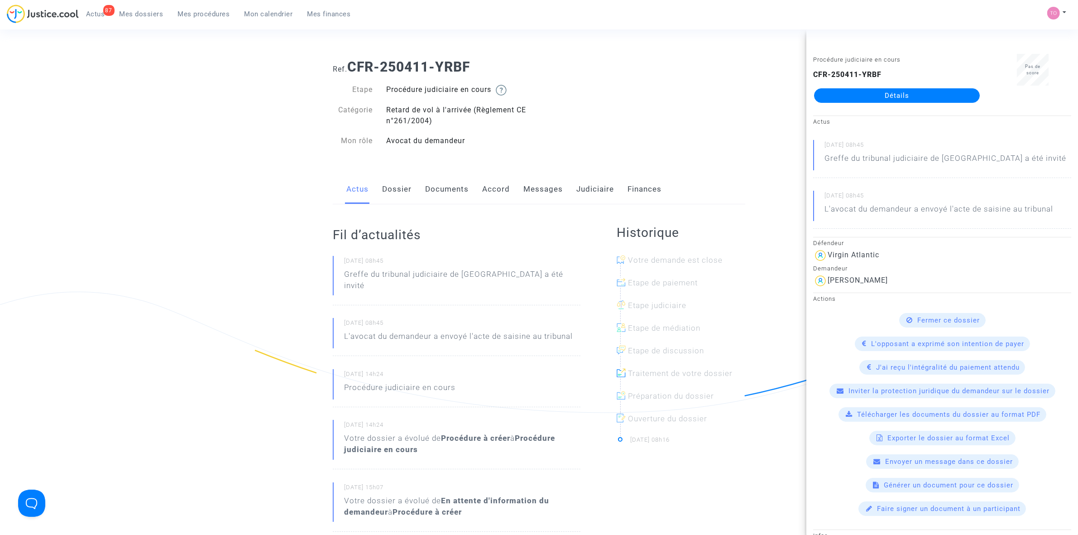
click at [439, 195] on link "Documents" at bounding box center [446, 189] width 43 height 30
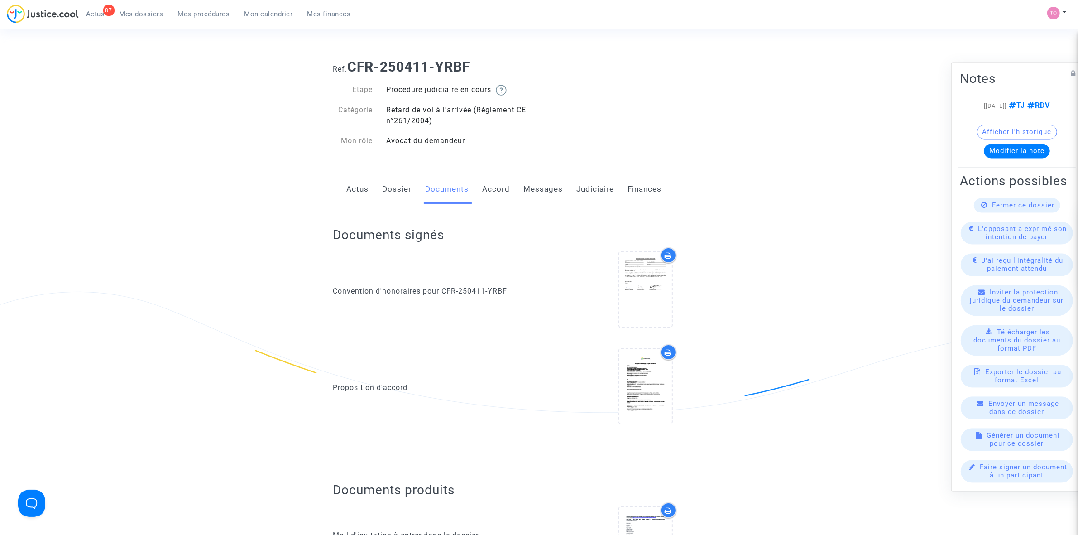
click at [390, 193] on link "Dossier" at bounding box center [396, 189] width 29 height 30
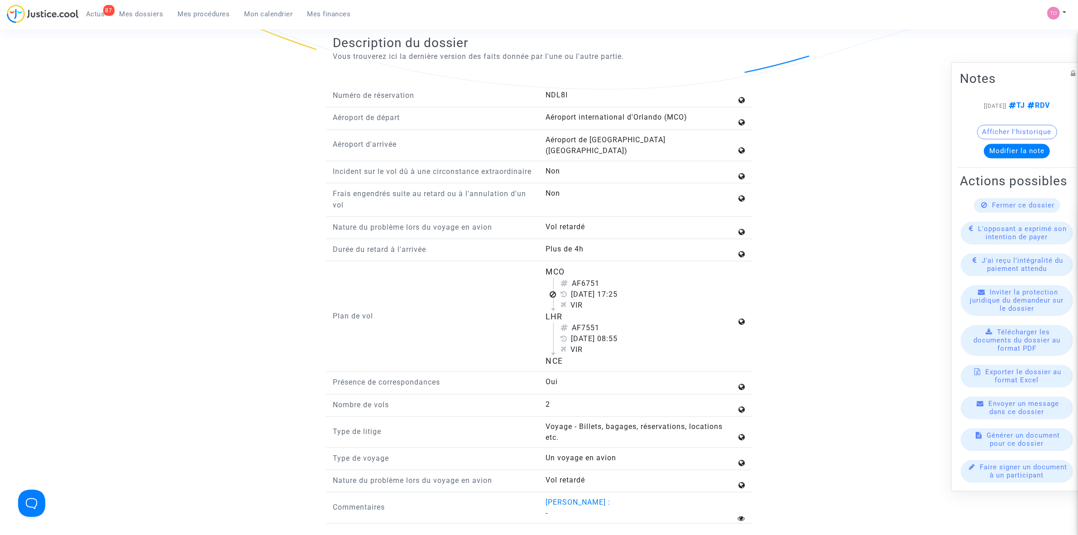
scroll to position [962, 0]
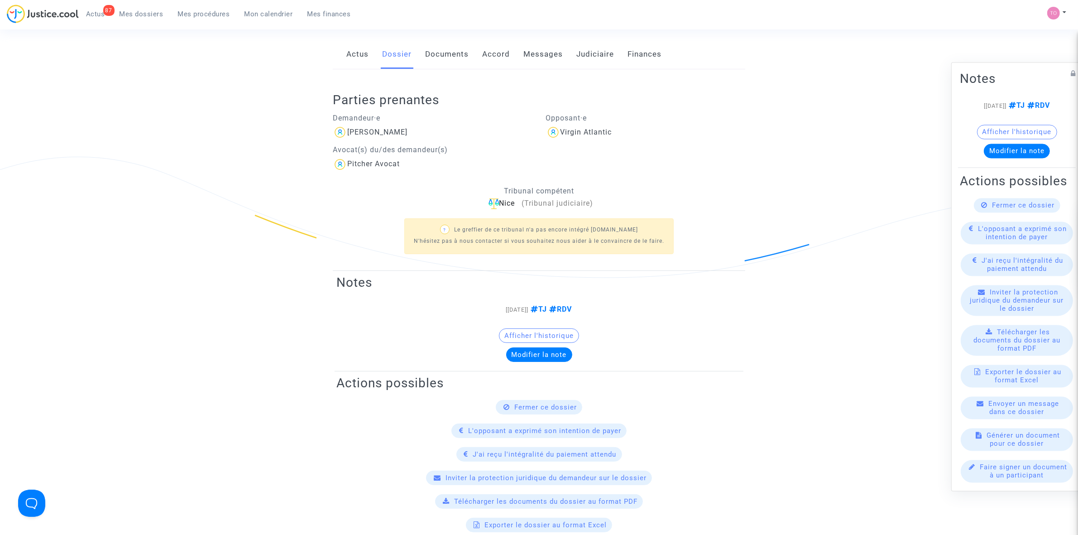
click at [433, 53] on link "Documents" at bounding box center [446, 54] width 43 height 30
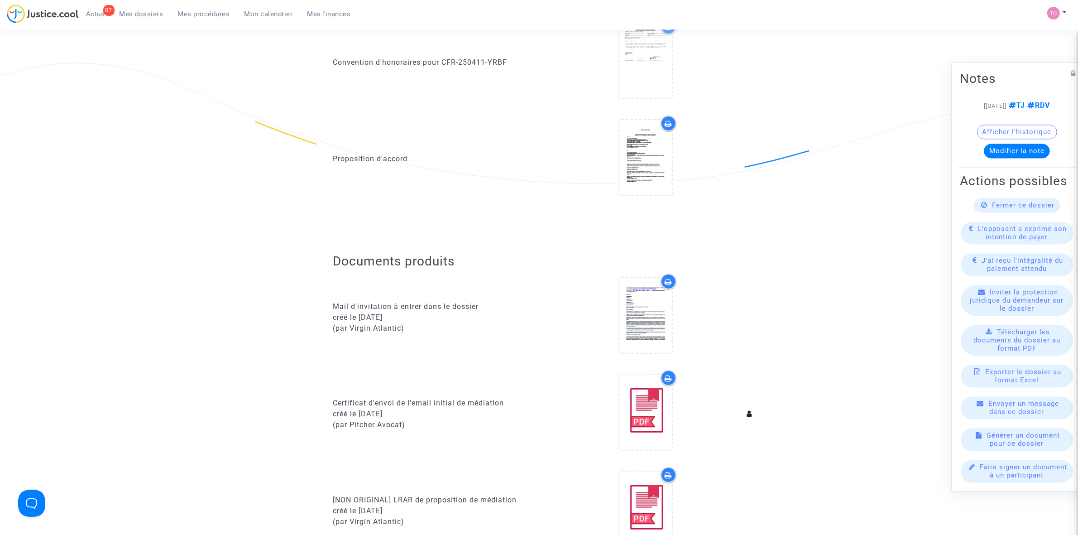
scroll to position [248, 0]
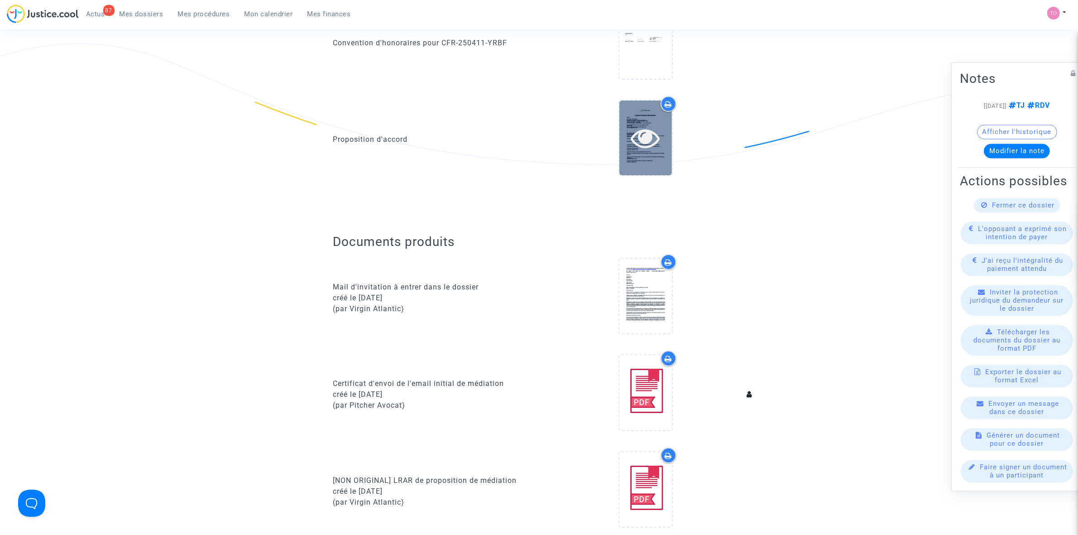
click at [624, 130] on div at bounding box center [645, 137] width 53 height 29
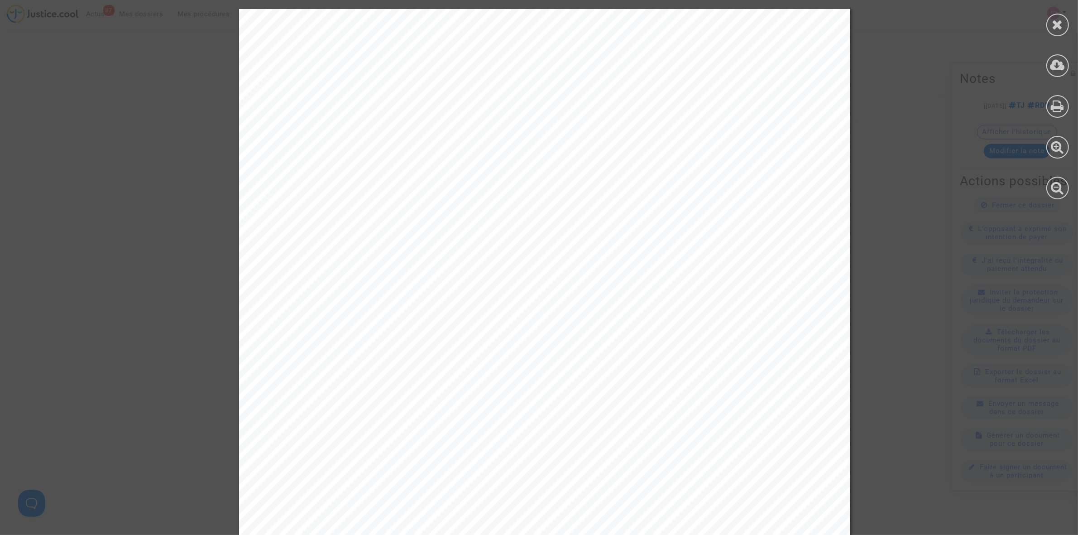
scroll to position [2088, 0]
click at [1046, 25] on div at bounding box center [1057, 25] width 23 height 23
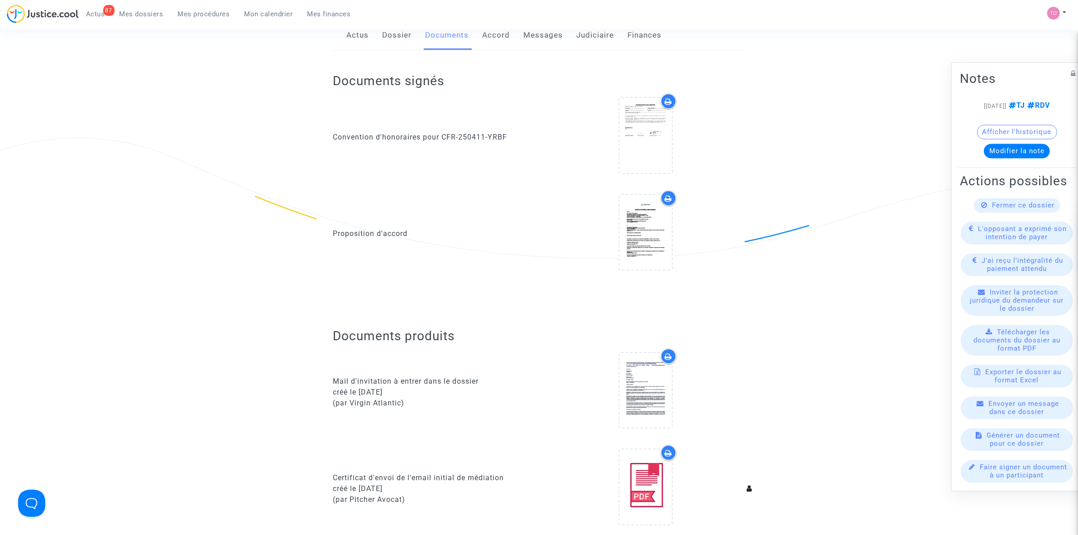
scroll to position [135, 0]
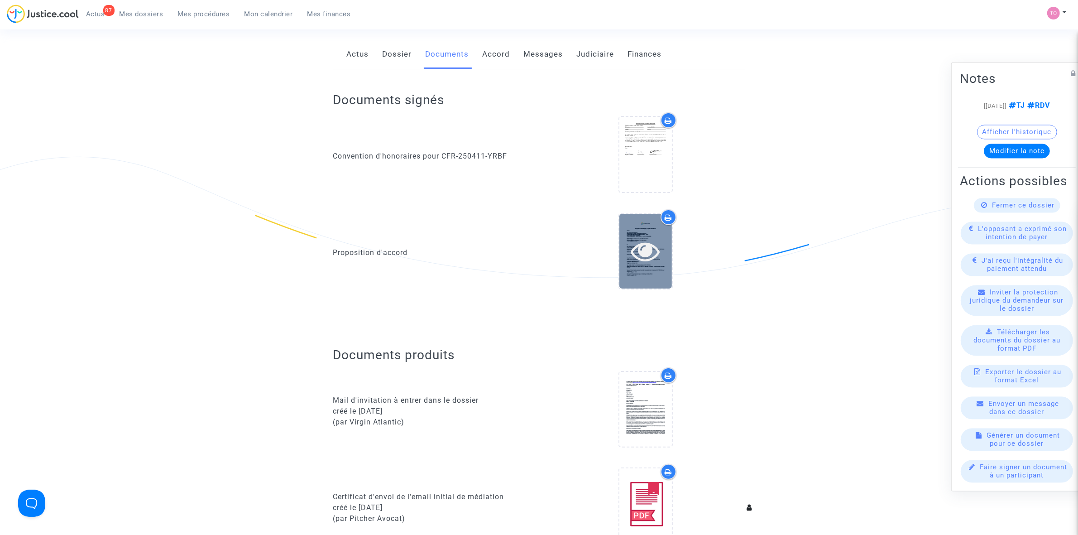
click at [619, 240] on div at bounding box center [645, 250] width 53 height 29
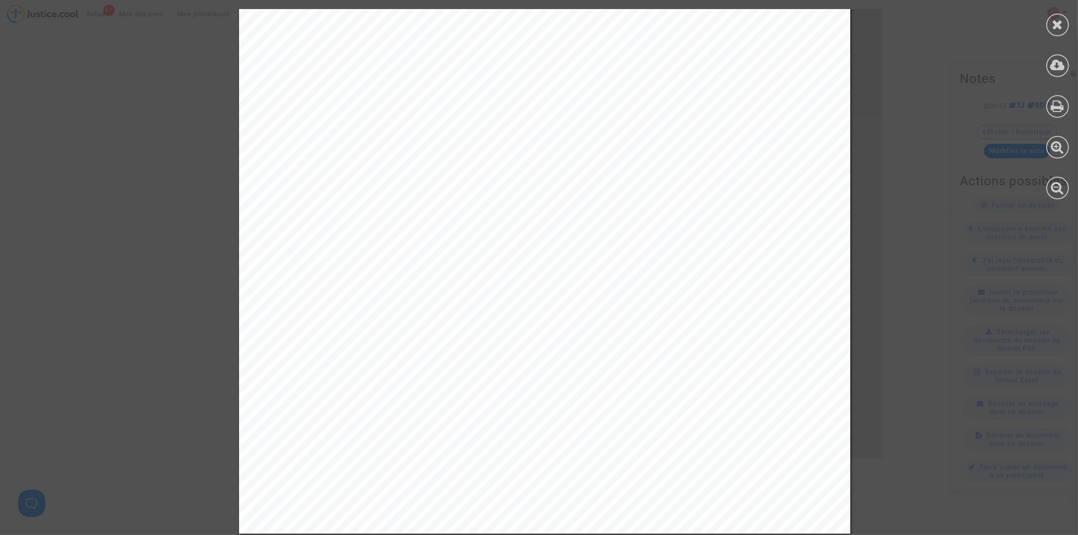
scroll to position [396, 0]
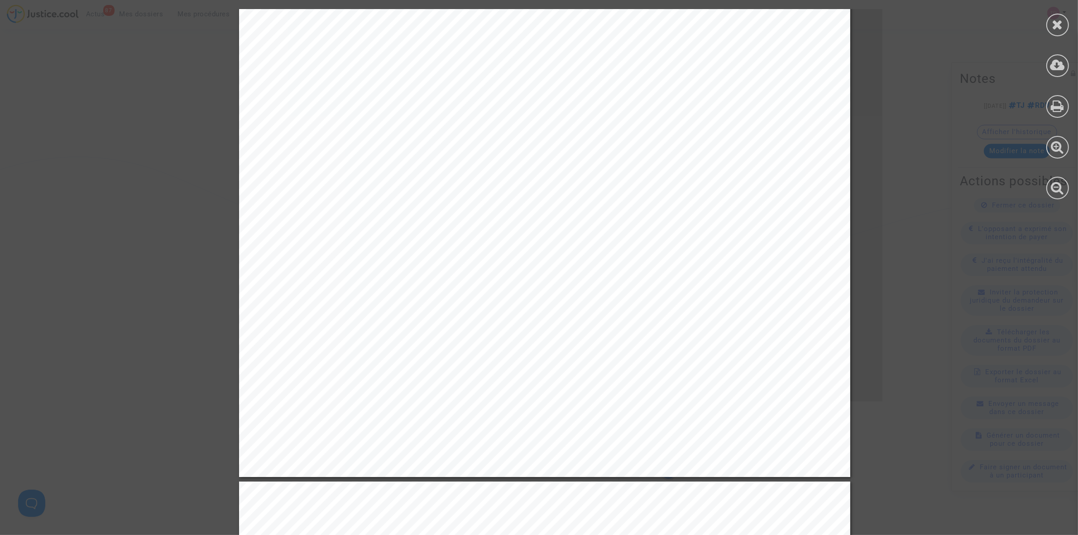
click at [1060, 26] on icon at bounding box center [1057, 25] width 11 height 14
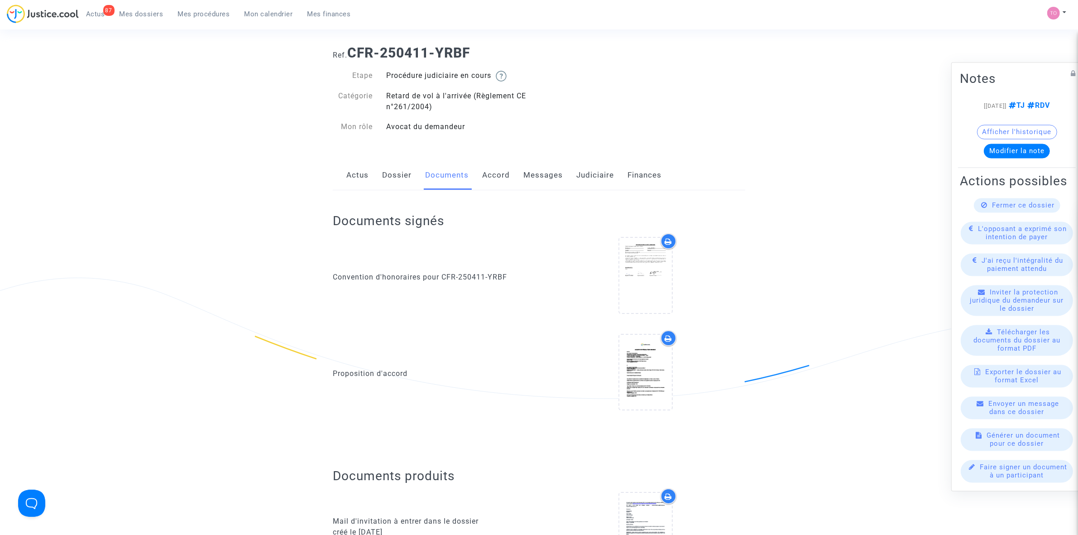
scroll to position [0, 0]
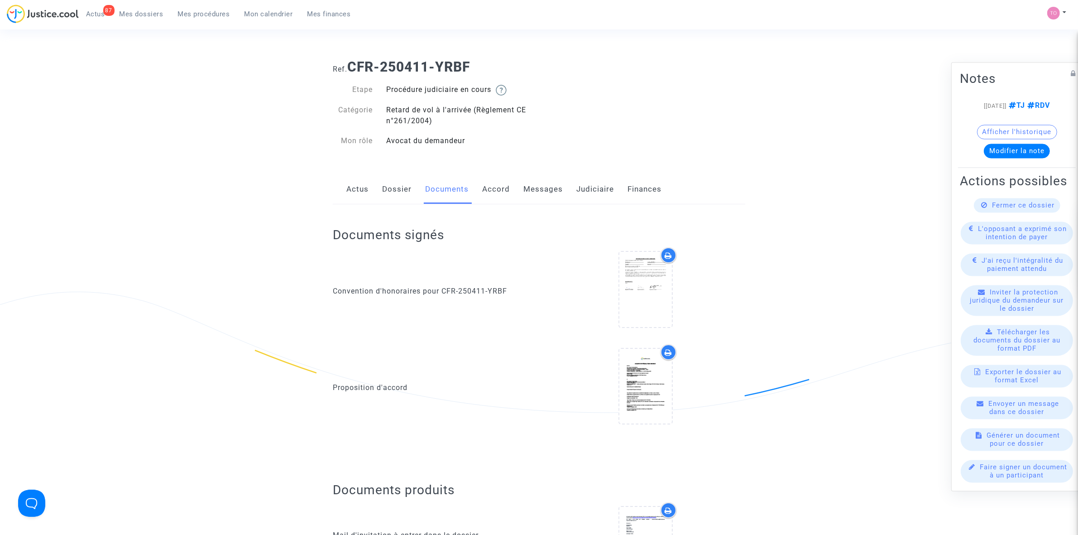
click at [583, 191] on link "Judiciaire" at bounding box center [595, 189] width 38 height 30
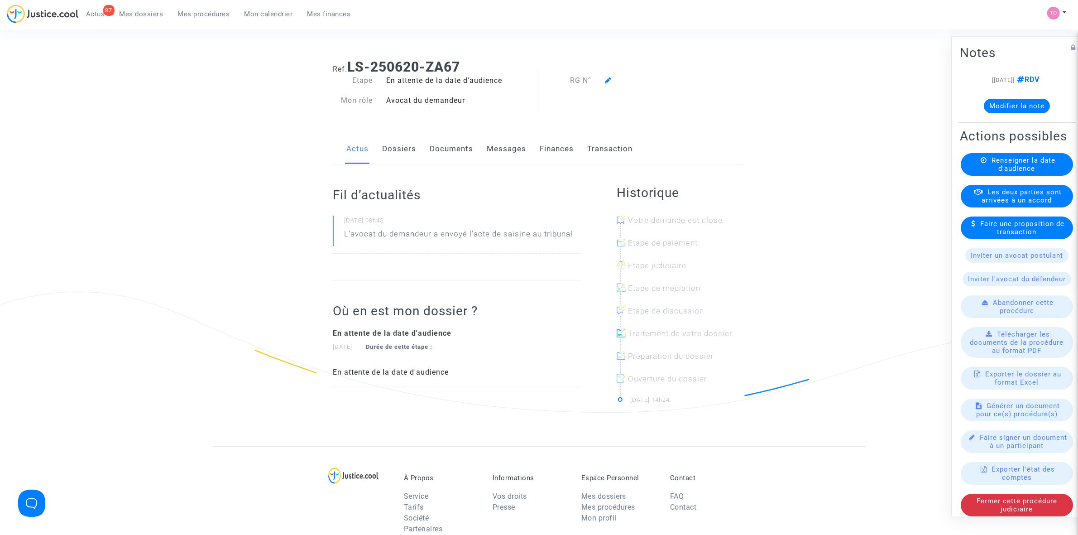
click at [503, 147] on link "Messages" at bounding box center [506, 149] width 39 height 30
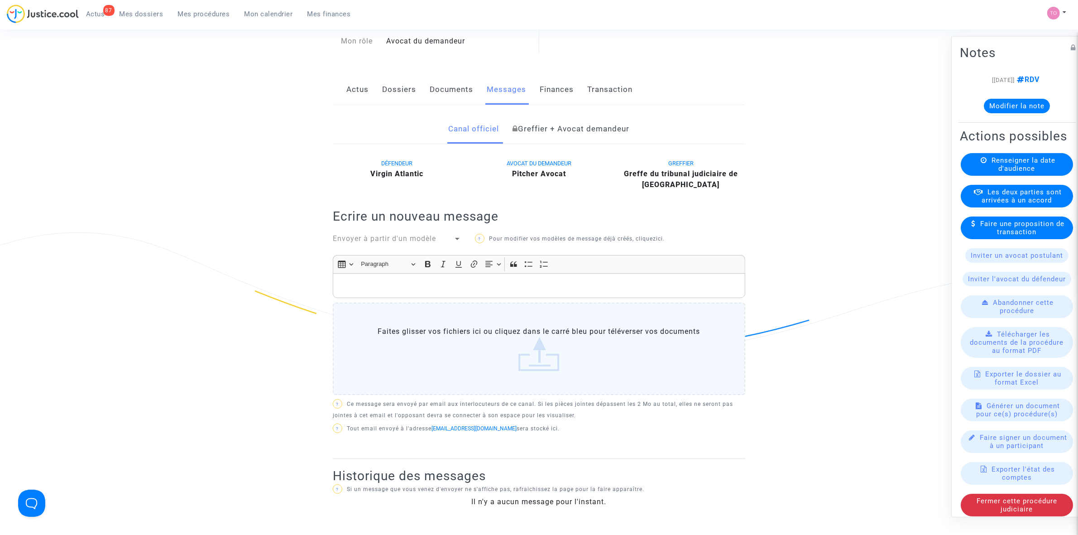
scroll to position [57, 0]
click at [433, 89] on link "Documents" at bounding box center [451, 92] width 43 height 30
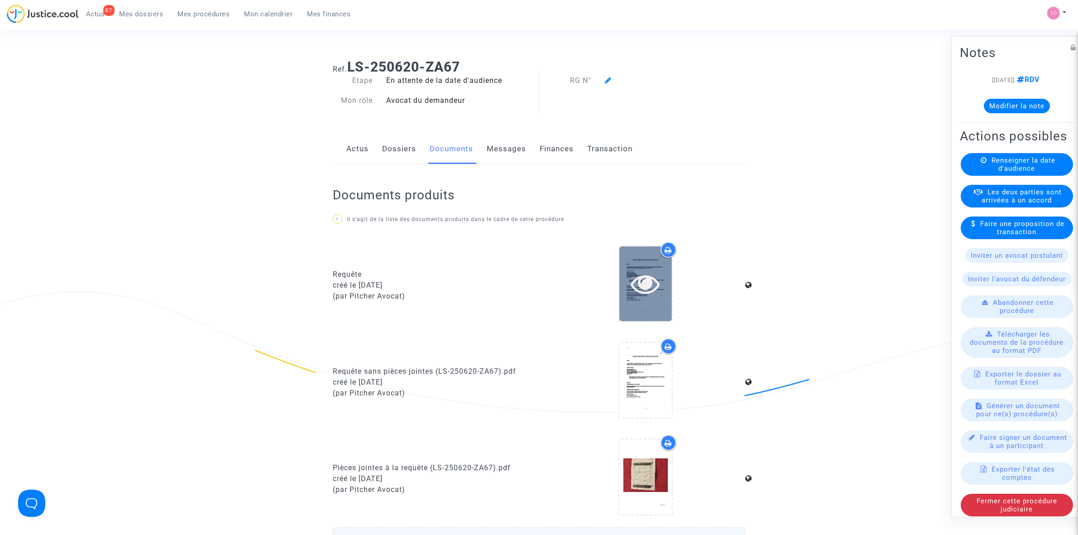
click at [626, 278] on div at bounding box center [645, 283] width 53 height 29
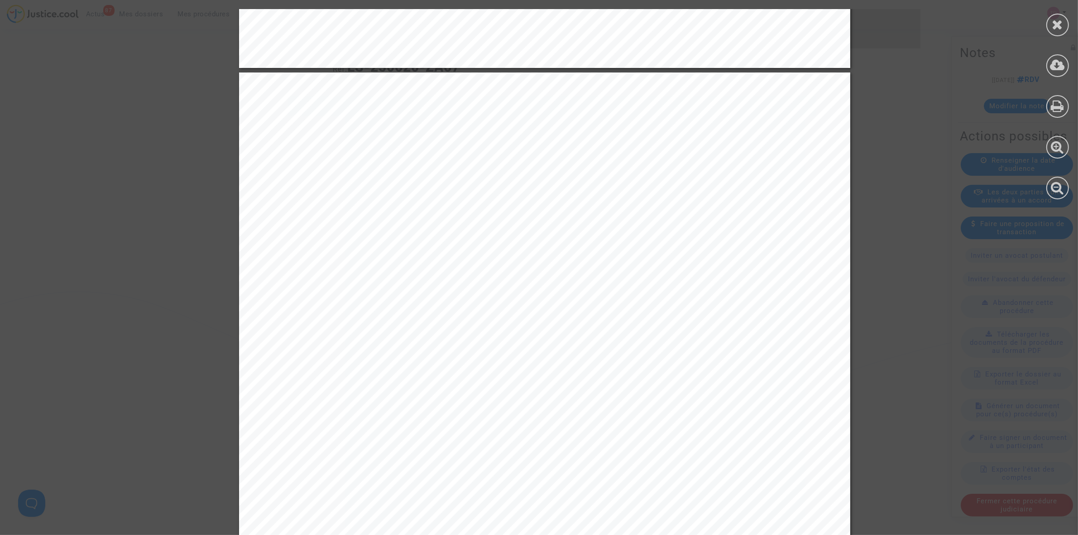
scroll to position [17317, 0]
